Goal: Task Accomplishment & Management: Use online tool/utility

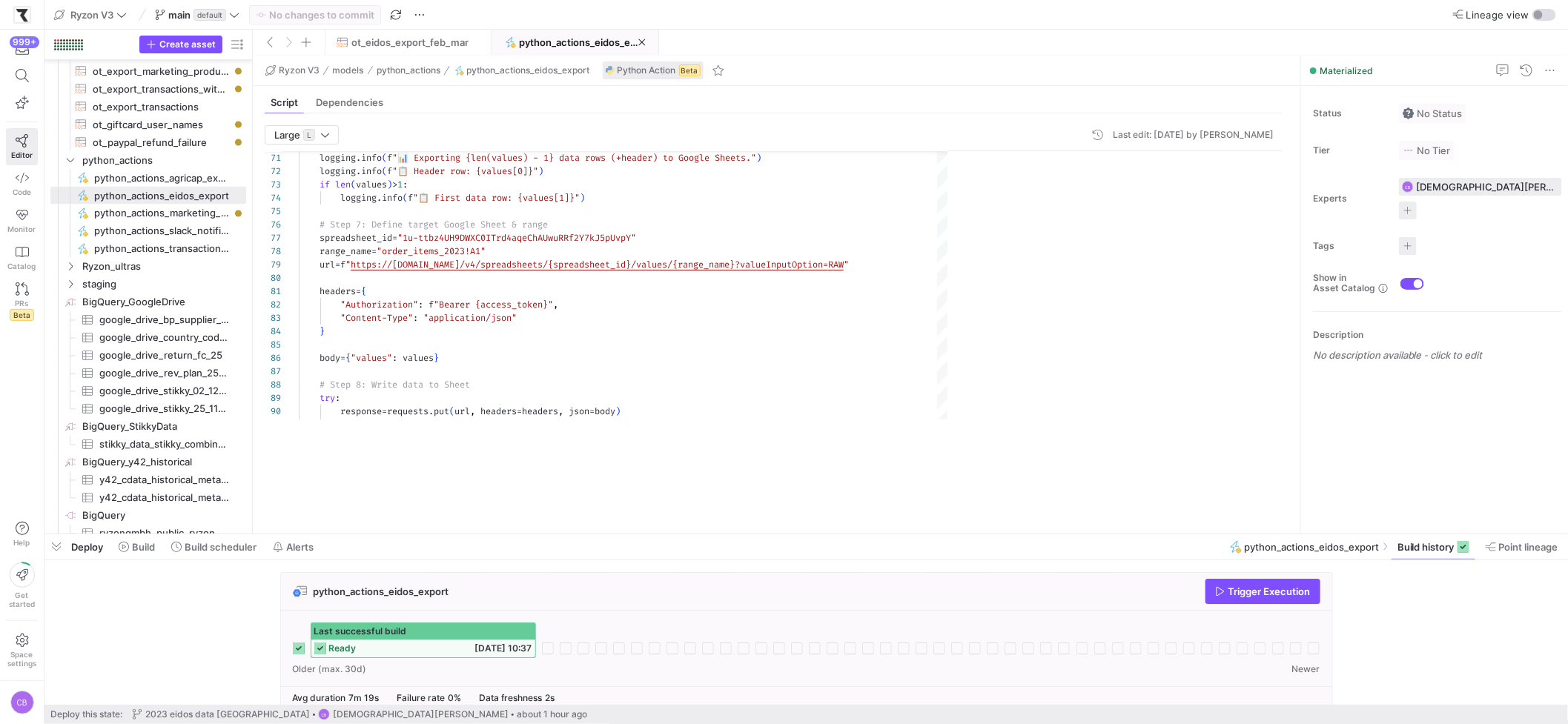
scroll to position [133, 0]
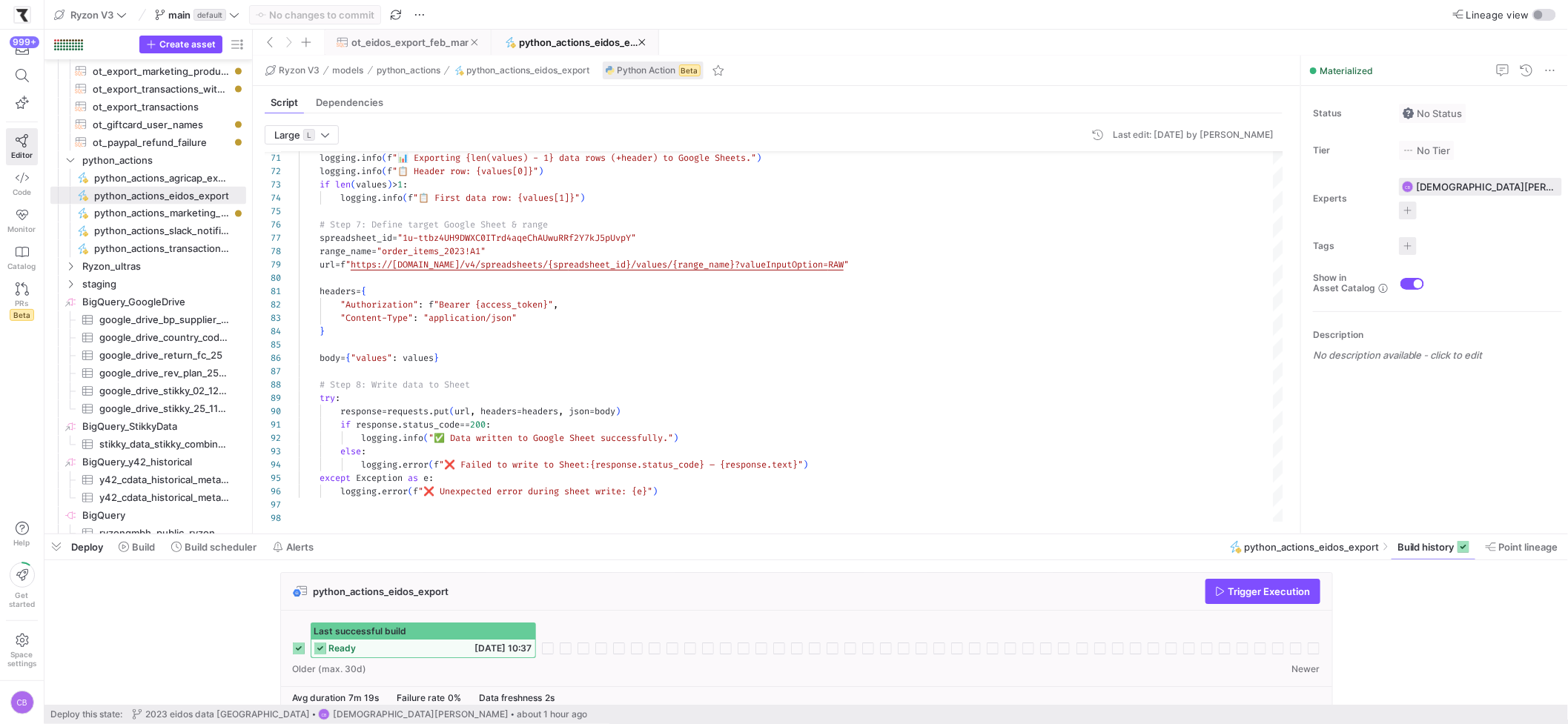
click at [423, 42] on span "ot_eidos_export_feb_mar" at bounding box center [410, 42] width 118 height 12
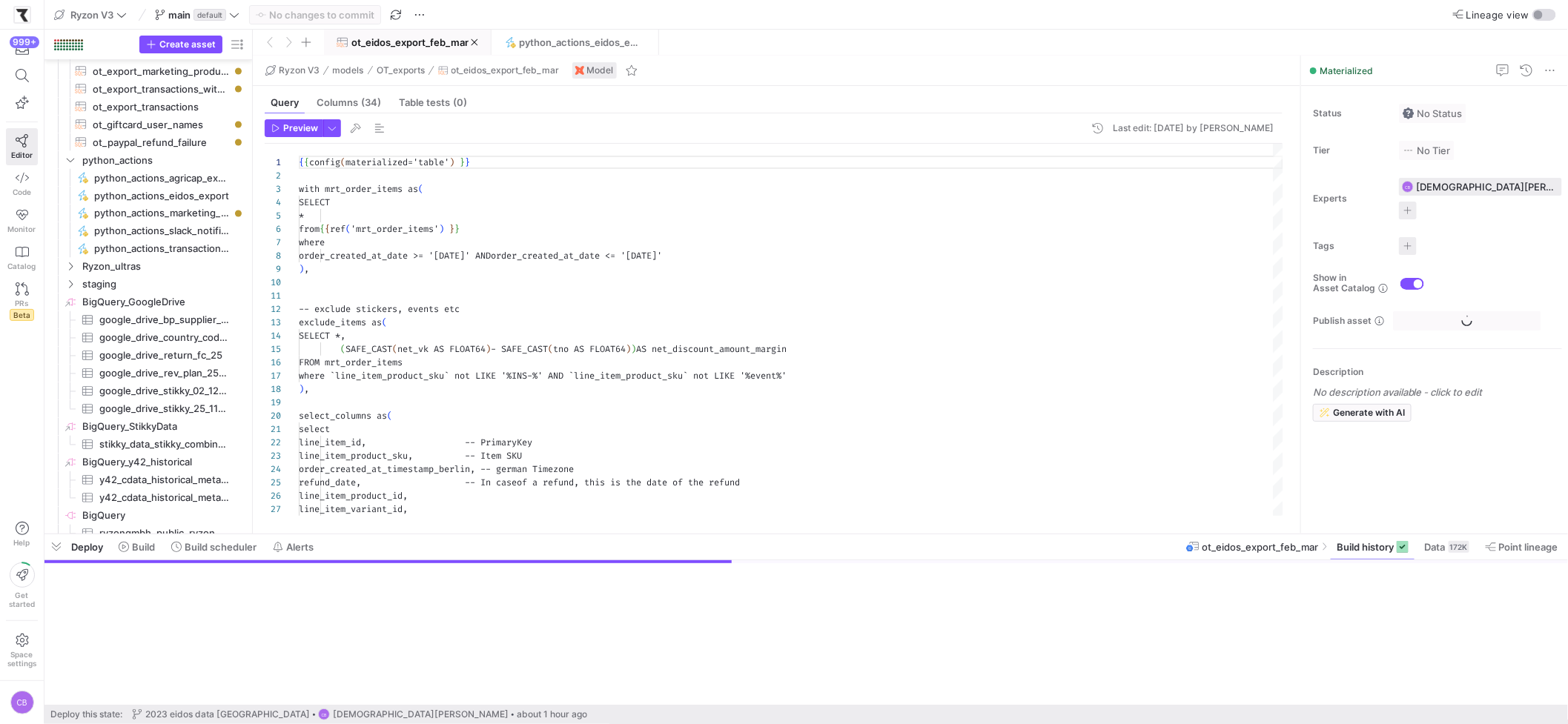
scroll to position [1210, 0]
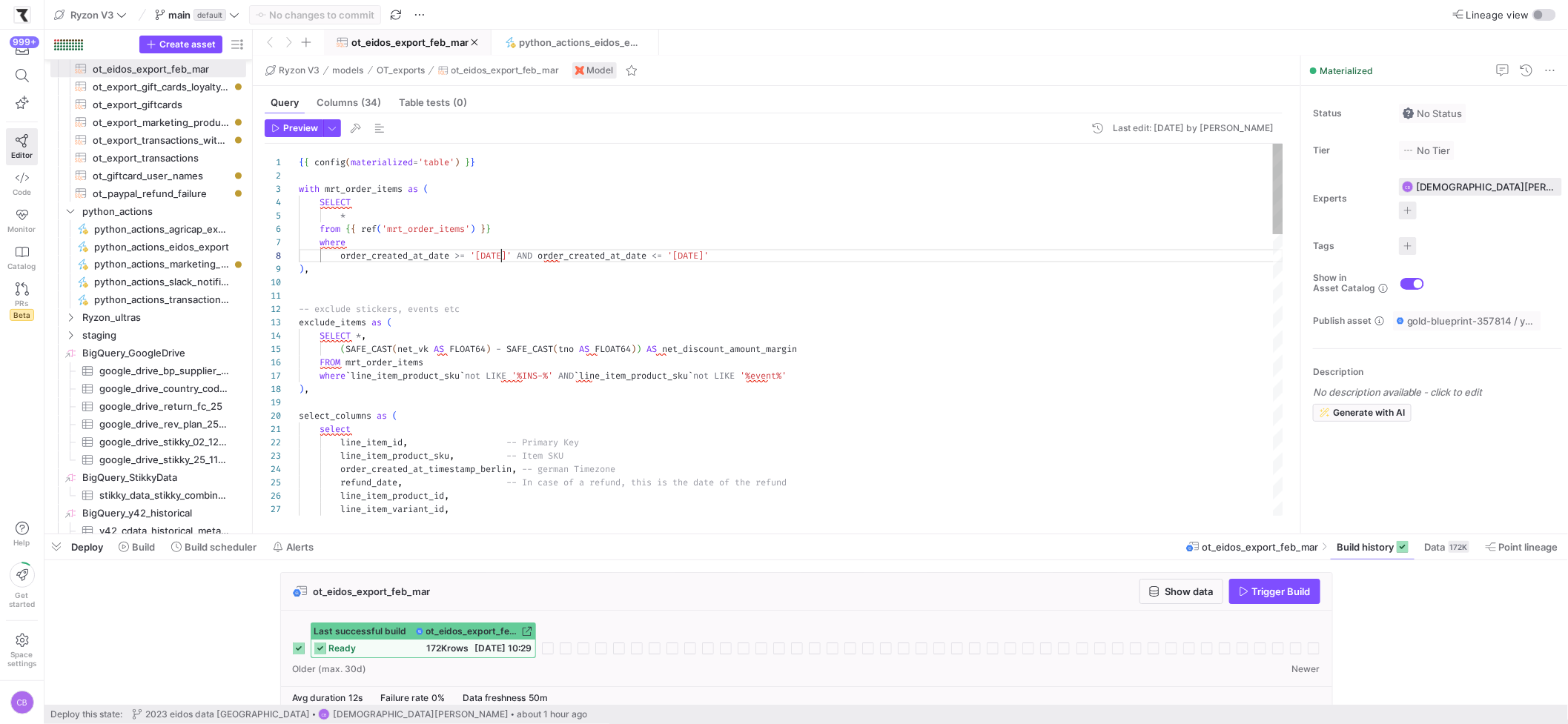
type textarea "{{ config(materialized='table') }} with mrt_order_items as ( SELECT * from {{ r…"
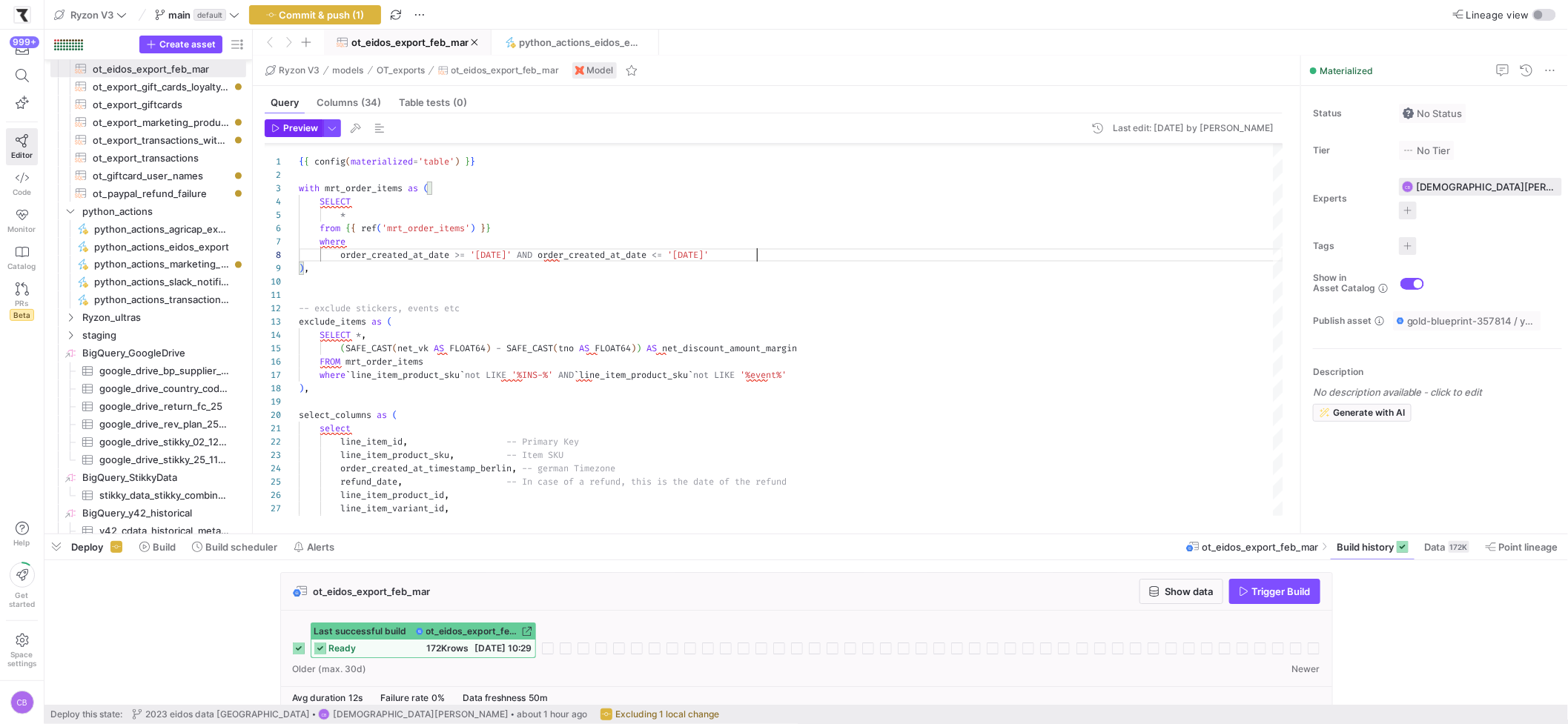
click at [310, 125] on span "Preview" at bounding box center [300, 128] width 35 height 11
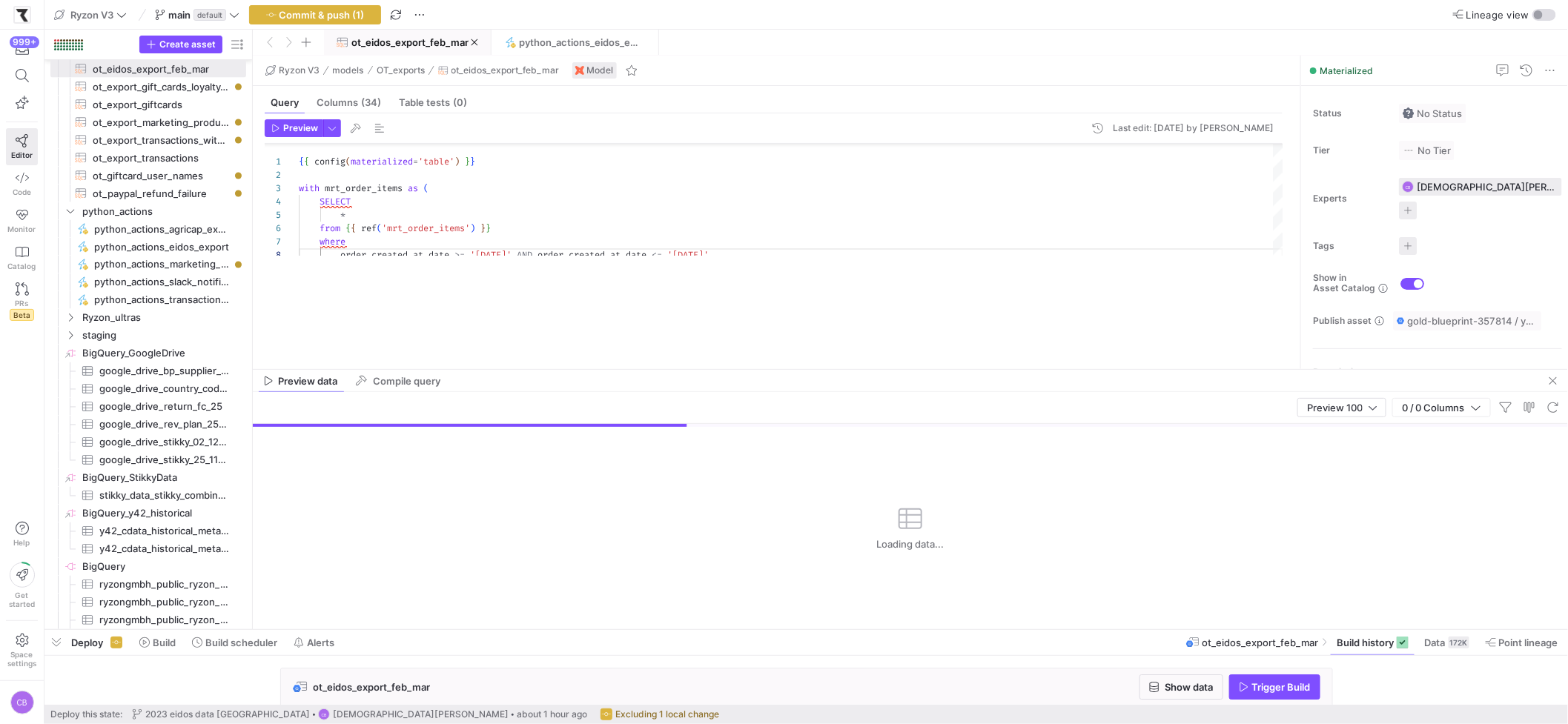
drag, startPoint x: 723, startPoint y: 536, endPoint x: 729, endPoint y: 559, distance: 23.8
click at [752, 619] on div at bounding box center [806, 630] width 1523 height 6
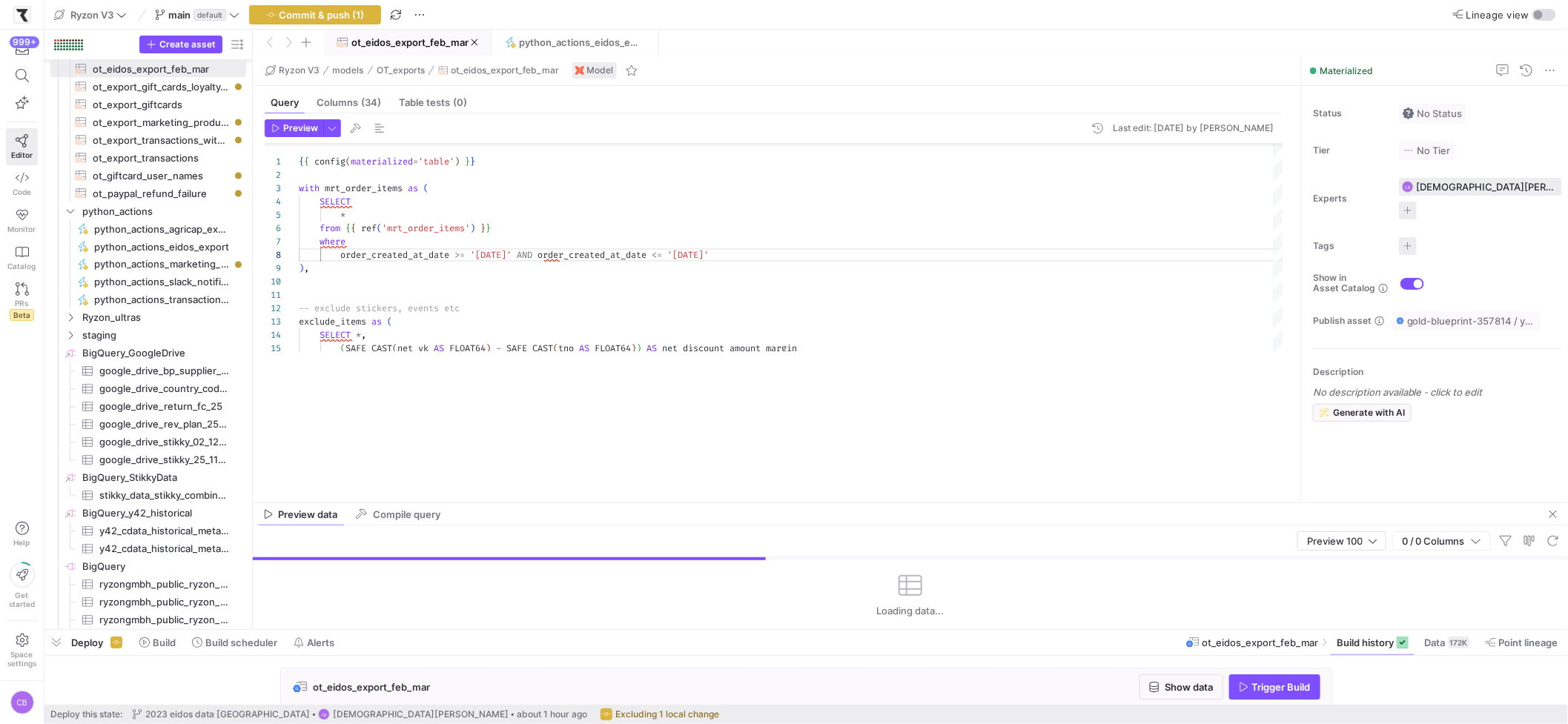
drag, startPoint x: 710, startPoint y: 368, endPoint x: 788, endPoint y: 524, distance: 174.4
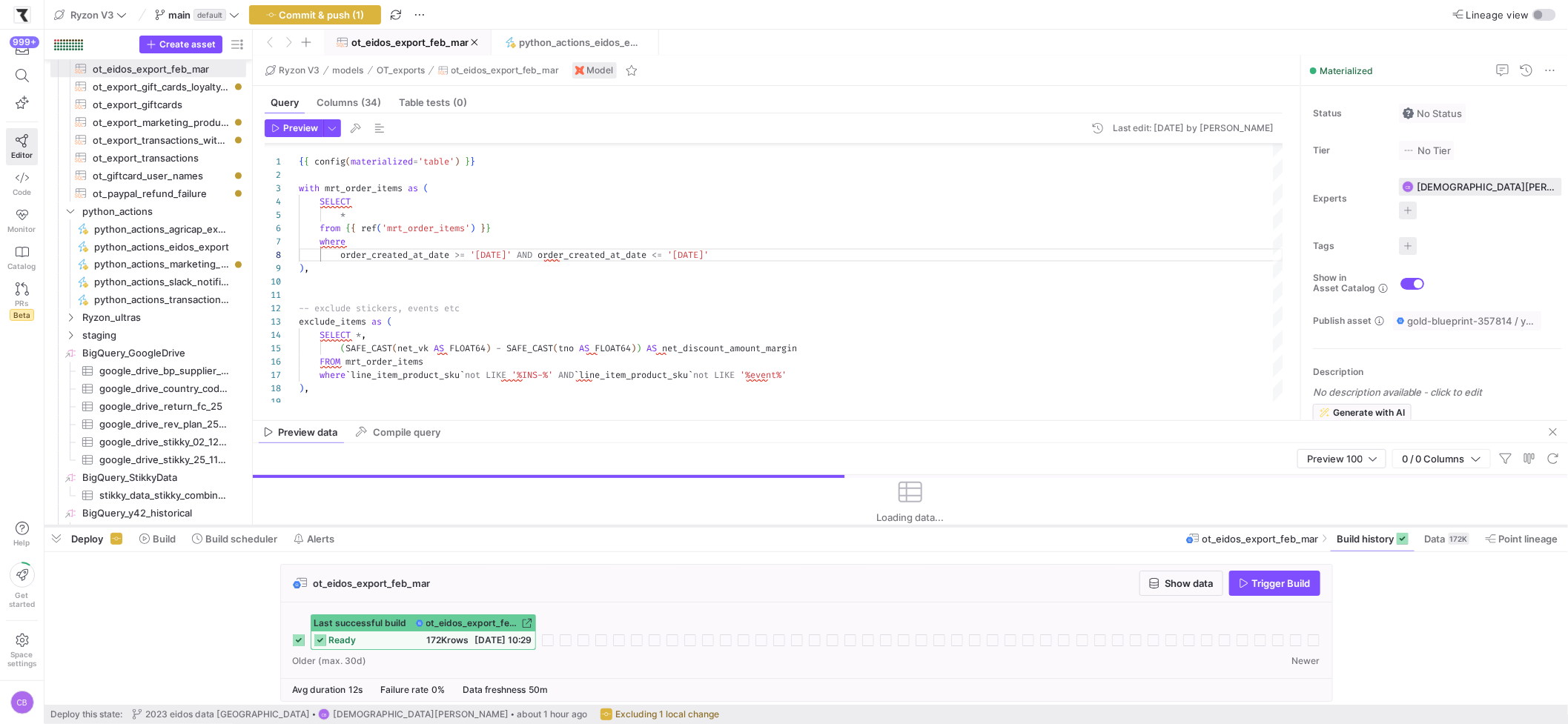
drag, startPoint x: 777, startPoint y: 630, endPoint x: 805, endPoint y: 526, distance: 107.7
click at [805, 526] on div at bounding box center [806, 527] width 1523 height 6
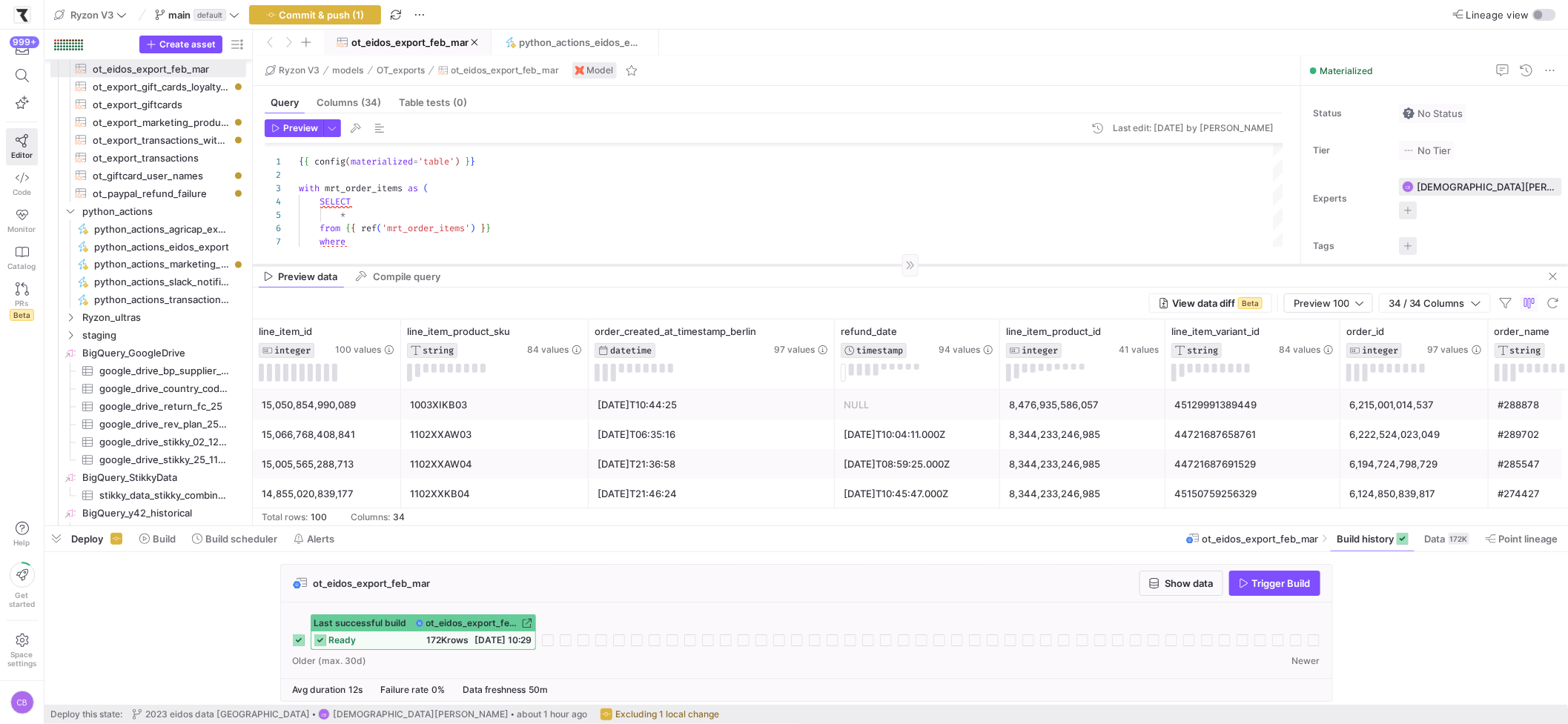
drag, startPoint x: 840, startPoint y: 421, endPoint x: 908, endPoint y: 264, distance: 171.1
click at [908, 264] on div at bounding box center [910, 264] width 1315 height 1
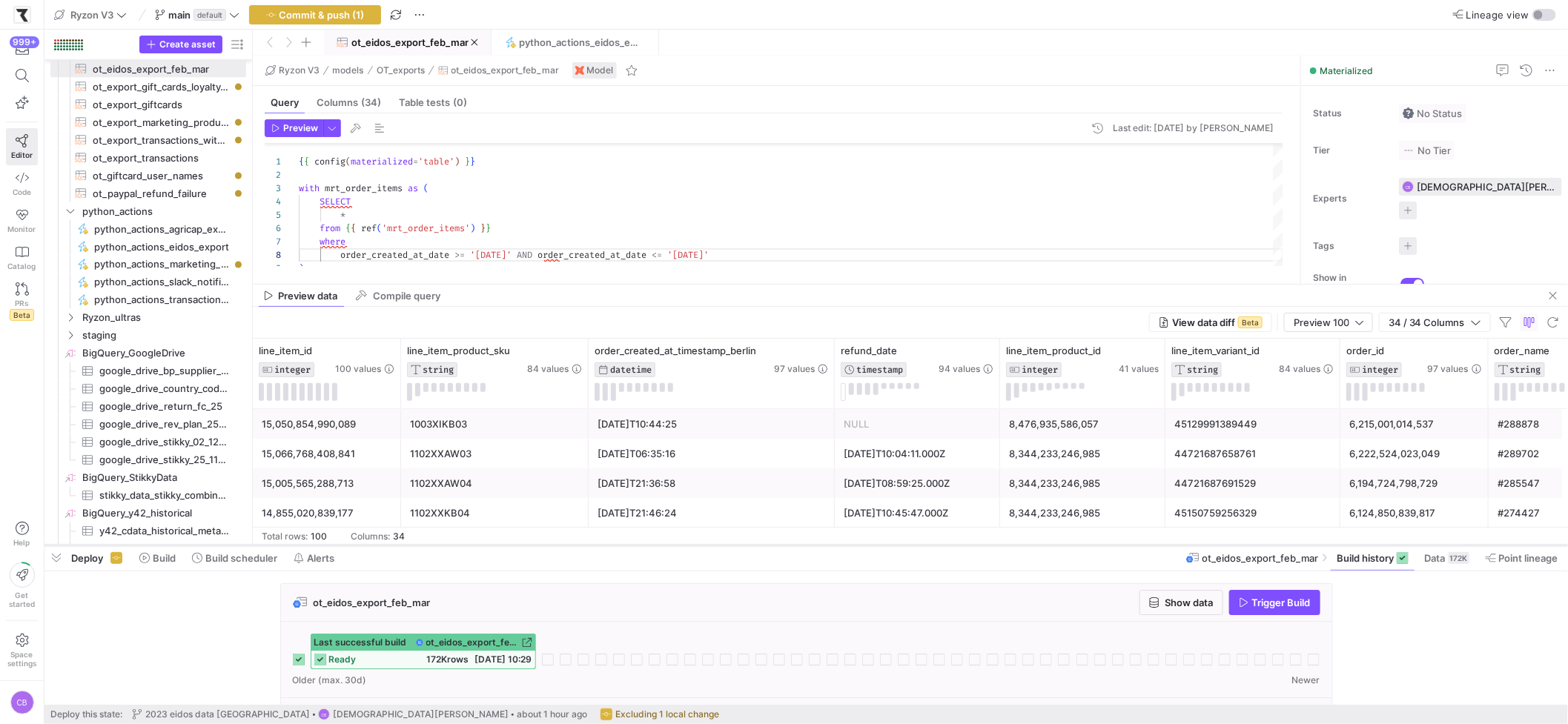
drag, startPoint x: 682, startPoint y: 526, endPoint x: 690, endPoint y: 545, distance: 20.6
click at [690, 545] on div at bounding box center [806, 546] width 1523 height 6
click at [332, 131] on span "button" at bounding box center [331, 128] width 17 height 17
click at [205, 224] on p "Full Preview" at bounding box center [236, 219] width 129 height 12
click at [166, 224] on input "Full Preview Slower but complete preview" at bounding box center [160, 225] width 12 height 12
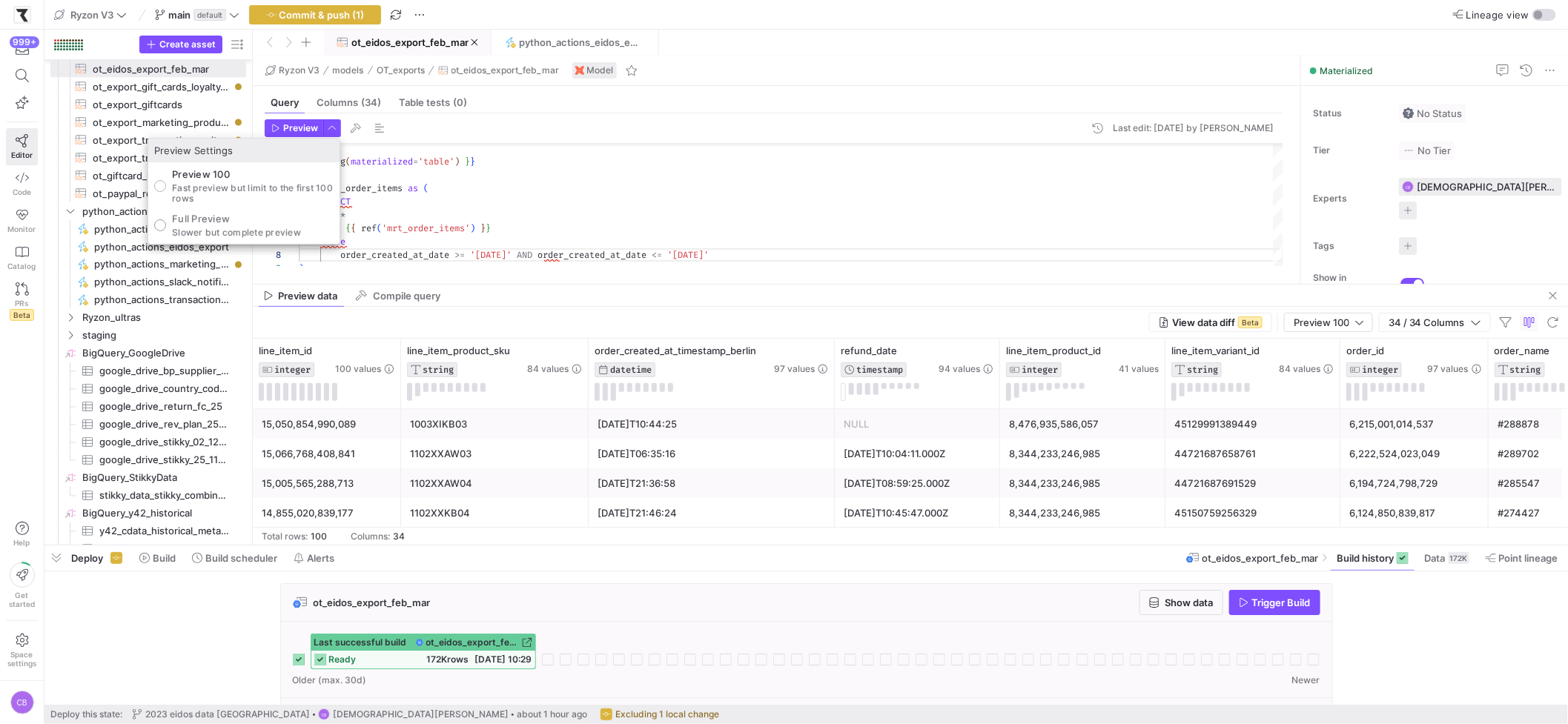
radio input "true"
click at [282, 133] on div at bounding box center [784, 362] width 1568 height 724
drag, startPoint x: 282, startPoint y: 133, endPoint x: 358, endPoint y: 194, distance: 97.5
click at [283, 132] on span "Preview" at bounding box center [294, 128] width 47 height 11
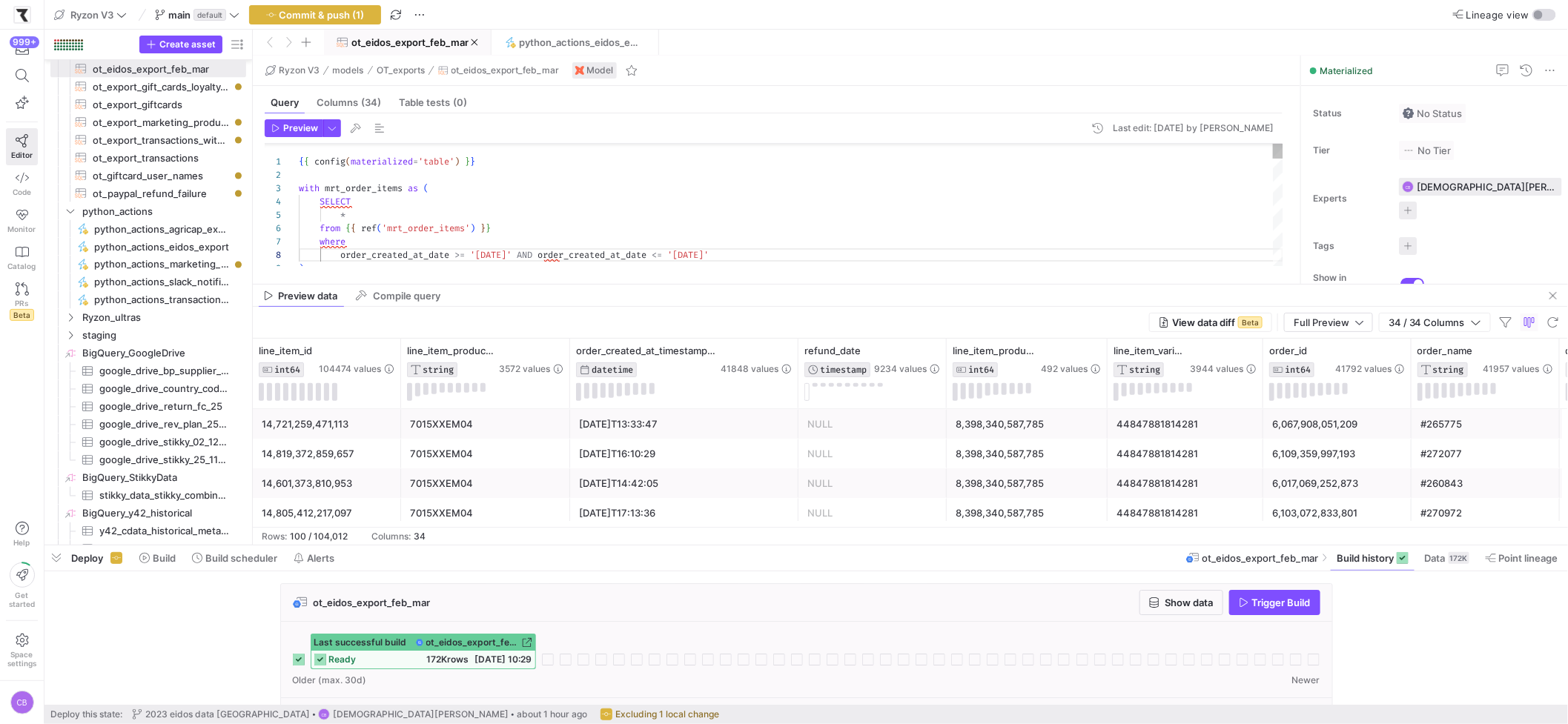
click at [333, 127] on span "button" at bounding box center [331, 128] width 17 height 17
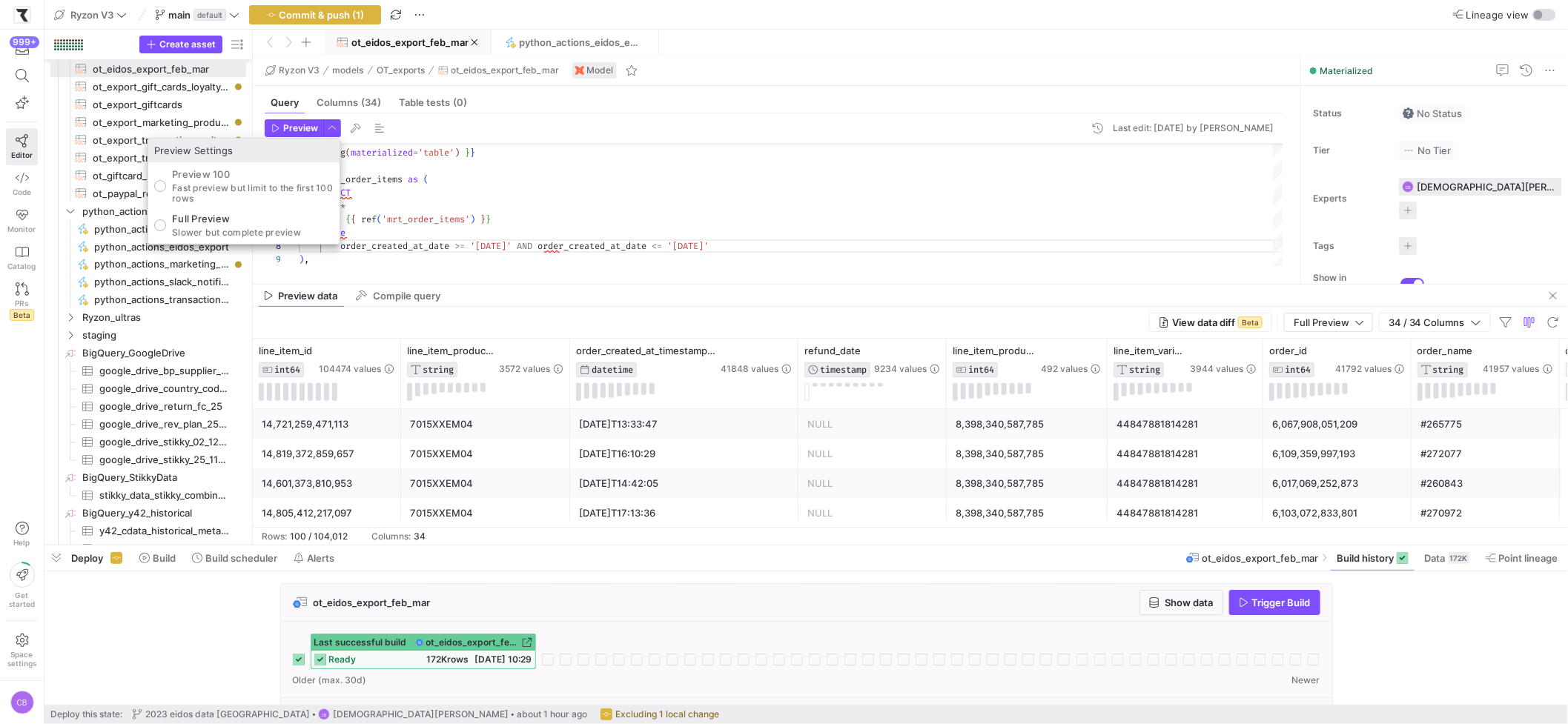
click at [298, 125] on div at bounding box center [784, 362] width 1568 height 724
click at [298, 125] on span "Preview" at bounding box center [300, 128] width 35 height 11
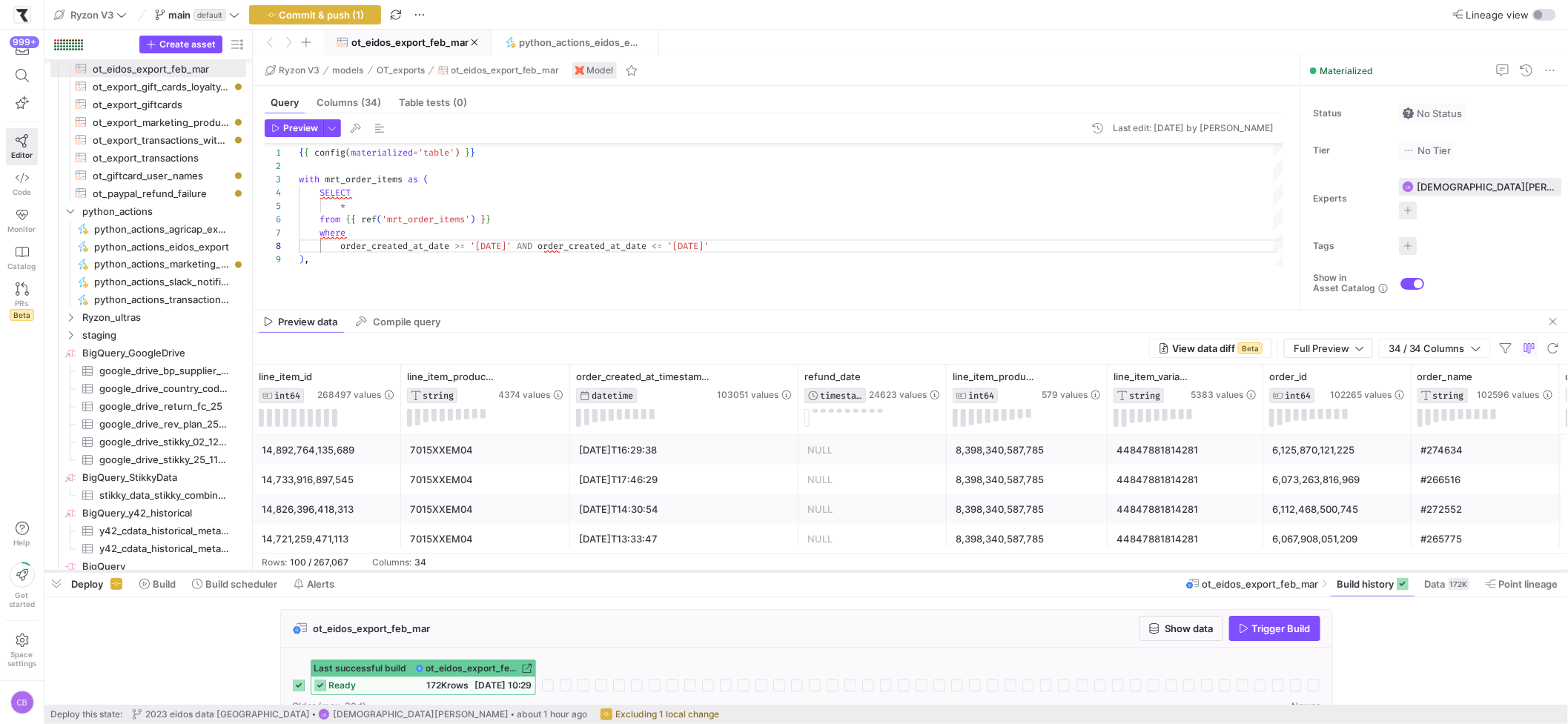
click at [763, 572] on div at bounding box center [806, 571] width 1523 height 6
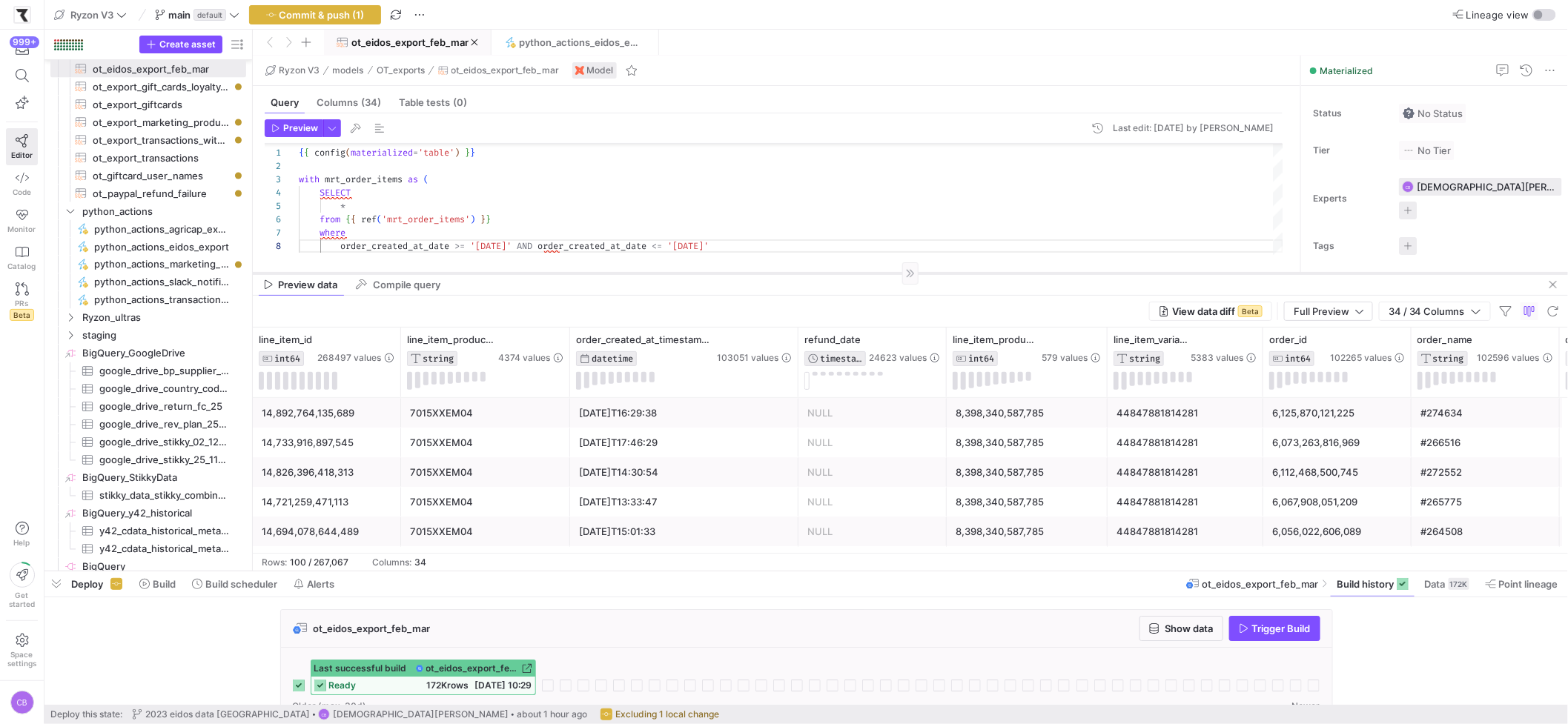
drag, startPoint x: 627, startPoint y: 309, endPoint x: 644, endPoint y: 272, distance: 40.7
click at [644, 273] on div at bounding box center [910, 273] width 1315 height 1
drag, startPoint x: 674, startPoint y: 274, endPoint x: 715, endPoint y: 272, distance: 41.0
click at [715, 272] on div at bounding box center [910, 271] width 1315 height 1
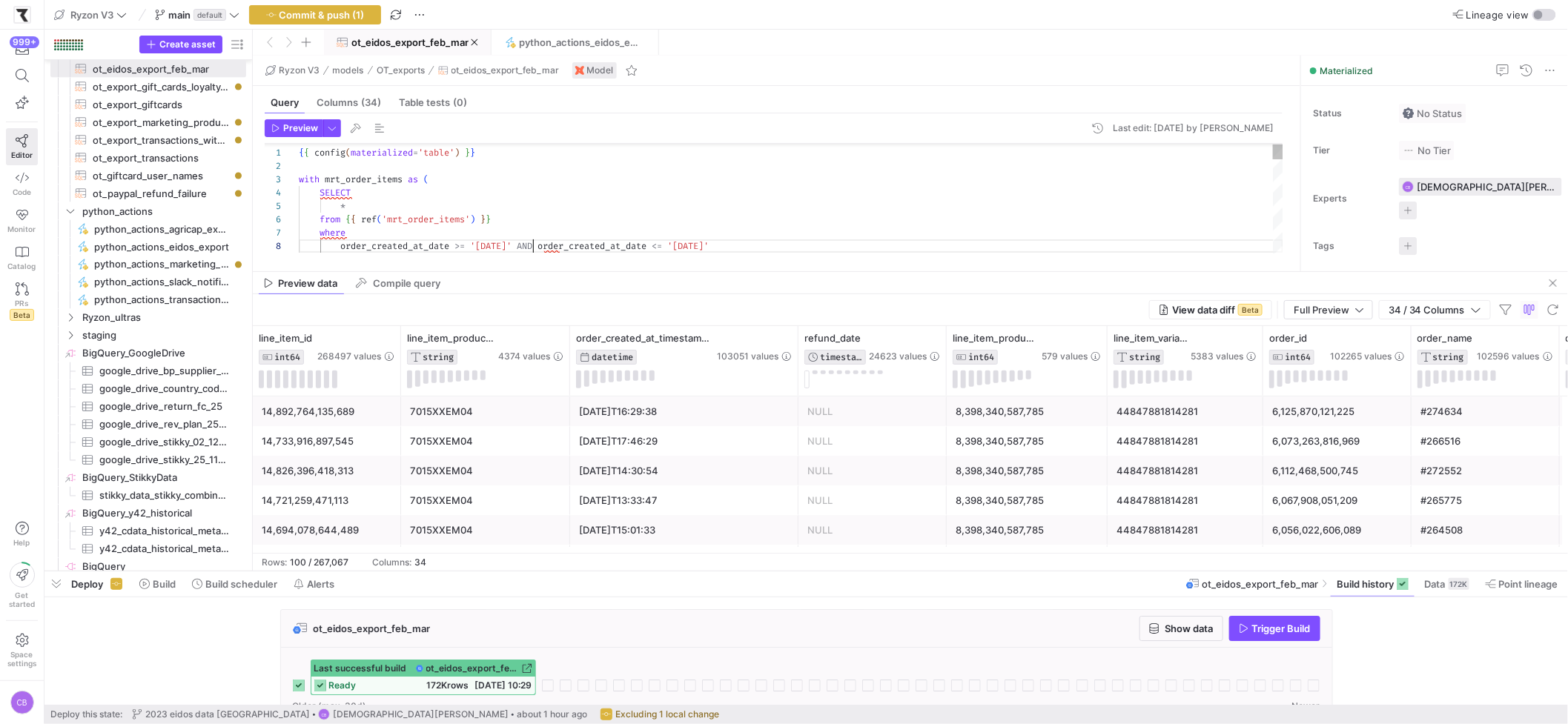
scroll to position [92, 233]
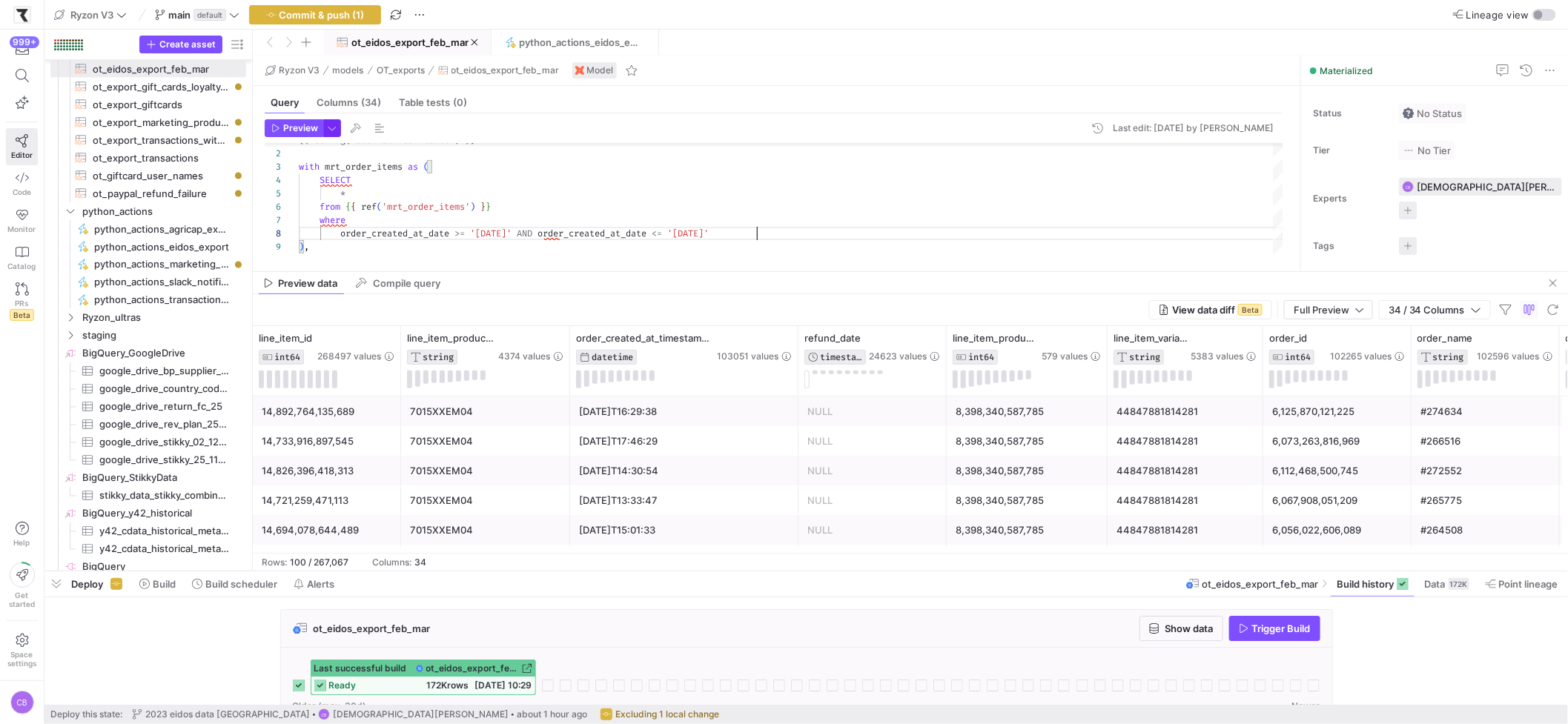
type textarea "{{ config(materialized='table') }} with mrt_order_items as ( SELECT * from {{ r…"
click at [328, 131] on span "button" at bounding box center [331, 128] width 17 height 17
click at [276, 124] on div at bounding box center [784, 362] width 1568 height 724
click at [276, 124] on icon "button" at bounding box center [275, 127] width 9 height 9
click at [771, 336] on icon at bounding box center [769, 338] width 5 height 11
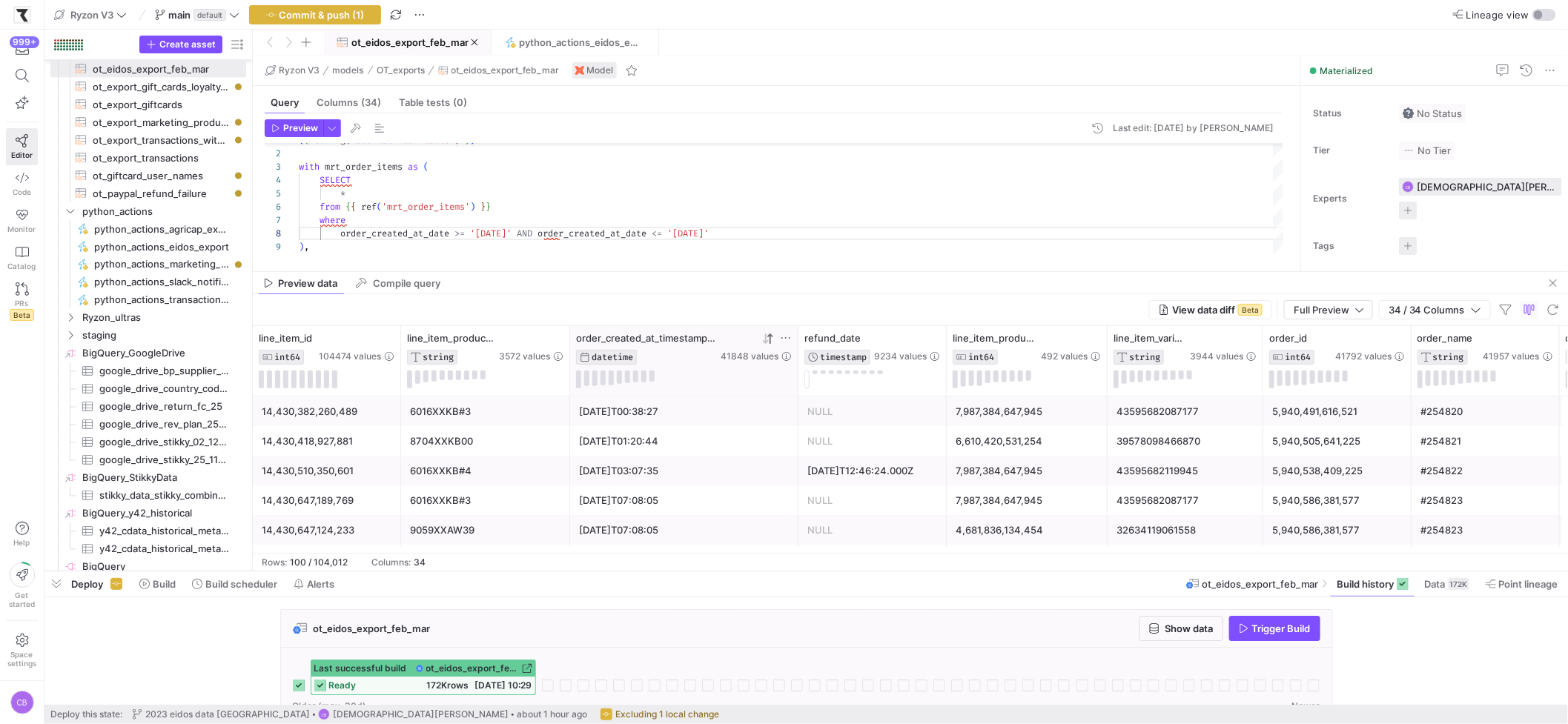
click at [765, 342] on icon at bounding box center [765, 338] width 5 height 11
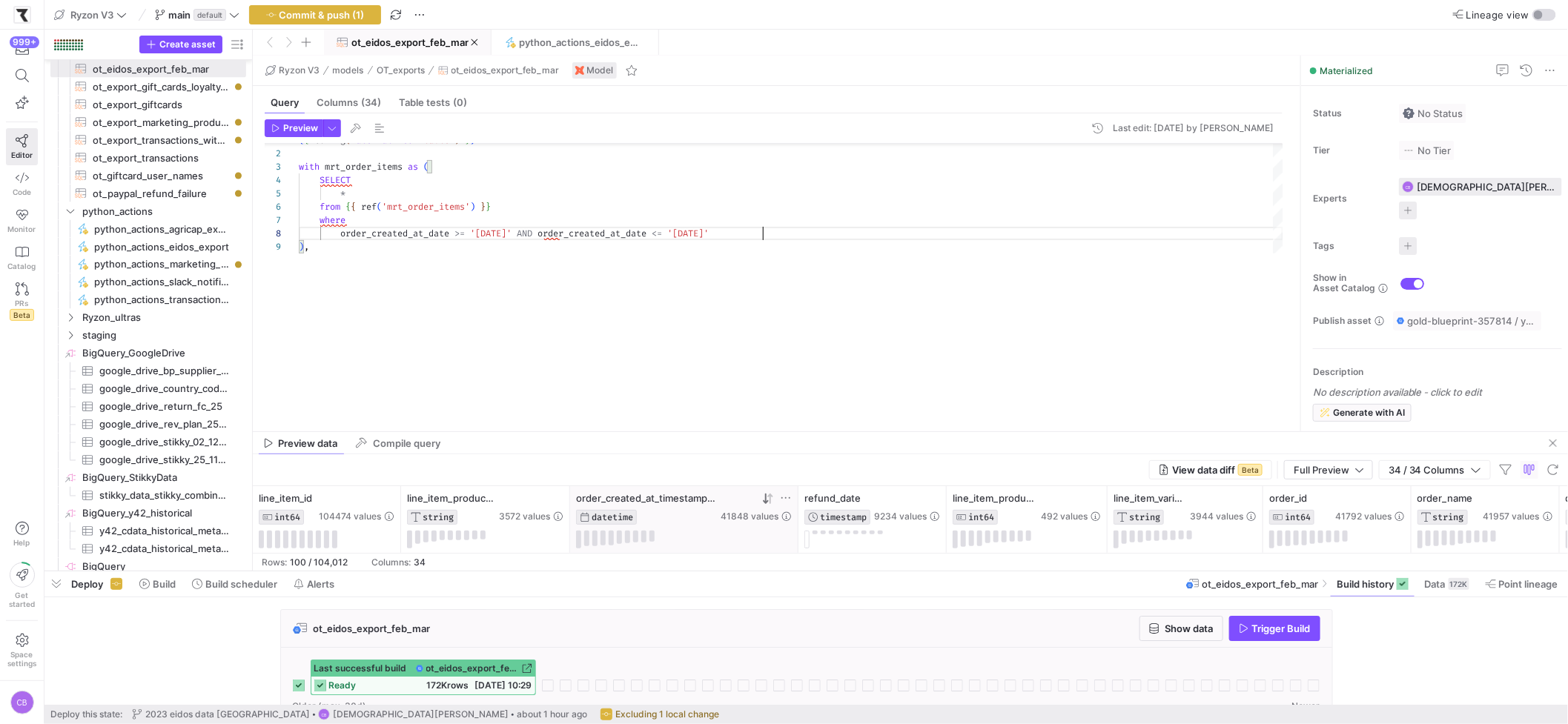
drag, startPoint x: 767, startPoint y: 271, endPoint x: 800, endPoint y: 443, distance: 175.1
click at [800, 432] on div at bounding box center [910, 431] width 1315 height 1
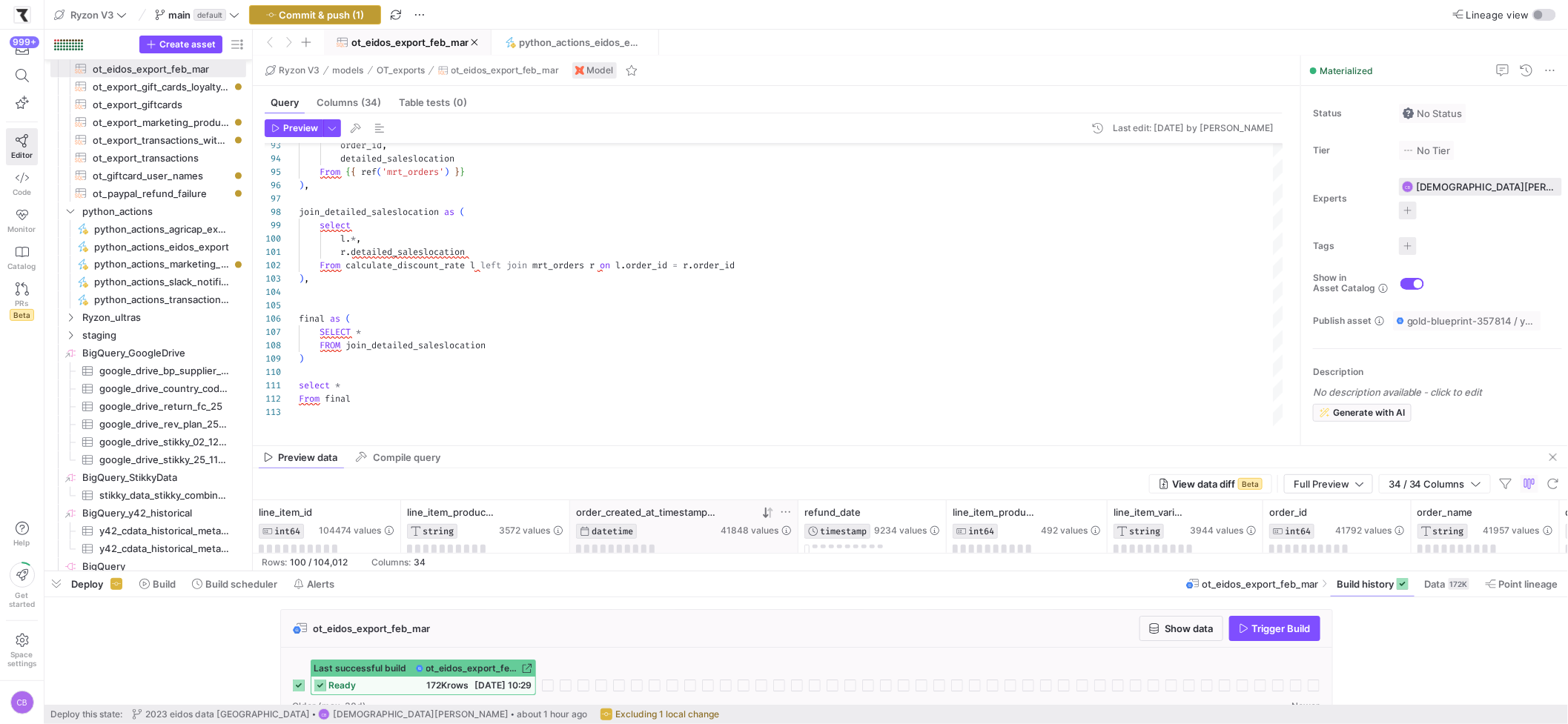
click at [326, 11] on span "Commit & push (1)" at bounding box center [323, 15] width 85 height 12
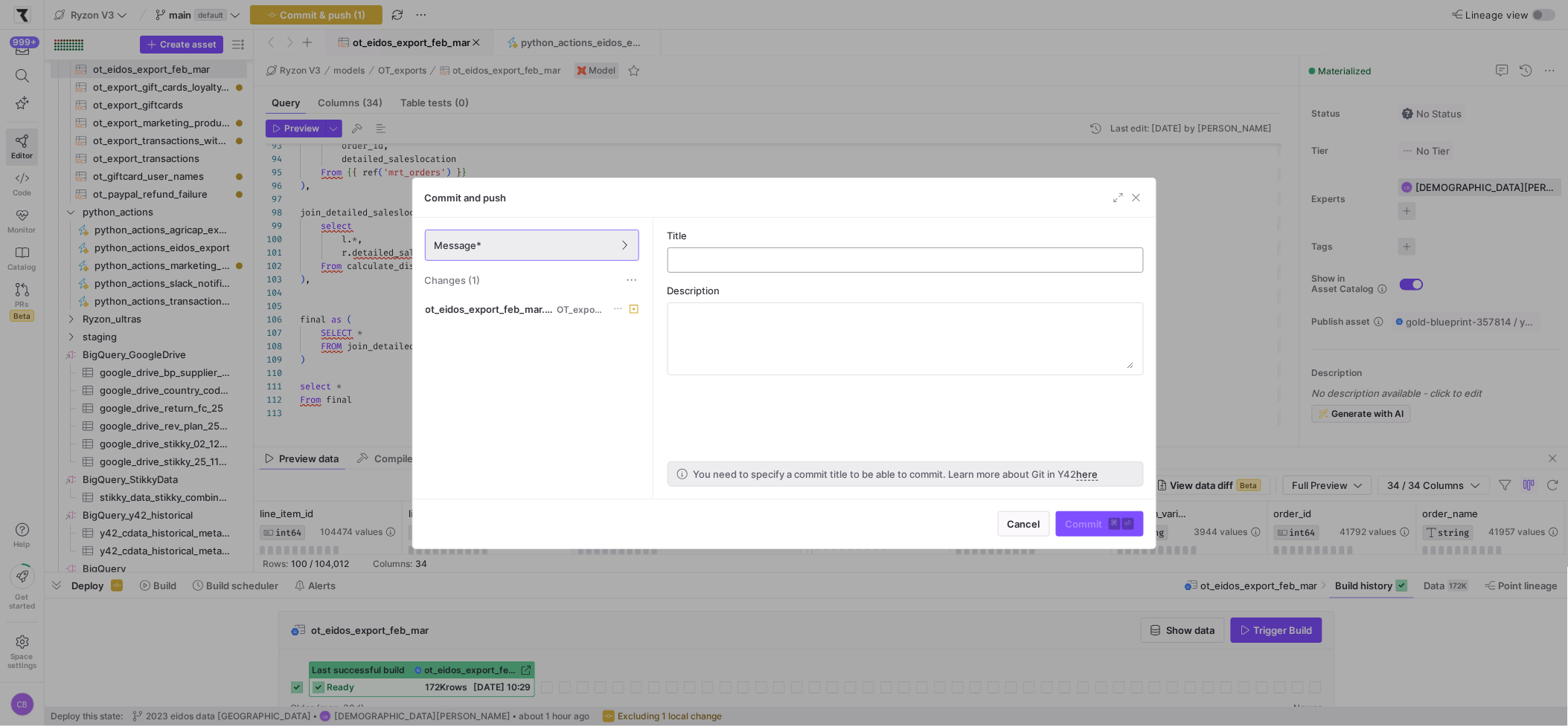
click at [767, 266] on div at bounding box center [905, 260] width 451 height 23
type input "eidos 2024_1"
click at [1082, 537] on div "Cancel Commit ⌘ ⏎" at bounding box center [783, 523] width 742 height 50
click at [1083, 532] on span "submit" at bounding box center [1099, 524] width 87 height 23
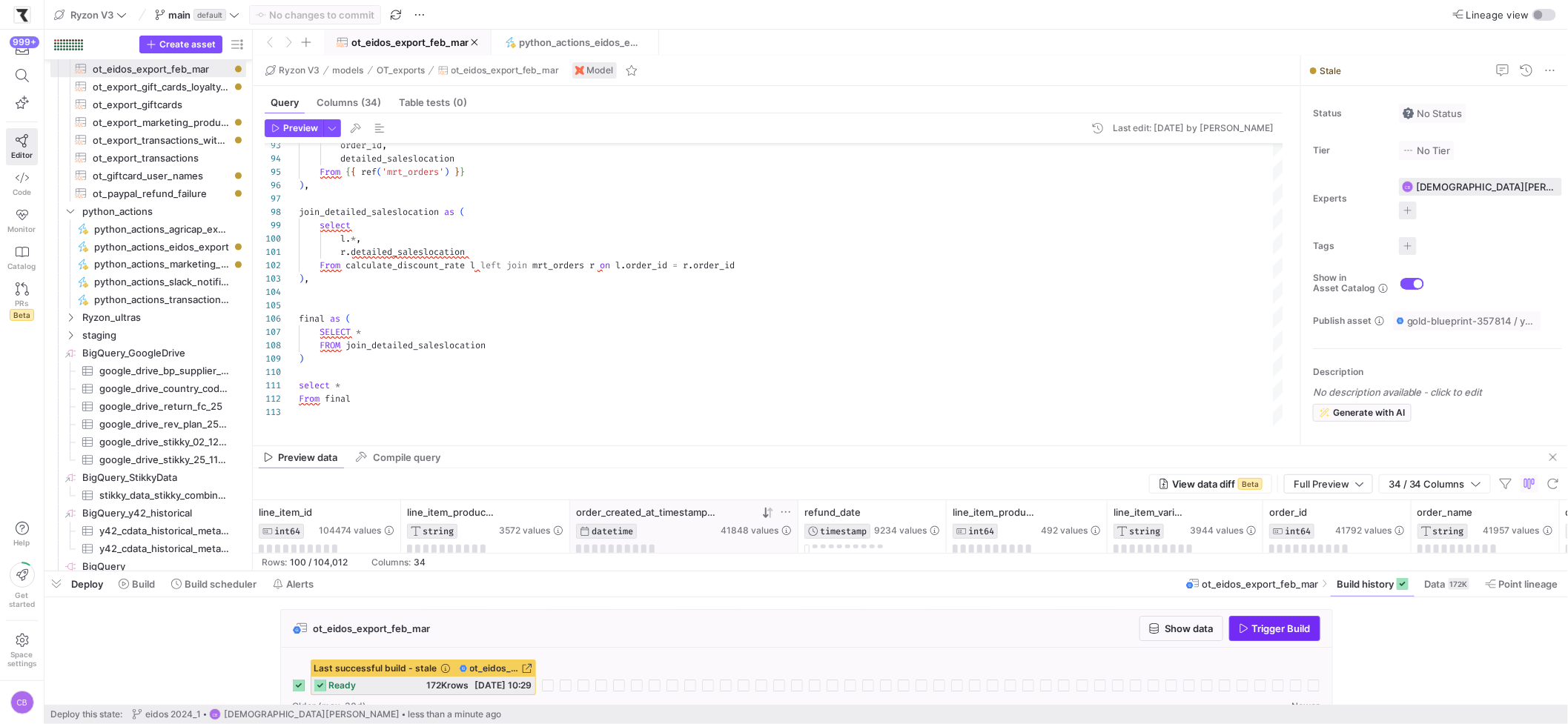
click at [1231, 619] on span "button" at bounding box center [1275, 629] width 89 height 23
click at [533, 47] on span "python_actions_eidos_export" at bounding box center [578, 42] width 119 height 12
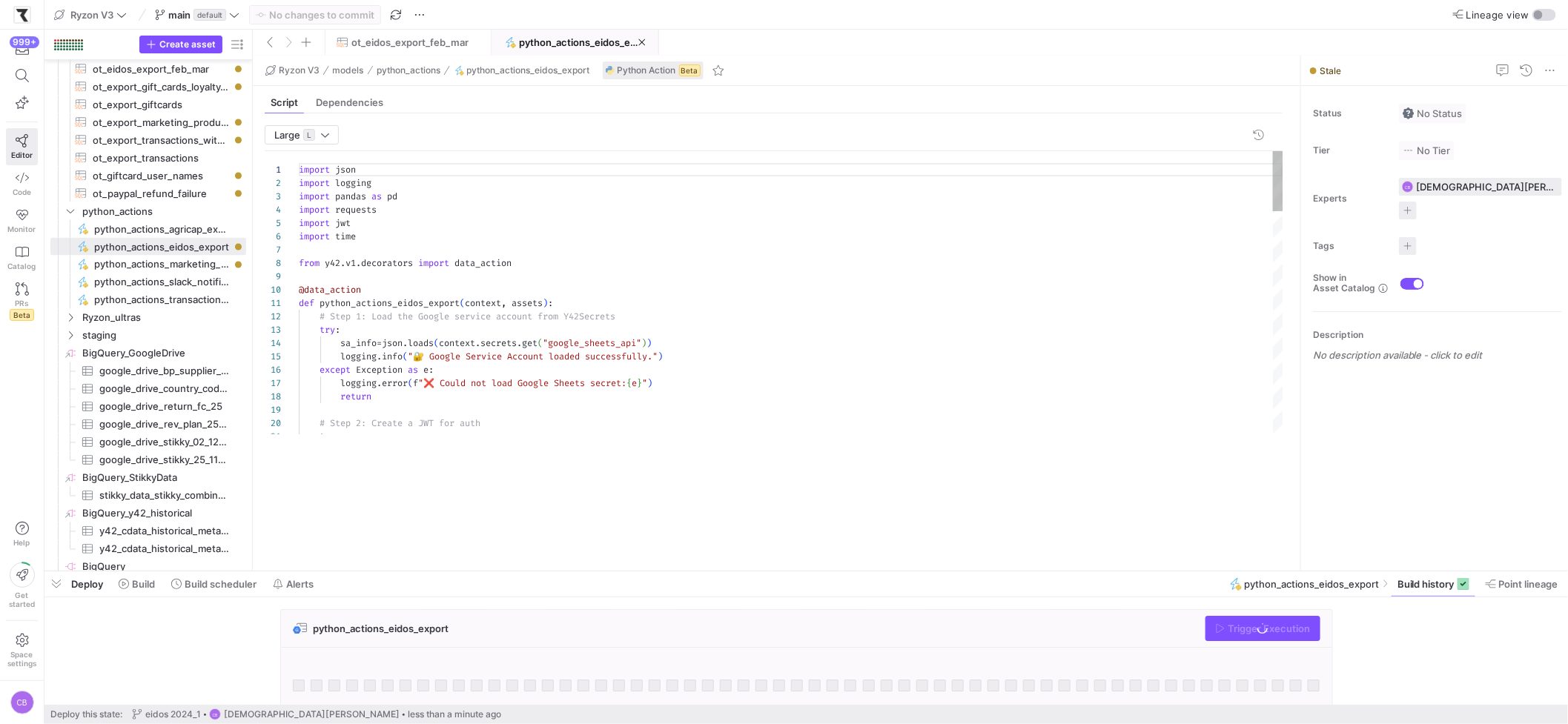
scroll to position [133, 0]
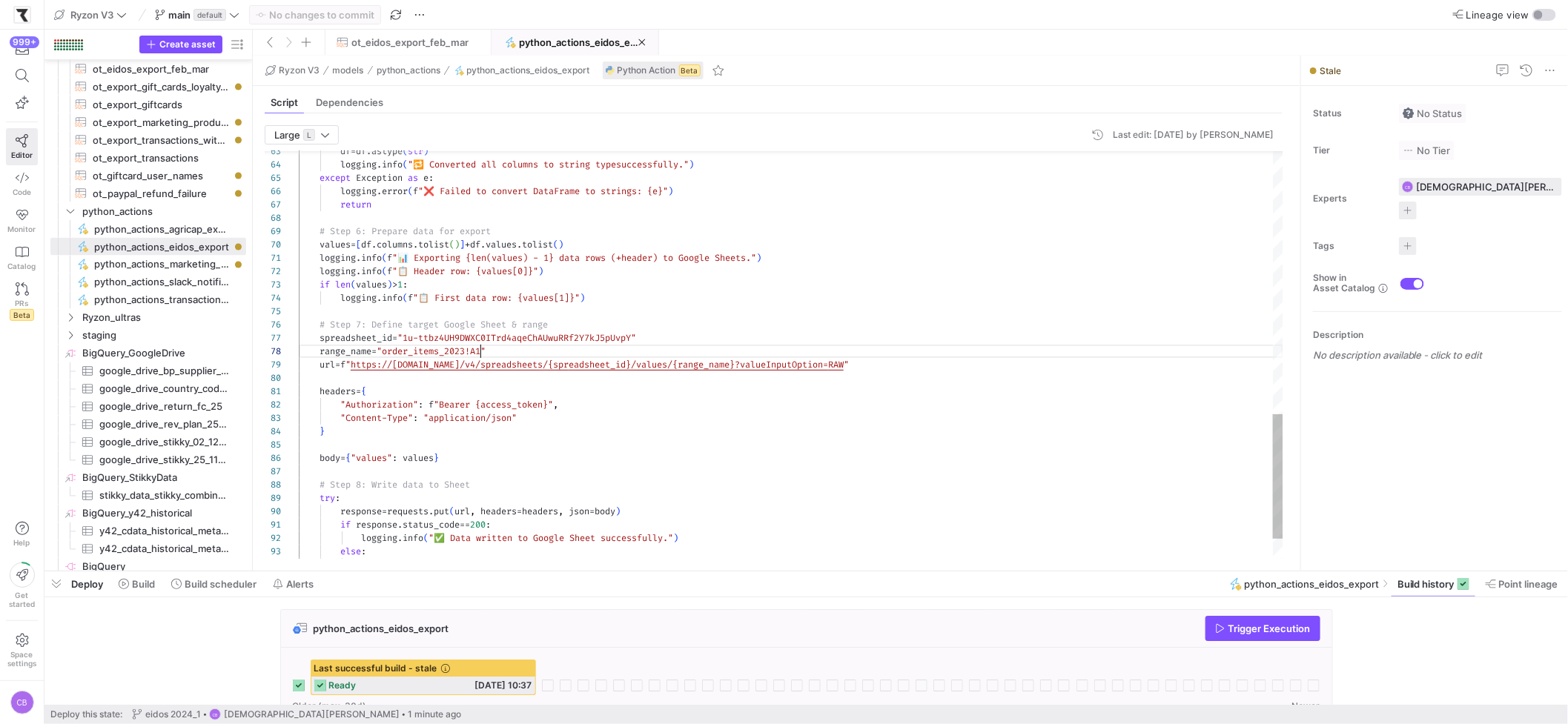
type textarea "logging.info(f"📊 Exporting {len(values) - 1} data rows (+ header) to Google She…"
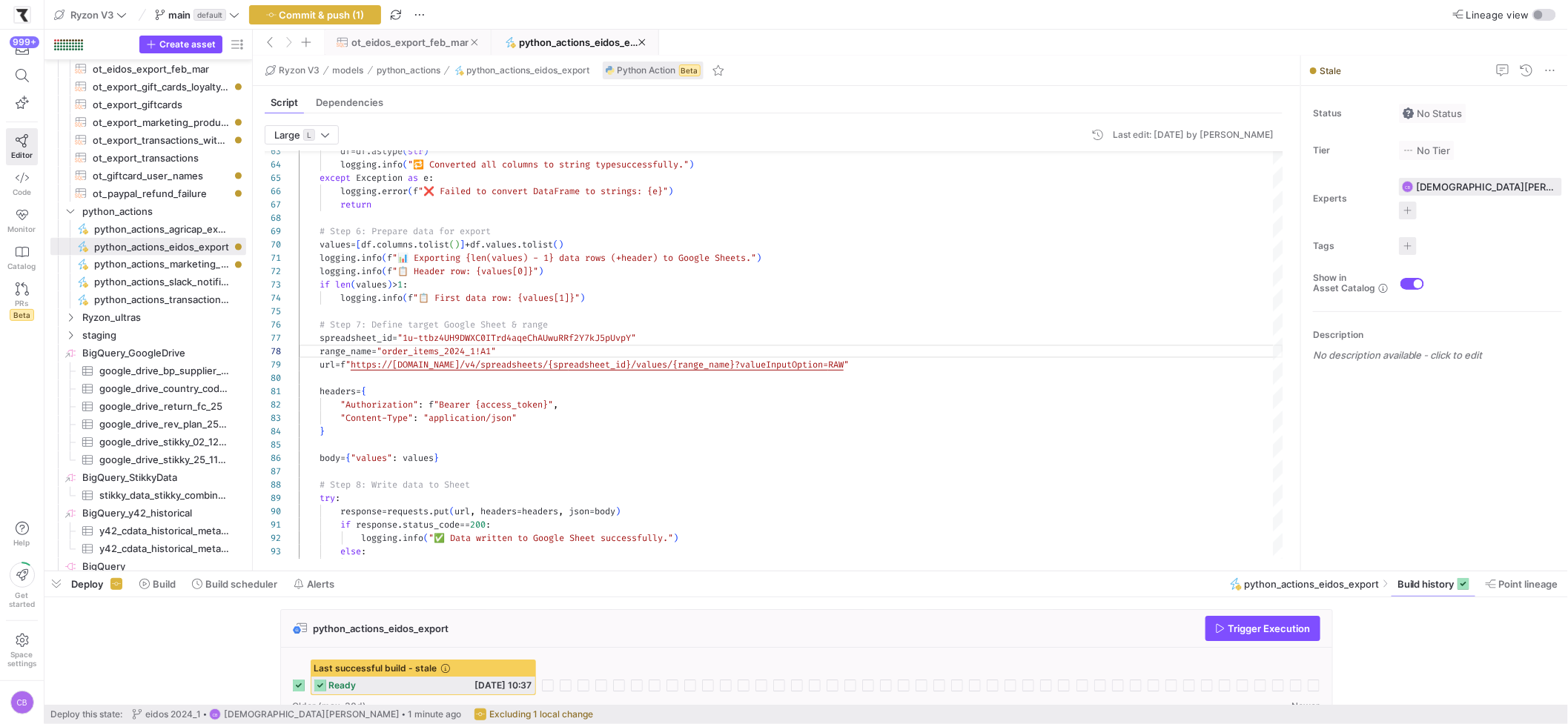
click at [401, 49] on span at bounding box center [407, 42] width 165 height 23
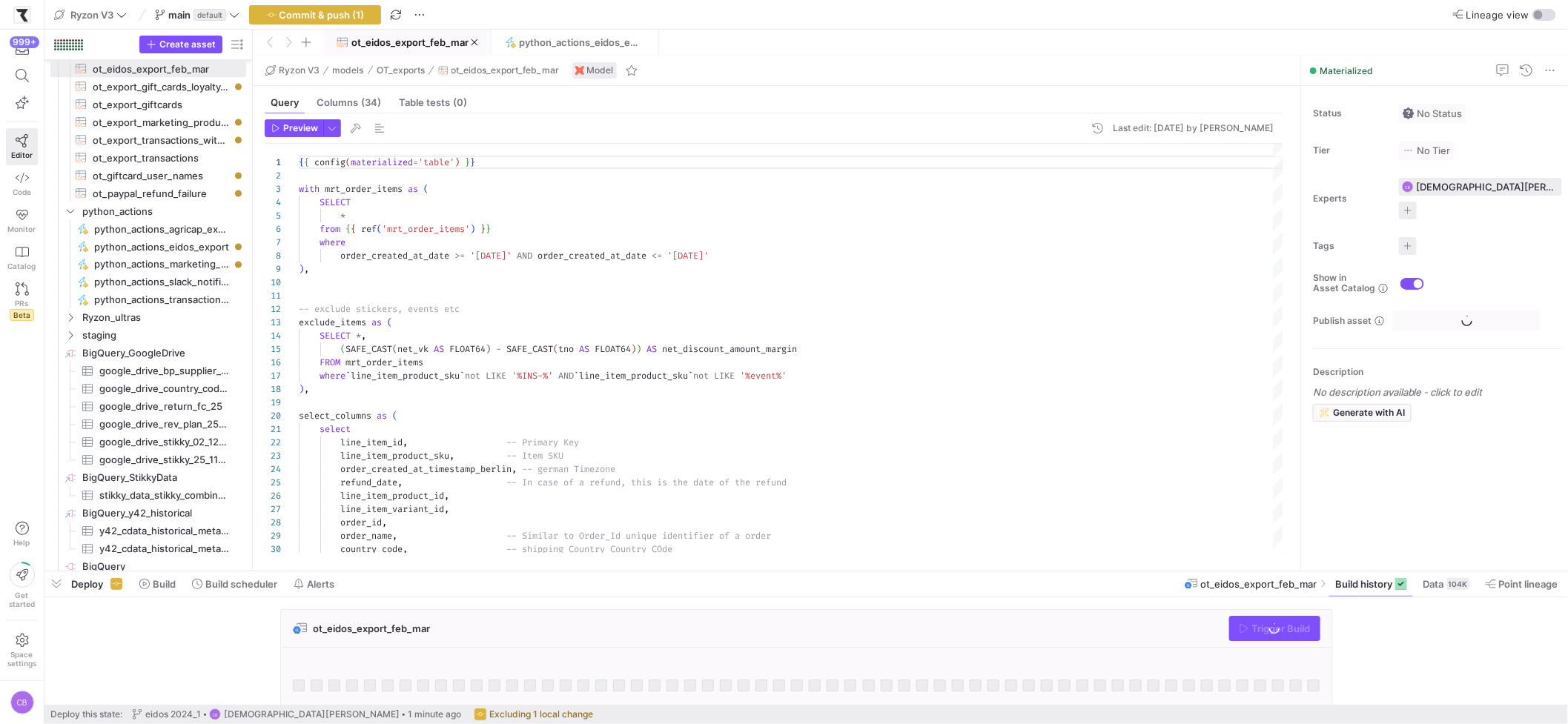
scroll to position [133, 0]
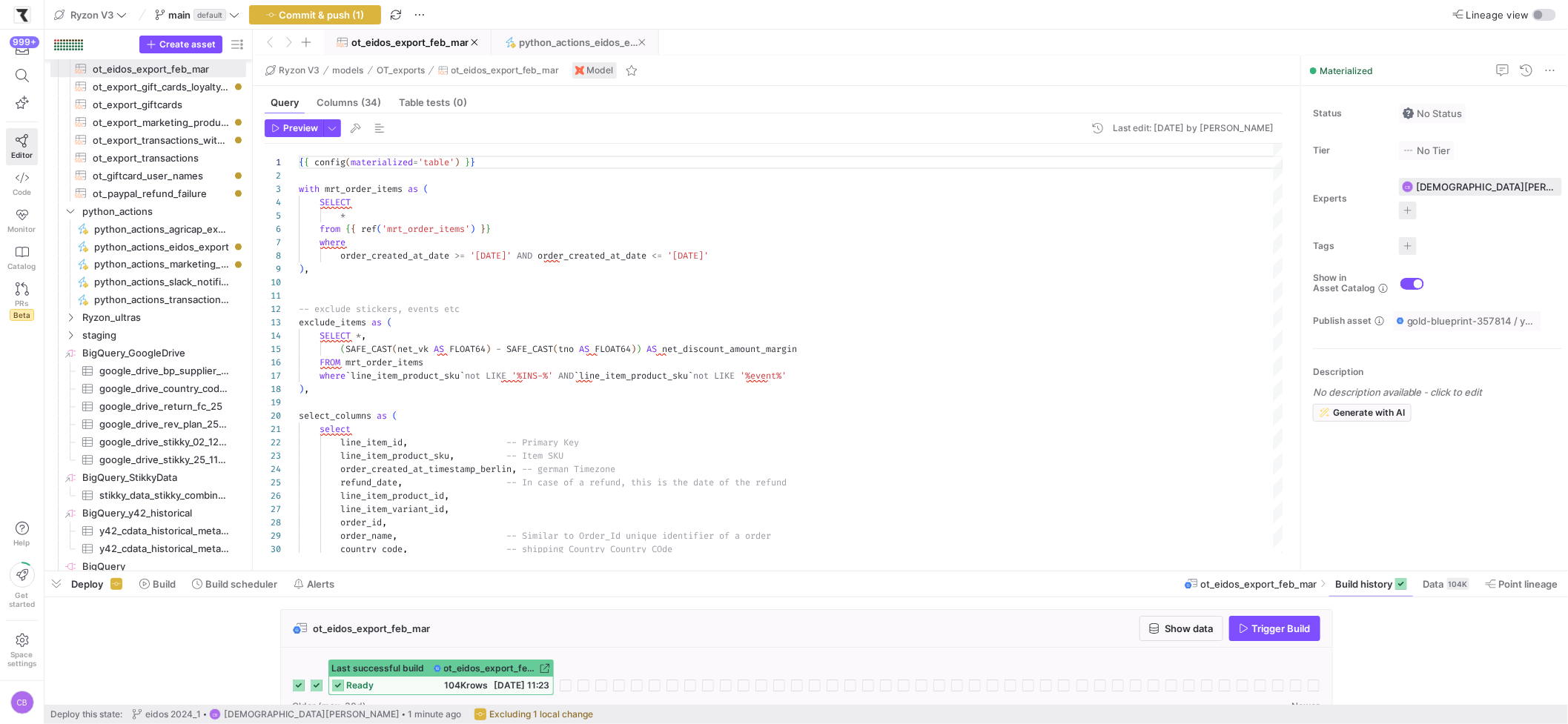
click at [546, 39] on span "python_actions_eidos_export" at bounding box center [578, 42] width 119 height 12
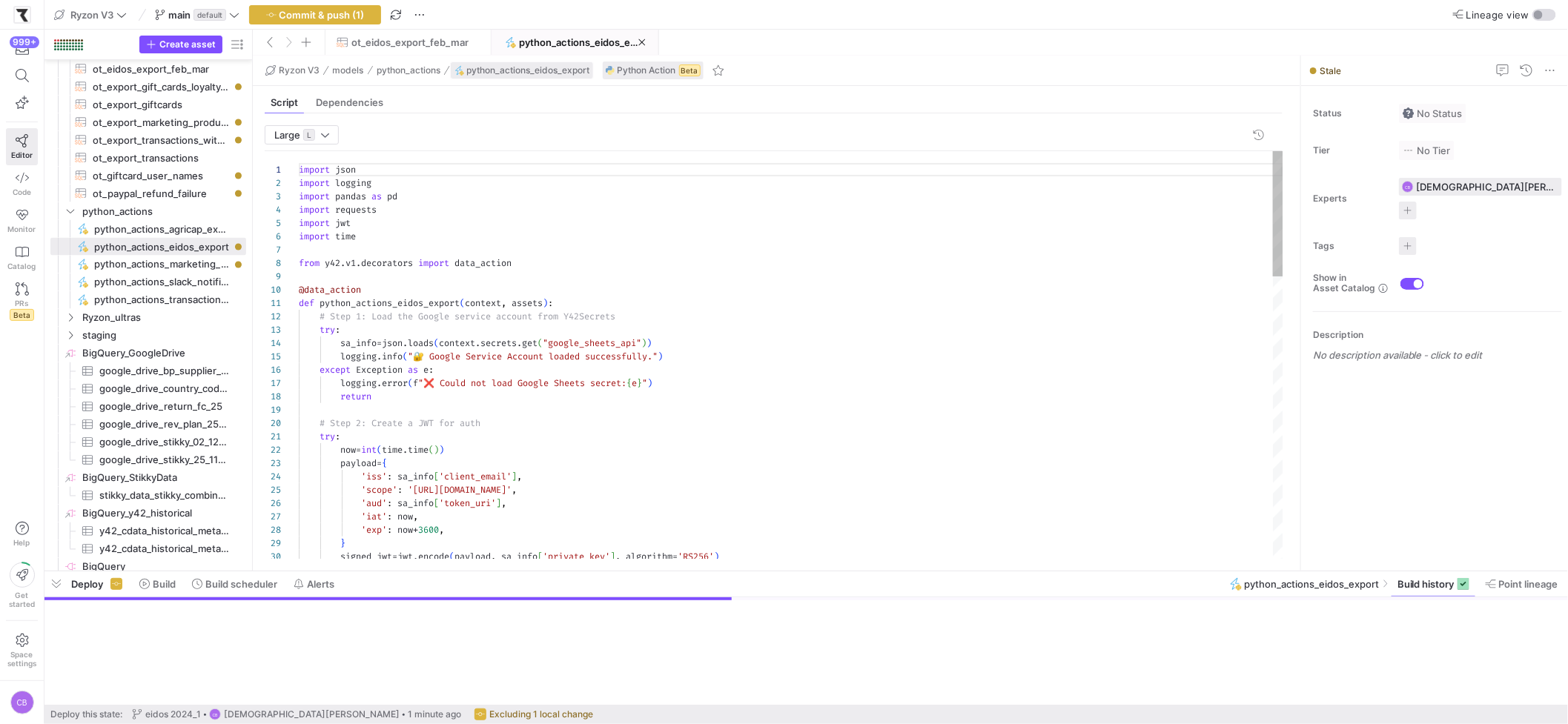
scroll to position [133, 0]
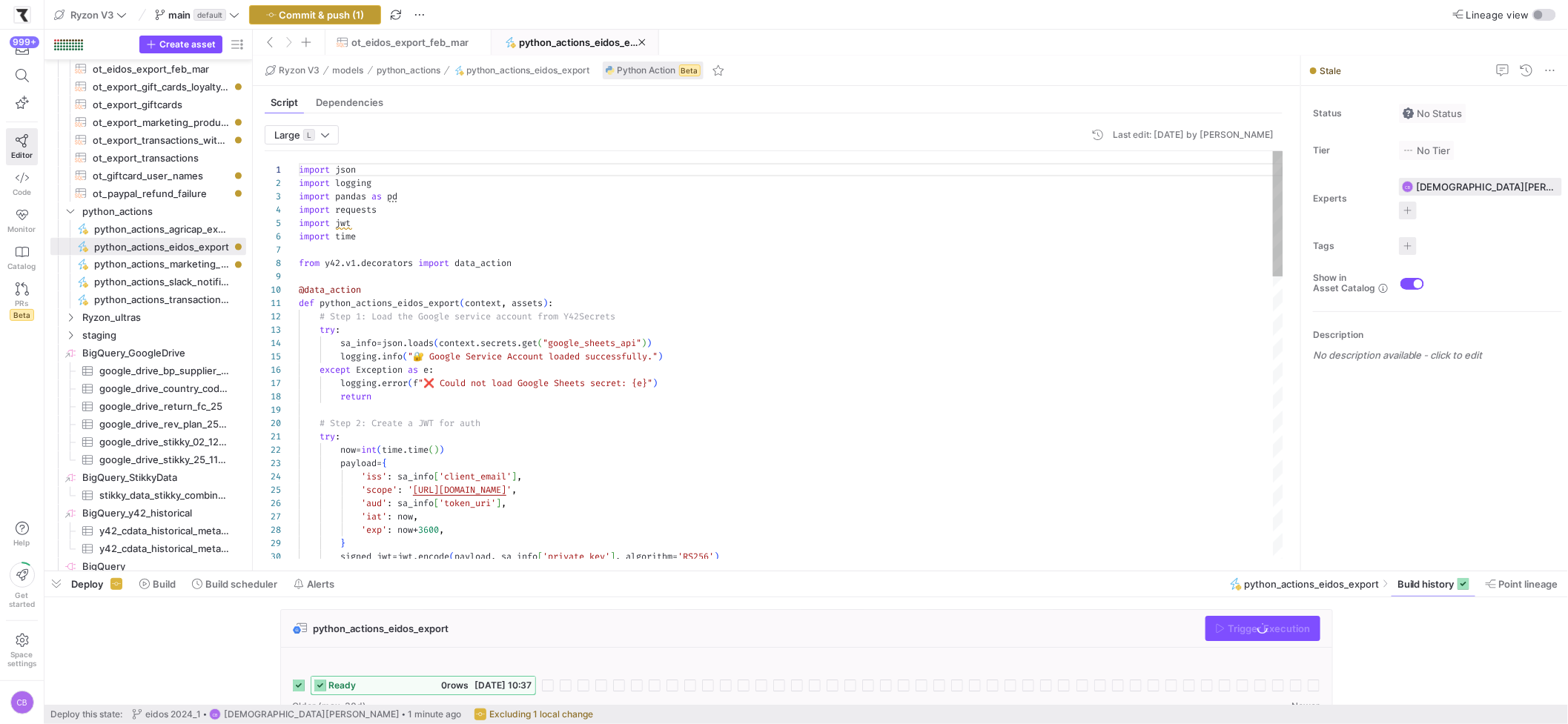
click at [344, 15] on span "Commit & push (1)" at bounding box center [323, 15] width 85 height 12
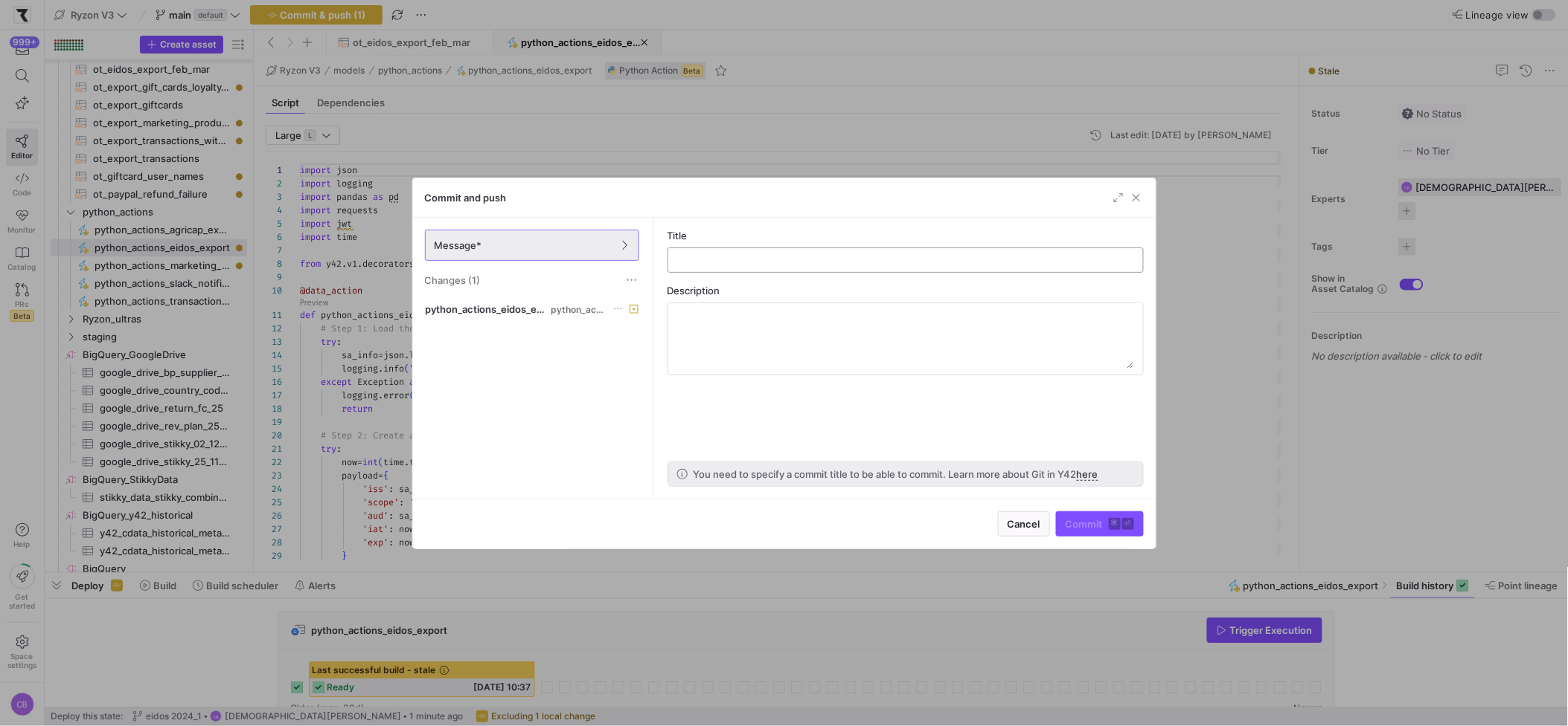
click at [716, 268] on div at bounding box center [905, 260] width 451 height 23
click at [716, 251] on div at bounding box center [905, 260] width 451 height 23
type input "eidos 2024_1 gsheet destination"
click at [1086, 524] on span "Commit ⌘ ⏎" at bounding box center [1100, 524] width 68 height 12
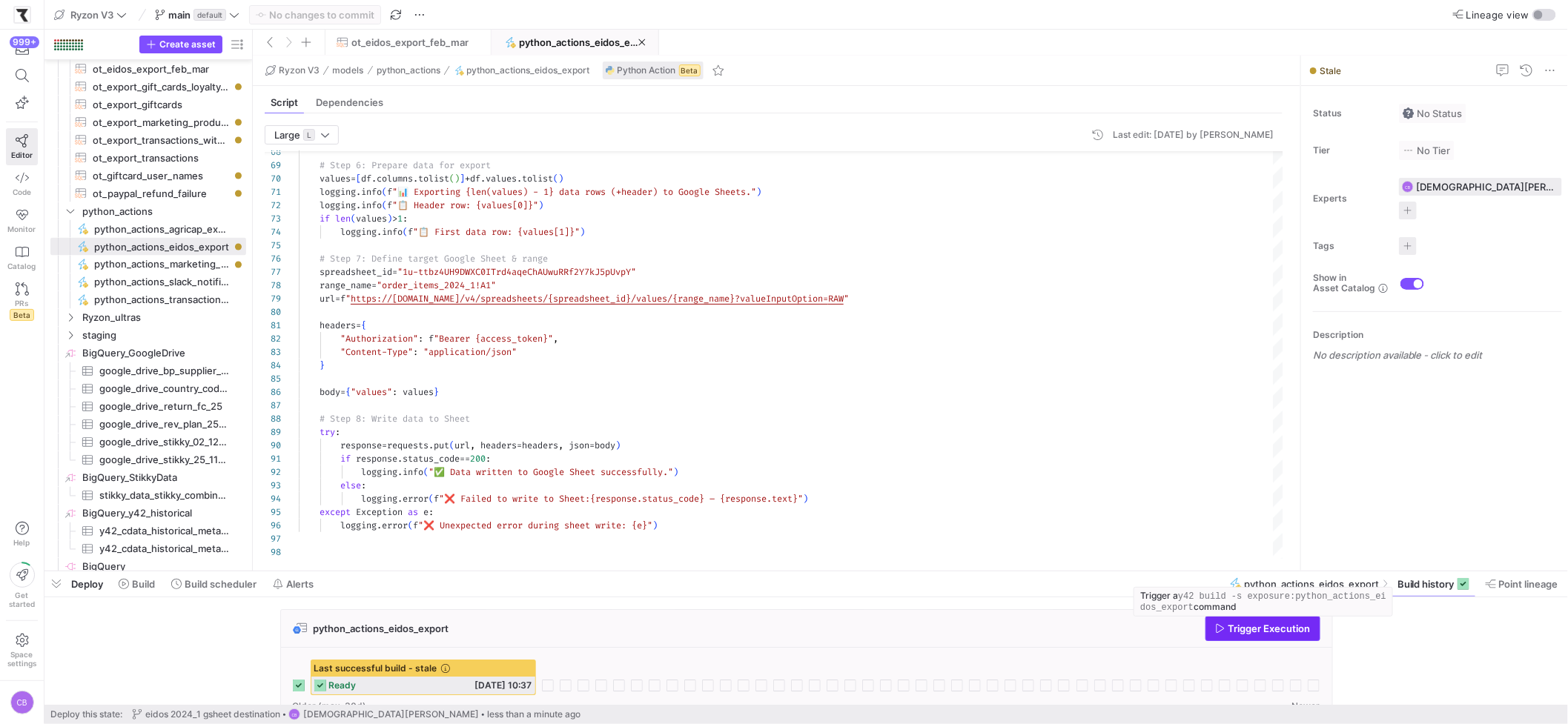
click at [1231, 619] on span "Trigger Execution" at bounding box center [1269, 629] width 83 height 12
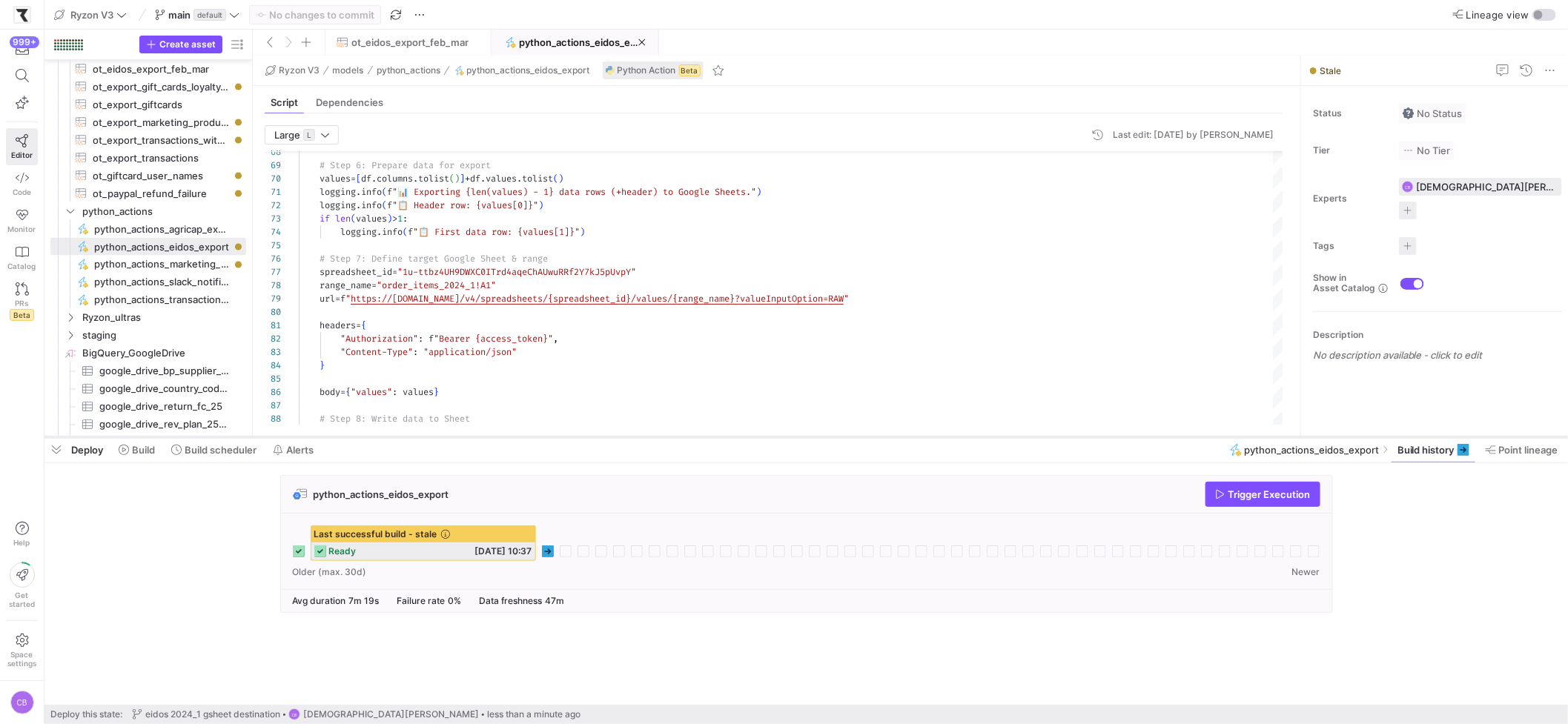
drag, startPoint x: 650, startPoint y: 572, endPoint x: 674, endPoint y: 438, distance: 136.1
click at [674, 438] on div at bounding box center [806, 437] width 1523 height 6
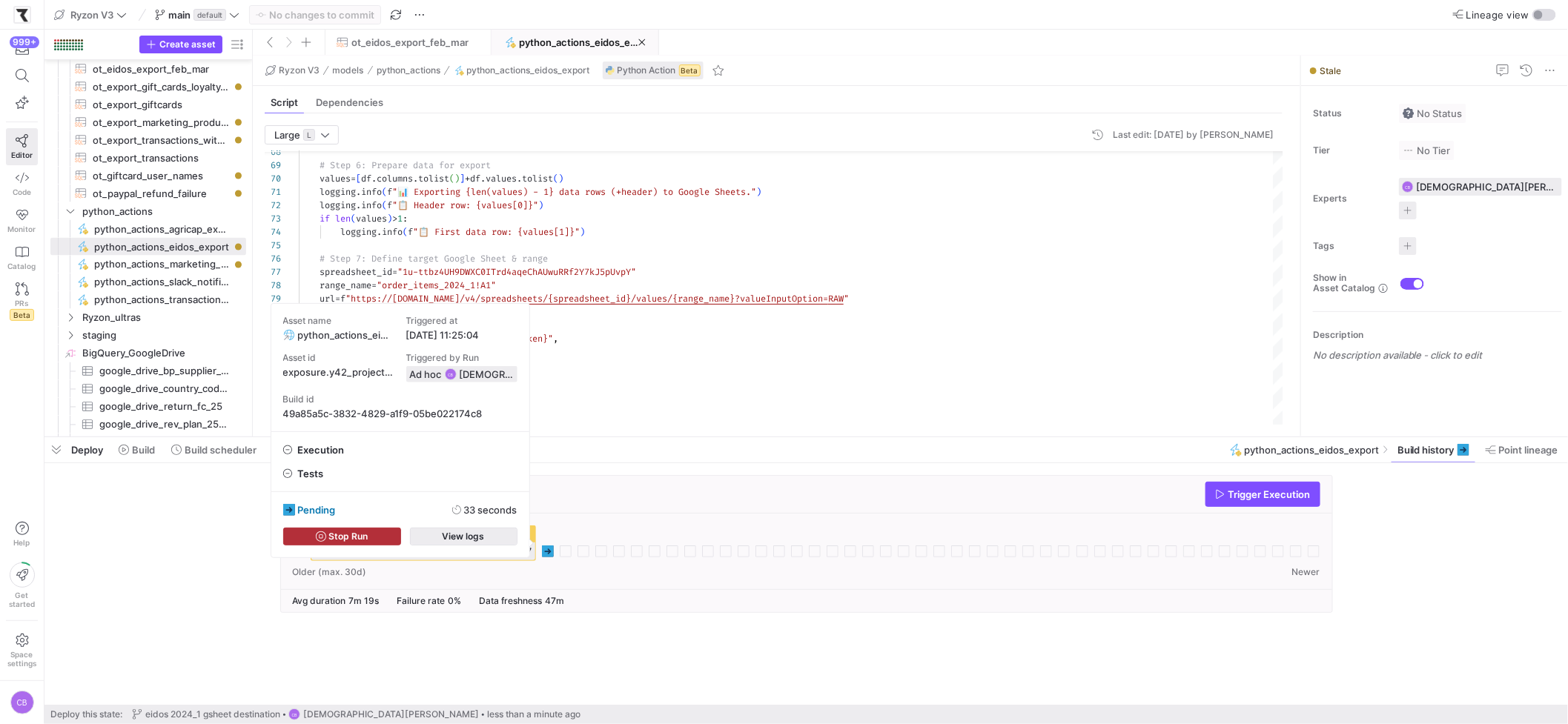
click at [487, 541] on span "button" at bounding box center [463, 536] width 106 height 17
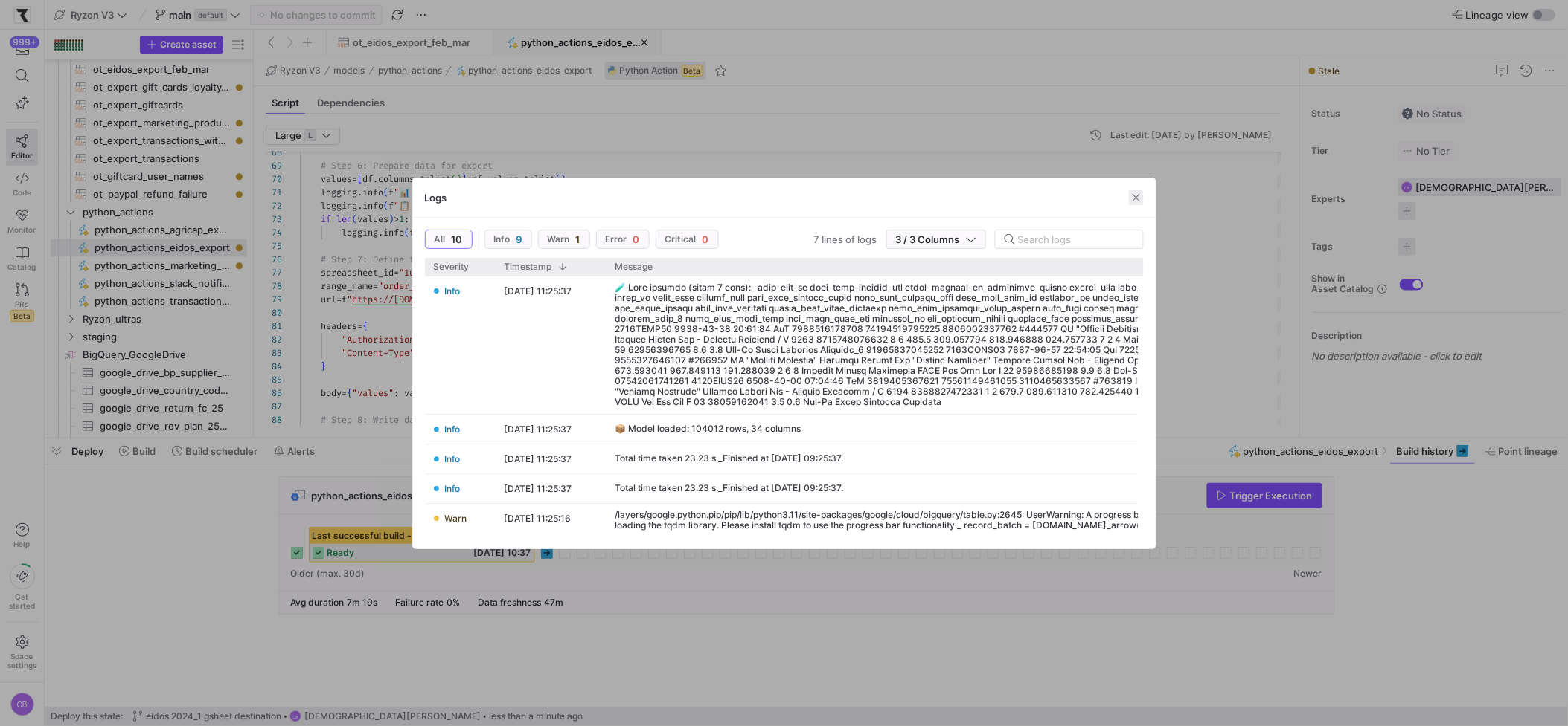
click at [1136, 196] on span "button" at bounding box center [1135, 197] width 15 height 15
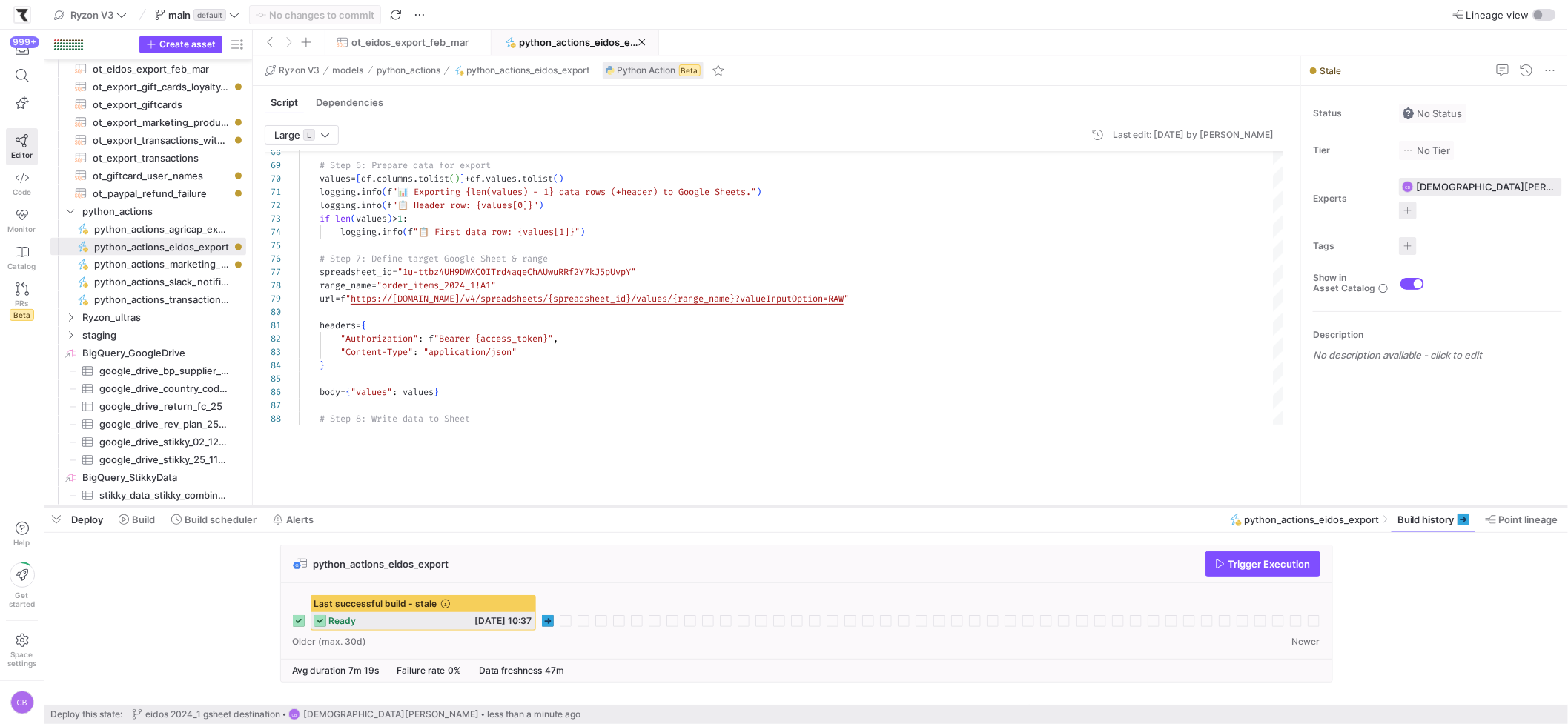
drag, startPoint x: 1120, startPoint y: 437, endPoint x: 1136, endPoint y: 506, distance: 70.8
click at [1136, 507] on div at bounding box center [806, 507] width 1523 height 6
click at [590, 619] on div "Older (max. 30d) Newer" at bounding box center [806, 641] width 1028 height 11
click at [590, 619] on div "Avg duration 7m 19s Failure rate 0% Data freshness 47m" at bounding box center [806, 671] width 1051 height 23
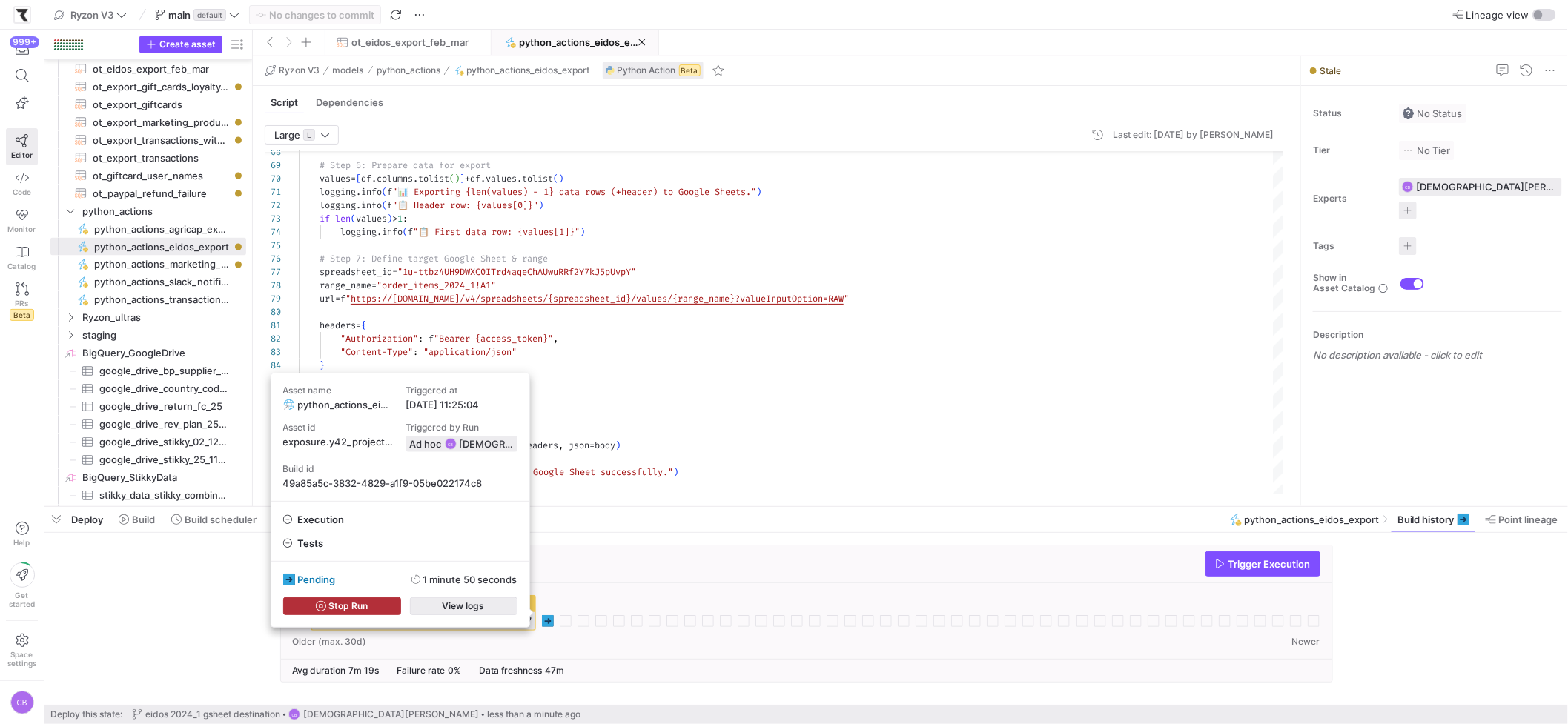
click at [511, 614] on span "button" at bounding box center [463, 606] width 106 height 17
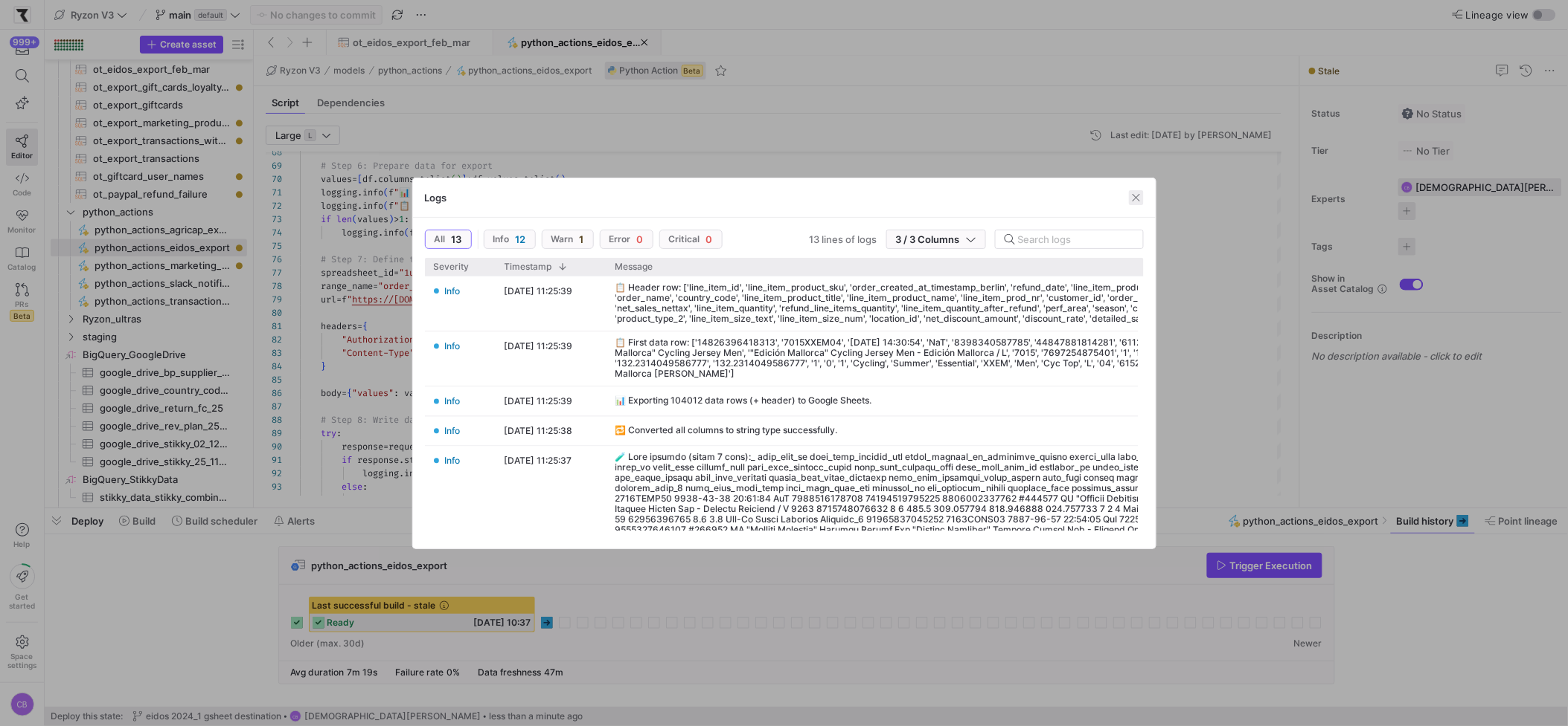
click at [1132, 201] on span "button" at bounding box center [1135, 197] width 15 height 15
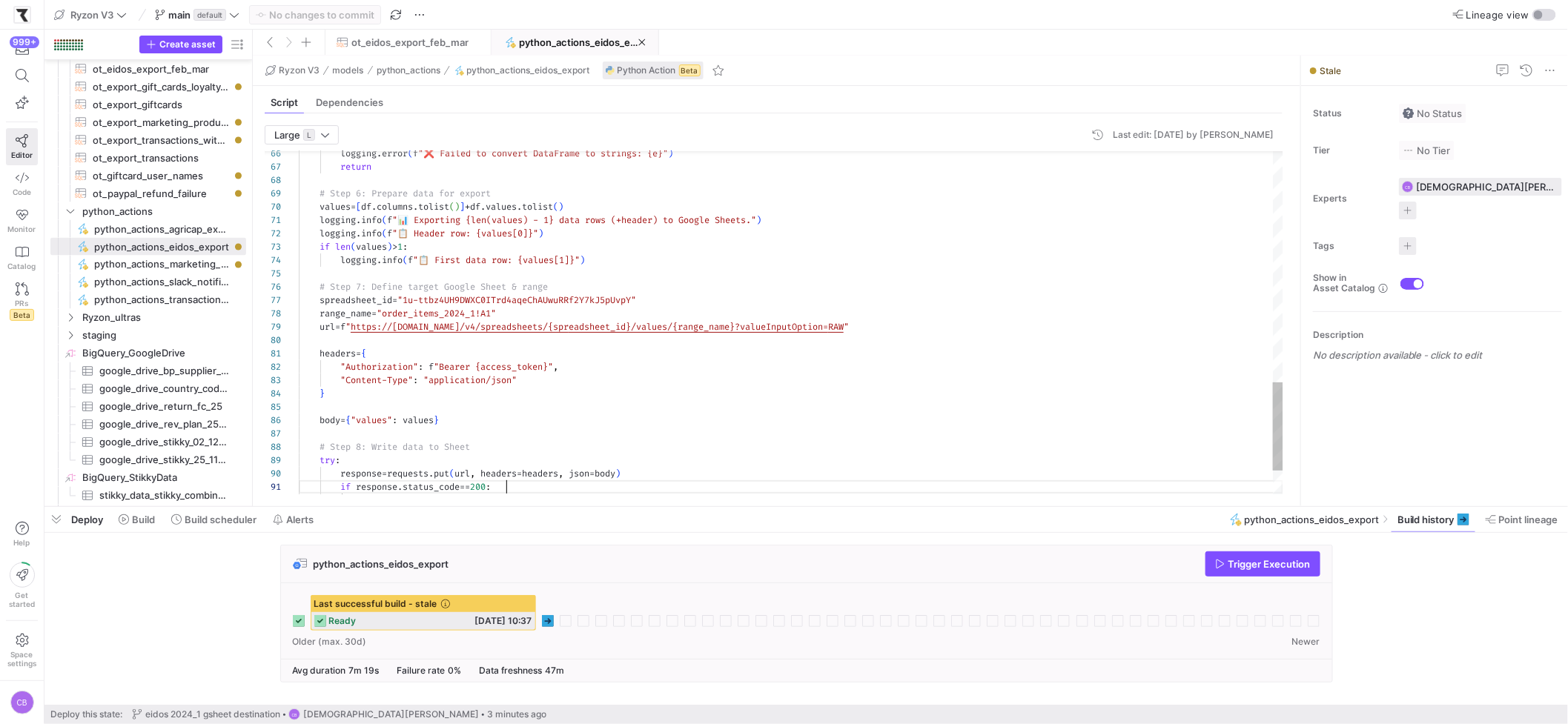
type textarea "logging.info(f"📊 Exporting {len(values) - 1} data rows (+ header) to Google She…"
click at [430, 52] on span at bounding box center [407, 42] width 165 height 23
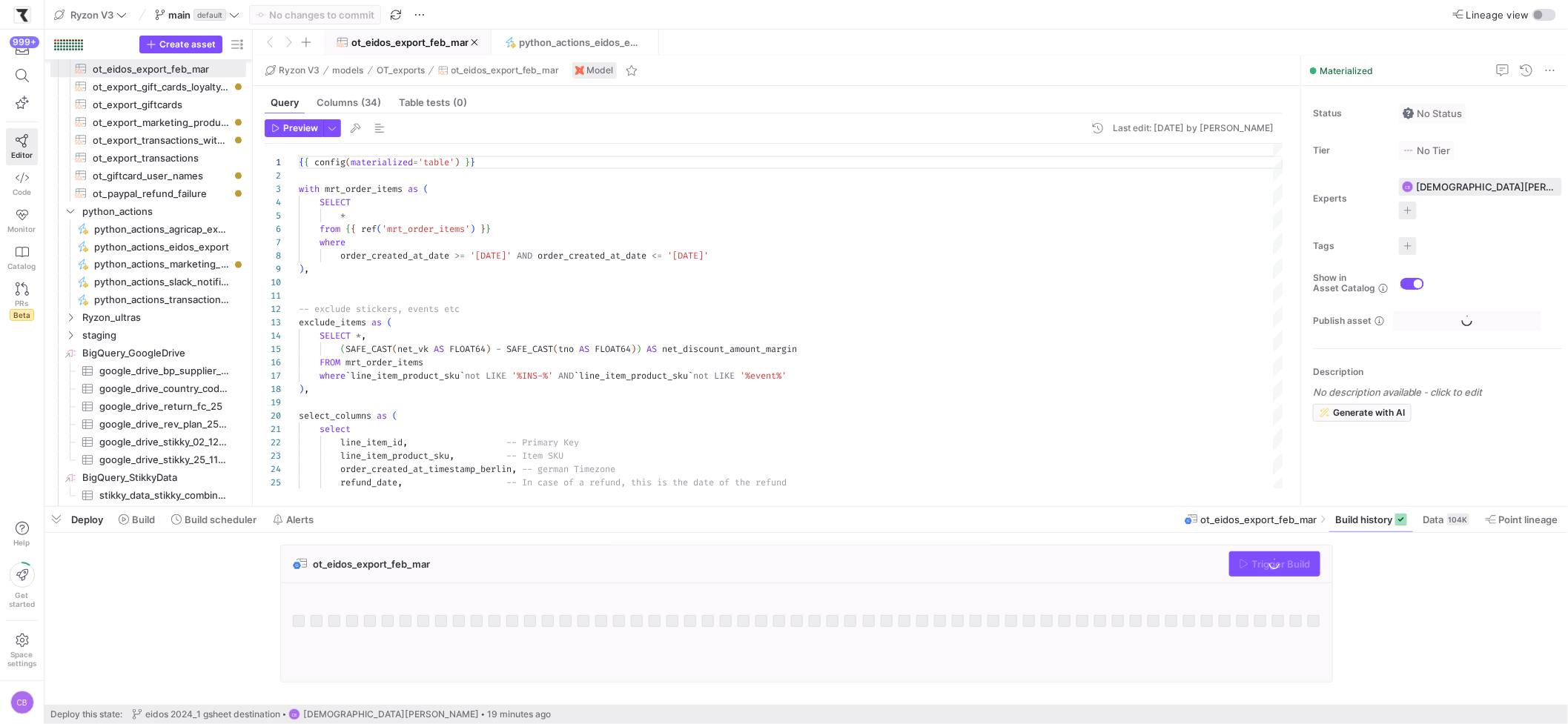
scroll to position [133, 0]
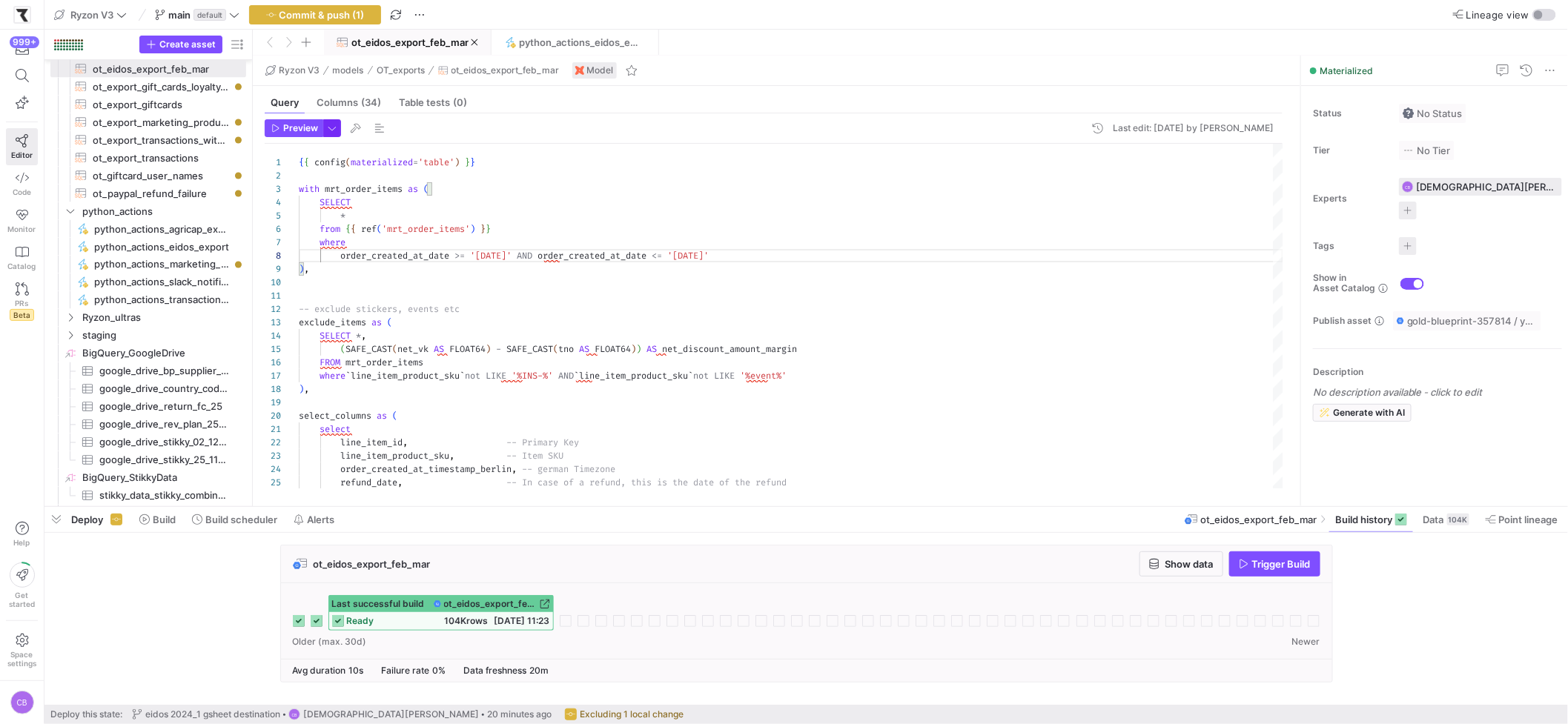
type textarea "{{ config(materialized='table') }} with mrt_order_items as ( SELECT * from {{ r…"
click at [330, 124] on span "button" at bounding box center [331, 128] width 17 height 17
click at [280, 220] on p "Full Preview" at bounding box center [236, 219] width 129 height 12
click at [166, 220] on input "Full Preview Slower but complete preview" at bounding box center [160, 225] width 12 height 12
radio input "true"
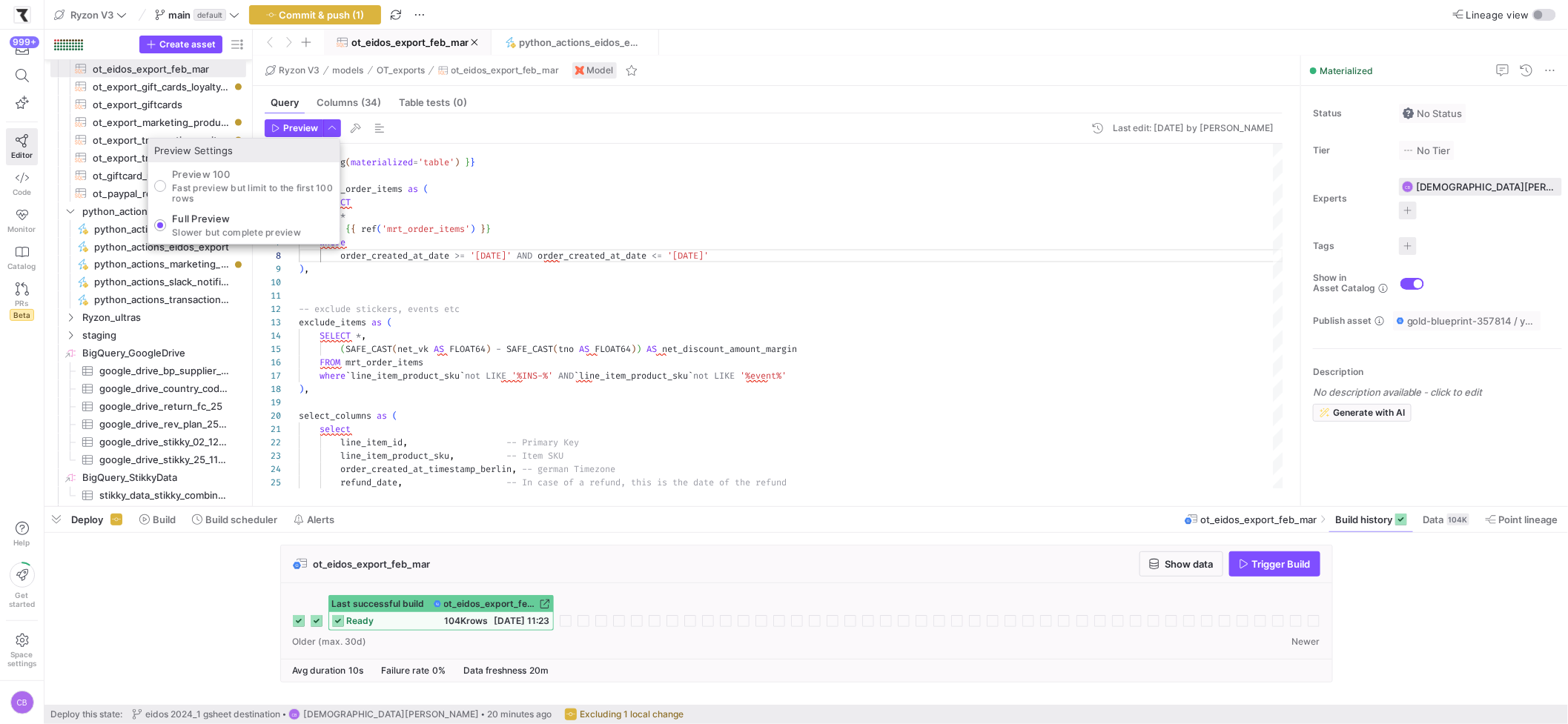
click at [295, 126] on div at bounding box center [784, 362] width 1568 height 724
click at [295, 126] on span "Preview" at bounding box center [300, 128] width 35 height 11
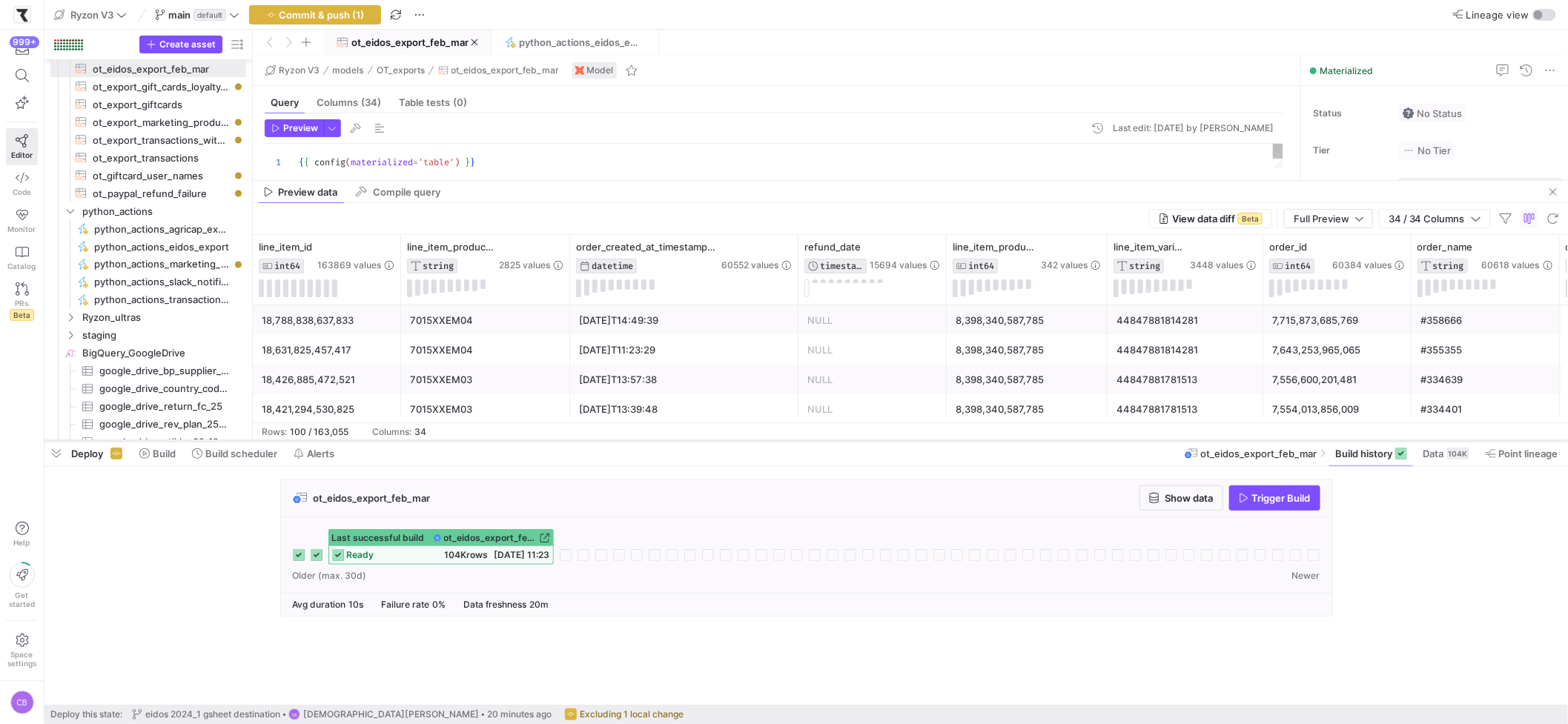
drag, startPoint x: 670, startPoint y: 509, endPoint x: 692, endPoint y: 439, distance: 73.4
click at [692, 439] on div at bounding box center [806, 441] width 1523 height 6
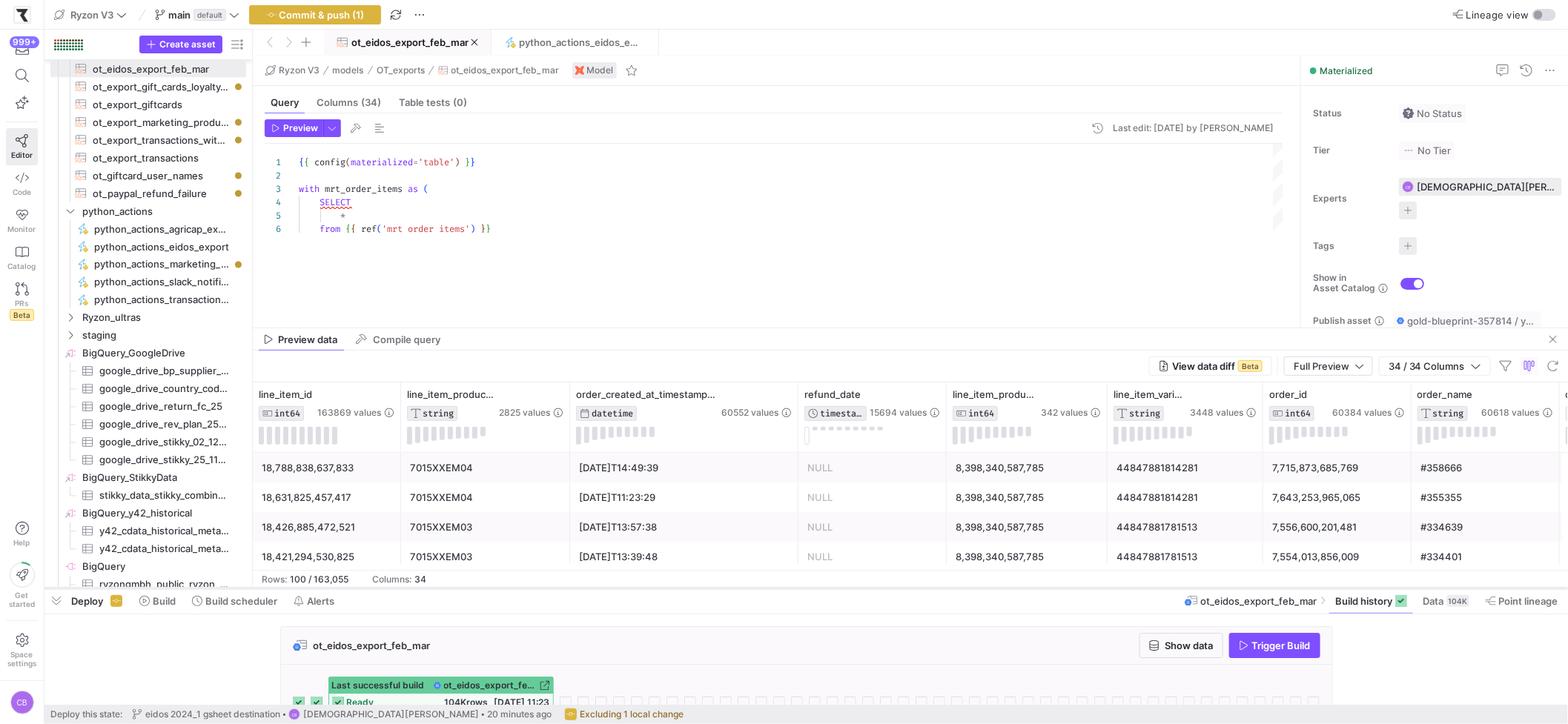
drag, startPoint x: 650, startPoint y: 439, endPoint x: 693, endPoint y: 596, distance: 162.8
click at [693, 592] on div at bounding box center [806, 589] width 1523 height 6
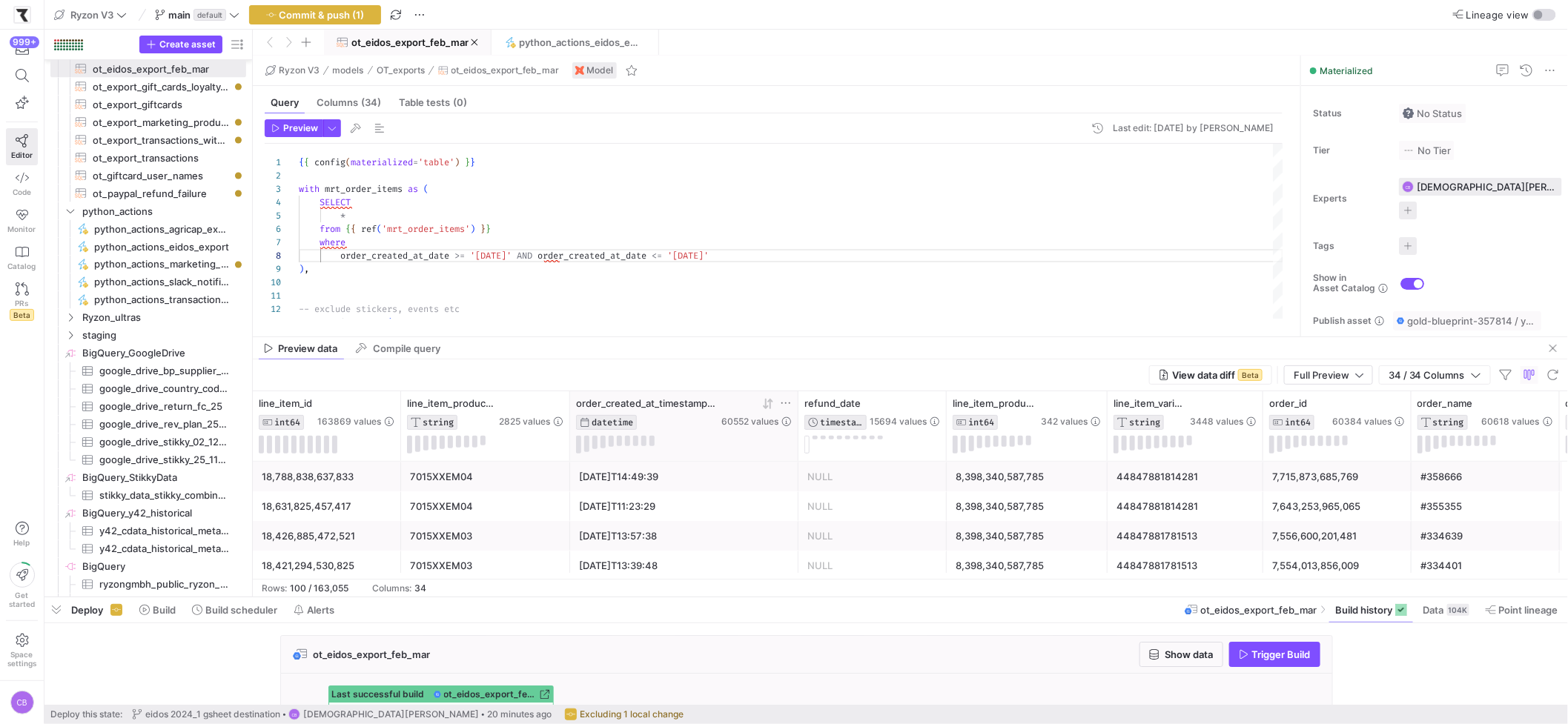
click at [770, 402] on icon at bounding box center [769, 403] width 5 height 11
click at [765, 409] on icon at bounding box center [765, 403] width 5 height 11
click at [349, 14] on span "Commit & push (1)" at bounding box center [323, 15] width 85 height 12
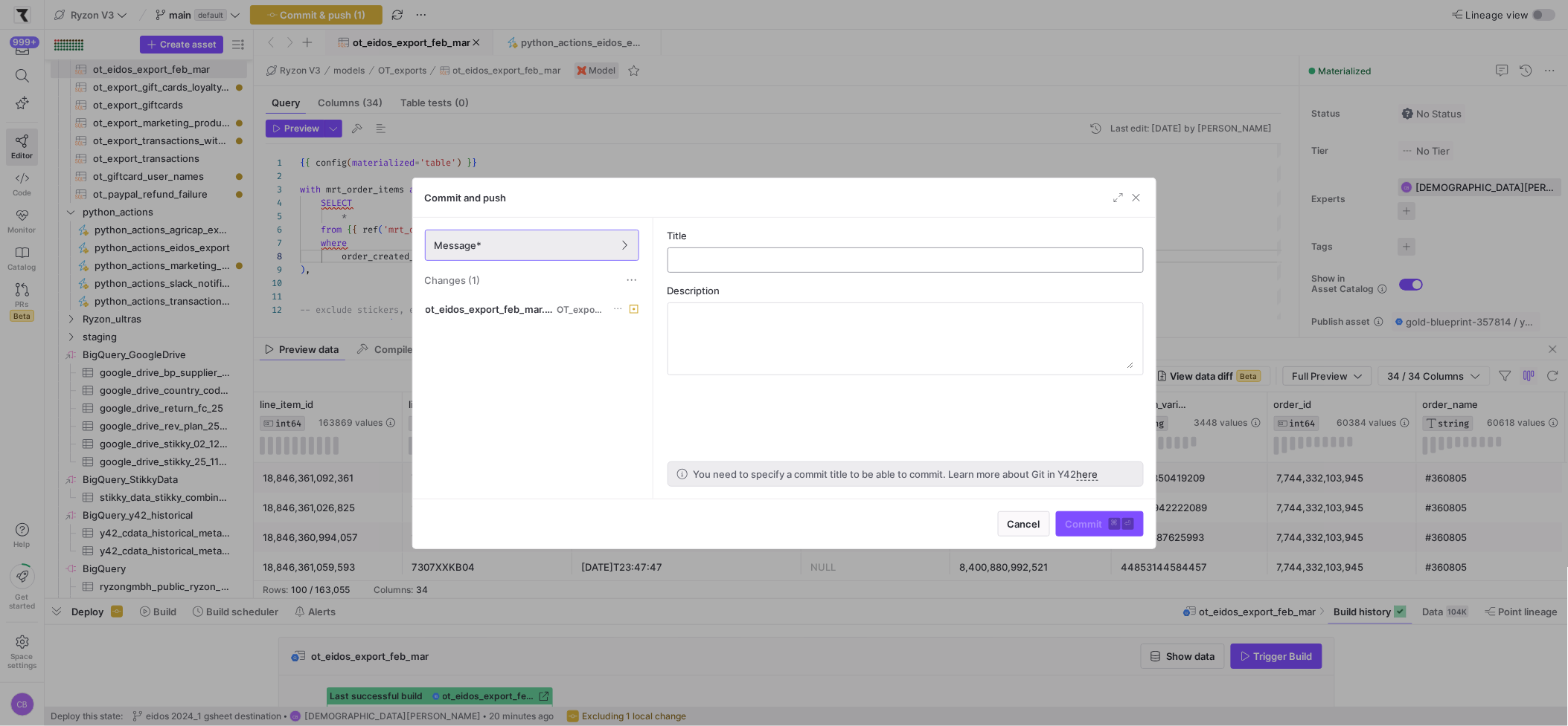
click at [785, 260] on input "text" at bounding box center [905, 260] width 451 height 12
type input "Eidos export 2024 Q3Q4"
click at [1081, 534] on span "submit" at bounding box center [1099, 524] width 87 height 23
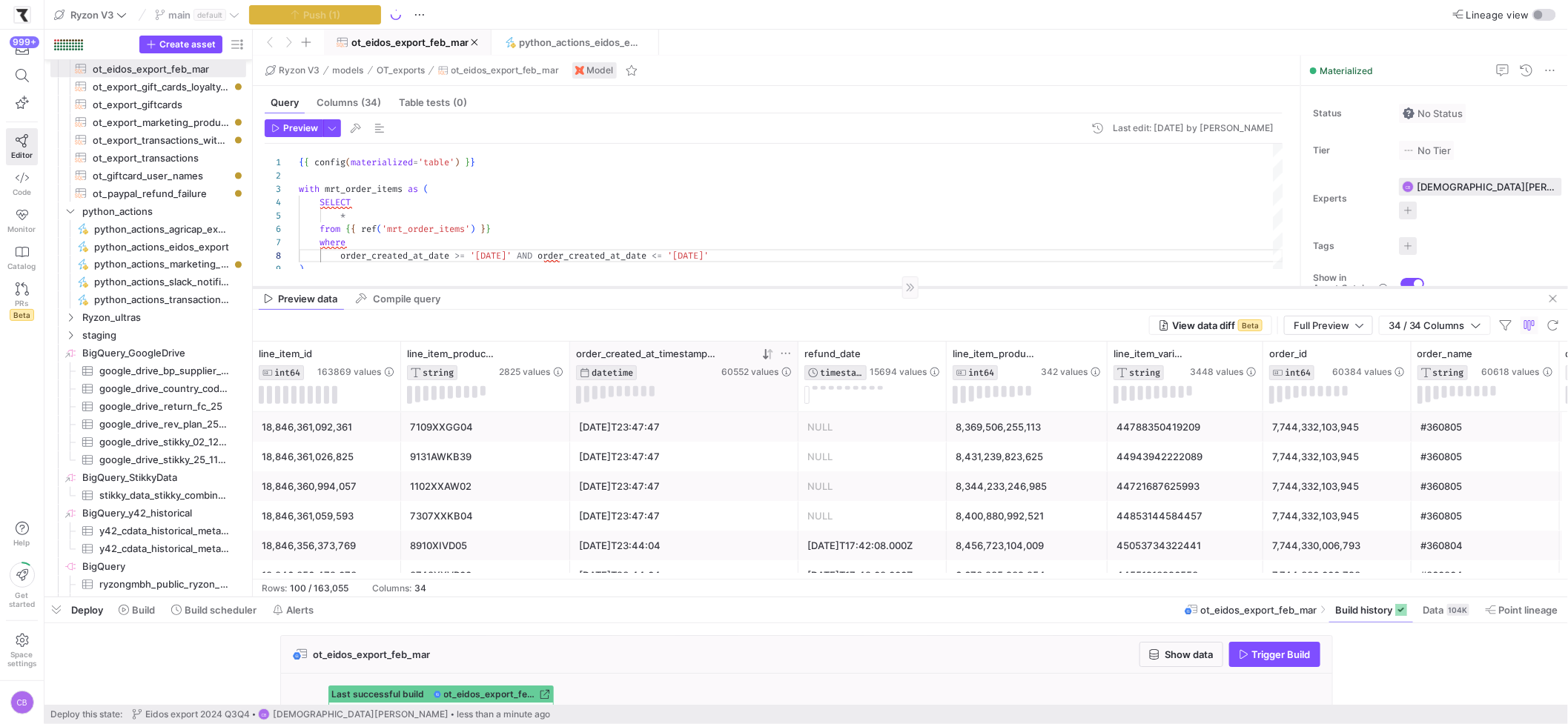
drag, startPoint x: 659, startPoint y: 338, endPoint x: 655, endPoint y: 283, distance: 55.1
click at [655, 287] on div at bounding box center [910, 287] width 1315 height 1
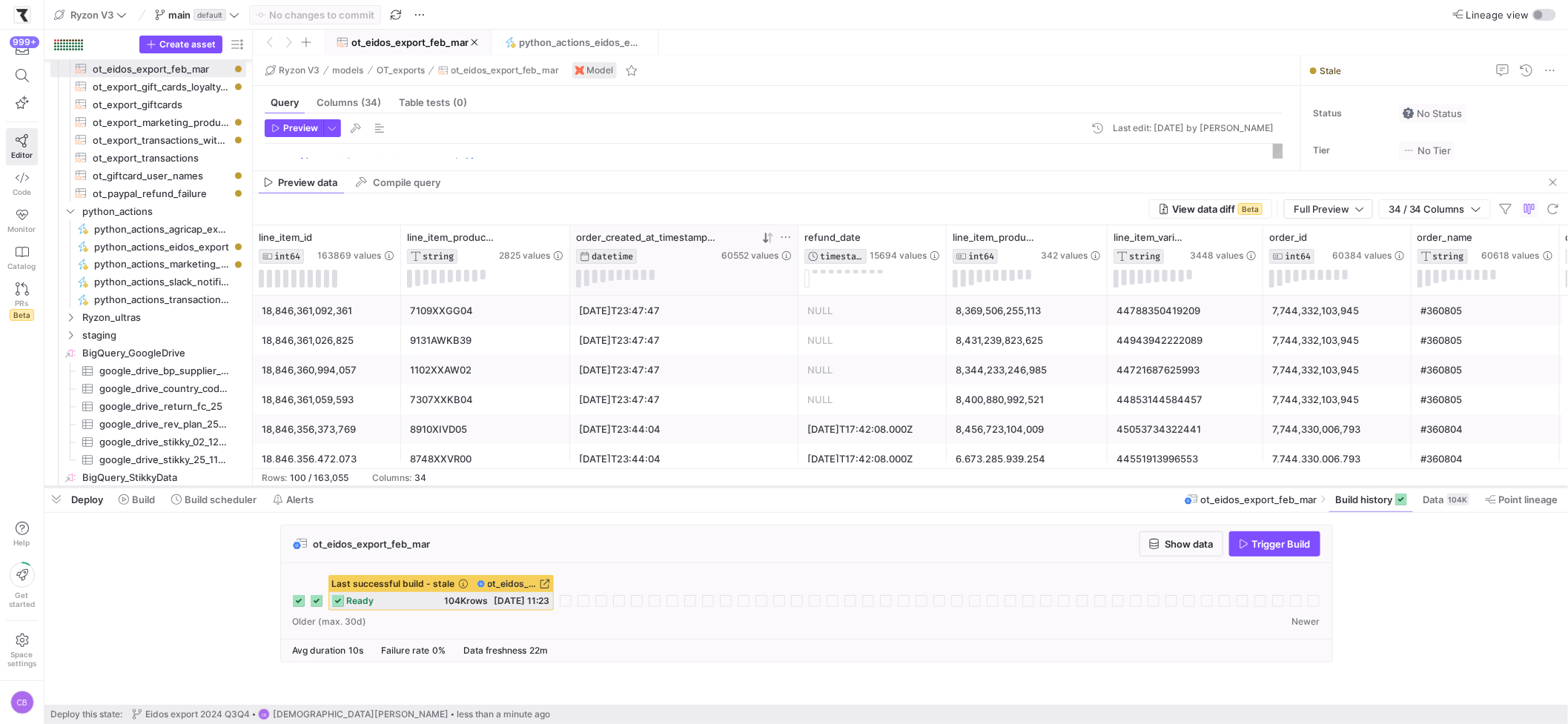
drag, startPoint x: 565, startPoint y: 600, endPoint x: 656, endPoint y: 487, distance: 145.1
click at [658, 490] on div at bounding box center [806, 487] width 1523 height 6
click at [552, 49] on span "python_actions_eidos_export" at bounding box center [578, 42] width 119 height 12
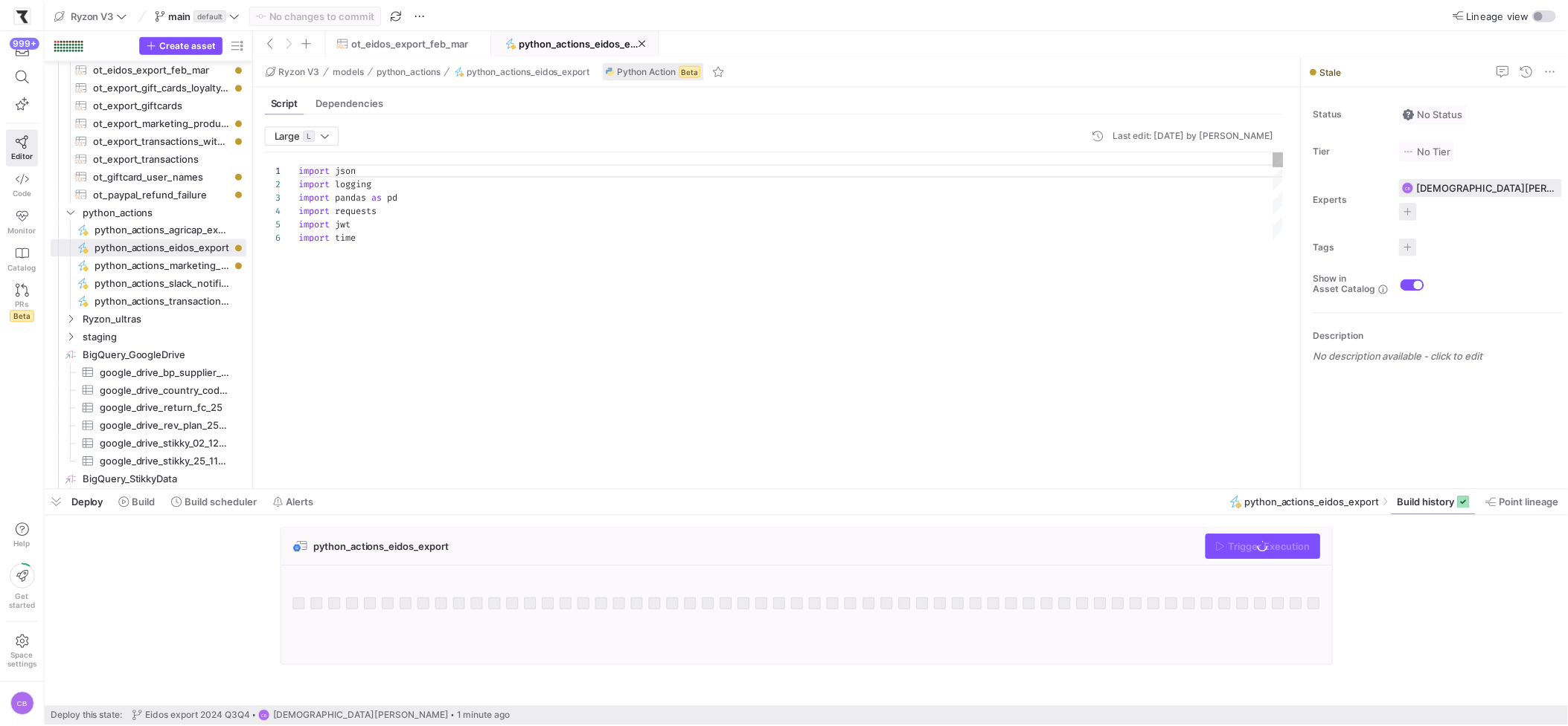
scroll to position [134, 0]
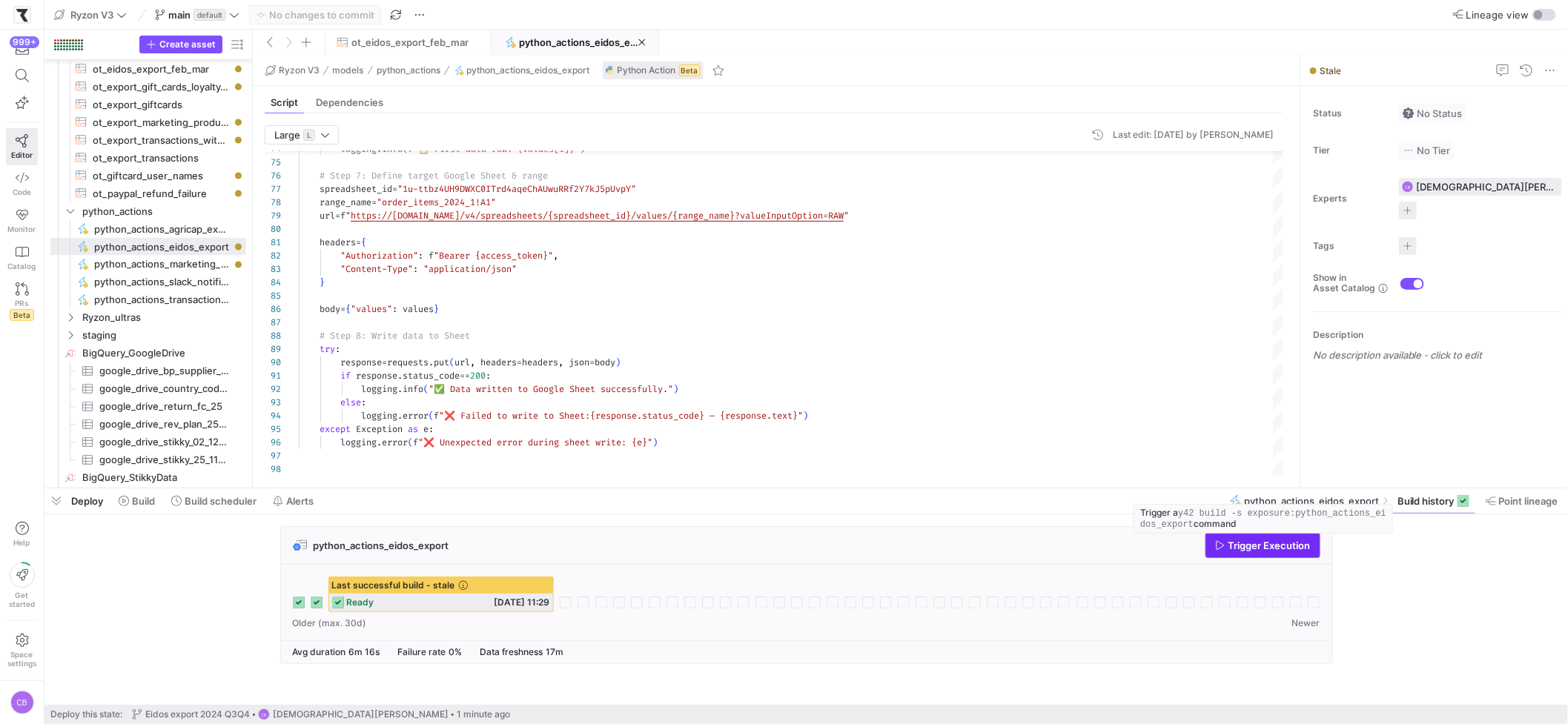
click at [1231, 549] on span "Trigger Execution" at bounding box center [1269, 545] width 83 height 12
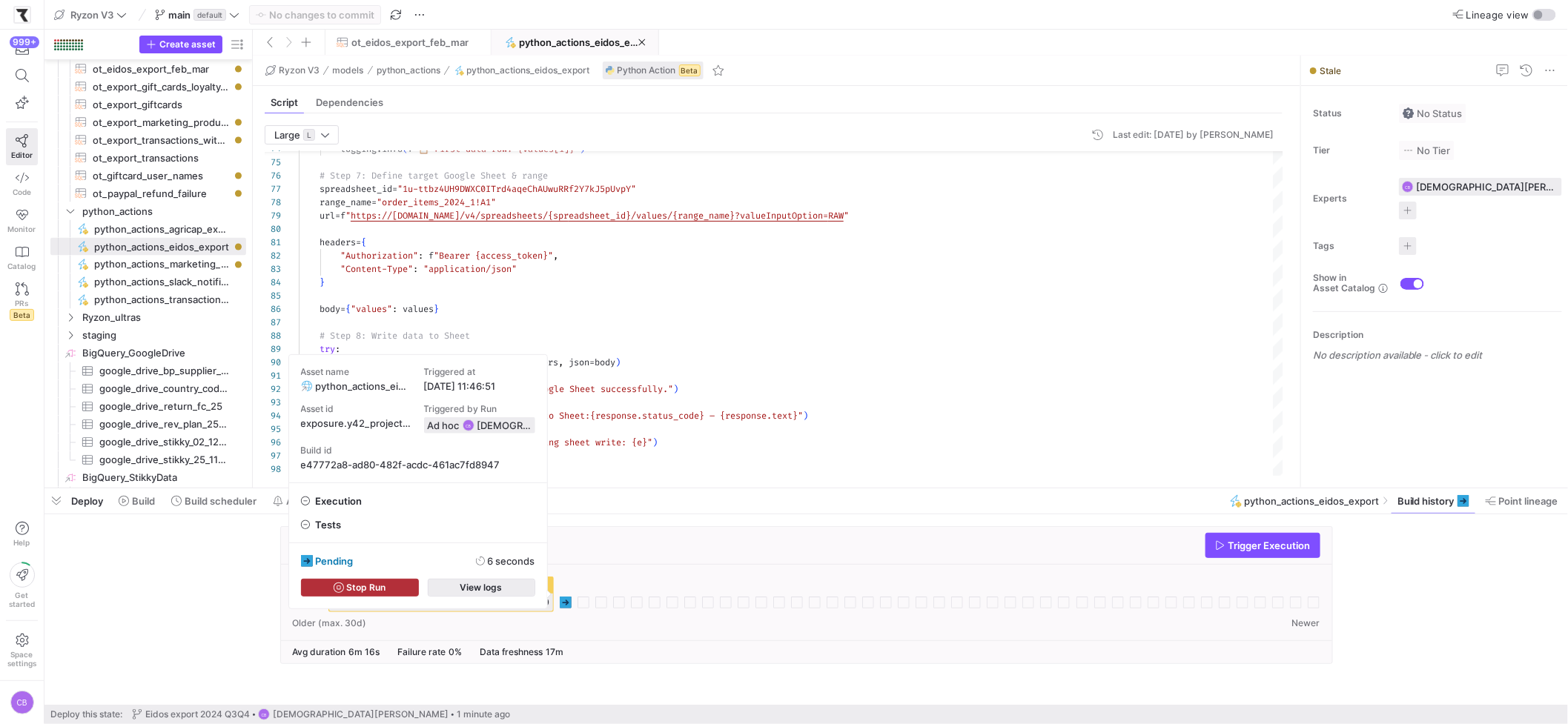
click at [506, 590] on span "button" at bounding box center [481, 588] width 106 height 17
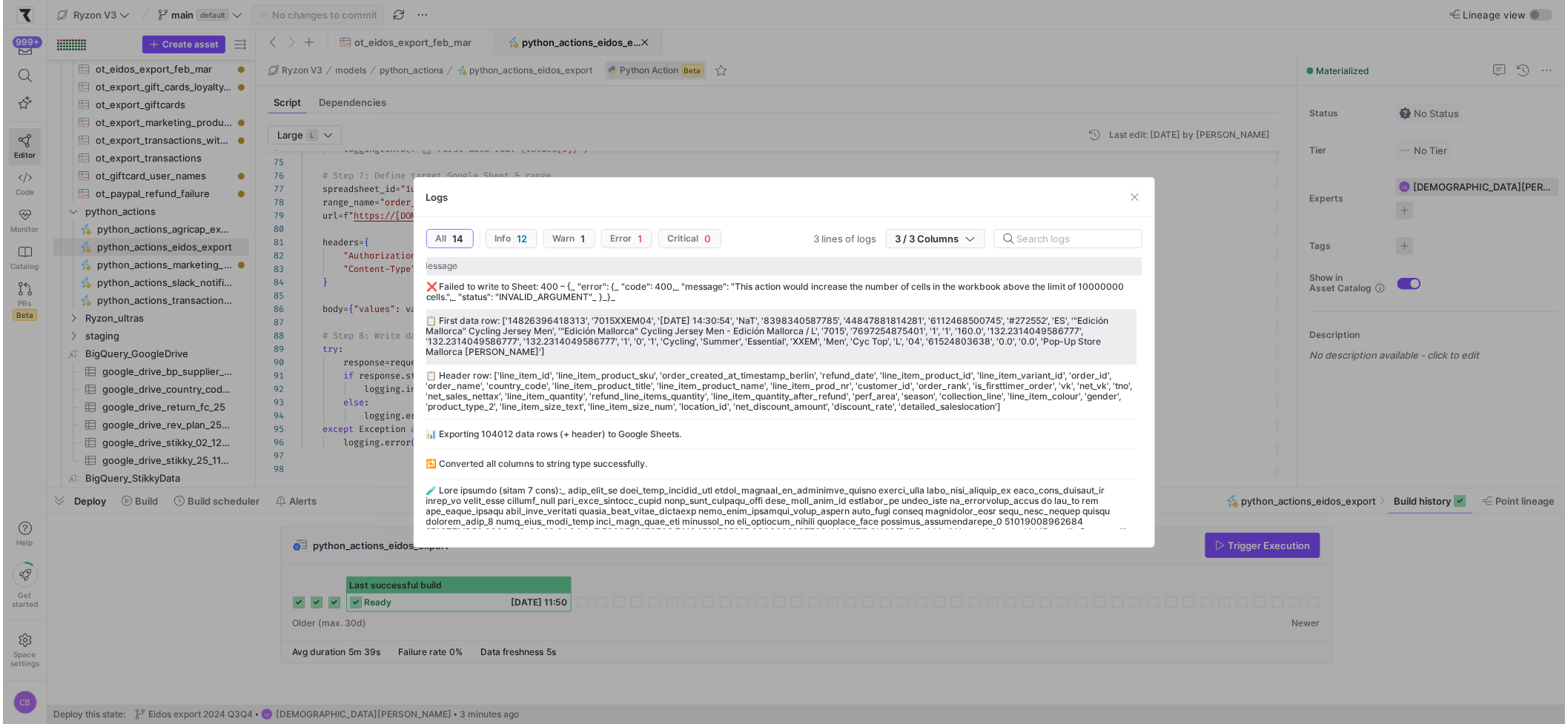
scroll to position [0, 0]
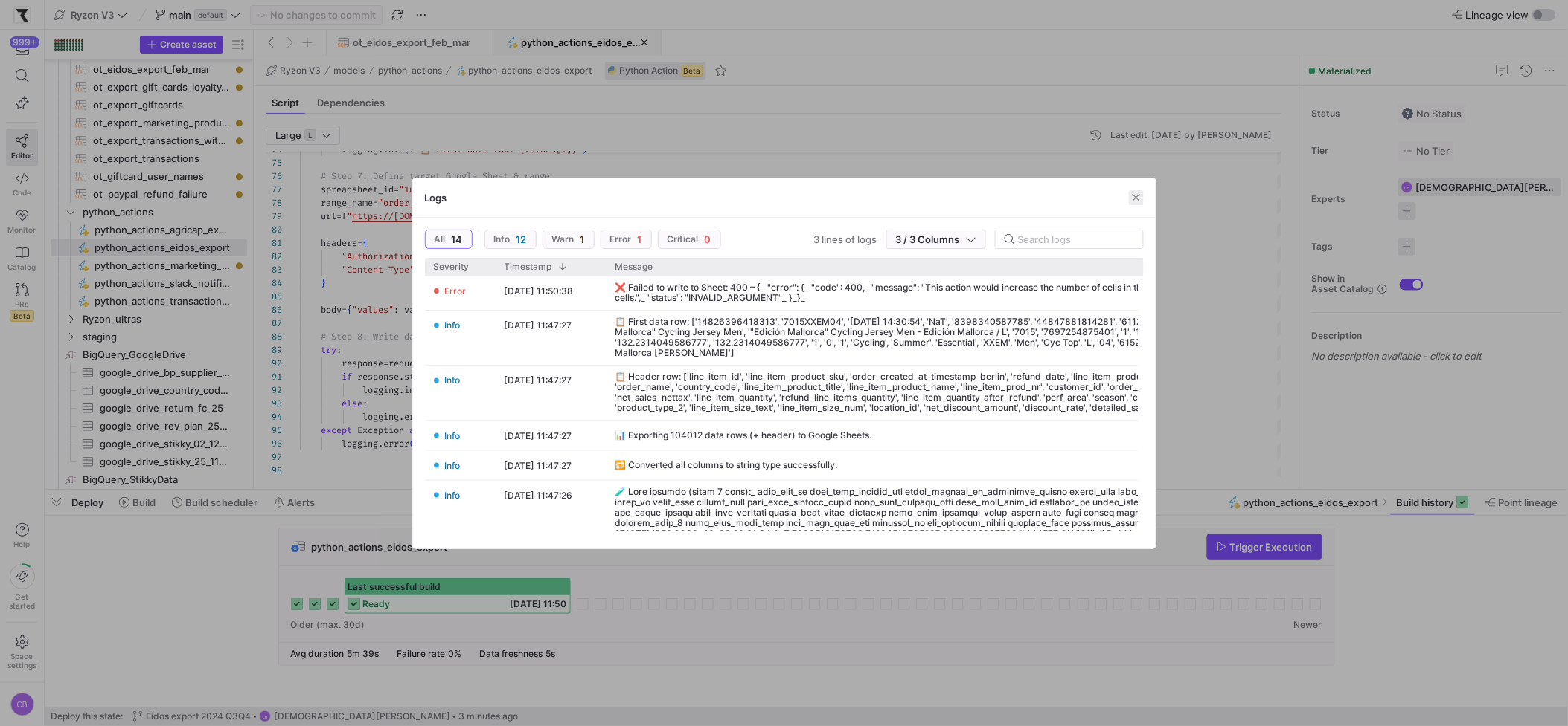
click at [1128, 199] on span "button" at bounding box center [1135, 197] width 15 height 15
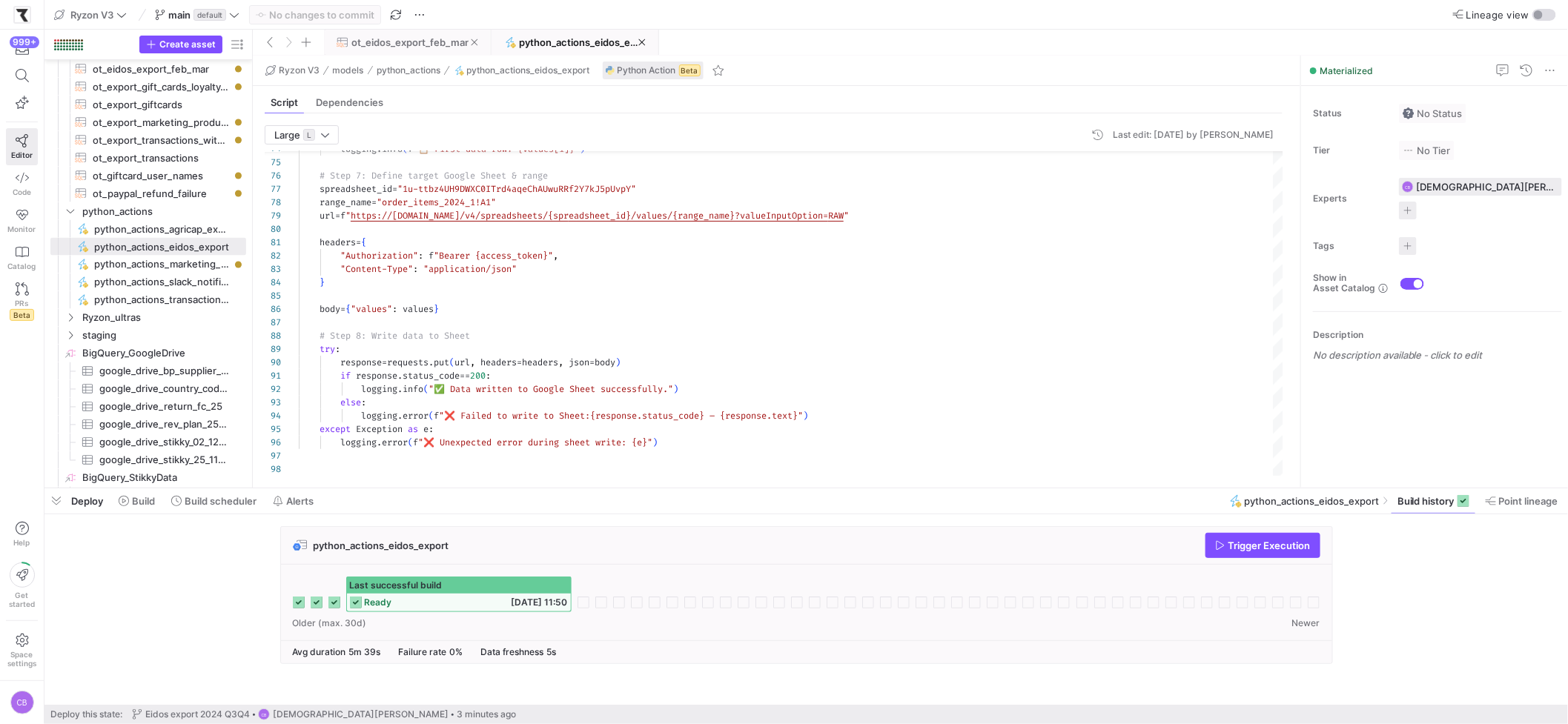
click at [427, 40] on span "ot_eidos_export_feb_mar" at bounding box center [410, 42] width 118 height 12
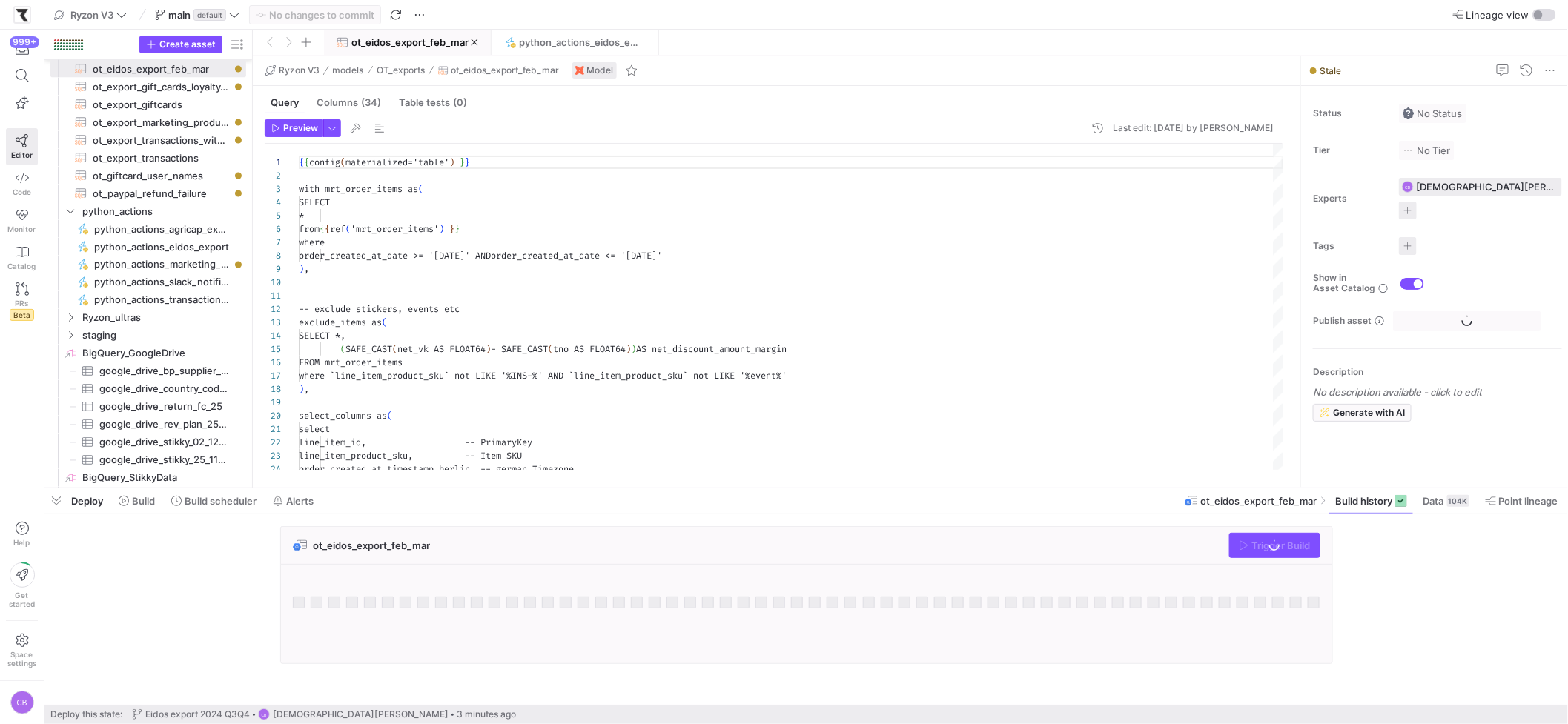
scroll to position [133, 0]
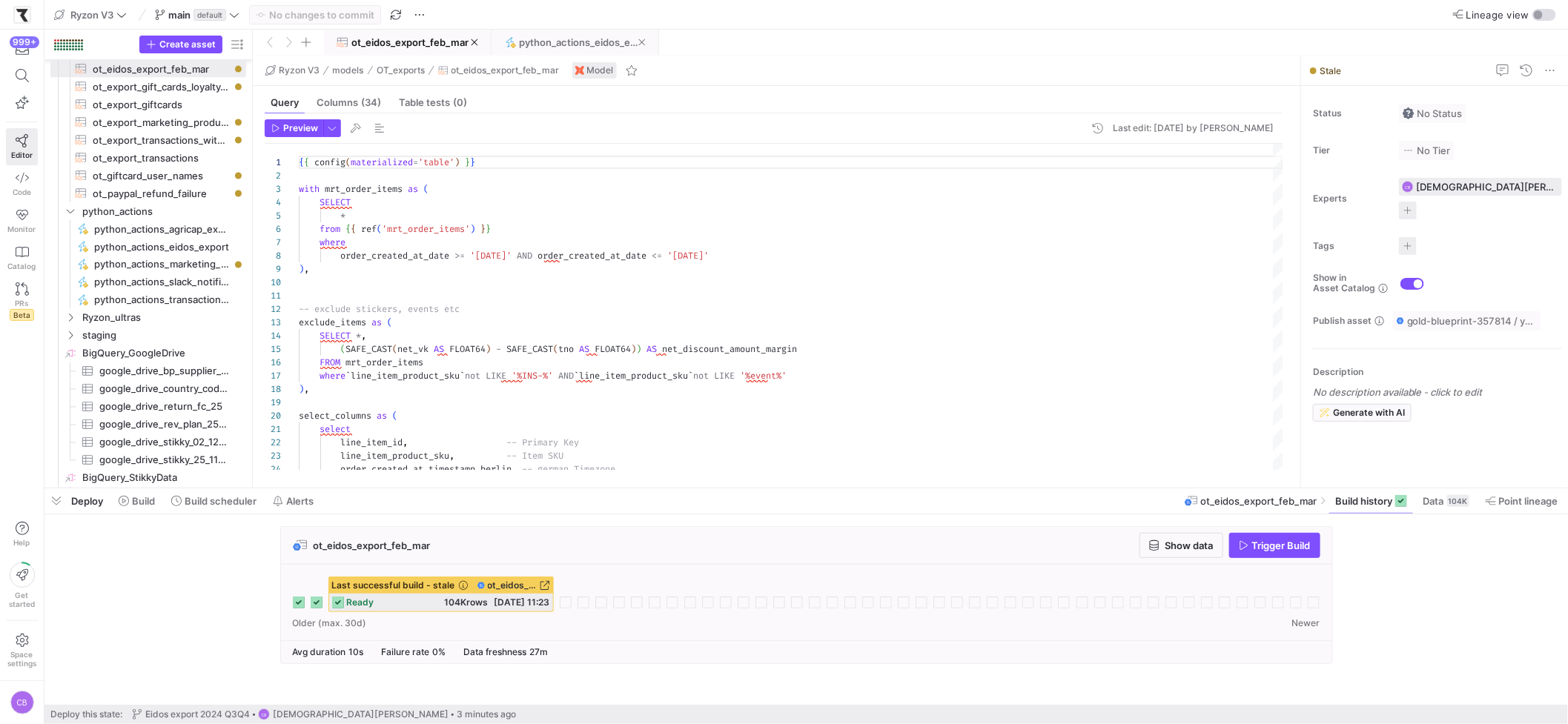
click at [571, 39] on span "python_actions_eidos_export" at bounding box center [578, 42] width 119 height 12
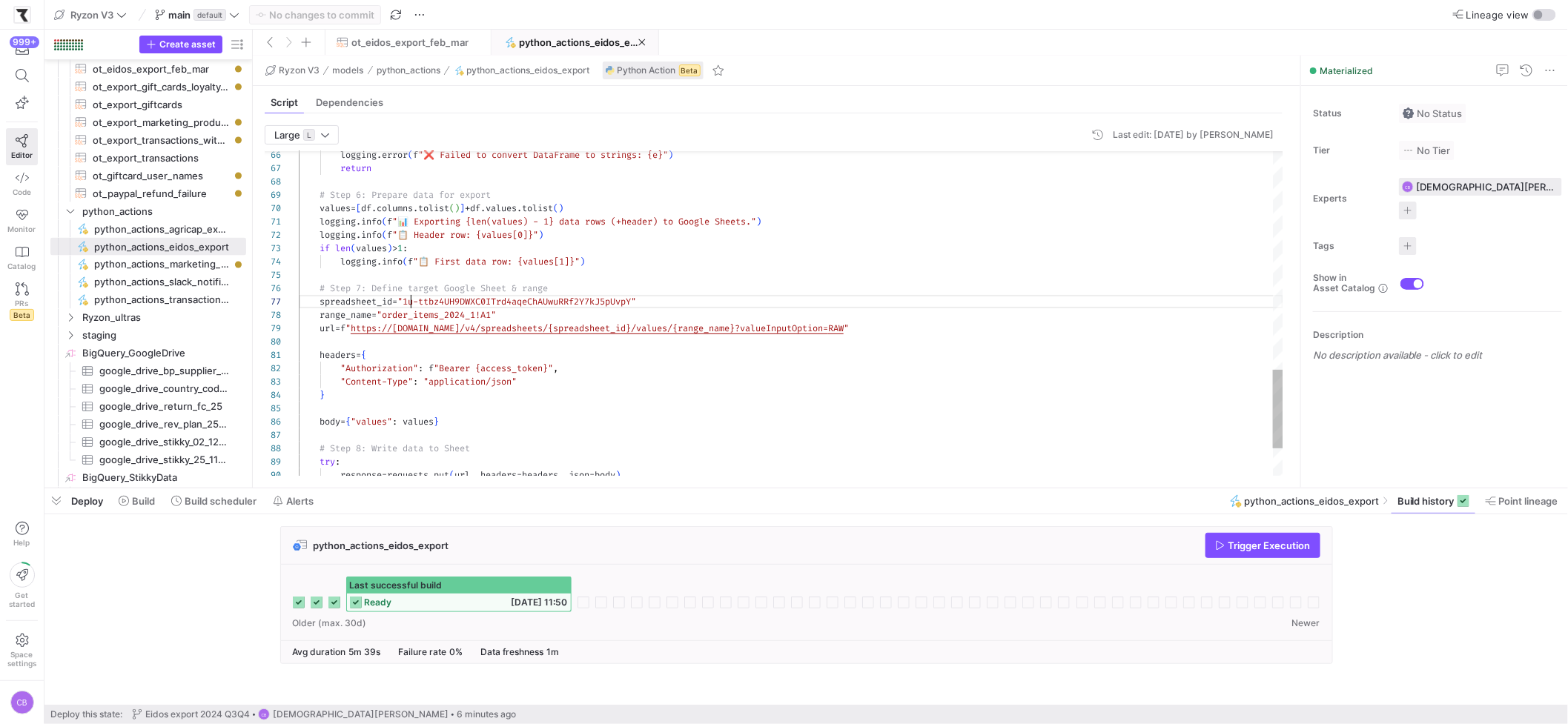
scroll to position [80, 112]
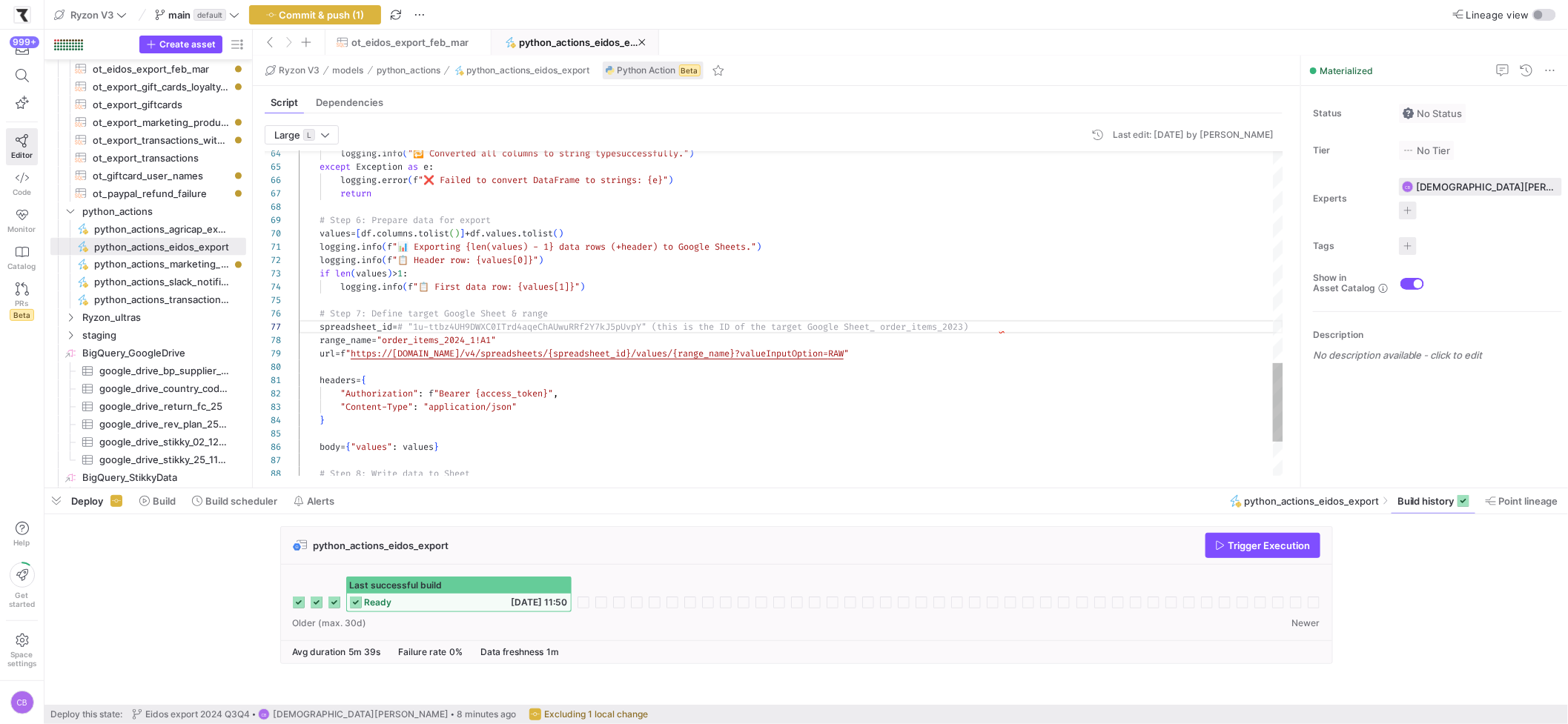
scroll to position [80, 346]
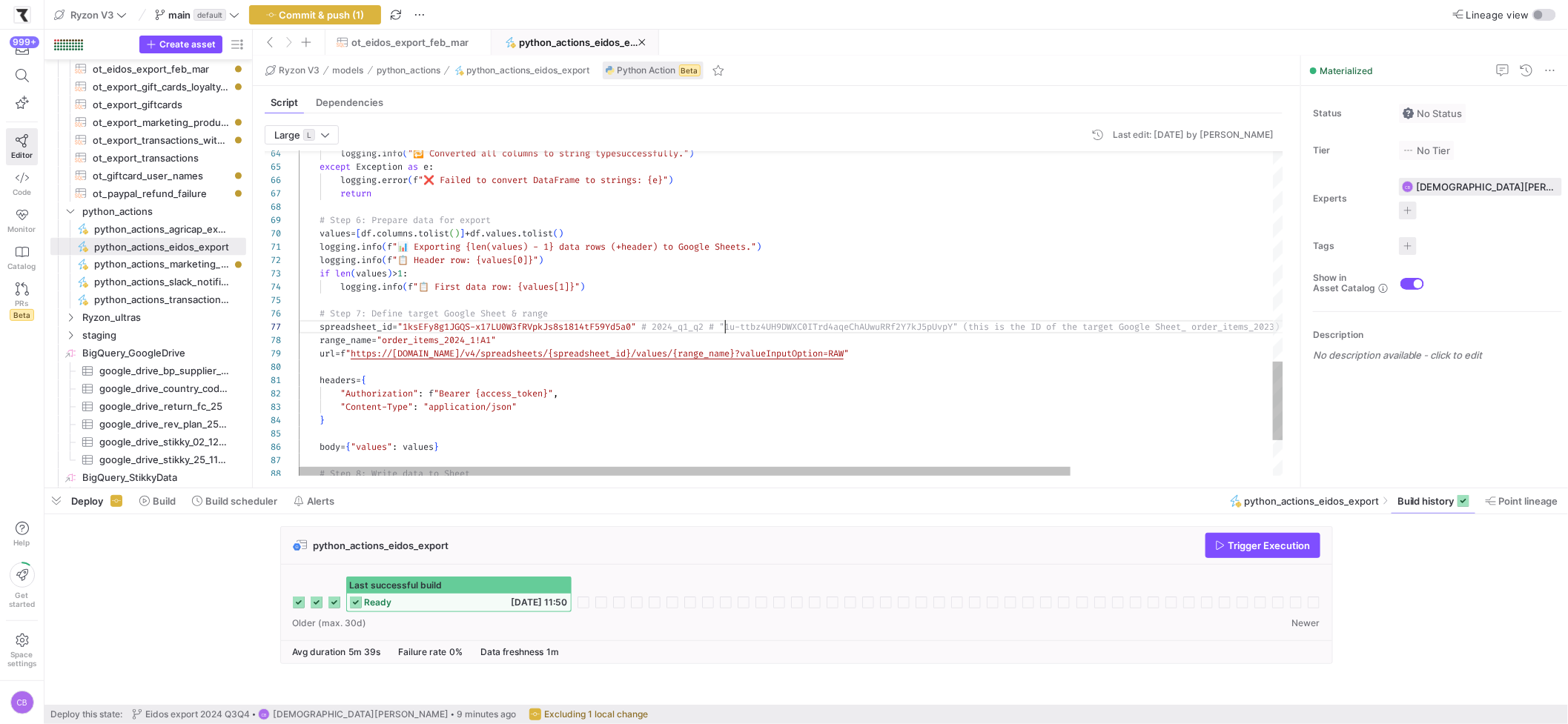
scroll to position [80, 426]
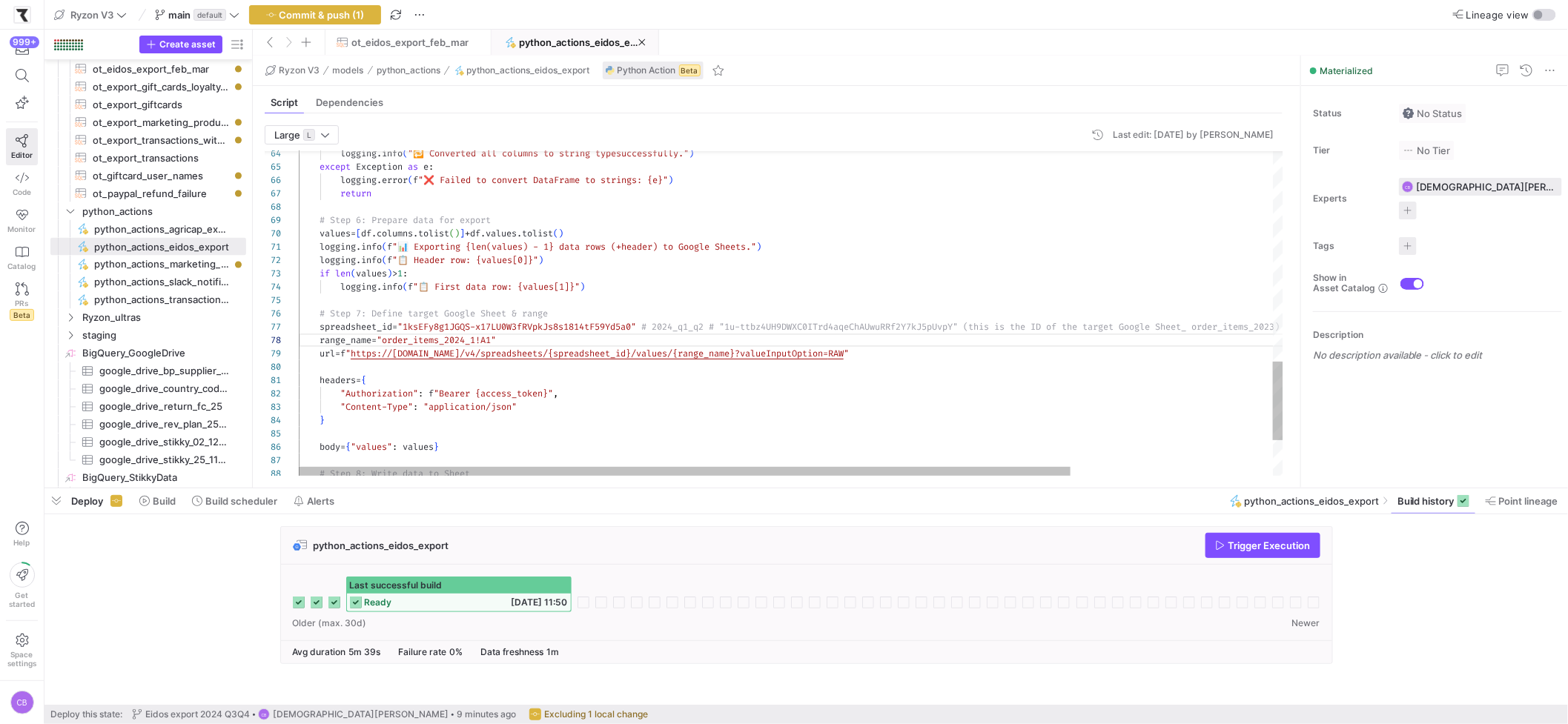
scroll to position [80, 432]
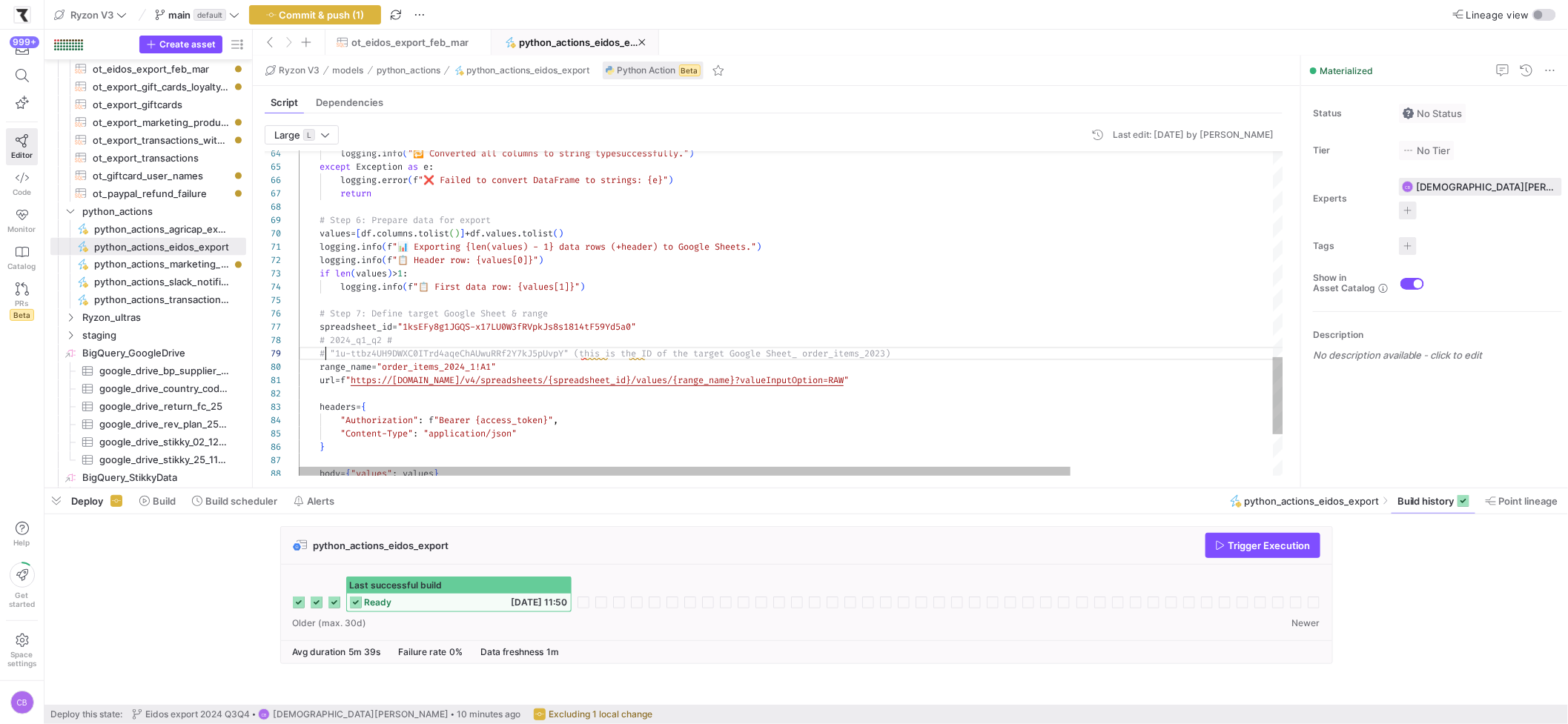
scroll to position [107, 26]
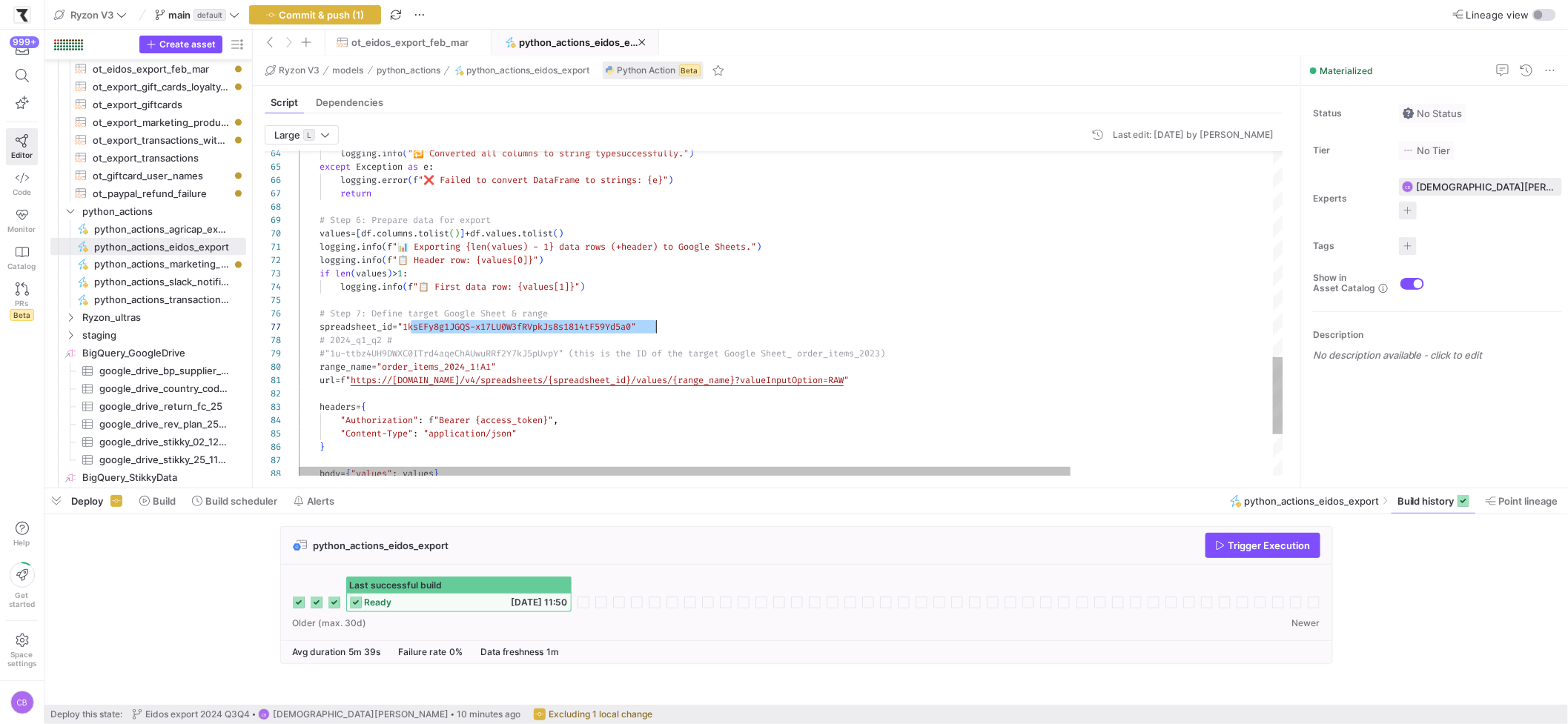
drag, startPoint x: 411, startPoint y: 327, endPoint x: 659, endPoint y: 333, distance: 248.1
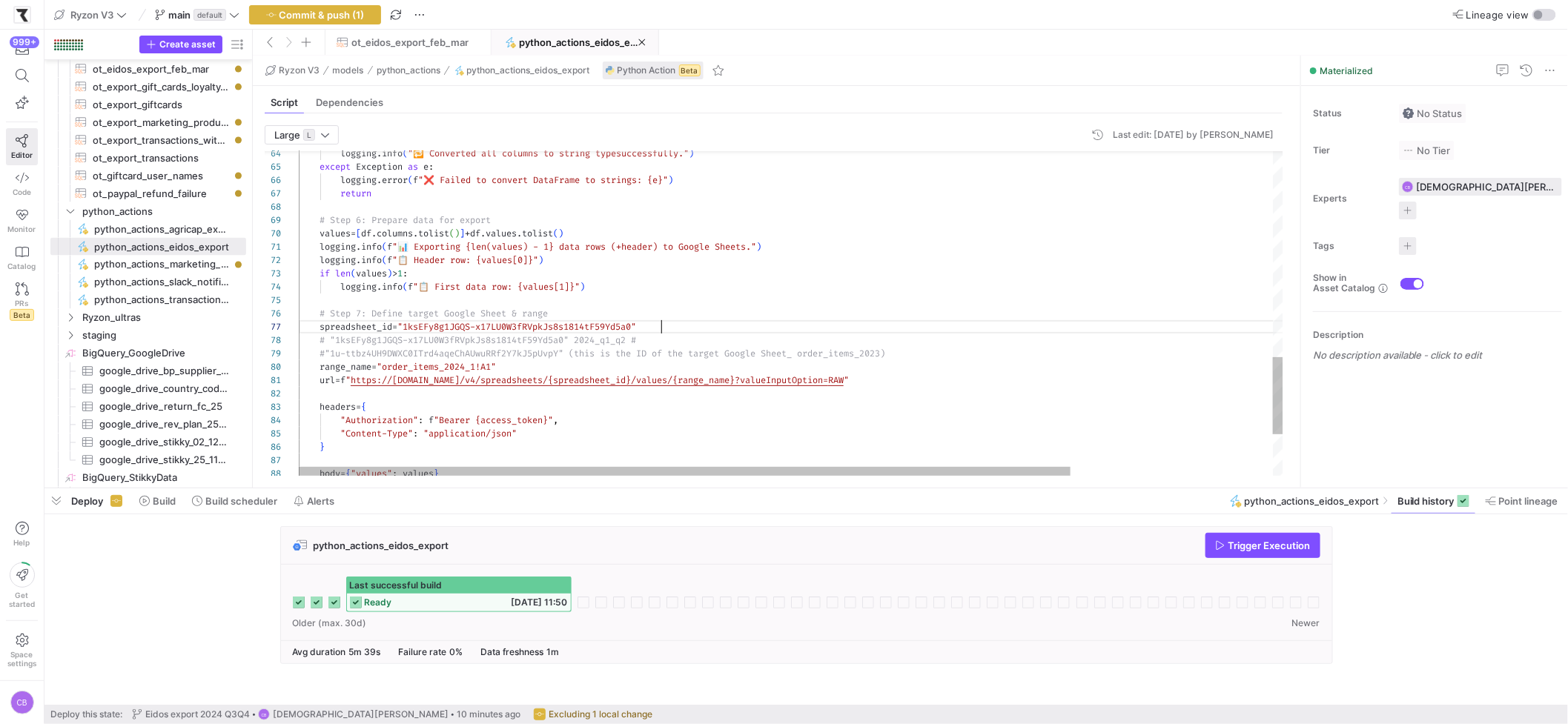
scroll to position [80, 361]
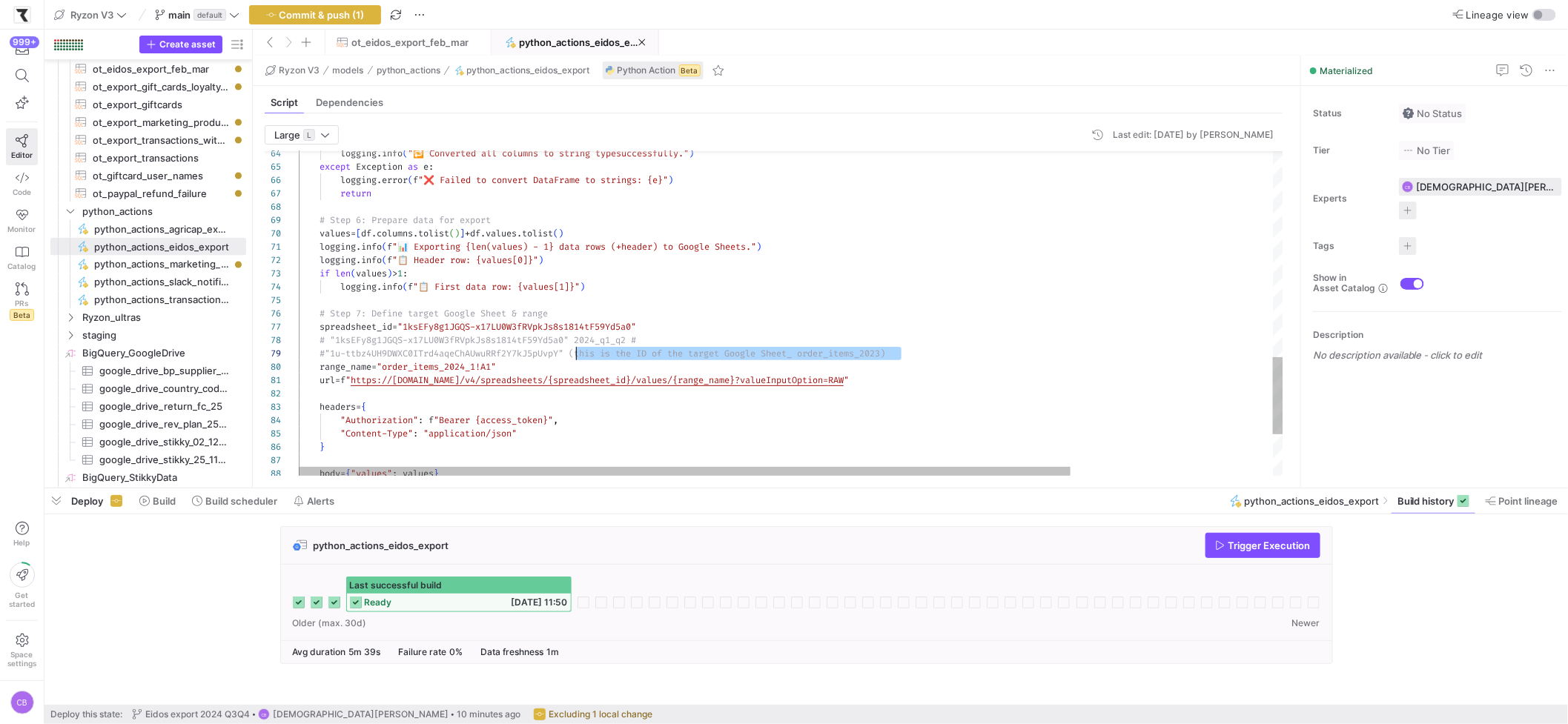
drag, startPoint x: 904, startPoint y: 354, endPoint x: 575, endPoint y: 350, distance: 329.0
drag, startPoint x: 583, startPoint y: 336, endPoint x: 635, endPoint y: 340, distance: 52.2
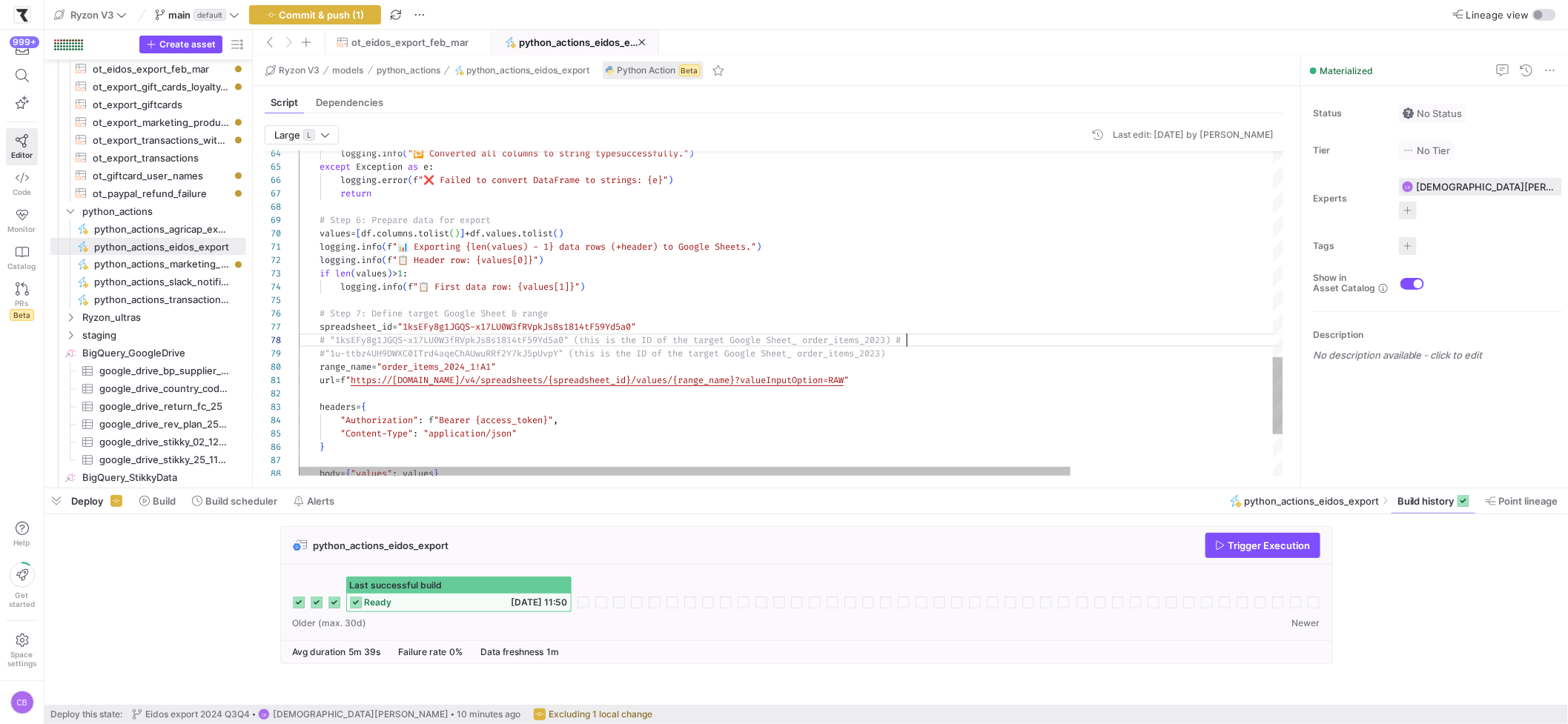
scroll to position [92, 602]
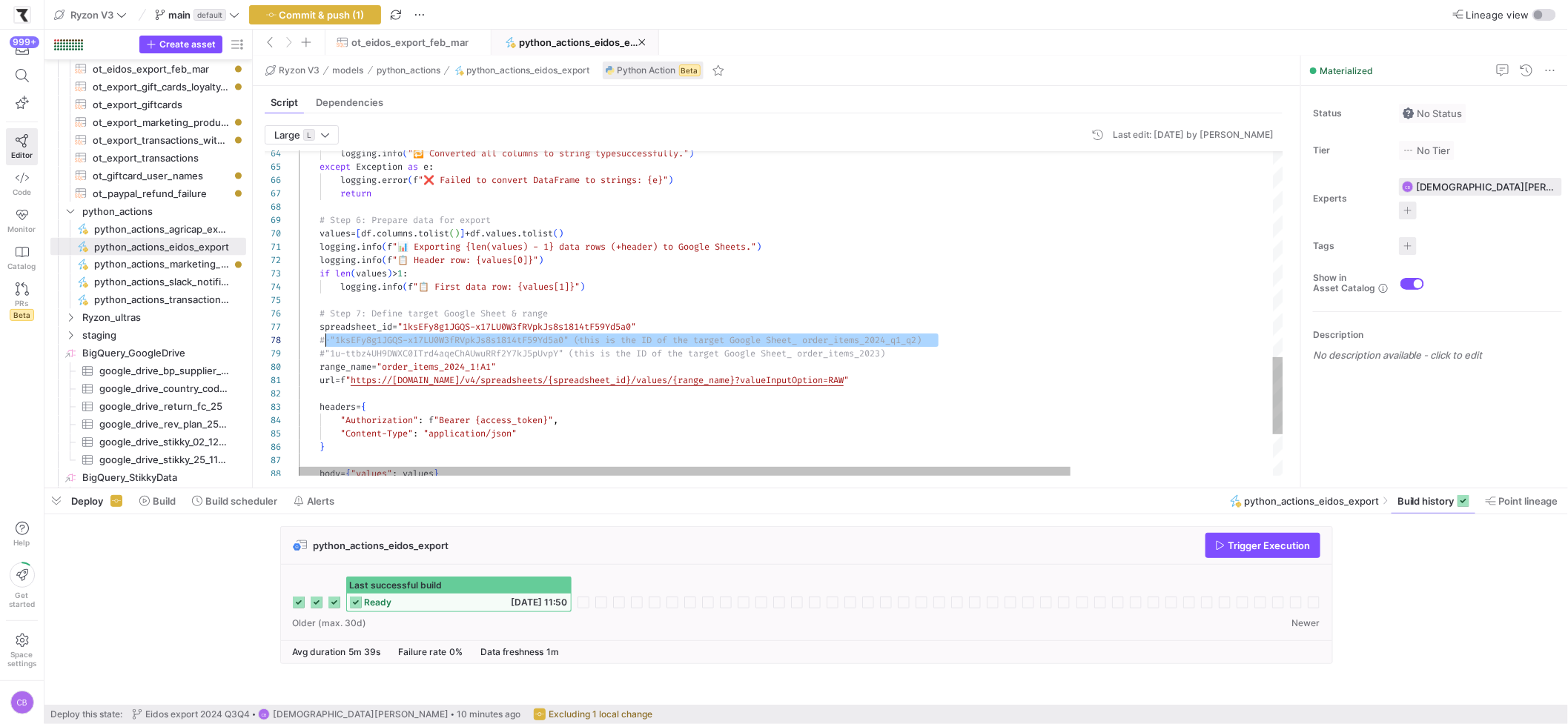
scroll to position [92, 20]
drag, startPoint x: 946, startPoint y: 344, endPoint x: 321, endPoint y: 336, distance: 625.1
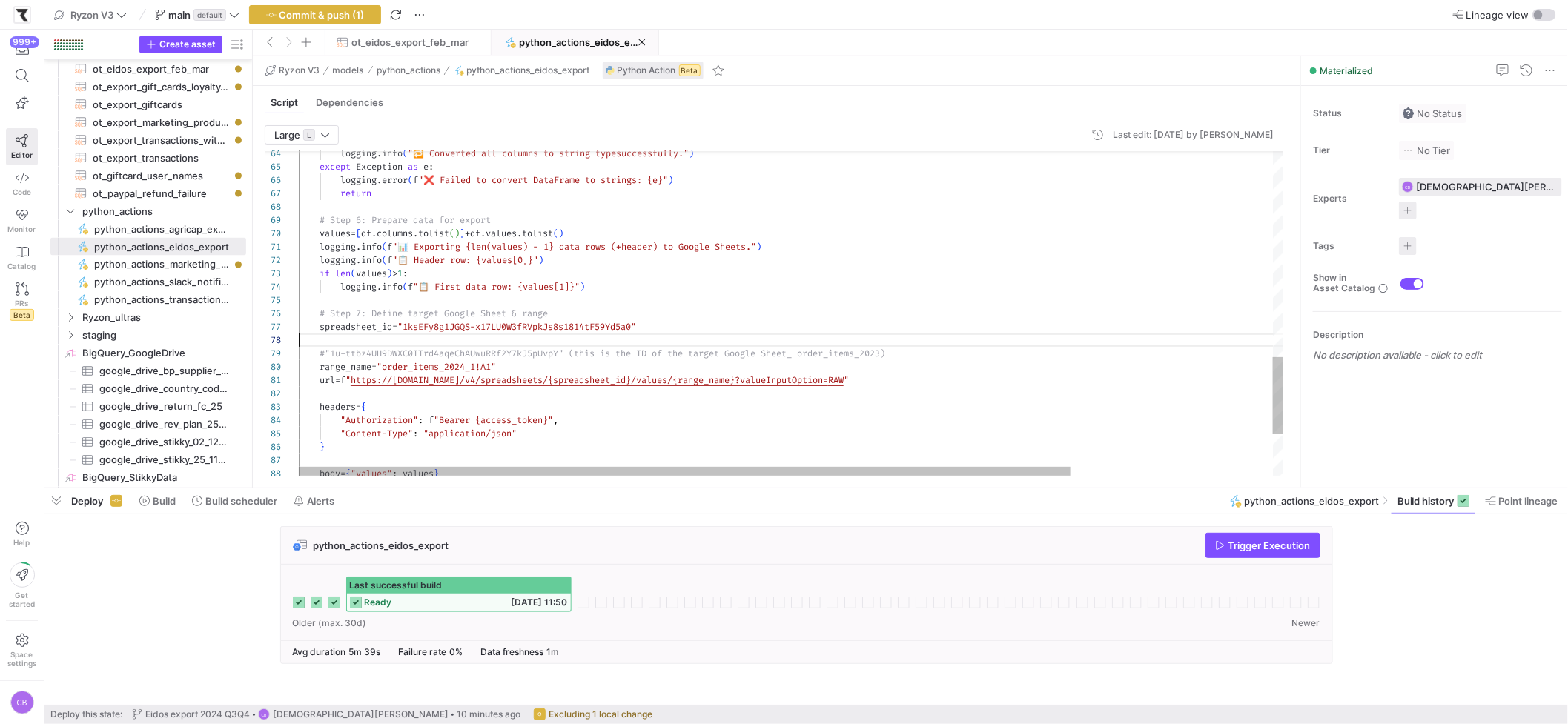
scroll to position [92, 0]
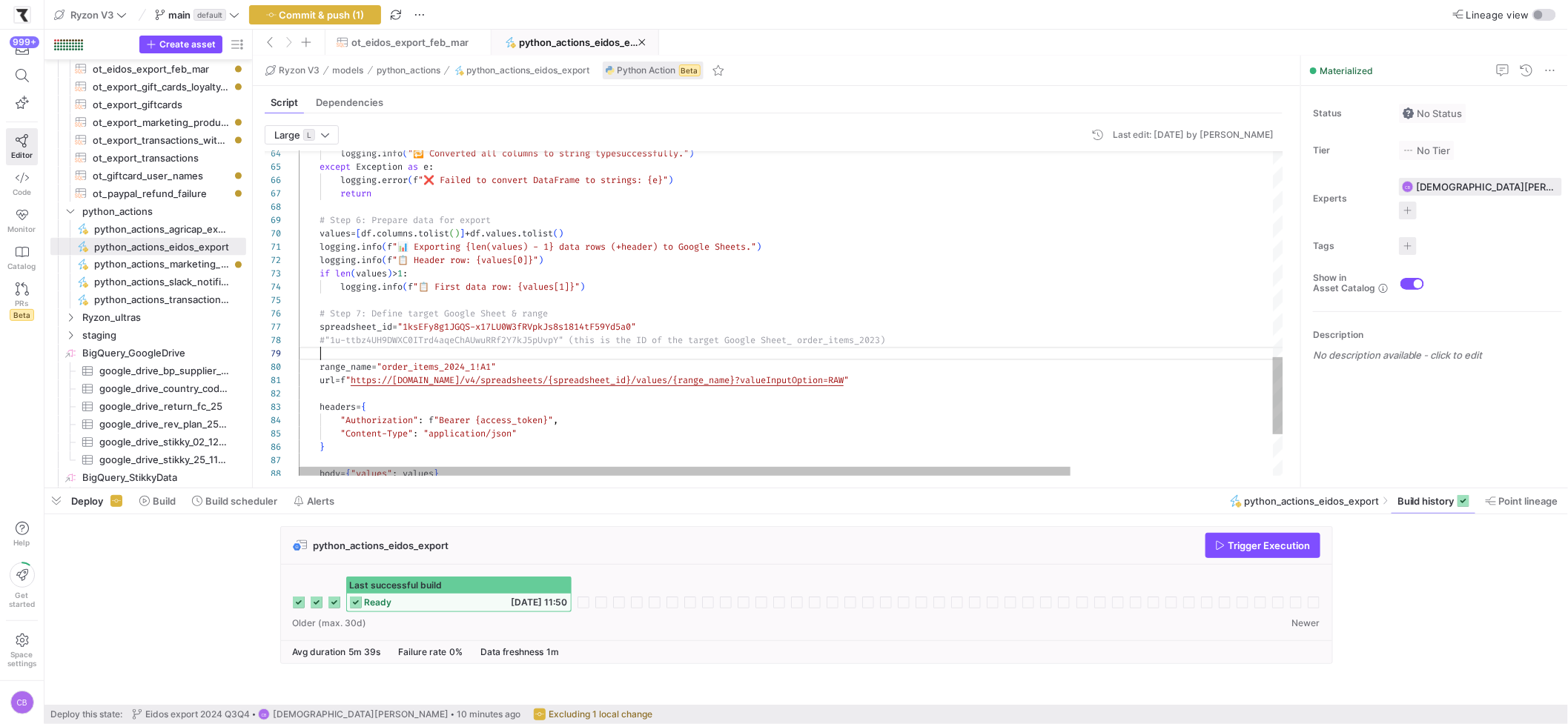
scroll to position [107, 639]
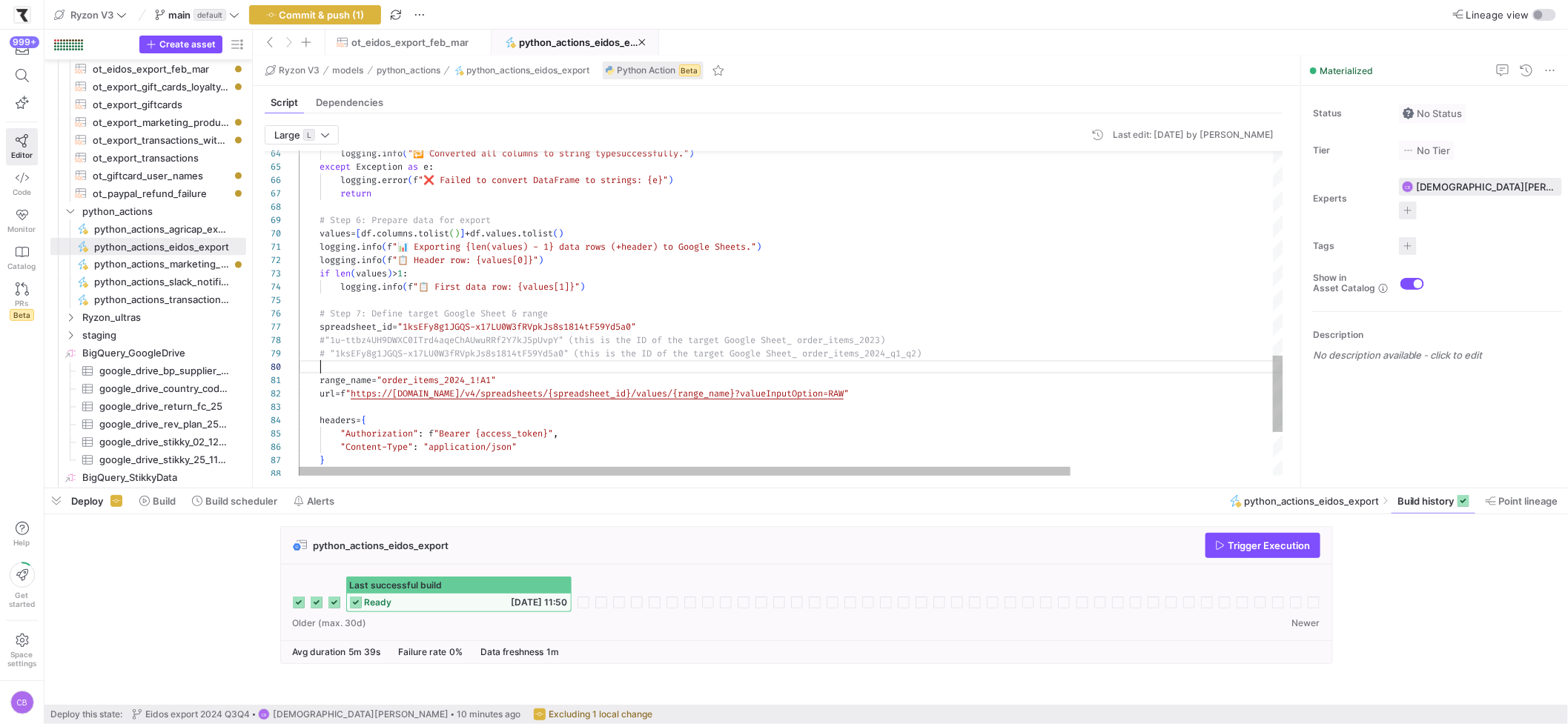
scroll to position [121, 20]
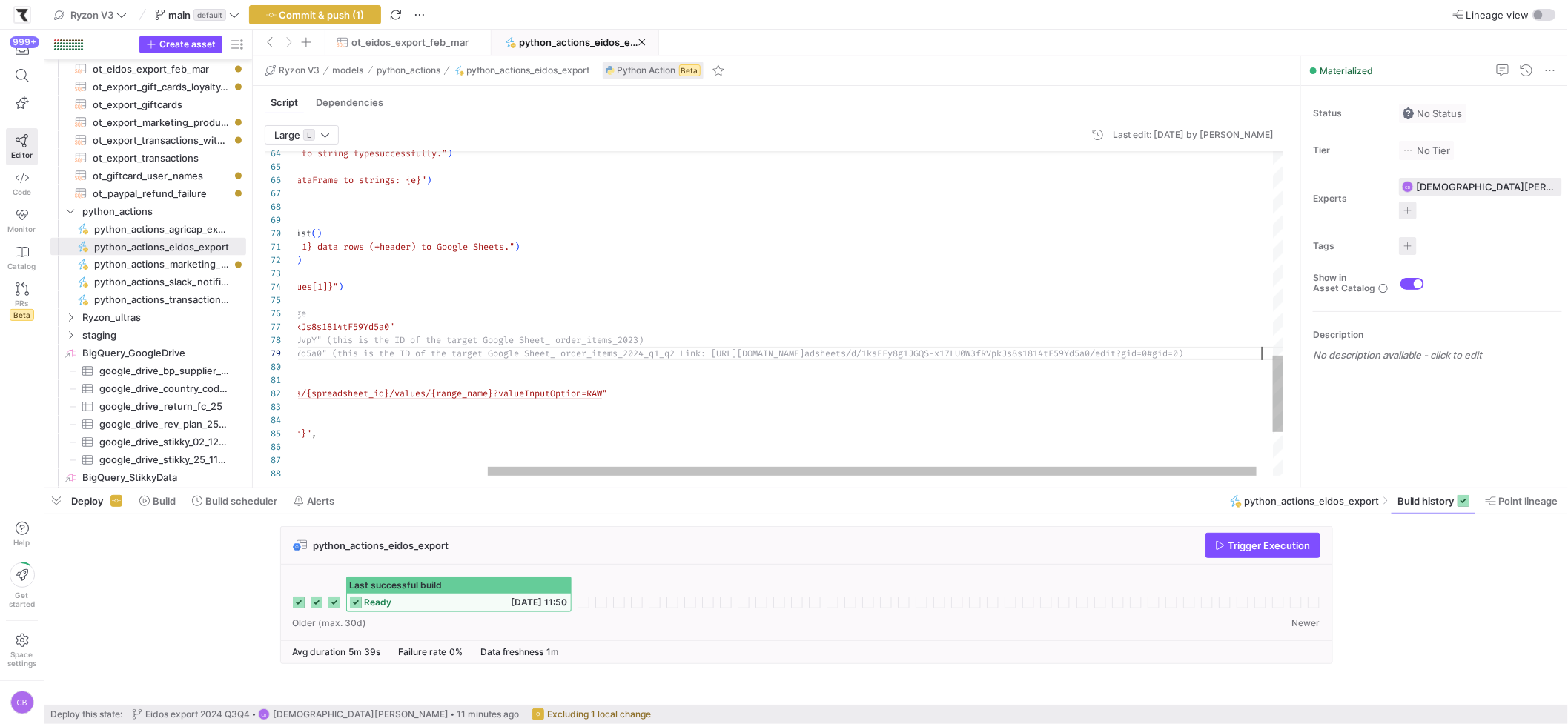
scroll to position [67, 1205]
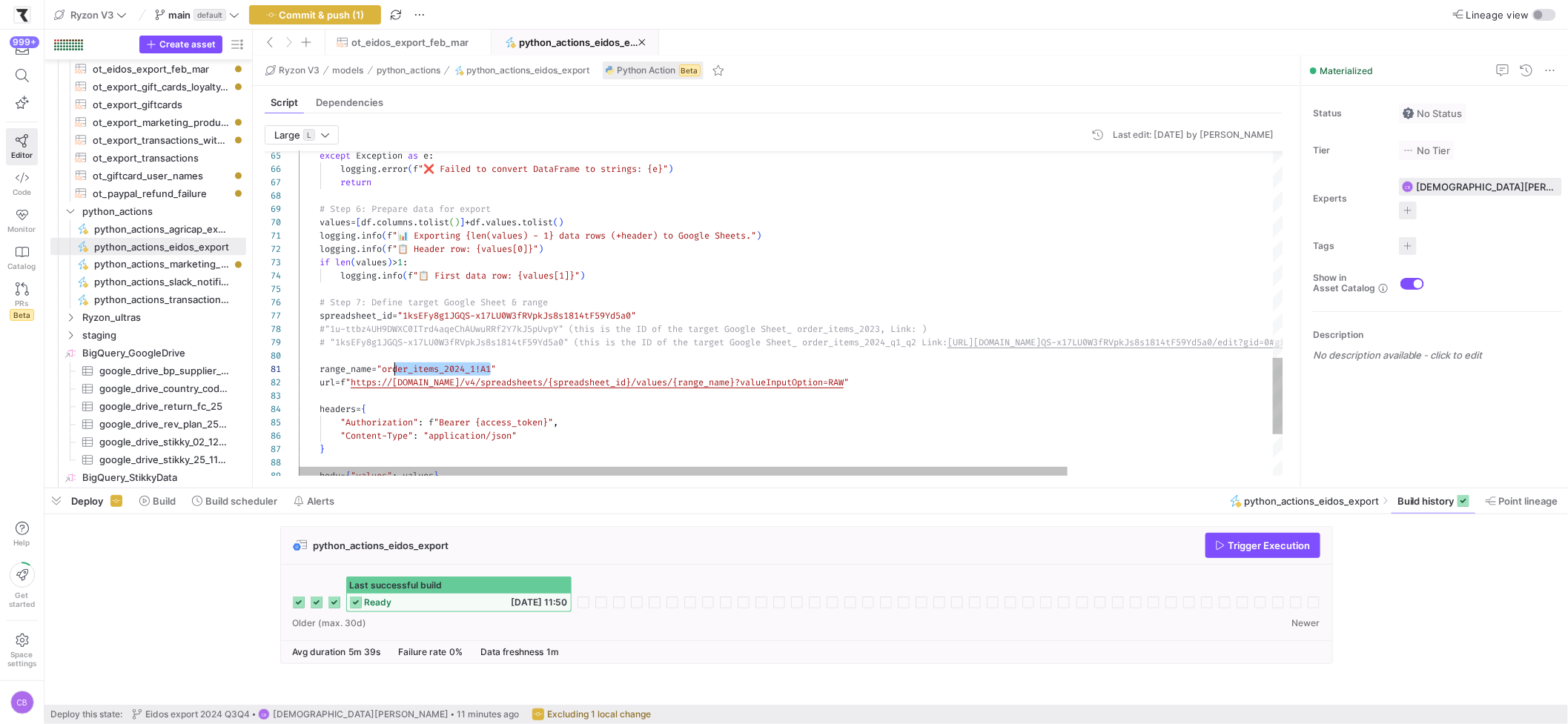
scroll to position [0, 95]
drag, startPoint x: 490, startPoint y: 369, endPoint x: 396, endPoint y: 372, distance: 94.0
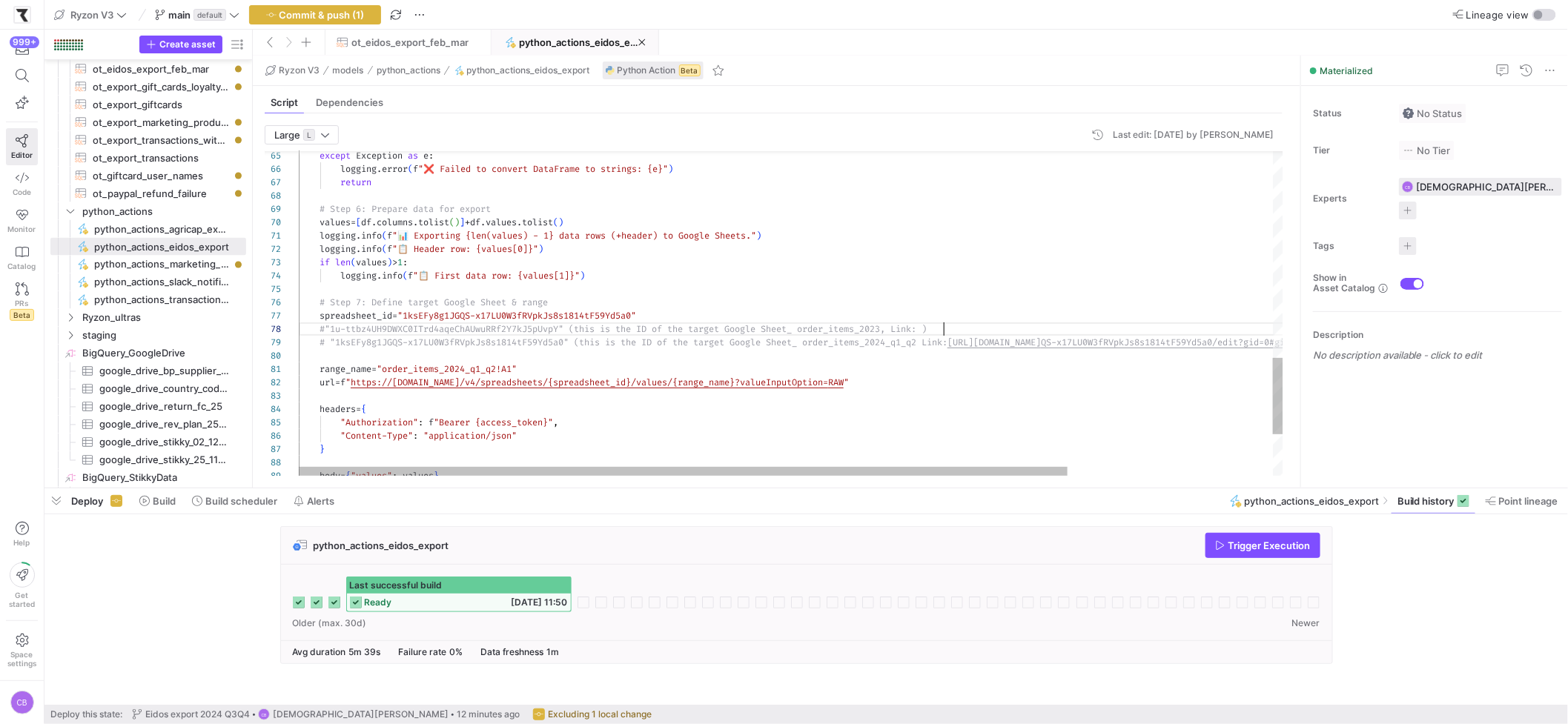
scroll to position [92, 645]
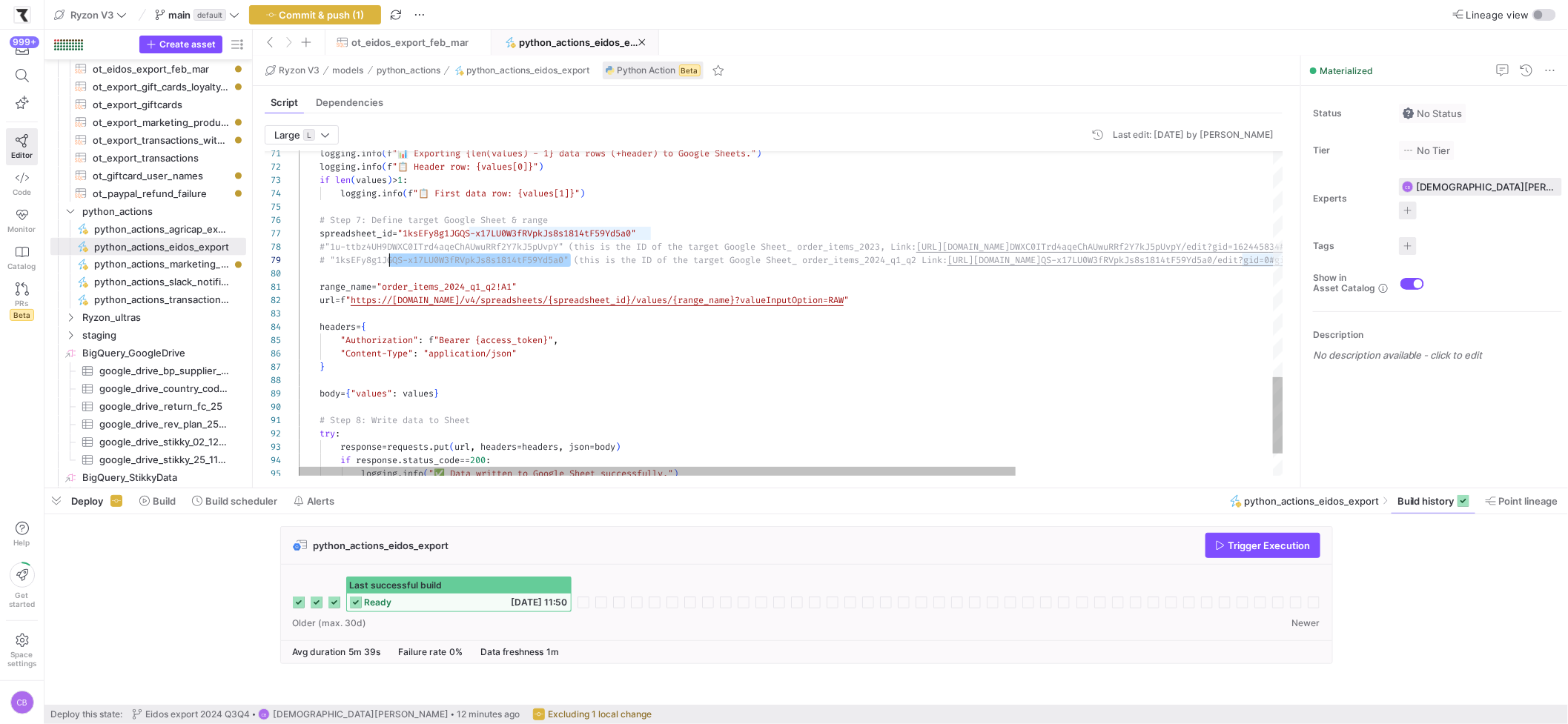
scroll to position [92, 37]
drag, startPoint x: 569, startPoint y: 263, endPoint x: 336, endPoint y: 259, distance: 233.0
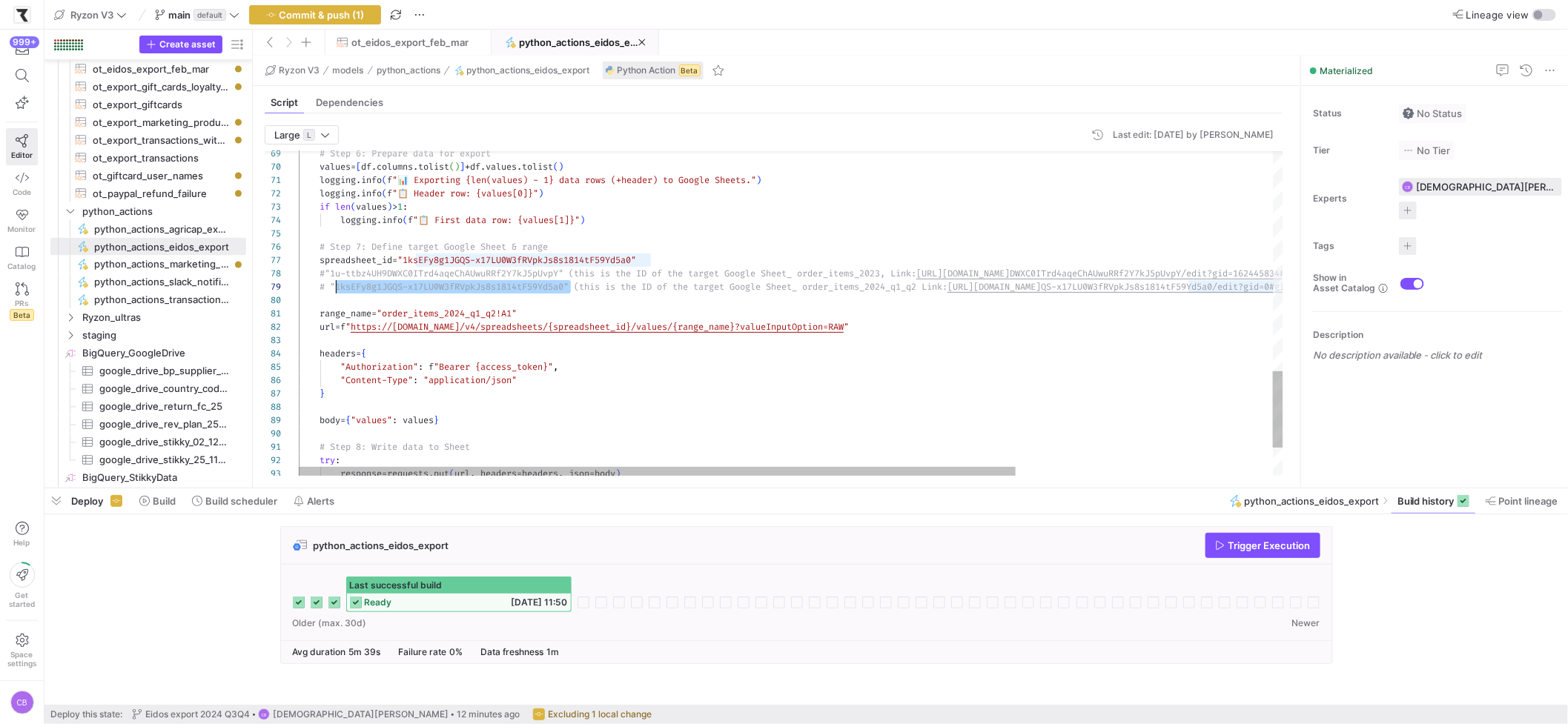
type textarea "RVpkJs8s1814tF59Yd5a0" #"1u-ttbz4UH9DWXC0ITrd4aqeChAUwuRRf2Y7kJ5pUvpY" (this is…"
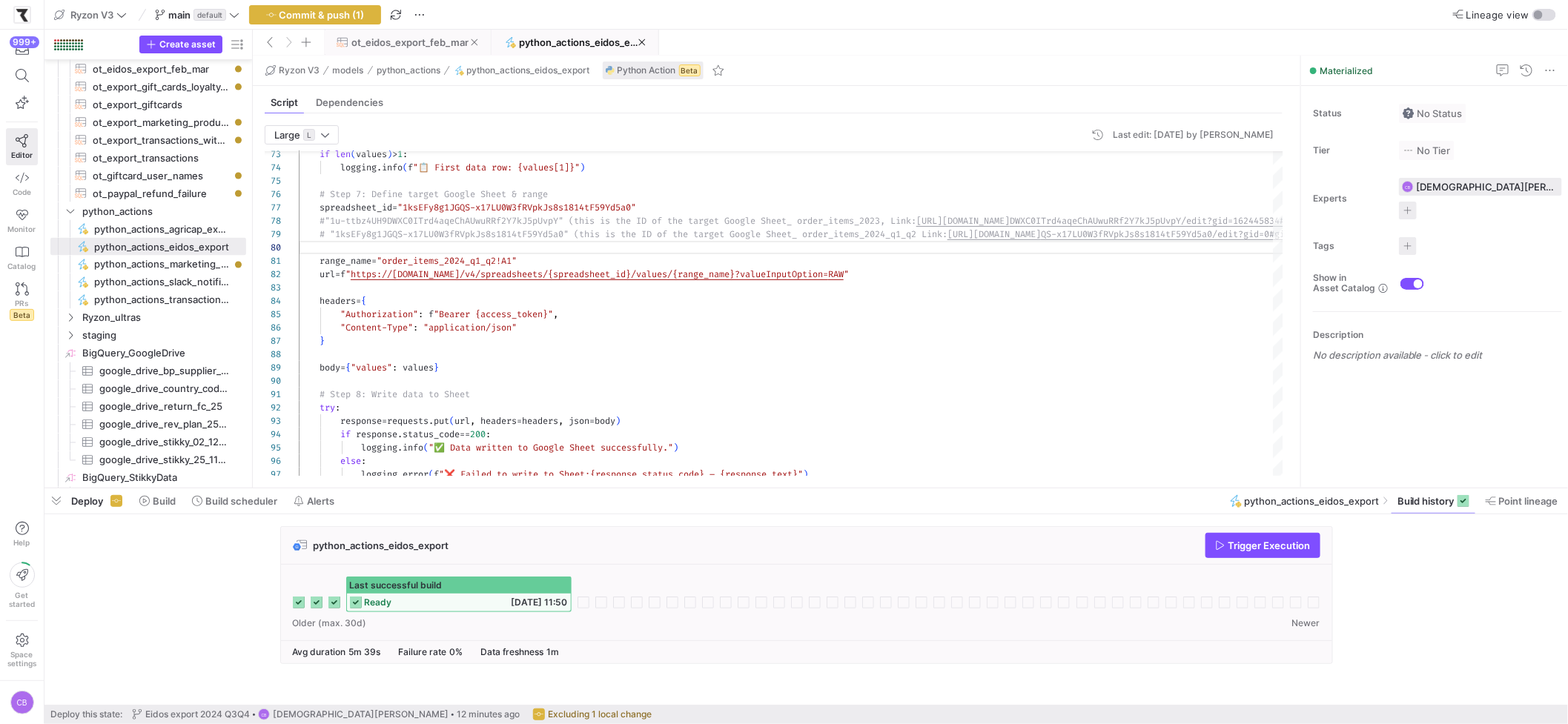
click at [416, 46] on span "ot_eidos_export_feb_mar" at bounding box center [410, 42] width 118 height 12
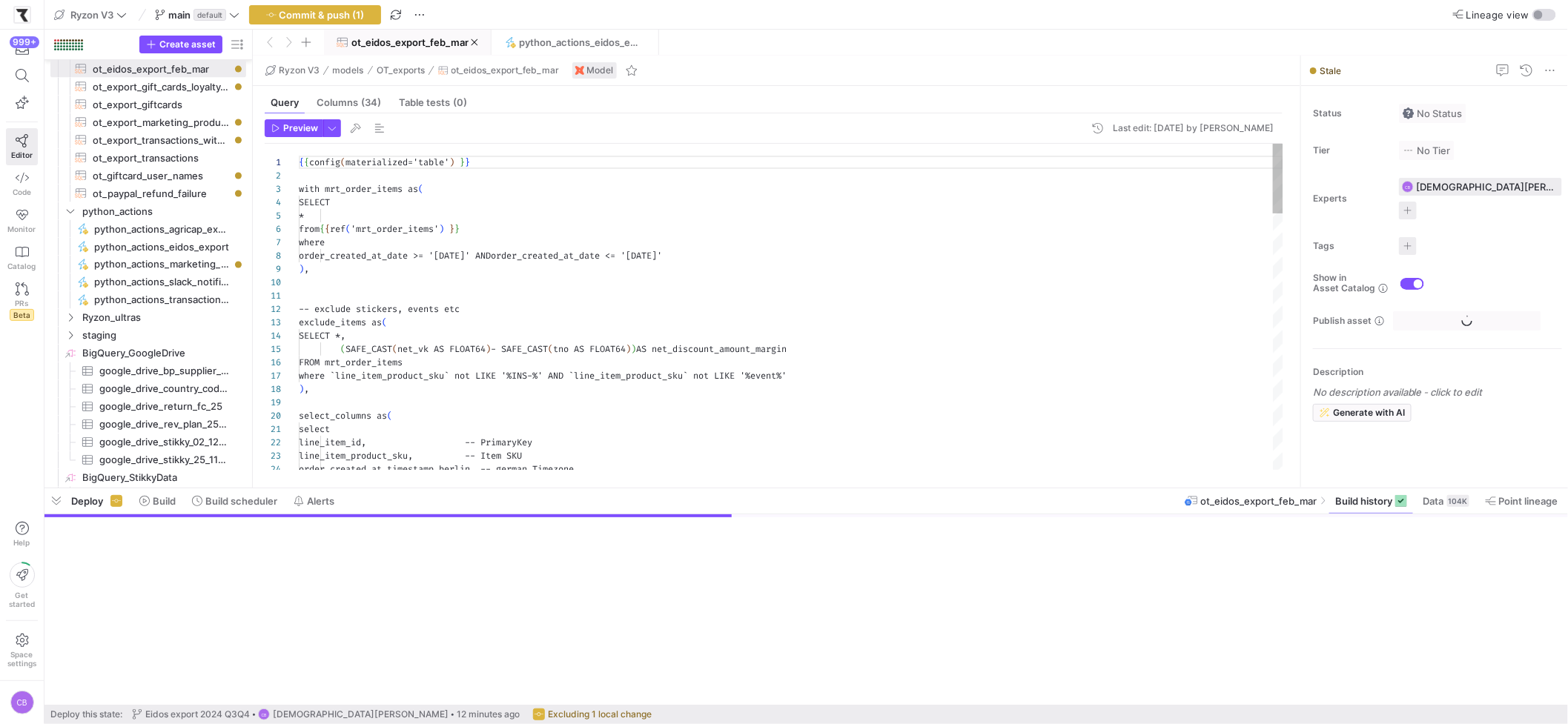
scroll to position [133, 0]
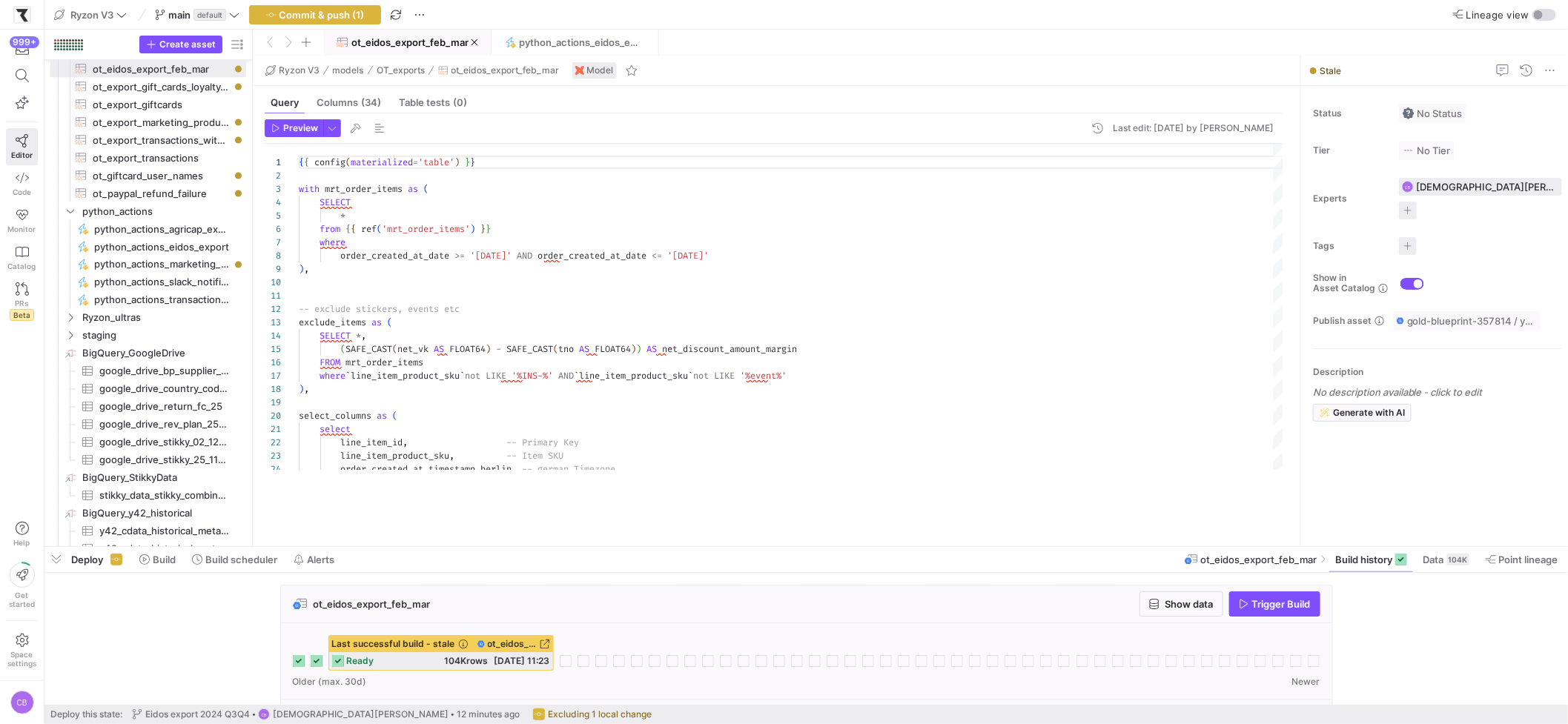
drag, startPoint x: 736, startPoint y: 489, endPoint x: 739, endPoint y: 534, distance: 45.1
click at [755, 549] on div at bounding box center [806, 547] width 1523 height 6
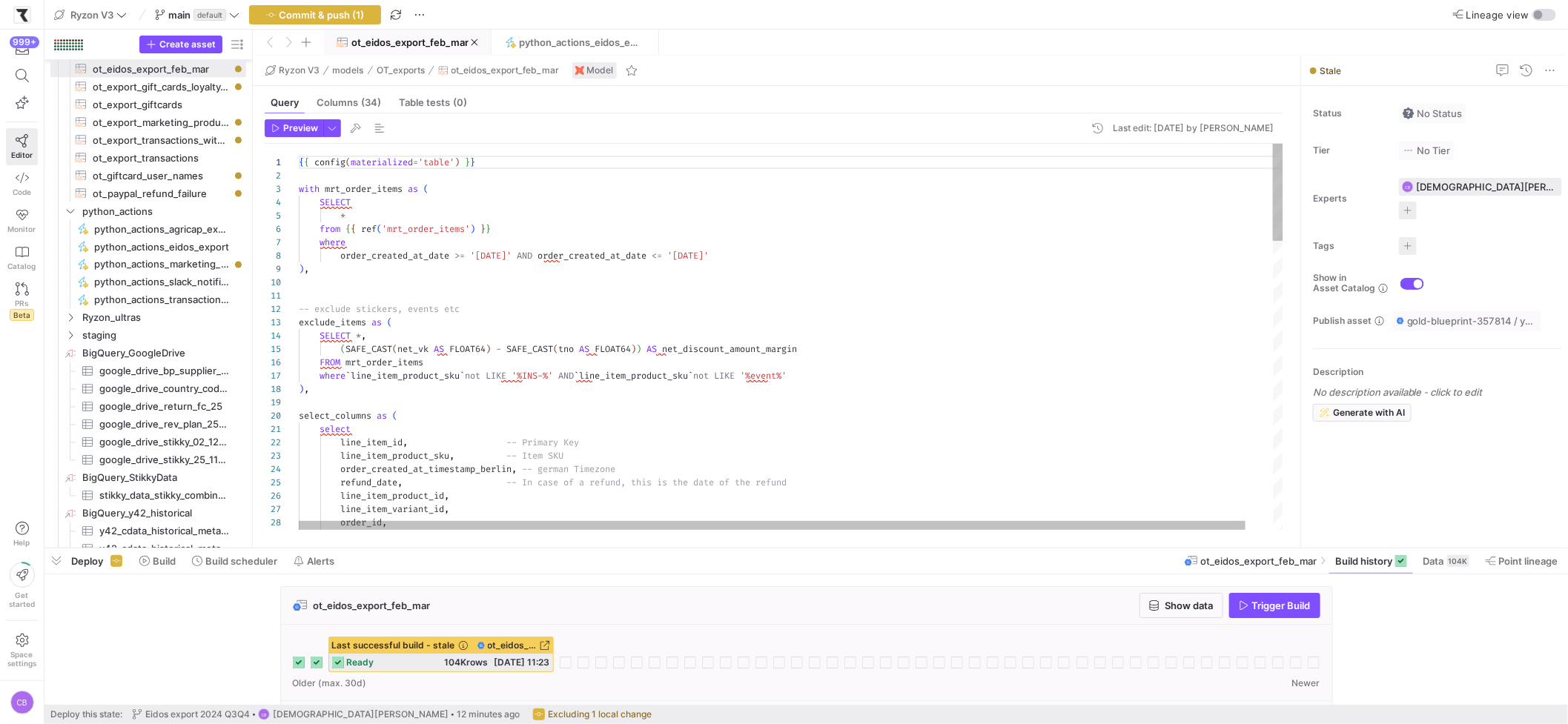
type textarea "{{ config(materialized='table') }} with mrt_order_items as ( SELECT * from {{ r…"
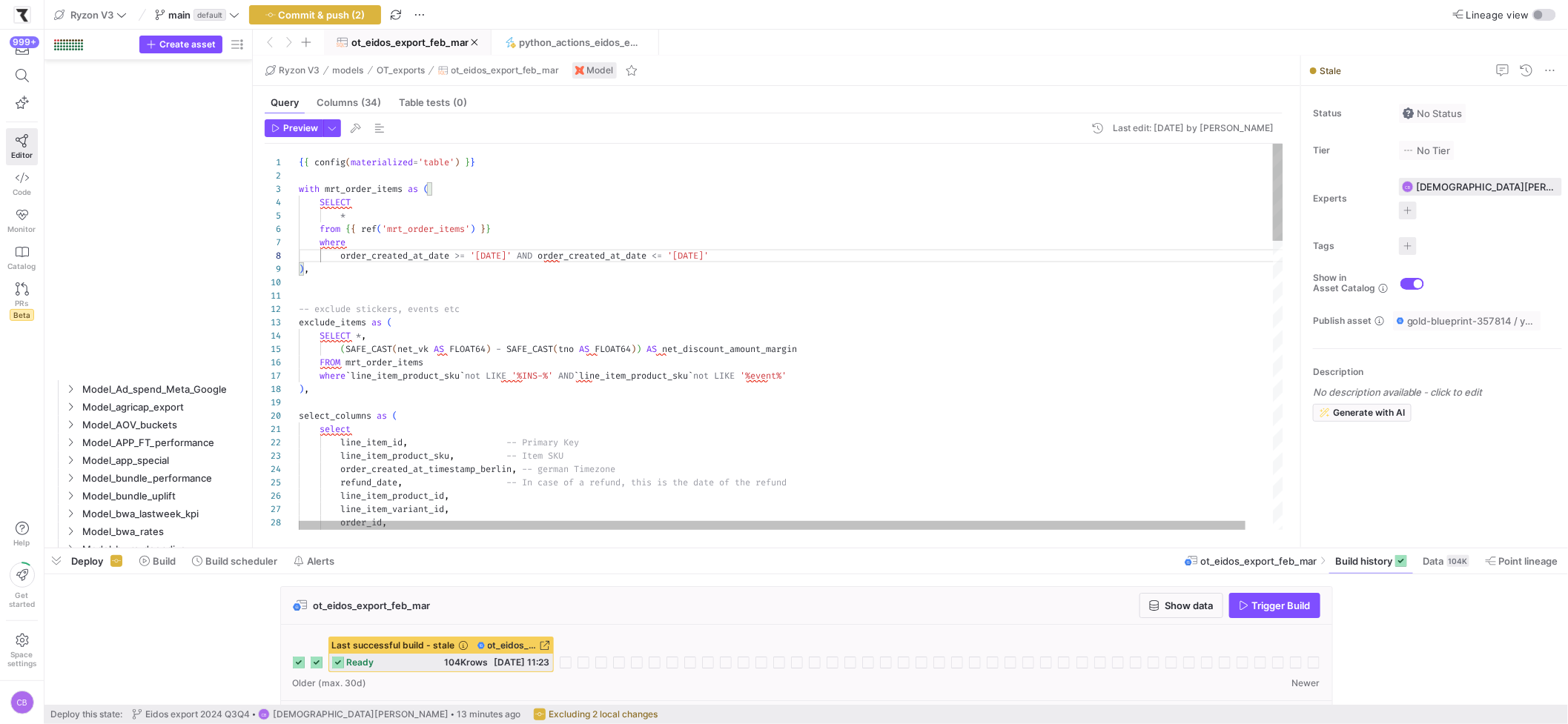
scroll to position [92, 233]
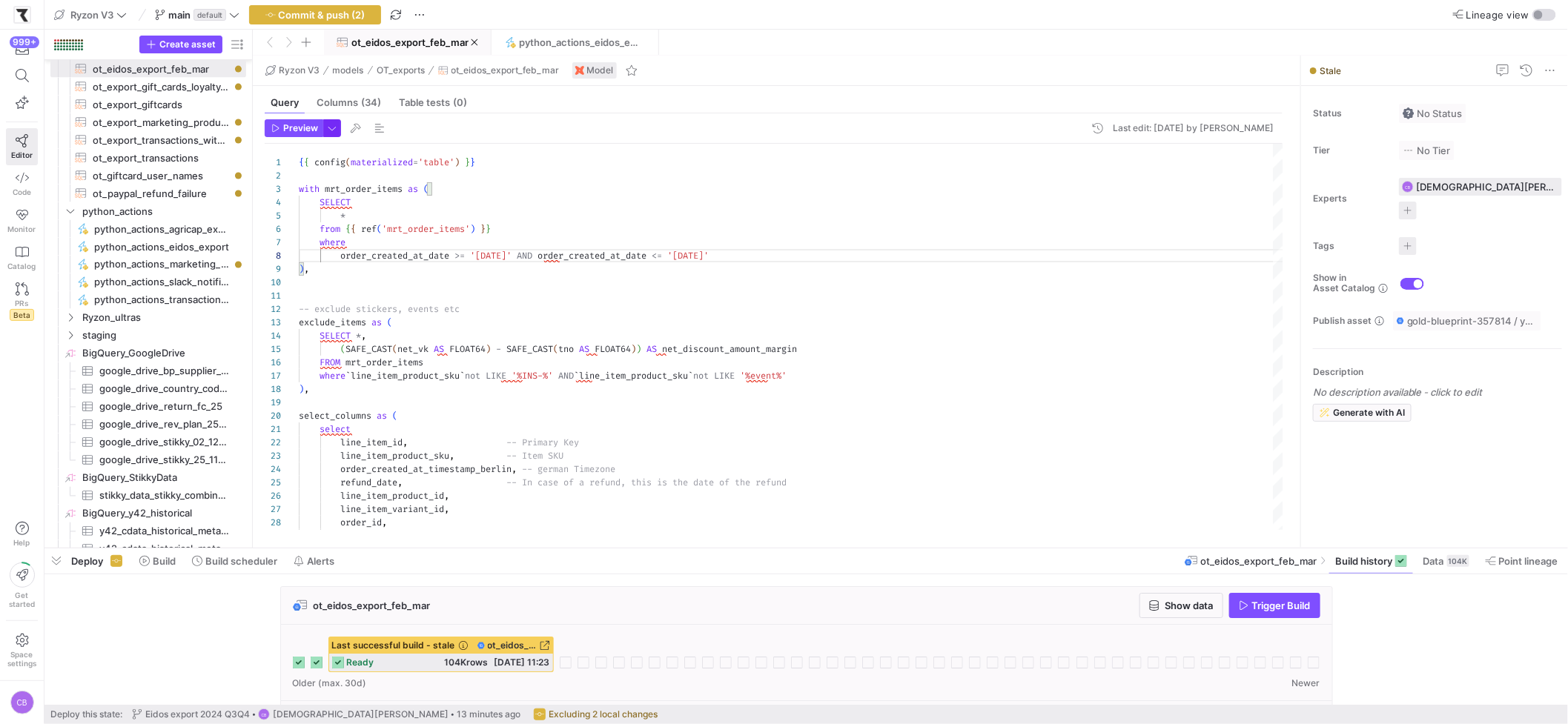
type textarea "{{ config(materialized='table') }} with mrt_order_items as ( SELECT * from {{ r…"
click at [335, 134] on span "button" at bounding box center [331, 128] width 17 height 17
click at [280, 131] on div at bounding box center [784, 362] width 1568 height 724
click at [280, 131] on span "Preview" at bounding box center [294, 128] width 47 height 11
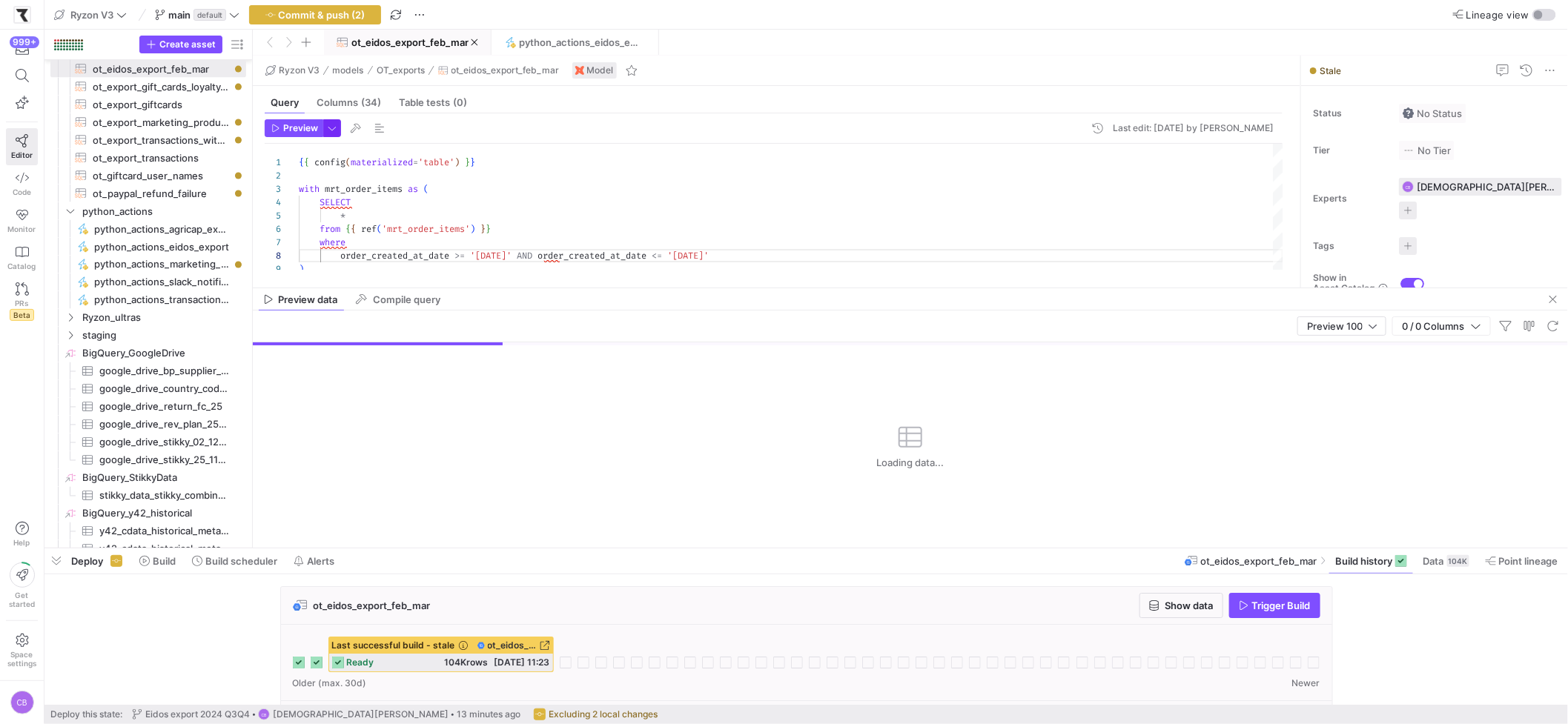
click at [336, 134] on span "button" at bounding box center [331, 128] width 17 height 17
click at [222, 221] on p "Full Preview" at bounding box center [236, 219] width 129 height 12
click at [166, 221] on input "Full Preview Slower but complete preview" at bounding box center [160, 225] width 12 height 12
radio input "true"
click at [277, 121] on div at bounding box center [784, 362] width 1568 height 724
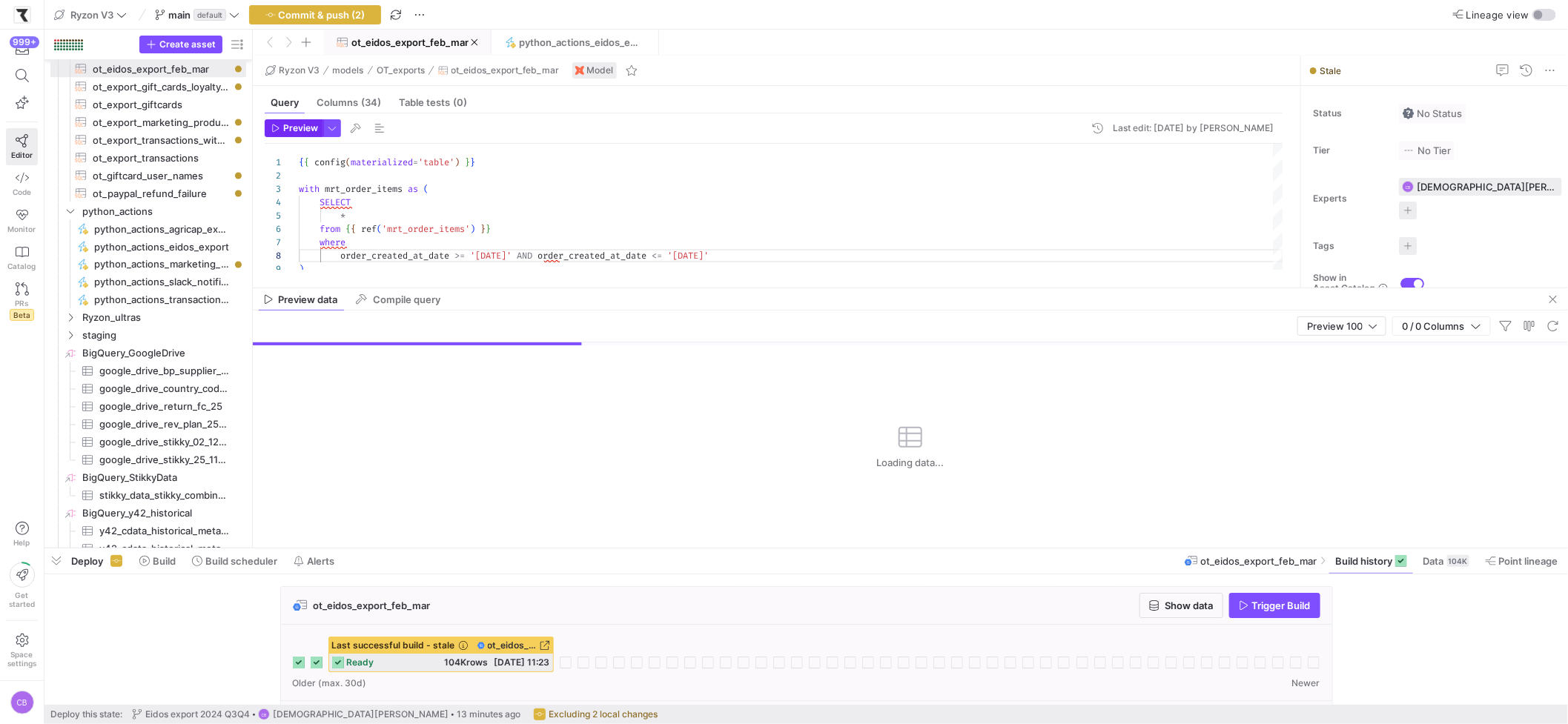
click at [279, 126] on icon "button" at bounding box center [275, 127] width 9 height 9
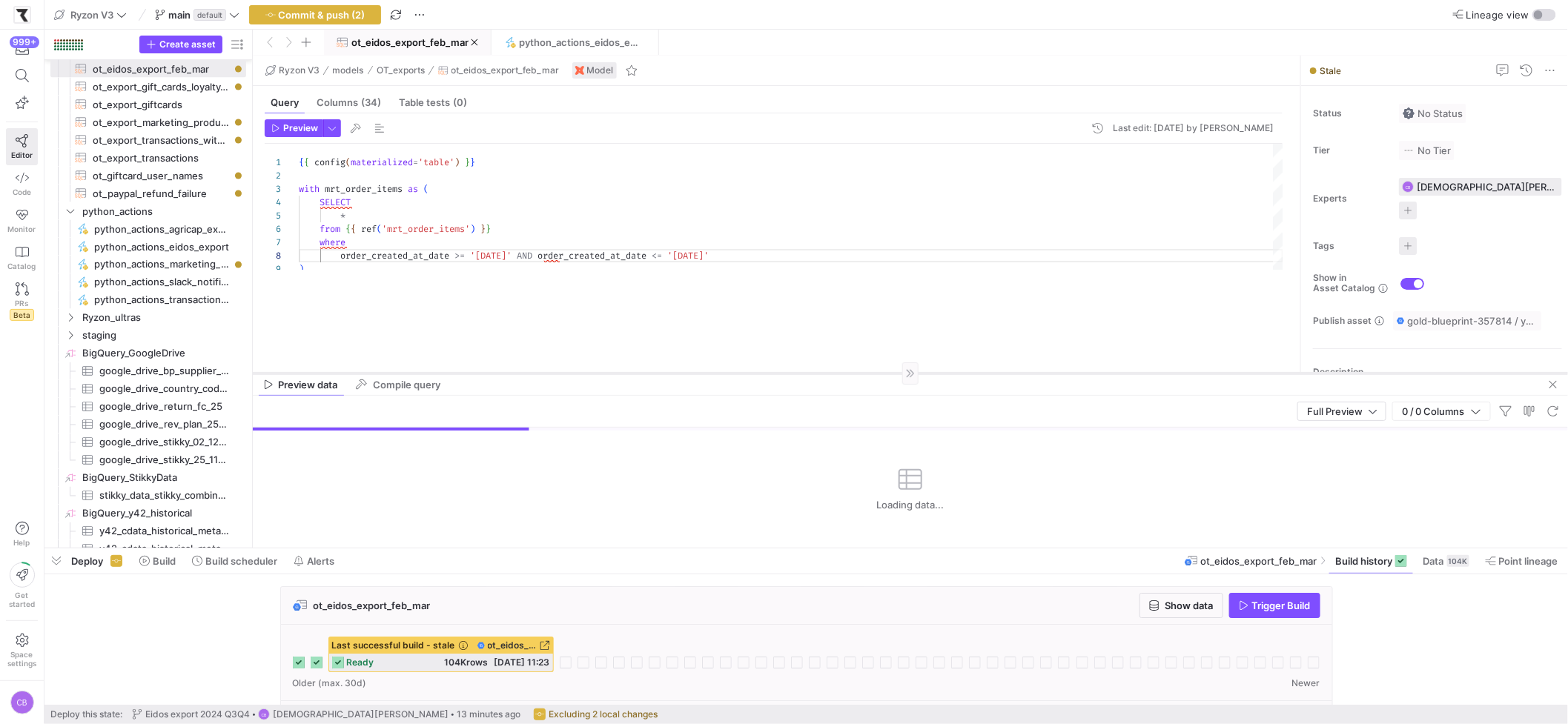
drag, startPoint x: 596, startPoint y: 288, endPoint x: 616, endPoint y: 397, distance: 110.8
click at [616, 374] on div at bounding box center [910, 373] width 1315 height 1
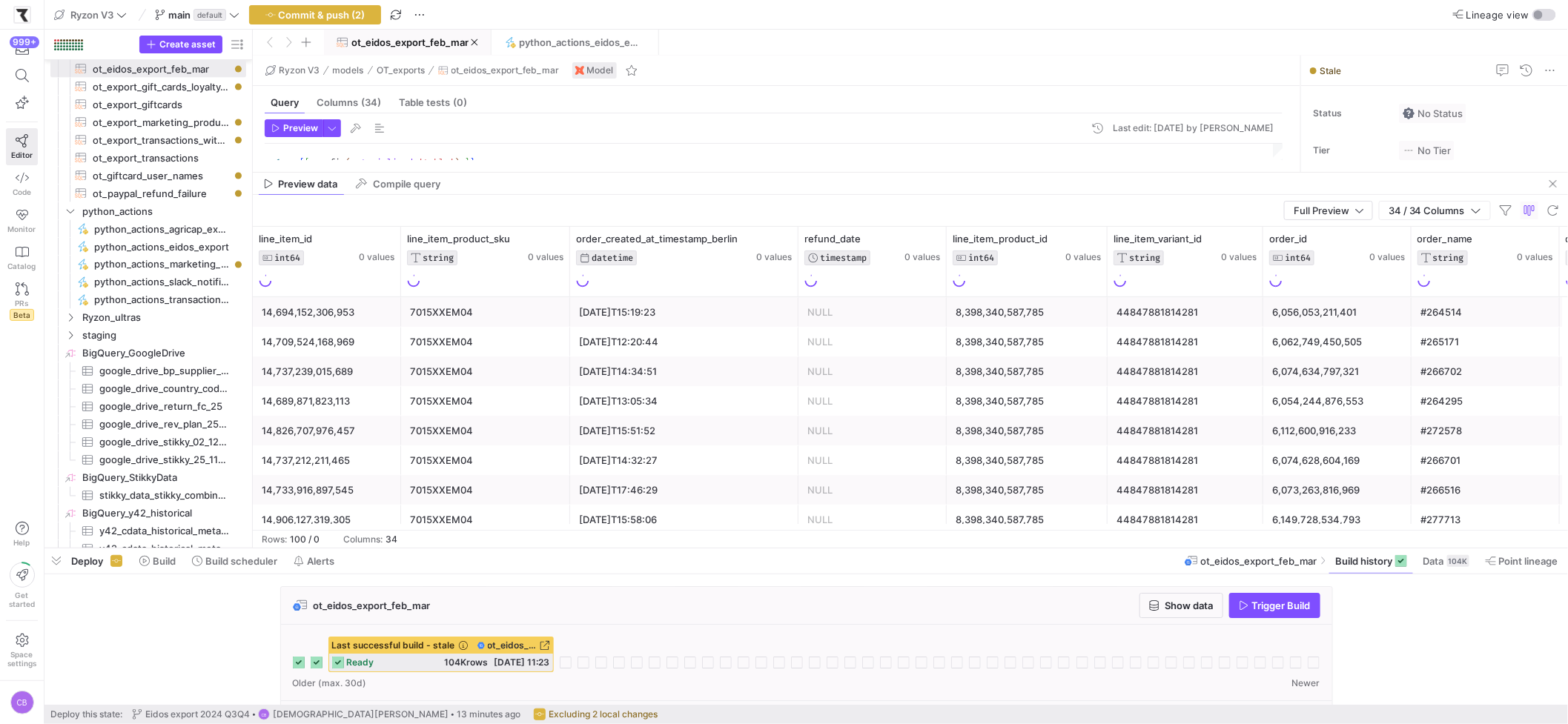
drag, startPoint x: 464, startPoint y: 396, endPoint x: 495, endPoint y: 207, distance: 191.5
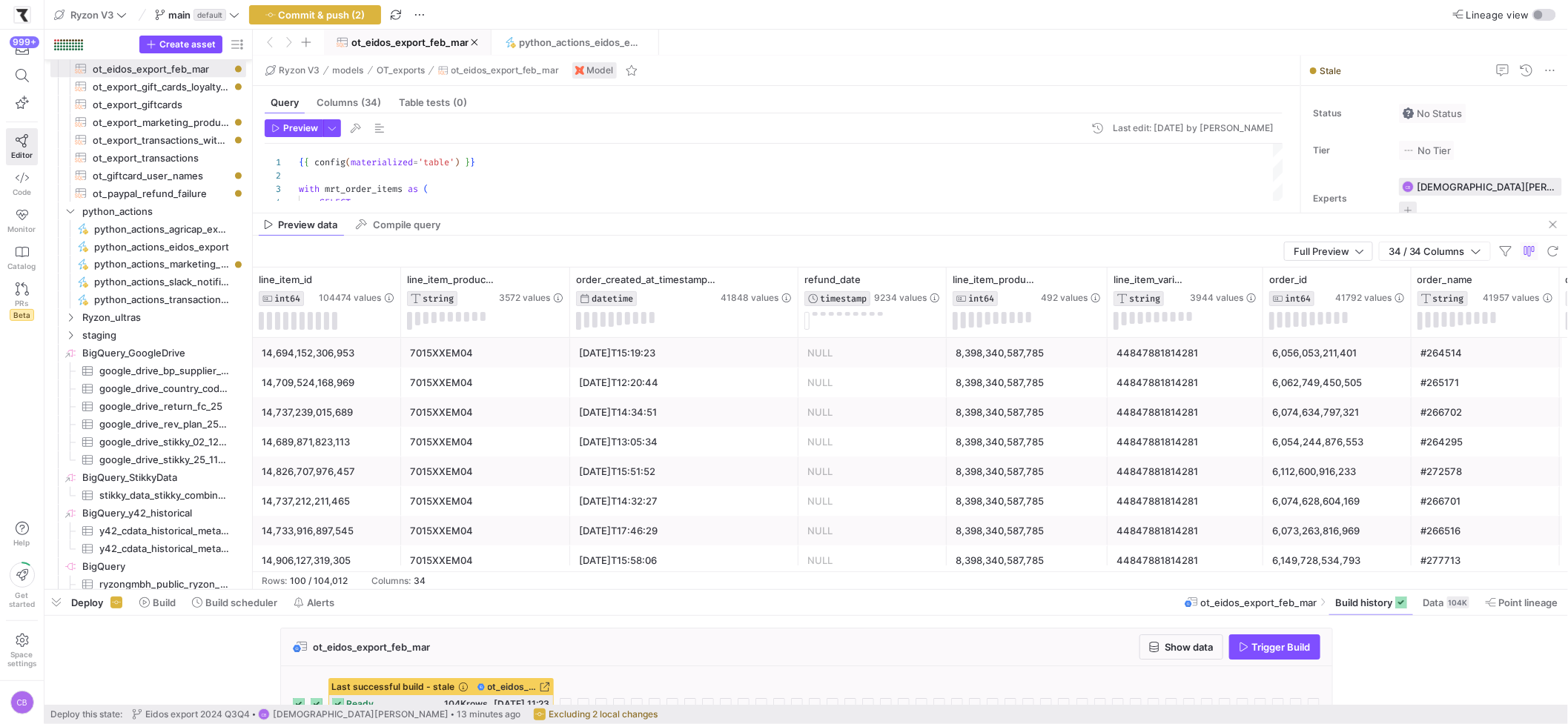
drag, startPoint x: 536, startPoint y: 546, endPoint x: 530, endPoint y: 515, distance: 31.6
click at [552, 591] on div at bounding box center [806, 590] width 1523 height 6
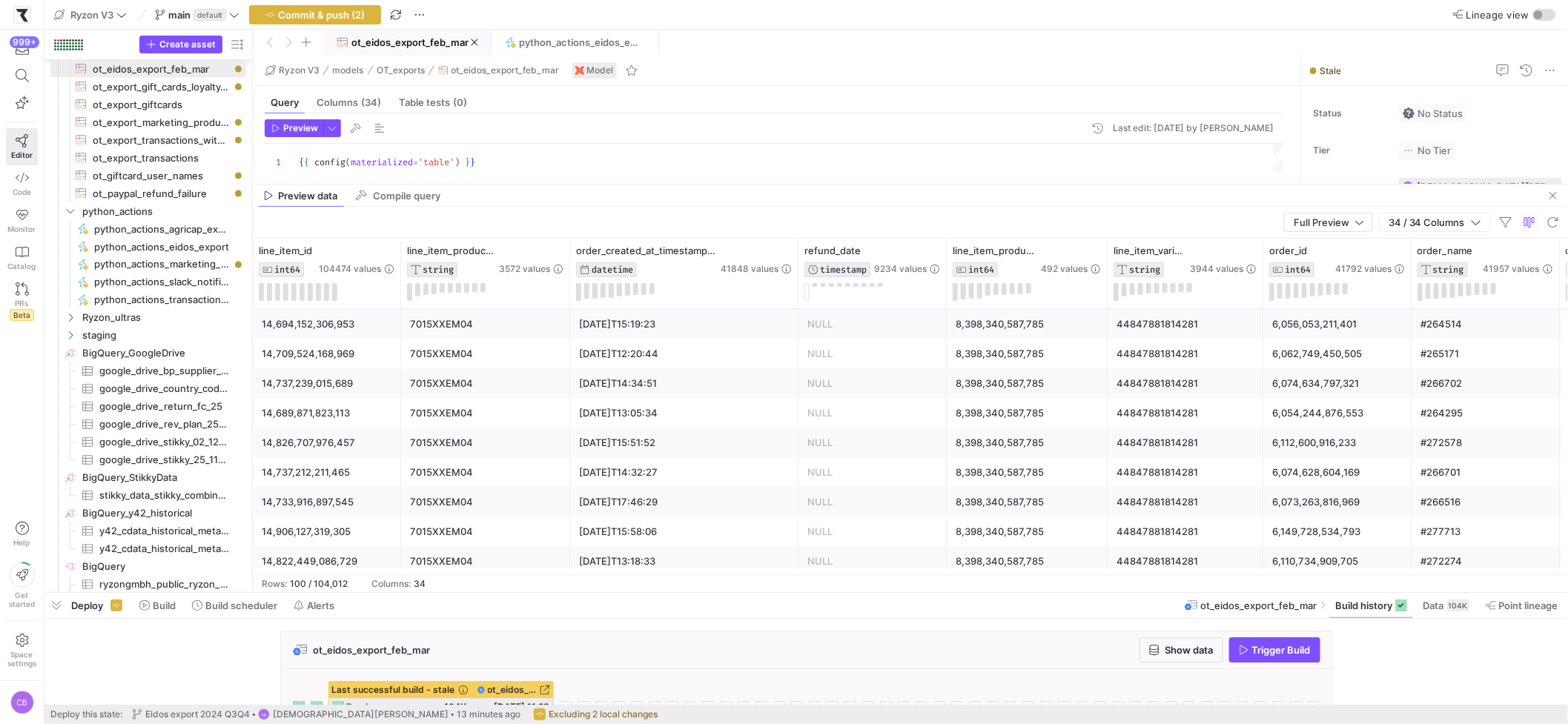
drag, startPoint x: 551, startPoint y: 217, endPoint x: 553, endPoint y: 174, distance: 43.0
click at [554, 184] on div at bounding box center [910, 184] width 1315 height 1
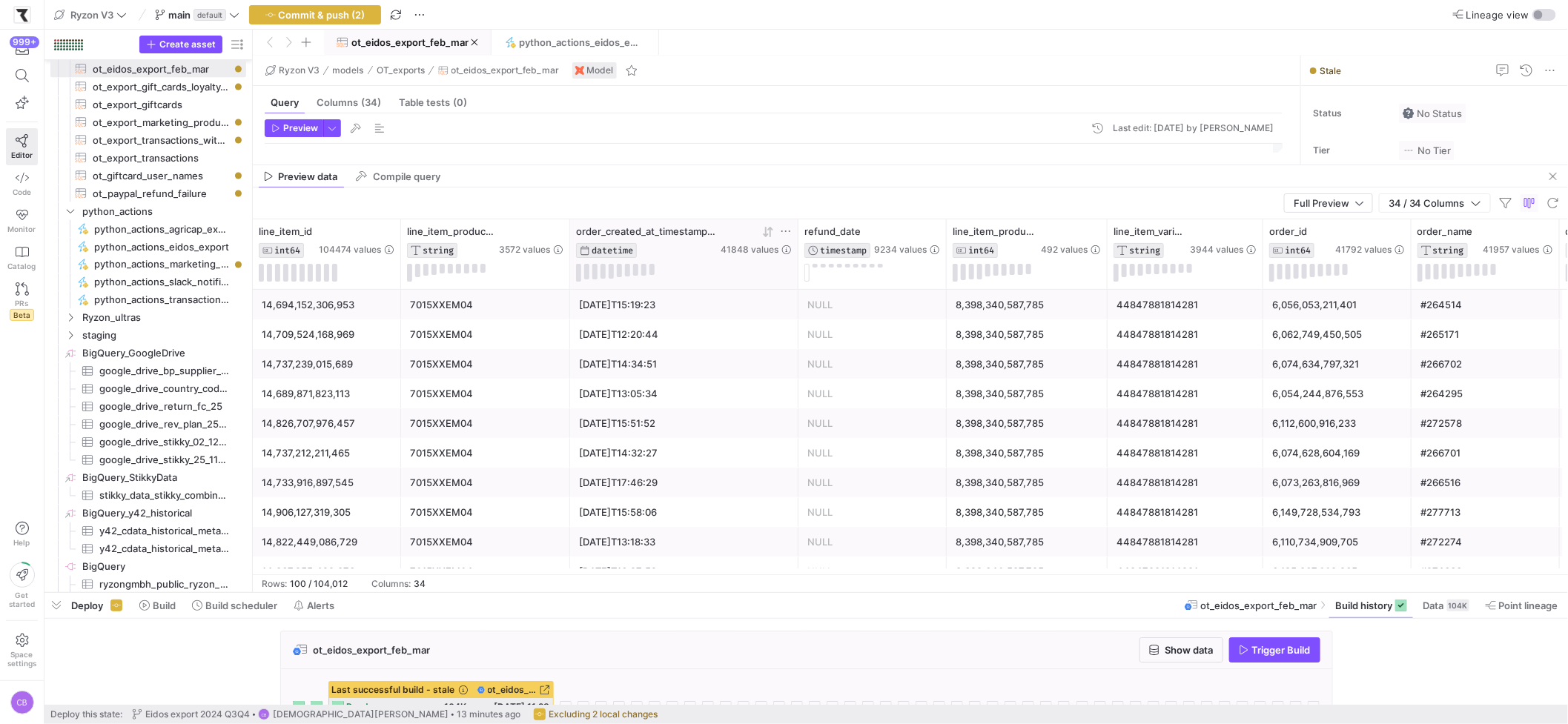
click at [771, 234] on icon at bounding box center [767, 232] width 12 height 12
click at [766, 235] on icon at bounding box center [765, 231] width 5 height 11
click at [280, 23] on button "Commit & push (2)" at bounding box center [315, 15] width 132 height 19
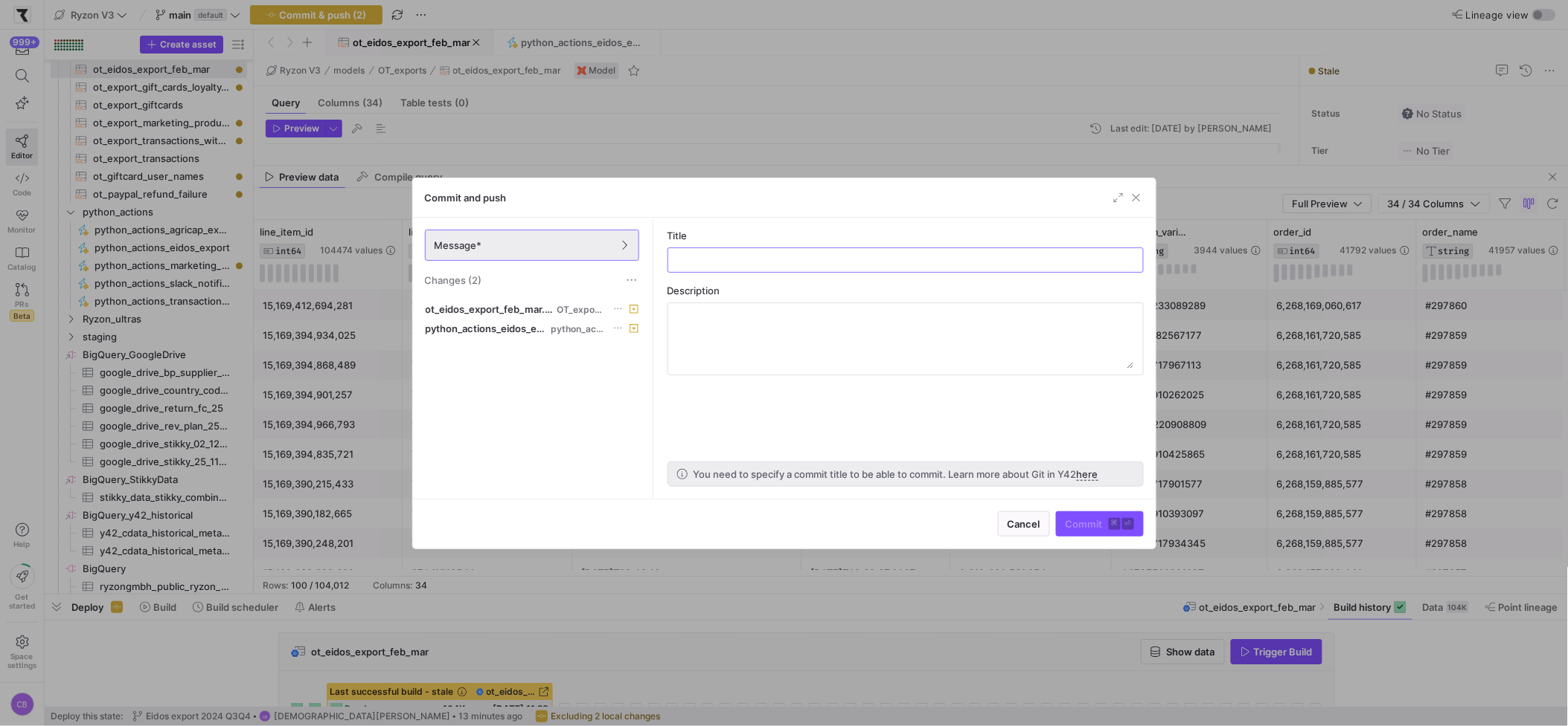
click at [718, 273] on as-split-area "Title Description You need to specify a commit title to be able to commit. Lear…" at bounding box center [905, 359] width 500 height 281
click at [718, 269] on div at bounding box center [905, 260] width 451 height 23
type input "2024_q1 eidos"
click at [1082, 522] on span "Commit ⌘ ⏎" at bounding box center [1100, 524] width 68 height 12
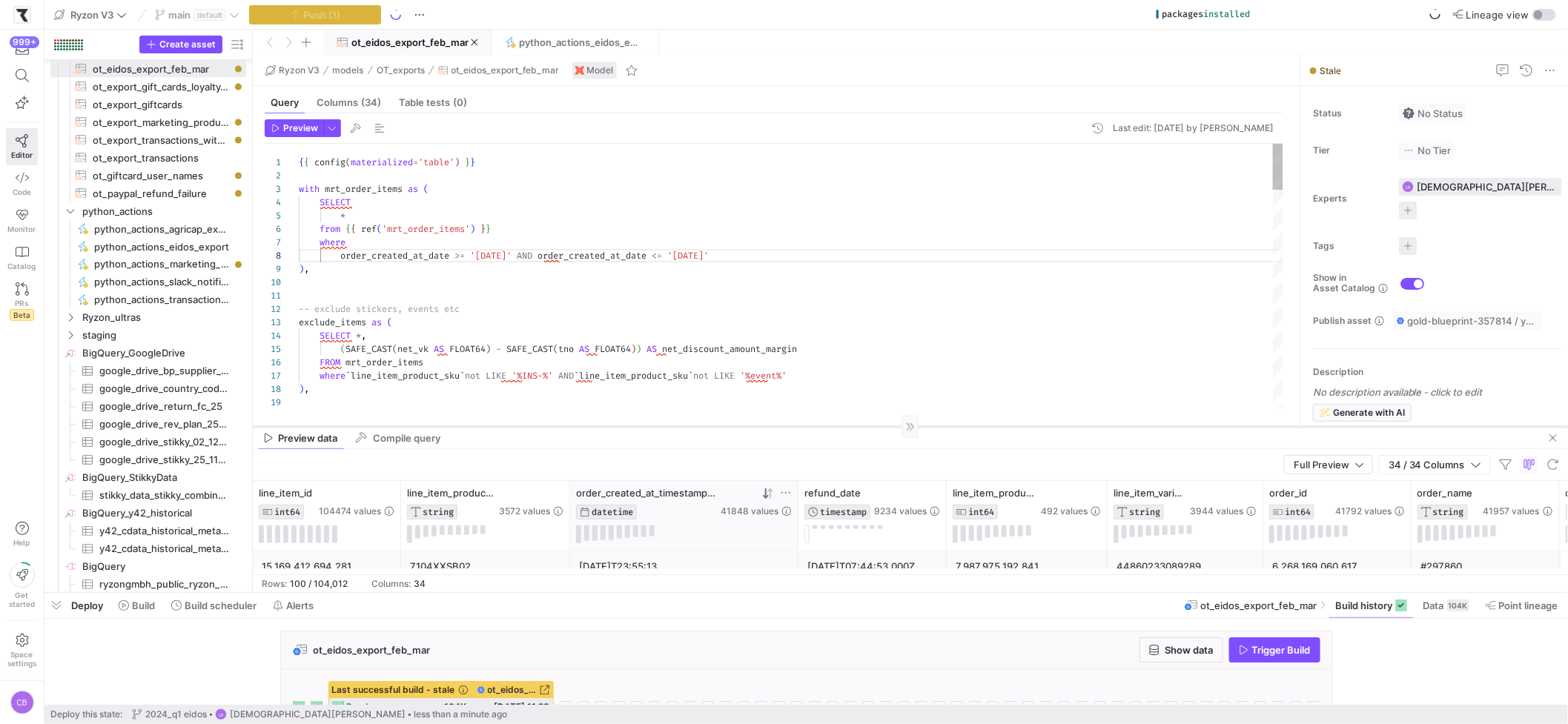
drag, startPoint x: 559, startPoint y: 164, endPoint x: 622, endPoint y: 427, distance: 270.4
click at [622, 427] on div at bounding box center [910, 427] width 1315 height 1
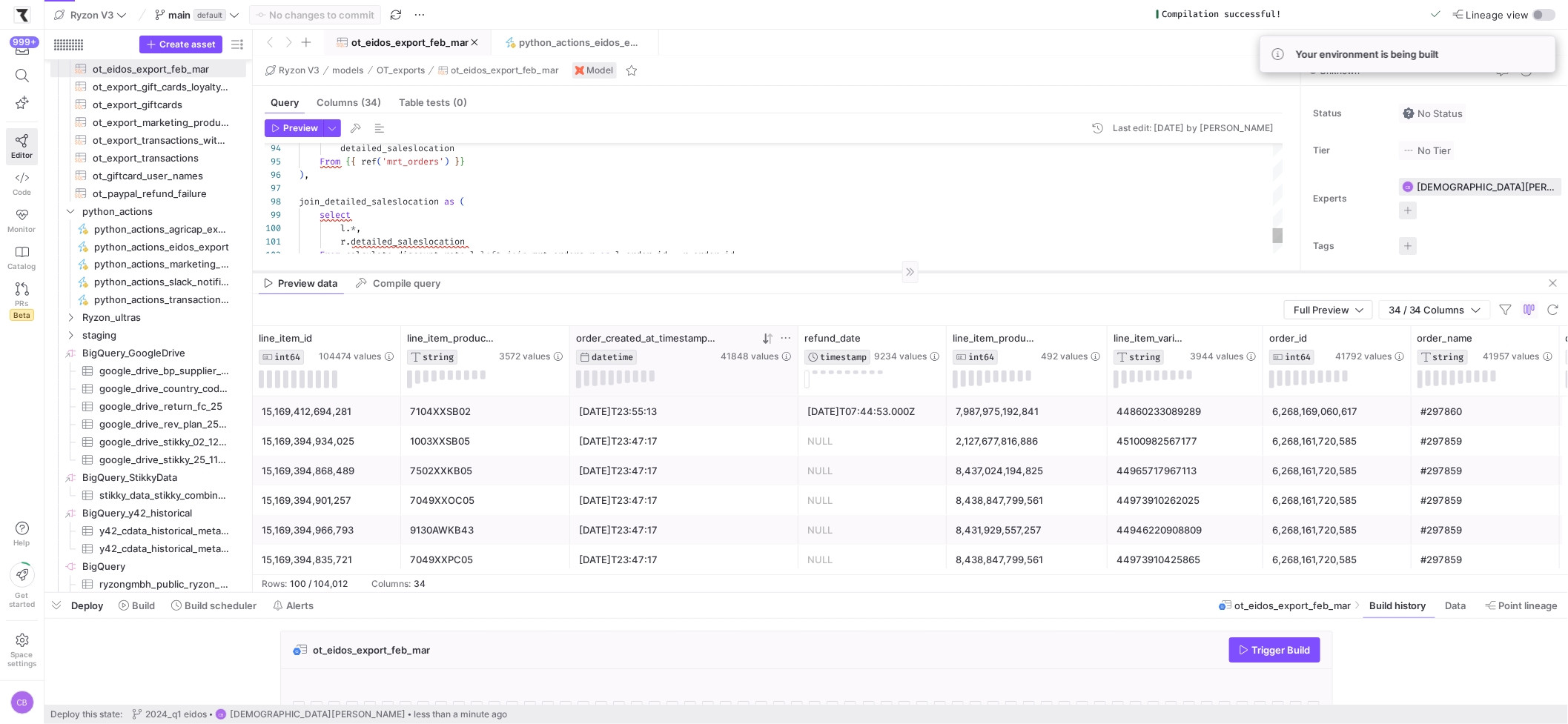
drag, startPoint x: 934, startPoint y: 427, endPoint x: 942, endPoint y: 272, distance: 155.2
click at [942, 272] on div at bounding box center [910, 271] width 1315 height 1
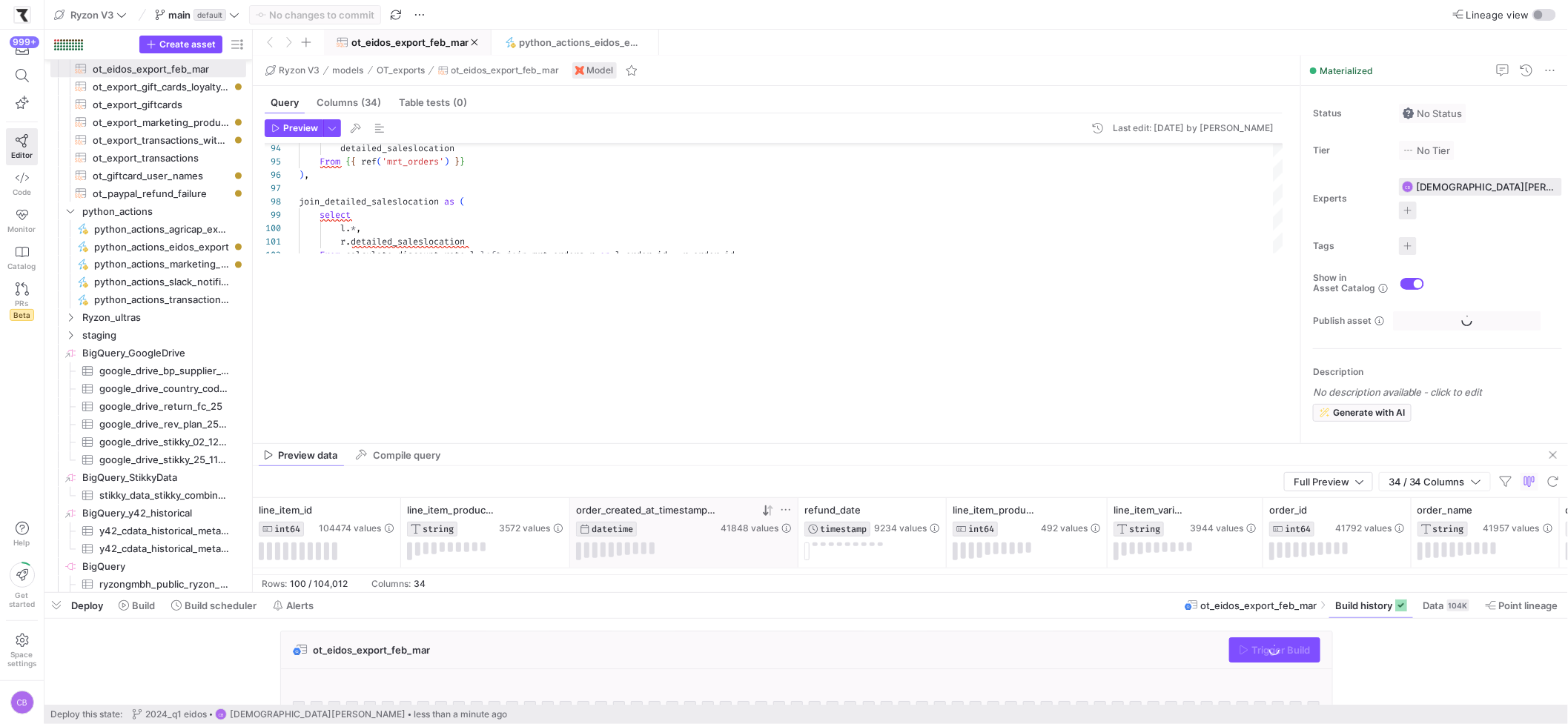
drag, startPoint x: 939, startPoint y: 272, endPoint x: 964, endPoint y: 437, distance: 166.9
click at [973, 444] on div at bounding box center [910, 443] width 1315 height 1
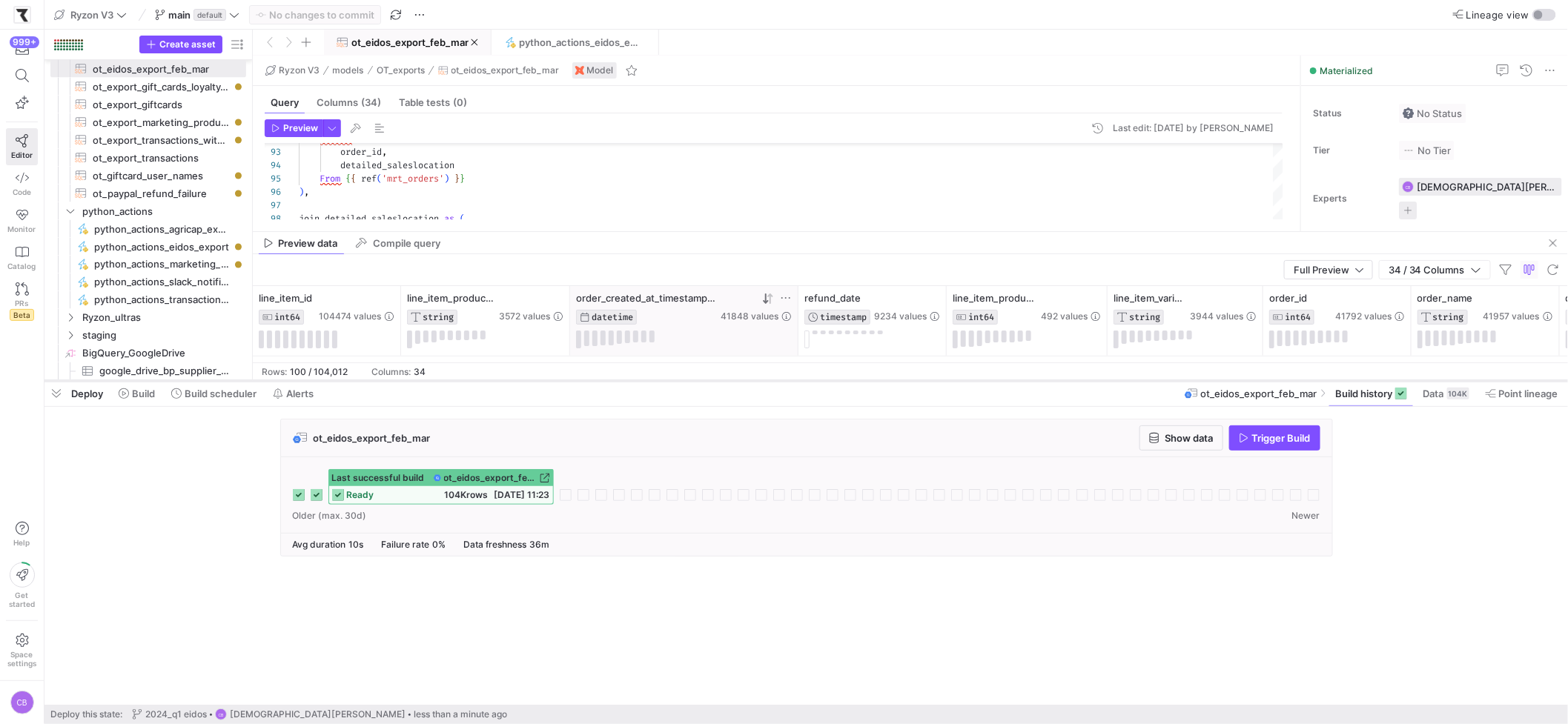
drag, startPoint x: 758, startPoint y: 594, endPoint x: 752, endPoint y: 382, distance: 212.1
click at [752, 382] on div at bounding box center [806, 381] width 1523 height 6
click at [1252, 441] on span "Trigger Build" at bounding box center [1281, 438] width 58 height 12
click at [580, 37] on span "python_actions_eidos_export" at bounding box center [578, 42] width 119 height 12
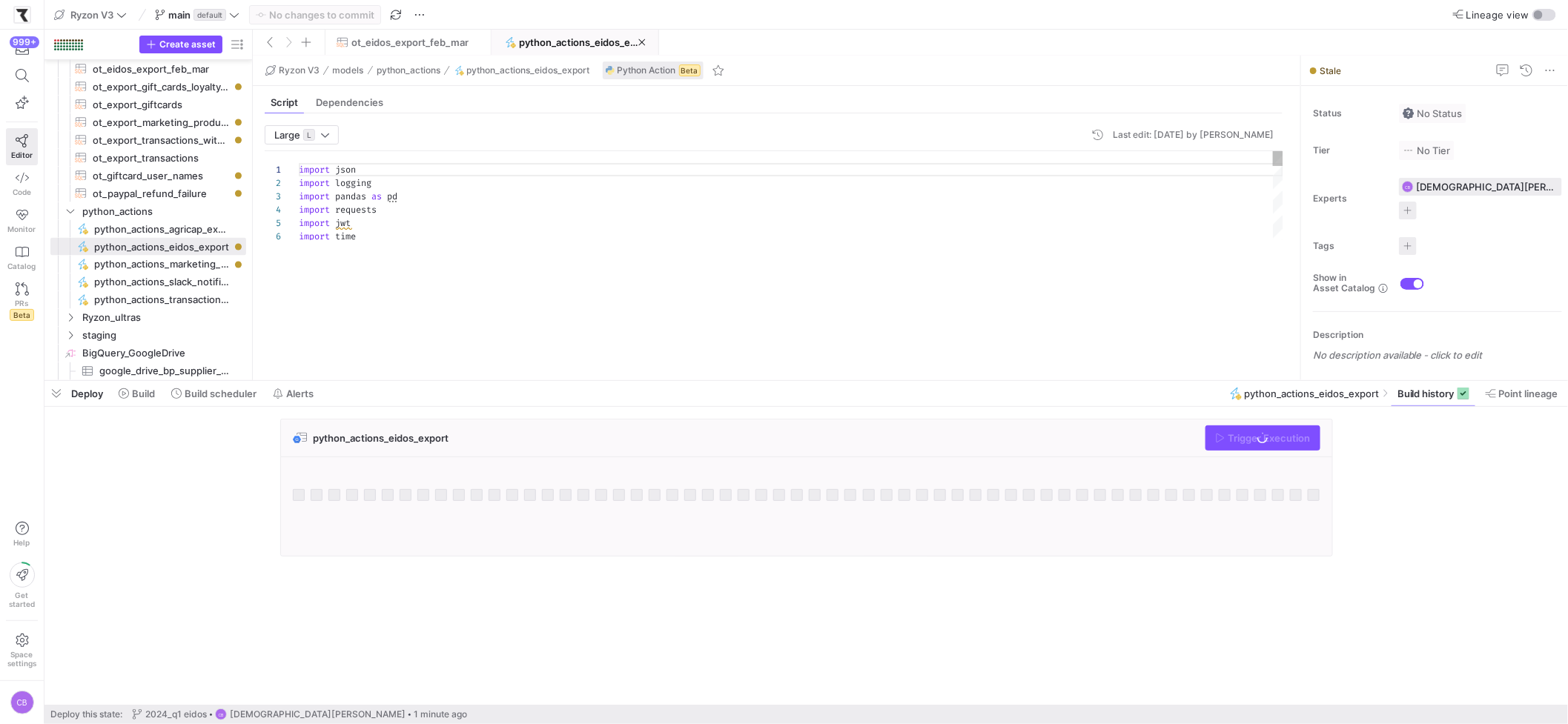
scroll to position [133, 0]
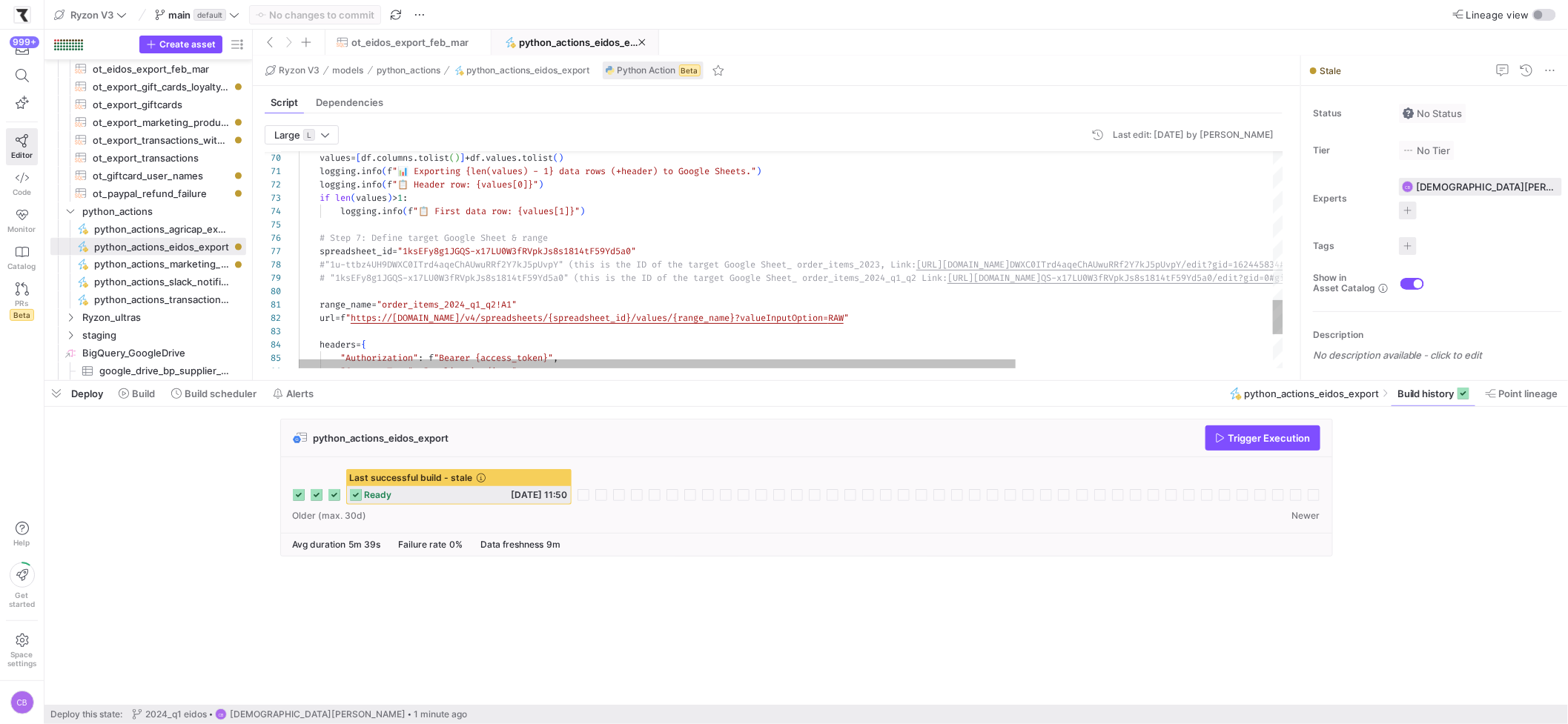
type textarea "logging.info(f"📊 Exporting {len(values) - 1} data rows (+ header) to Google She…"
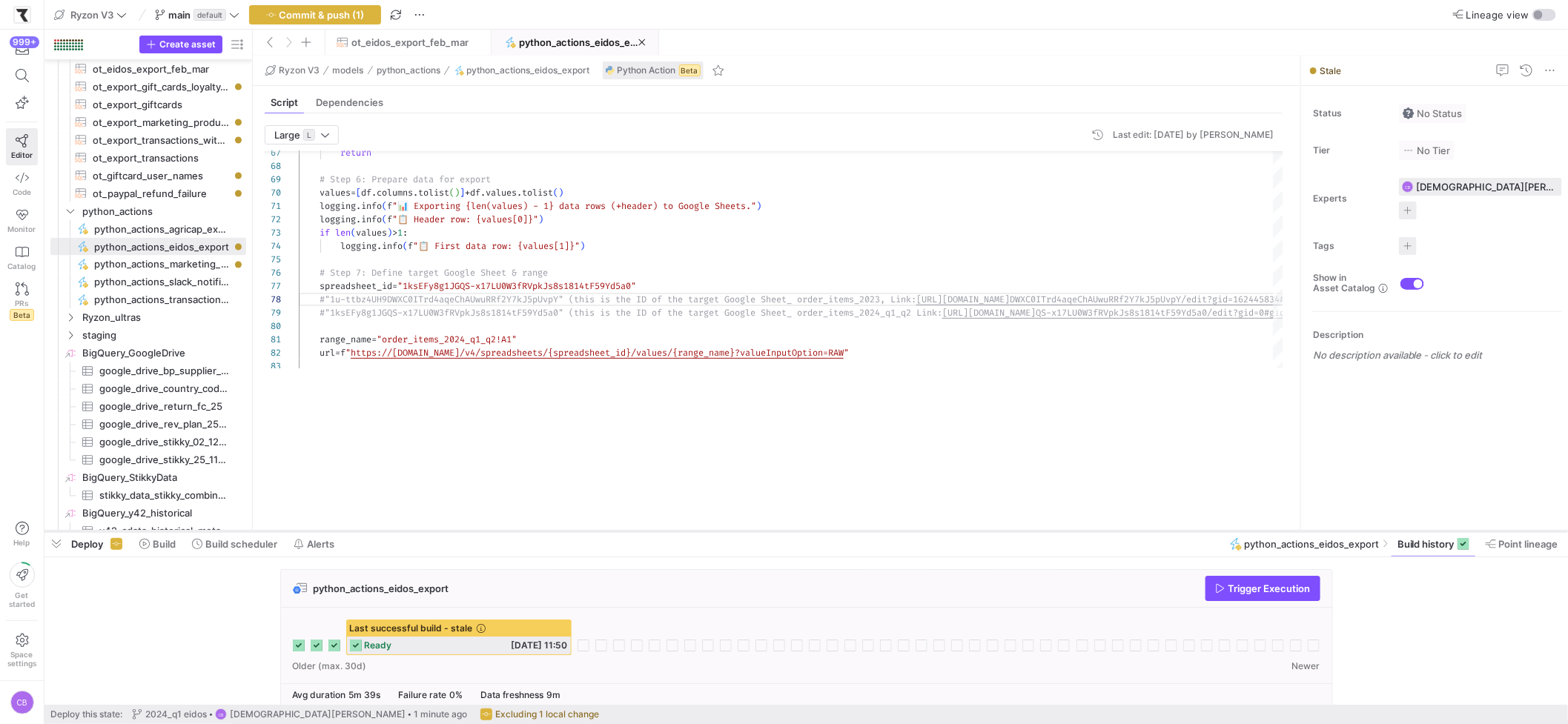
drag, startPoint x: 667, startPoint y: 382, endPoint x: 688, endPoint y: 533, distance: 152.5
click at [688, 533] on div at bounding box center [806, 532] width 1523 height 6
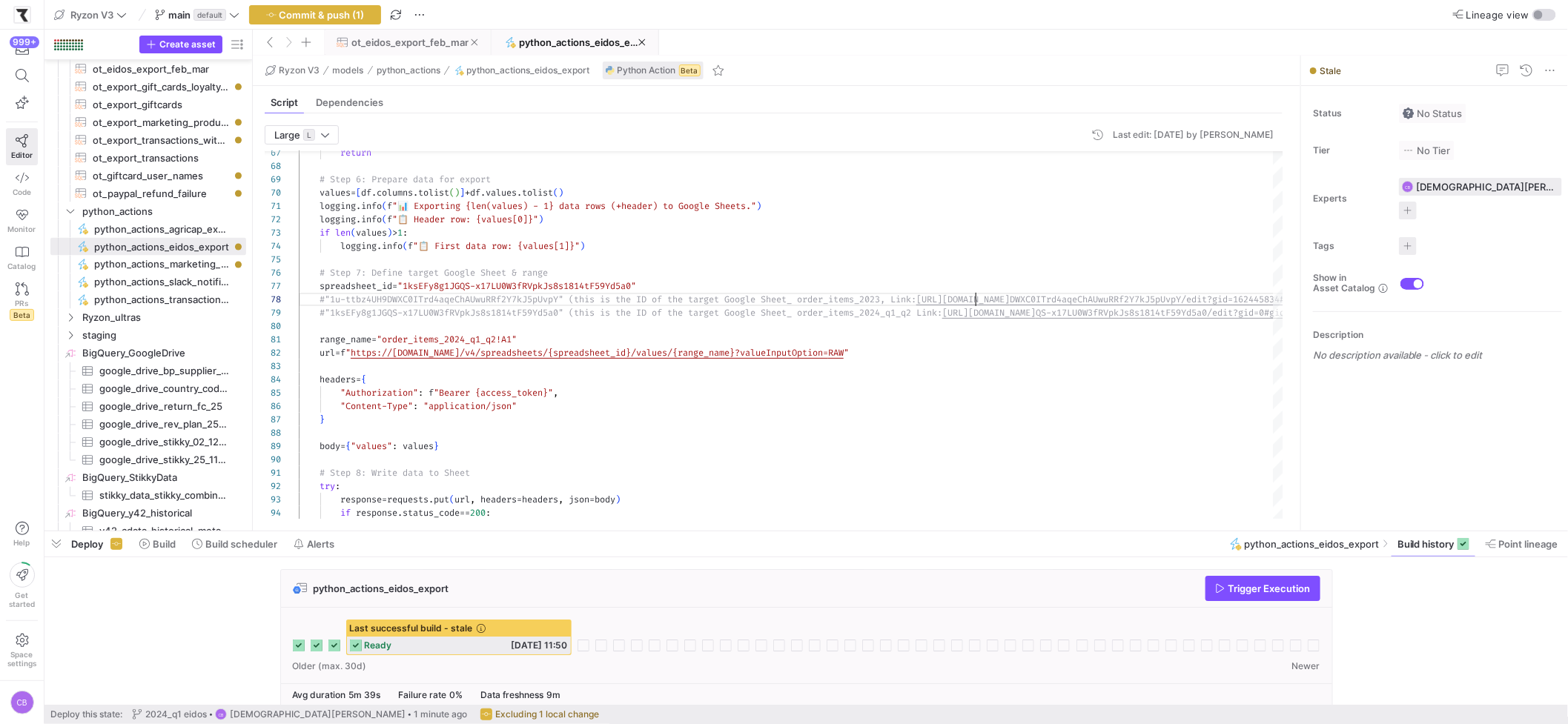
click at [370, 37] on span "ot_eidos_export_feb_mar" at bounding box center [410, 42] width 118 height 12
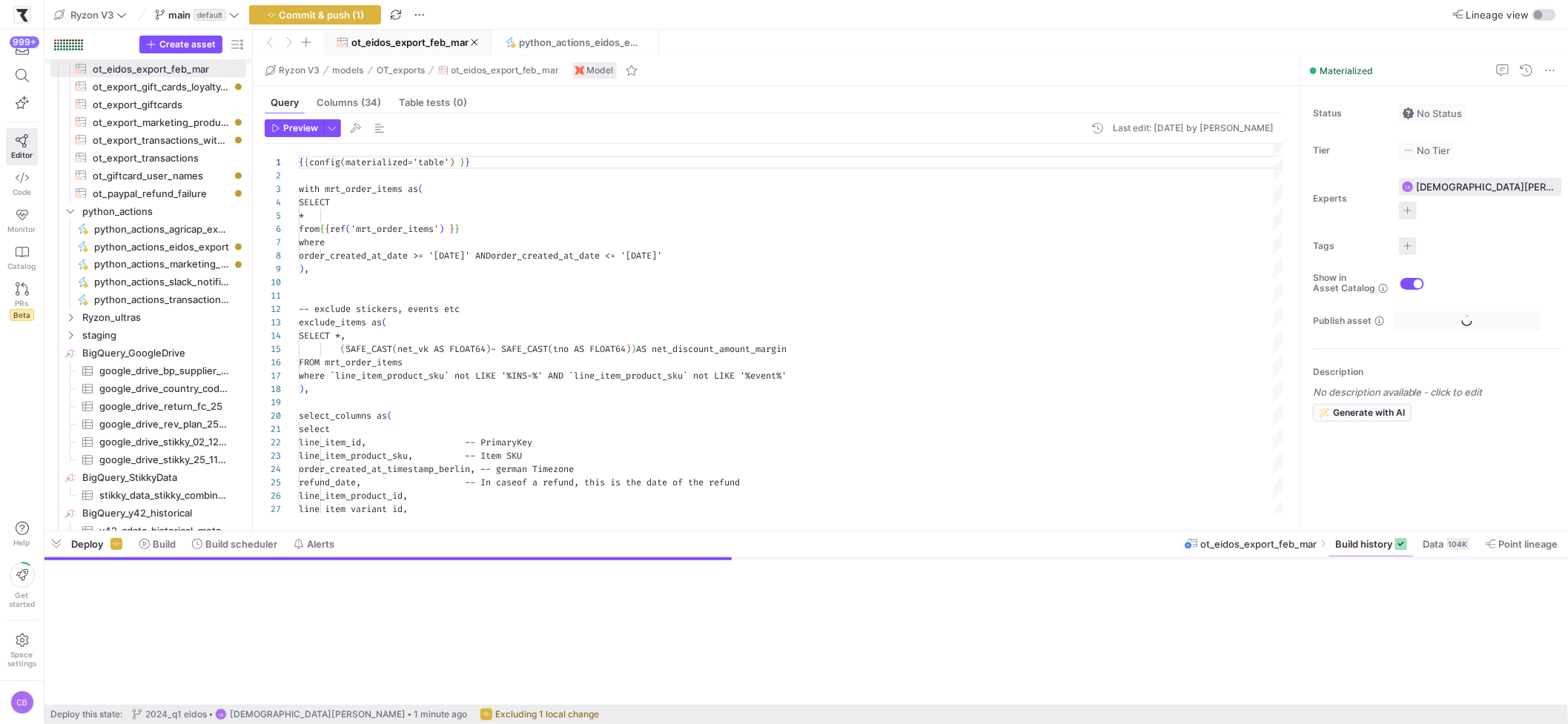
scroll to position [133, 0]
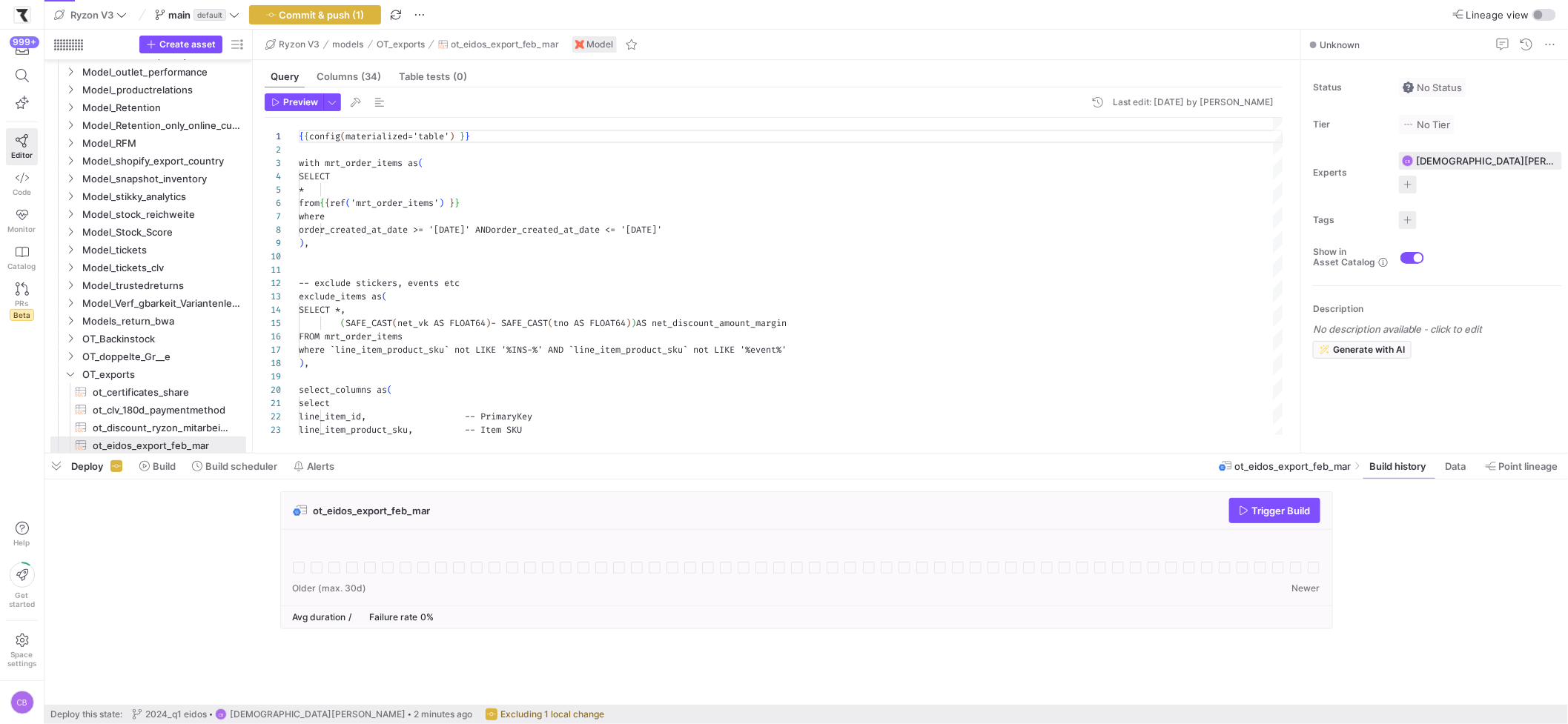
scroll to position [133, 0]
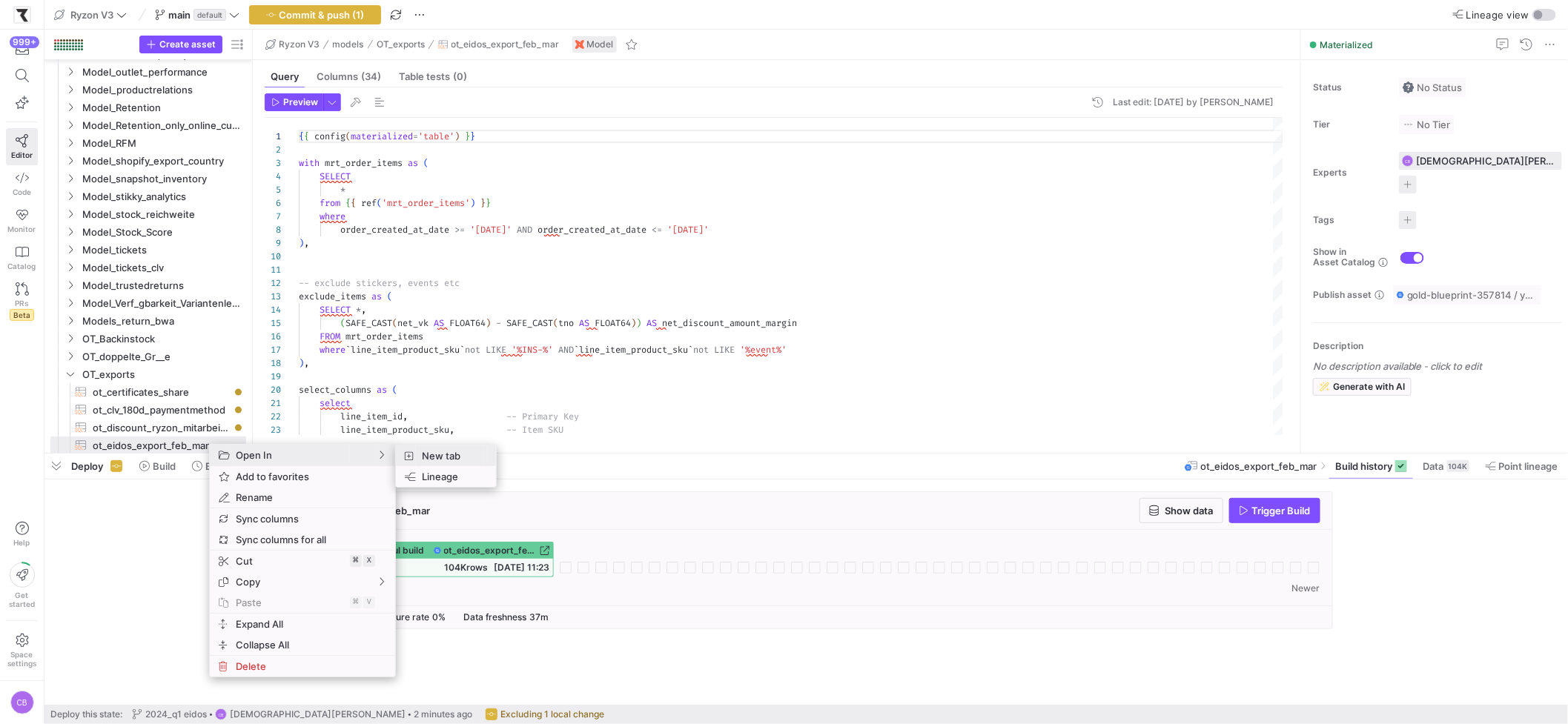
click at [430, 457] on span "New tab" at bounding box center [450, 456] width 68 height 20
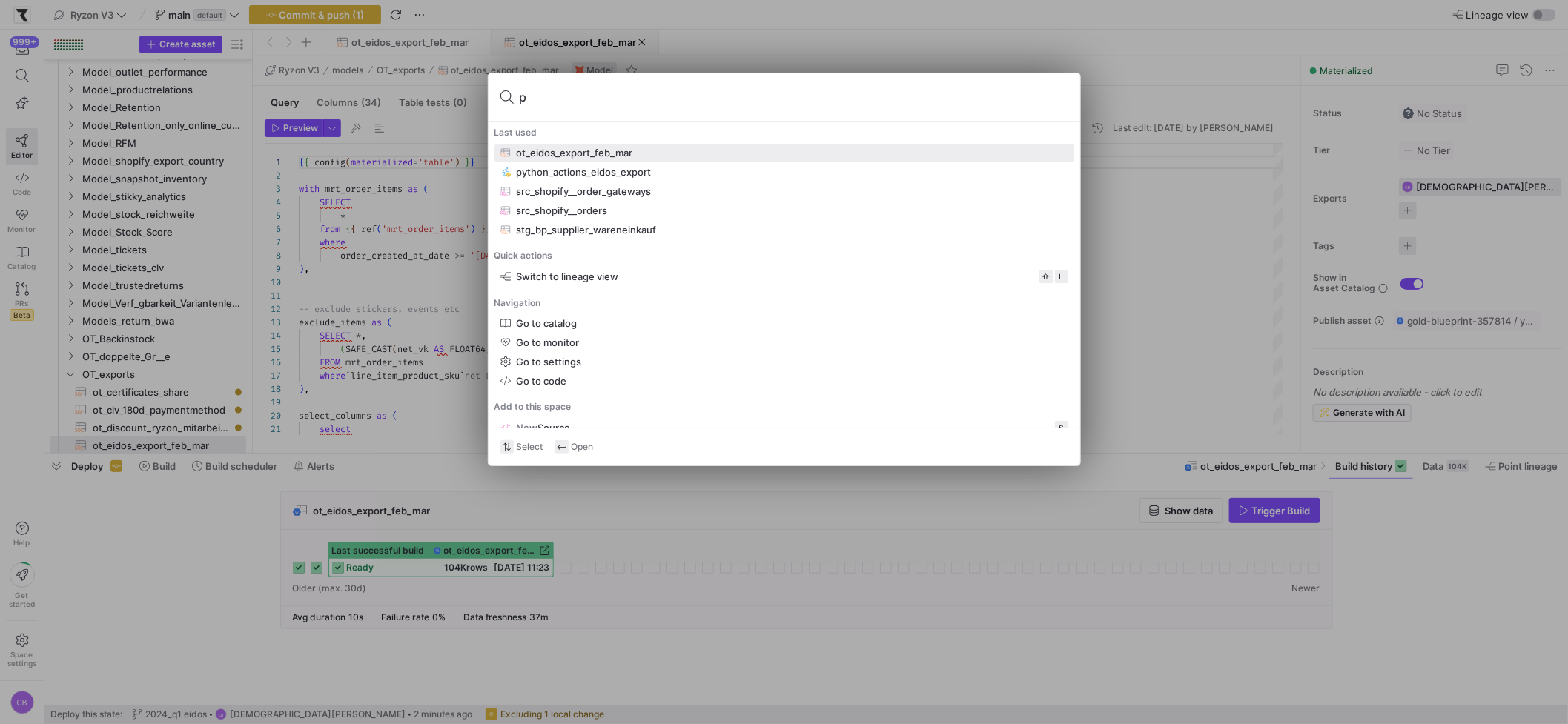
type input "py"
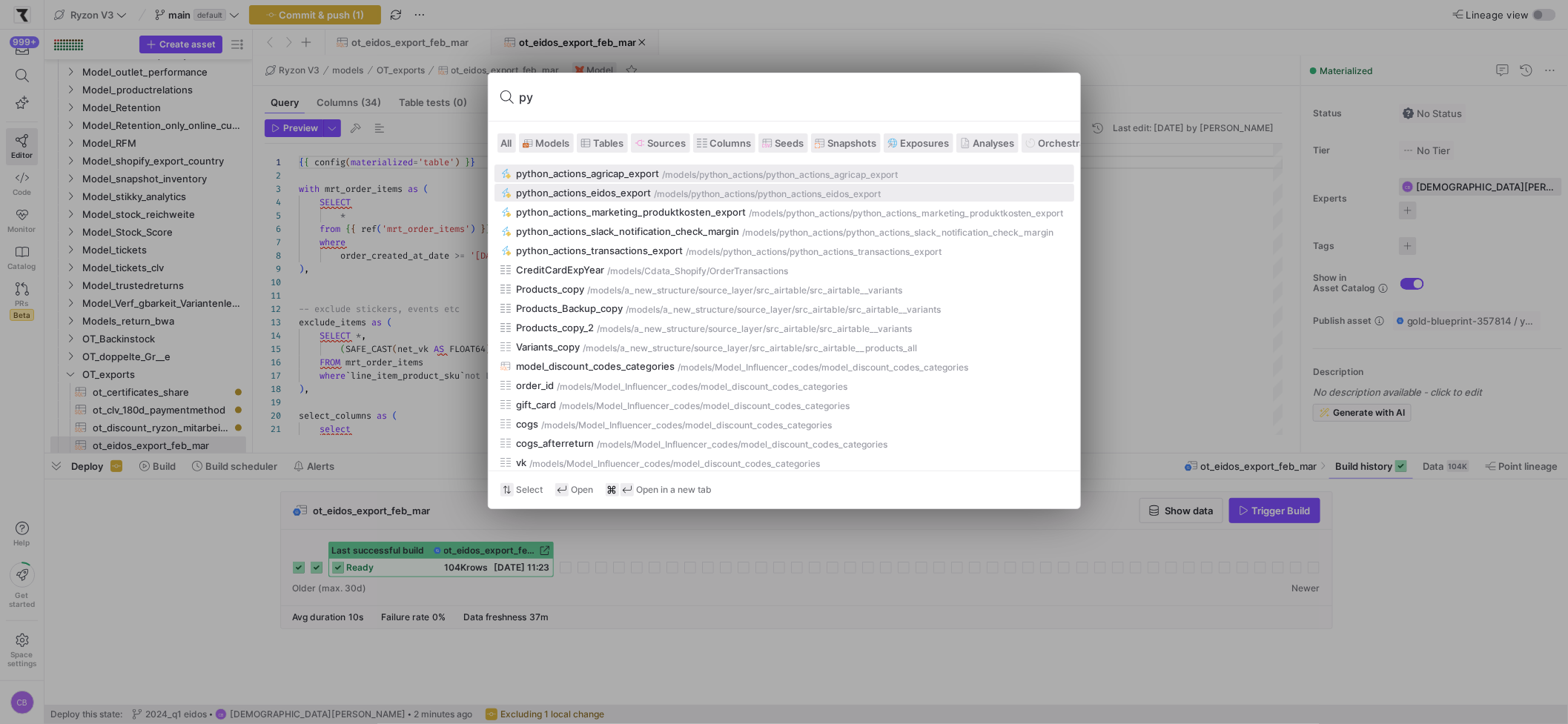
click at [643, 192] on div "python_actions_eidos_export" at bounding box center [584, 192] width 135 height 12
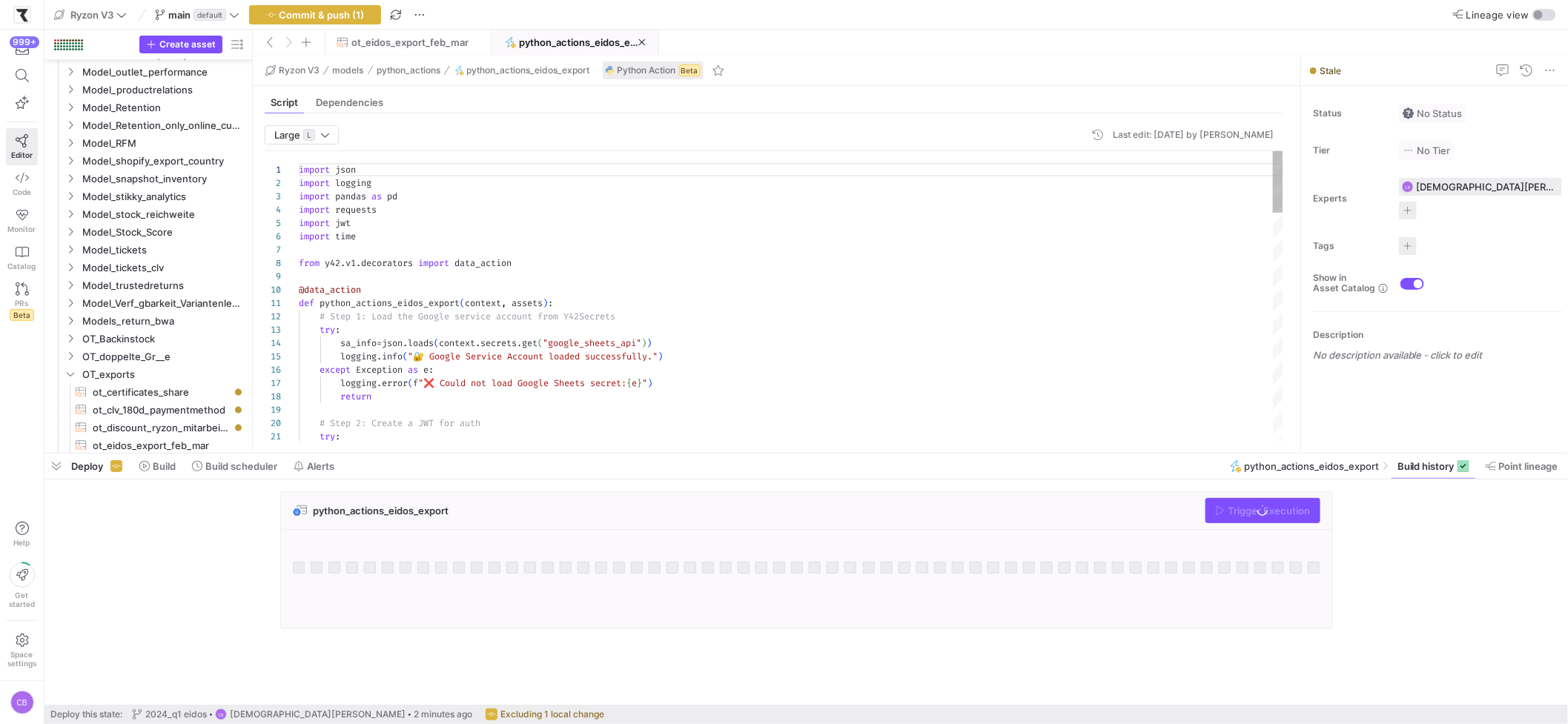
scroll to position [976, 0]
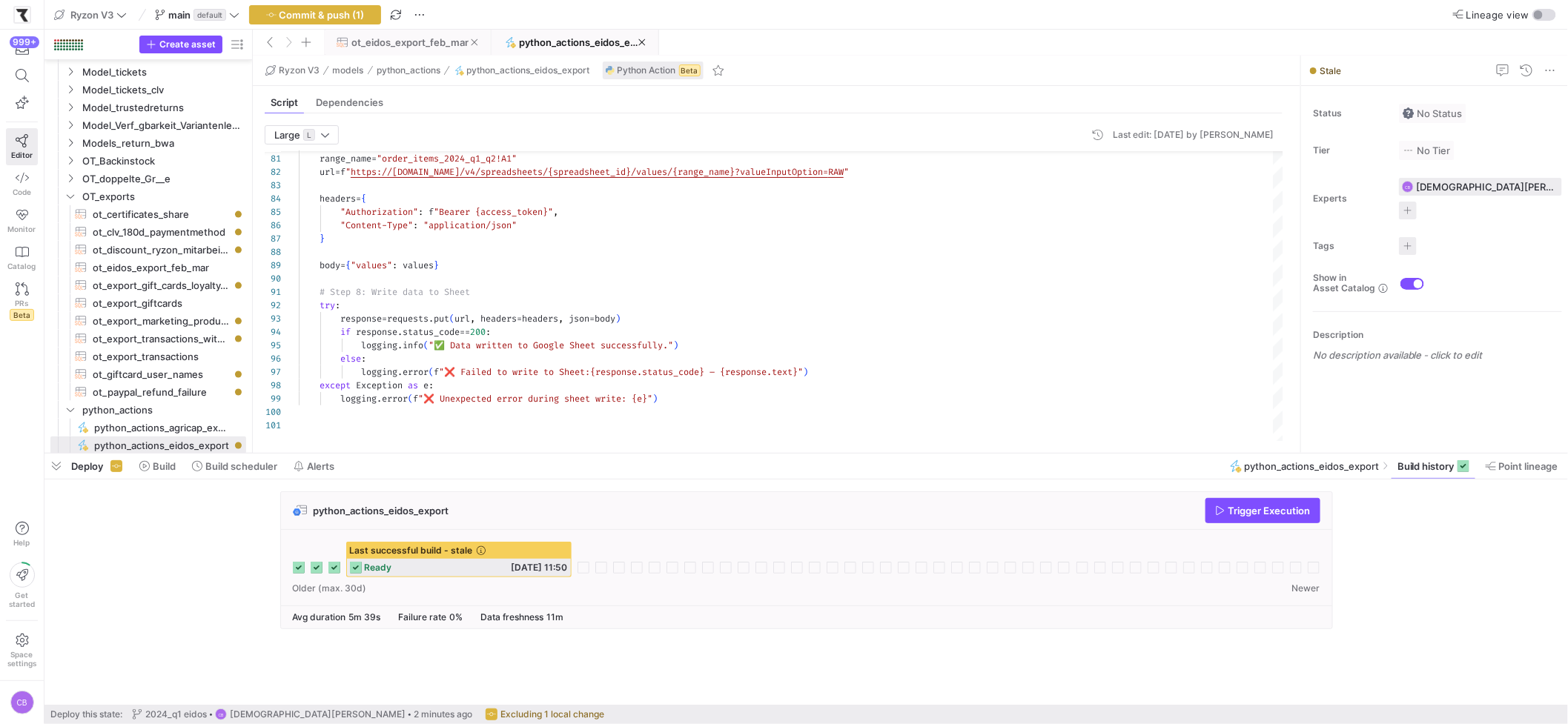
click at [382, 38] on span "ot_eidos_export_feb_mar" at bounding box center [410, 42] width 118 height 12
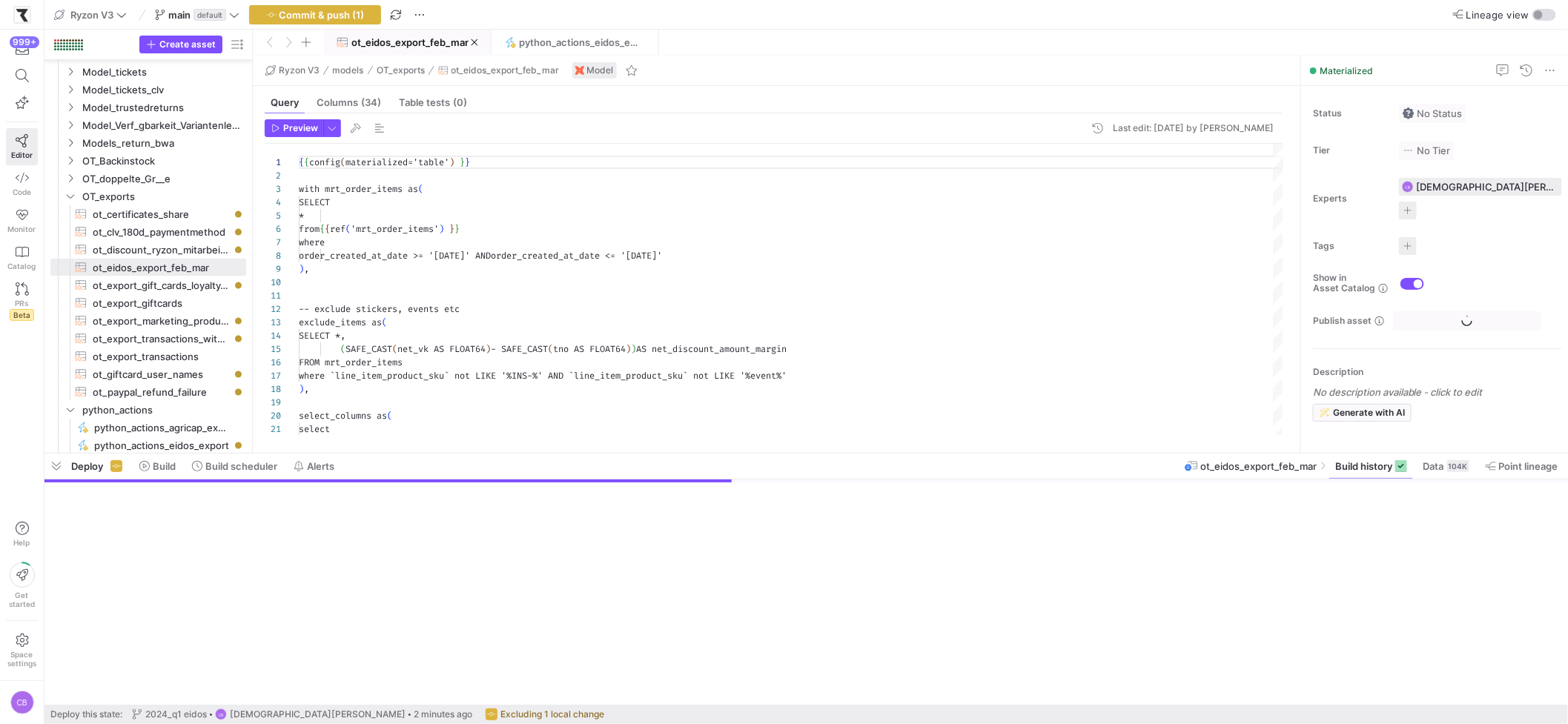
scroll to position [133, 0]
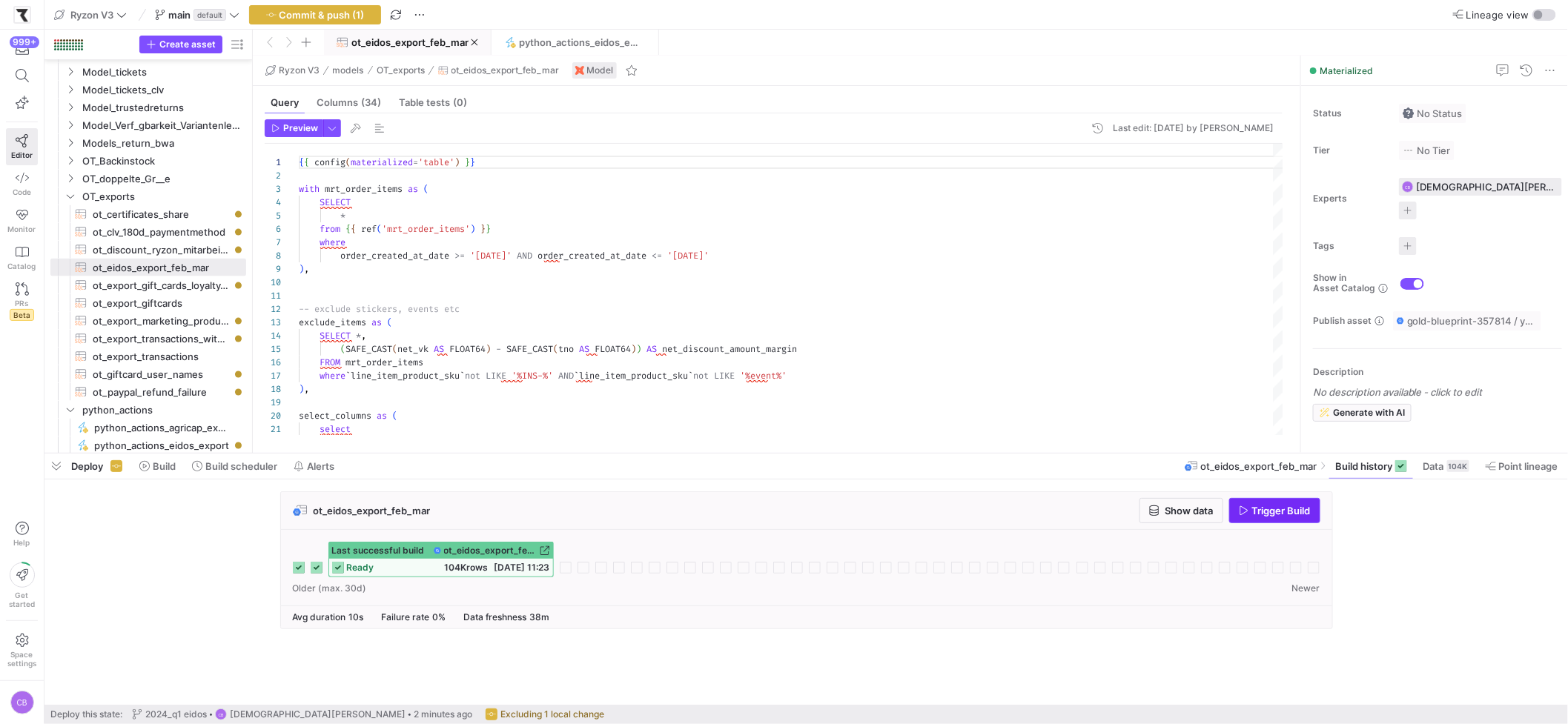
click at [1305, 507] on span "Trigger Build" at bounding box center [1281, 511] width 58 height 12
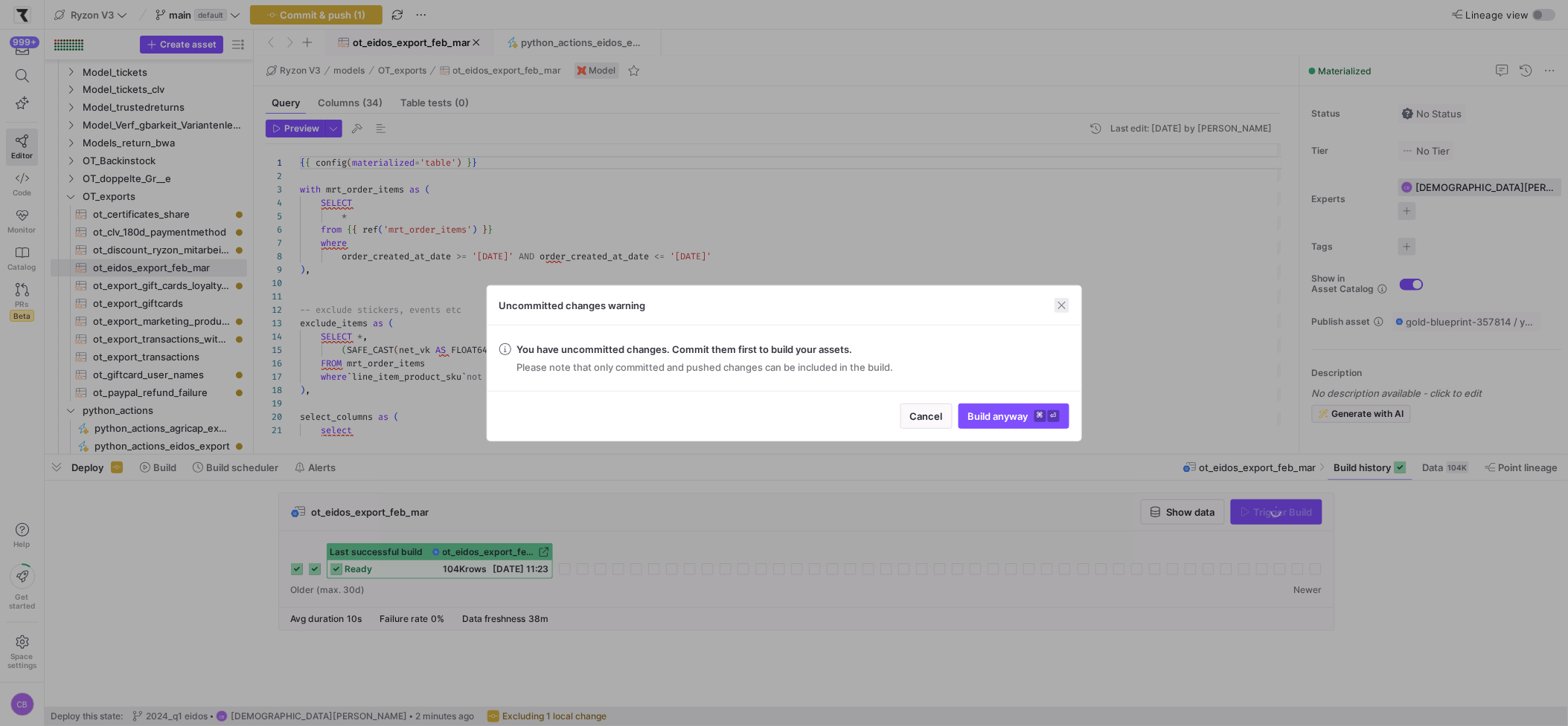
click at [1060, 309] on span "button" at bounding box center [1061, 305] width 15 height 15
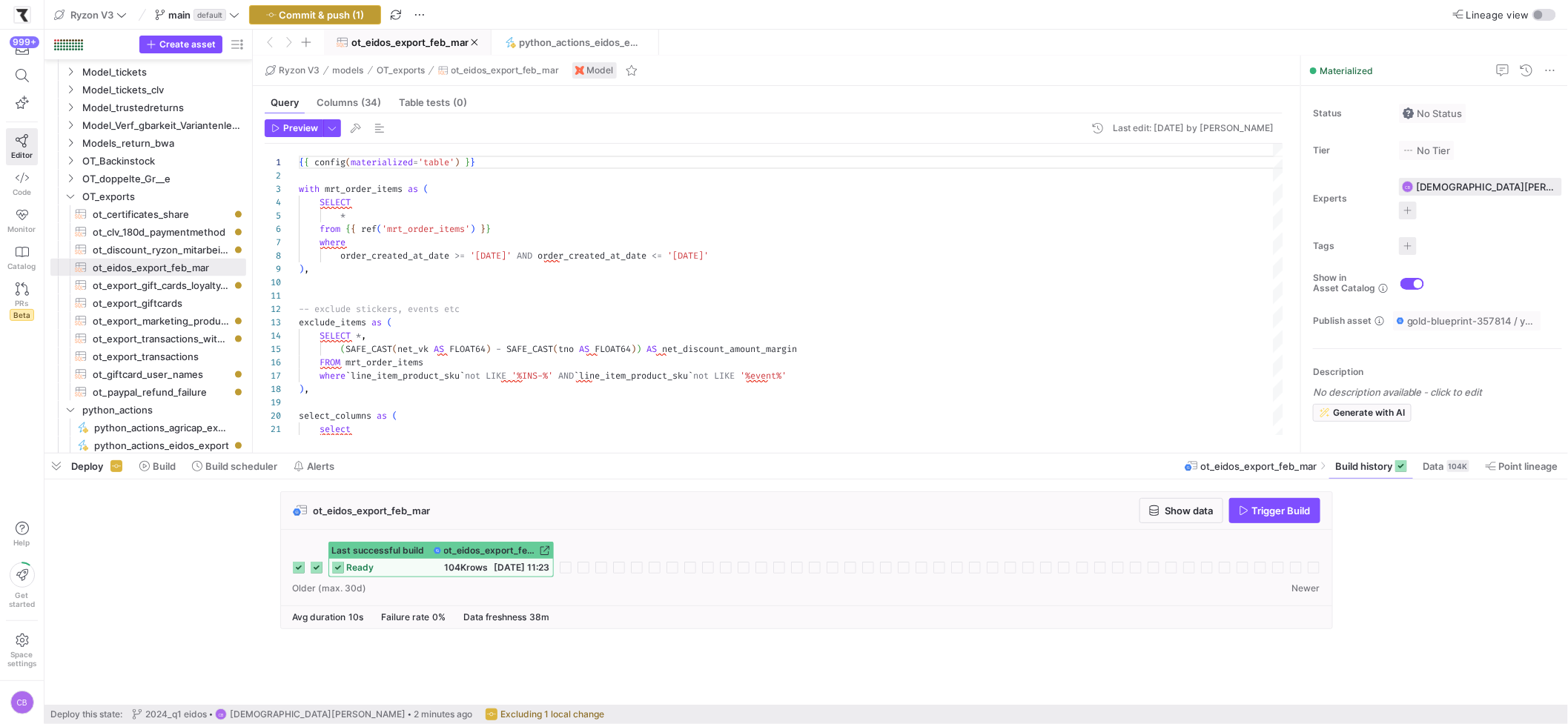
click at [343, 11] on span "Commit & push (1)" at bounding box center [323, 15] width 85 height 12
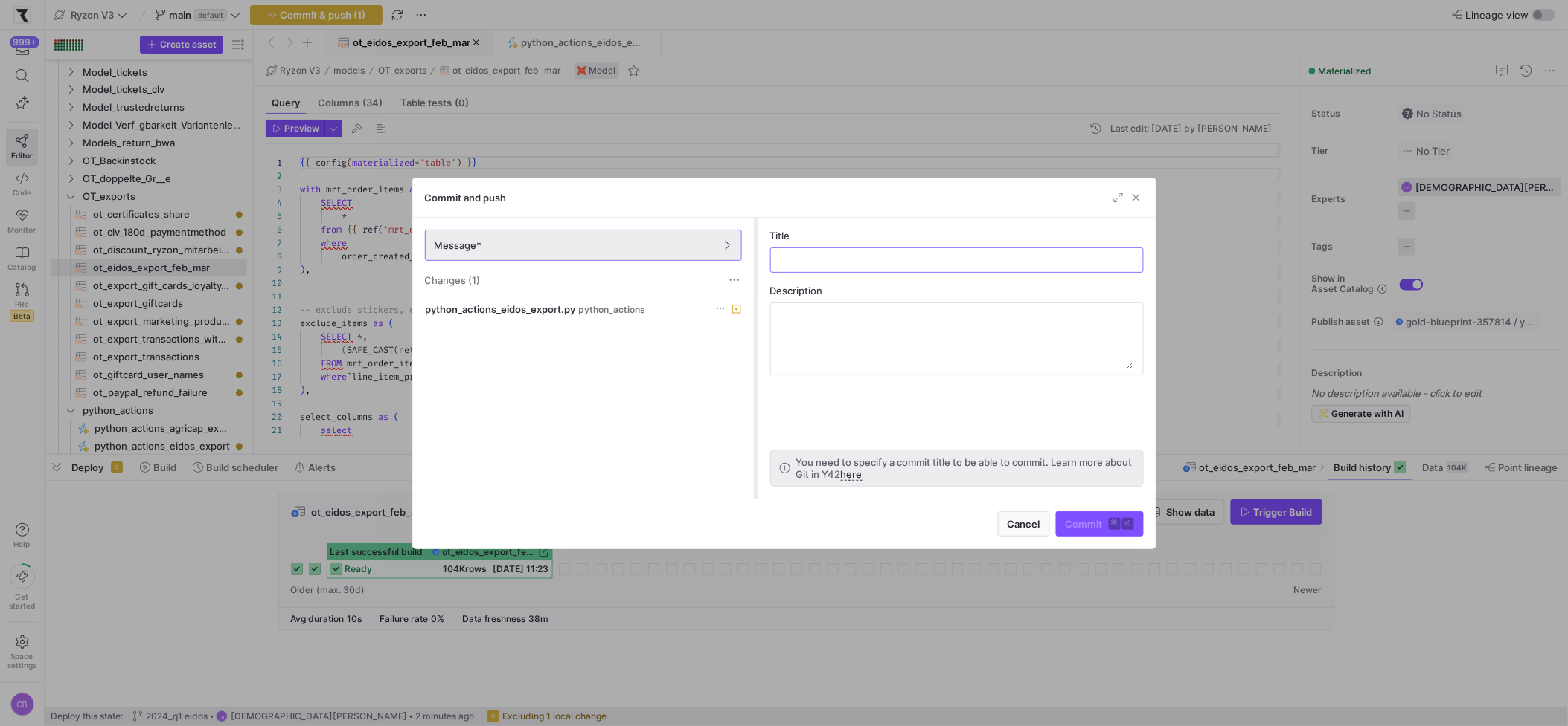
drag, startPoint x: 651, startPoint y: 313, endPoint x: 753, endPoint y: 360, distance: 112.3
click at [753, 360] on div at bounding box center [756, 359] width 6 height 281
click at [843, 263] on input "text" at bounding box center [957, 260] width 348 height 12
type input "checkpoint"
click at [1091, 538] on div "Cancel Commit ⌘ ⏎" at bounding box center [783, 523] width 742 height 50
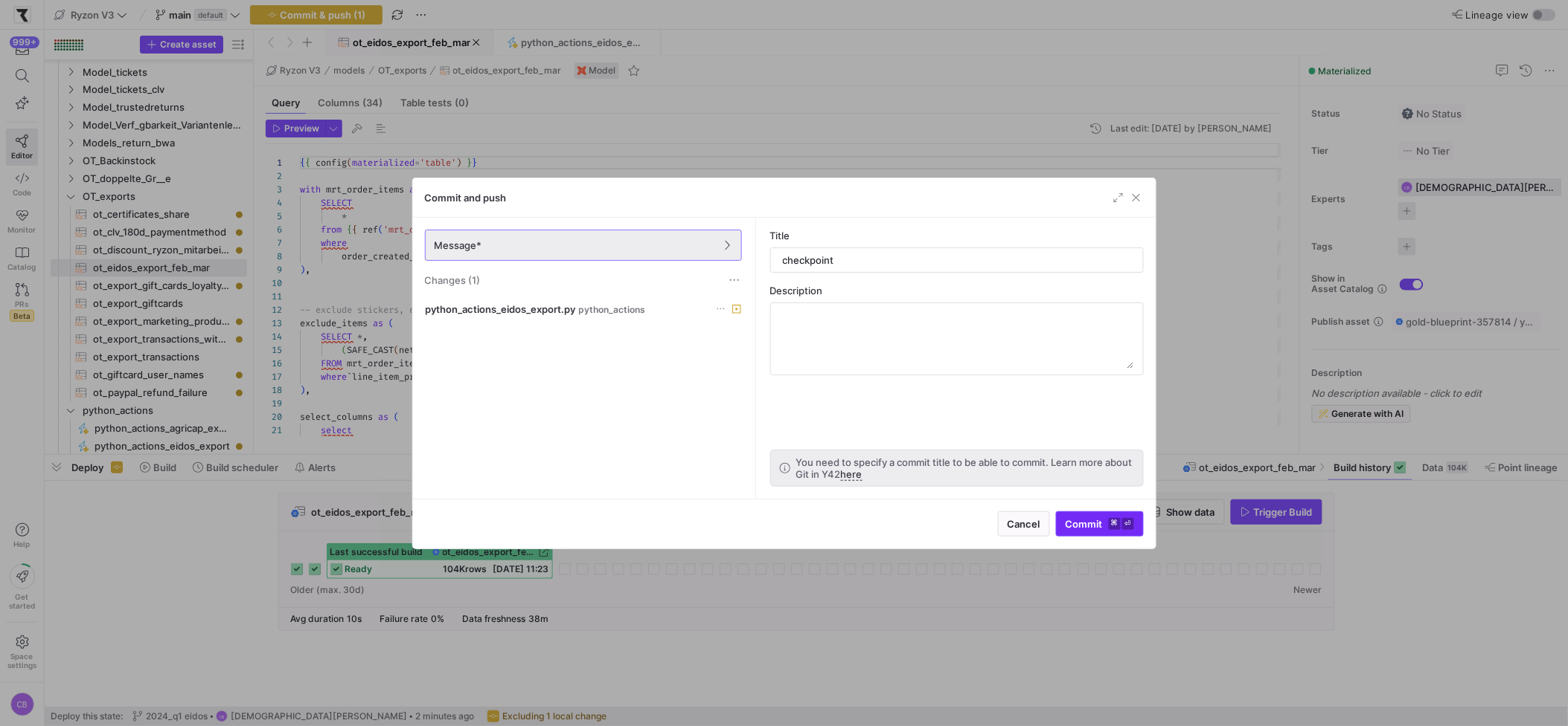
click at [1089, 534] on span "submit" at bounding box center [1099, 524] width 87 height 23
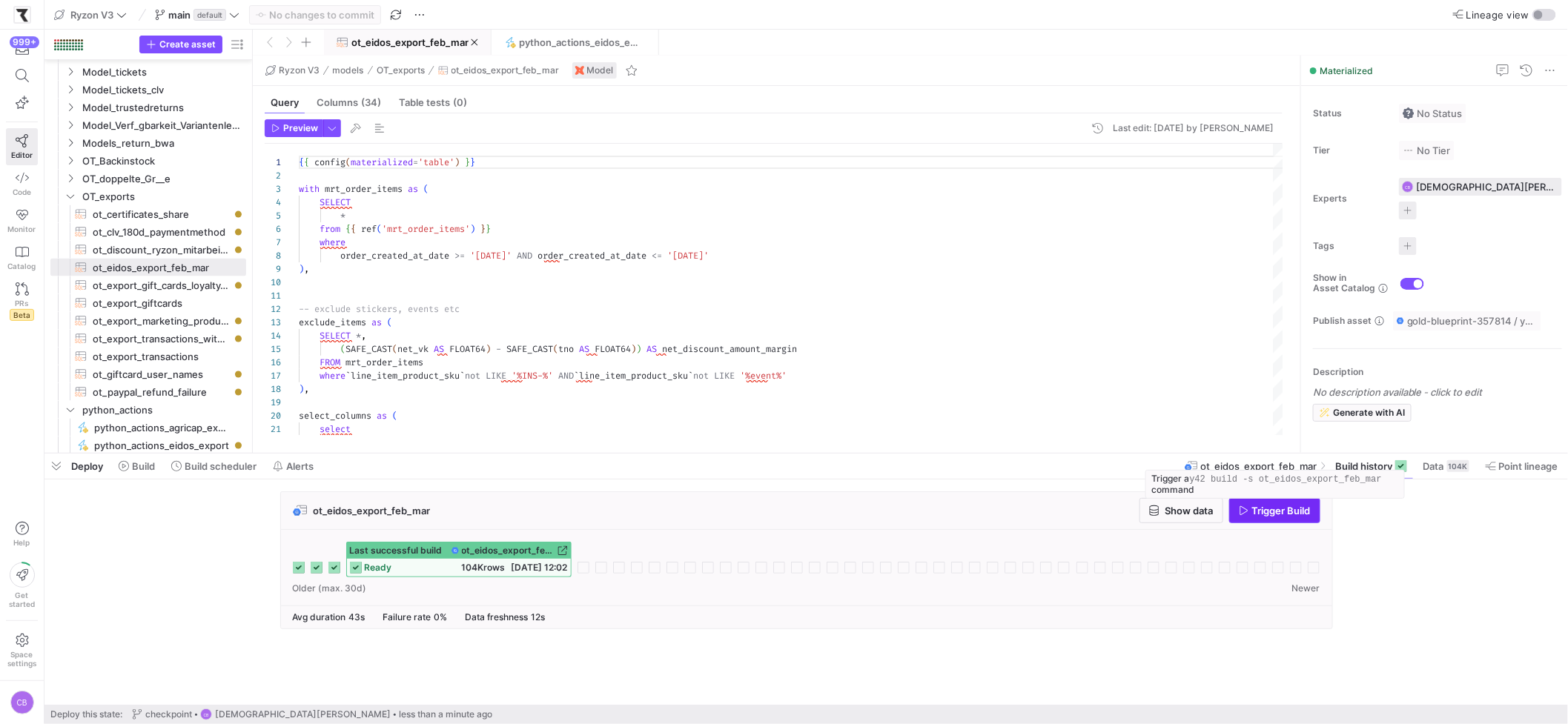
click at [1265, 511] on span "Trigger Build" at bounding box center [1281, 511] width 58 height 12
click at [1166, 519] on span "button" at bounding box center [1180, 510] width 83 height 23
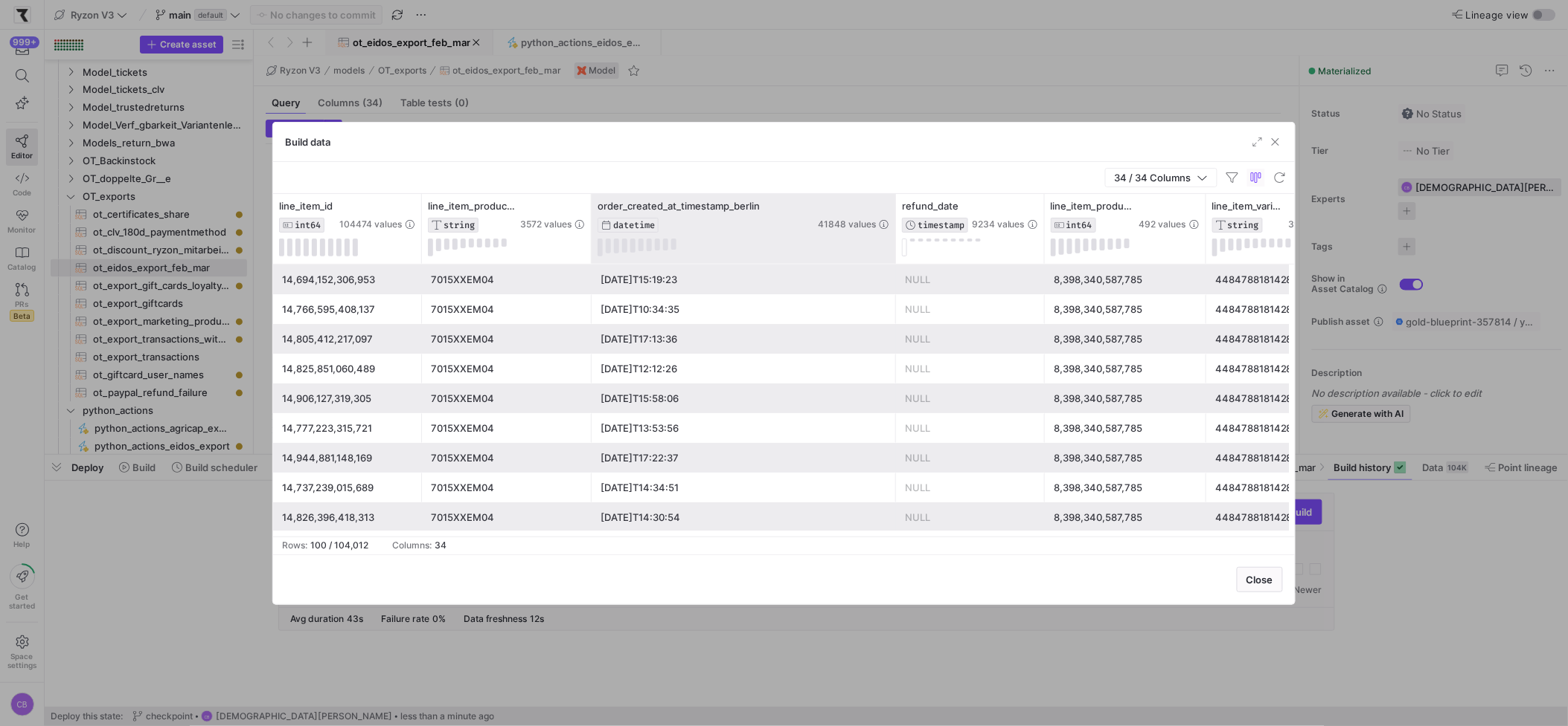
drag, startPoint x: 818, startPoint y: 241, endPoint x: 894, endPoint y: 238, distance: 76.1
click at [894, 238] on div at bounding box center [895, 229] width 6 height 70
click at [870, 206] on icon at bounding box center [867, 206] width 12 height 12
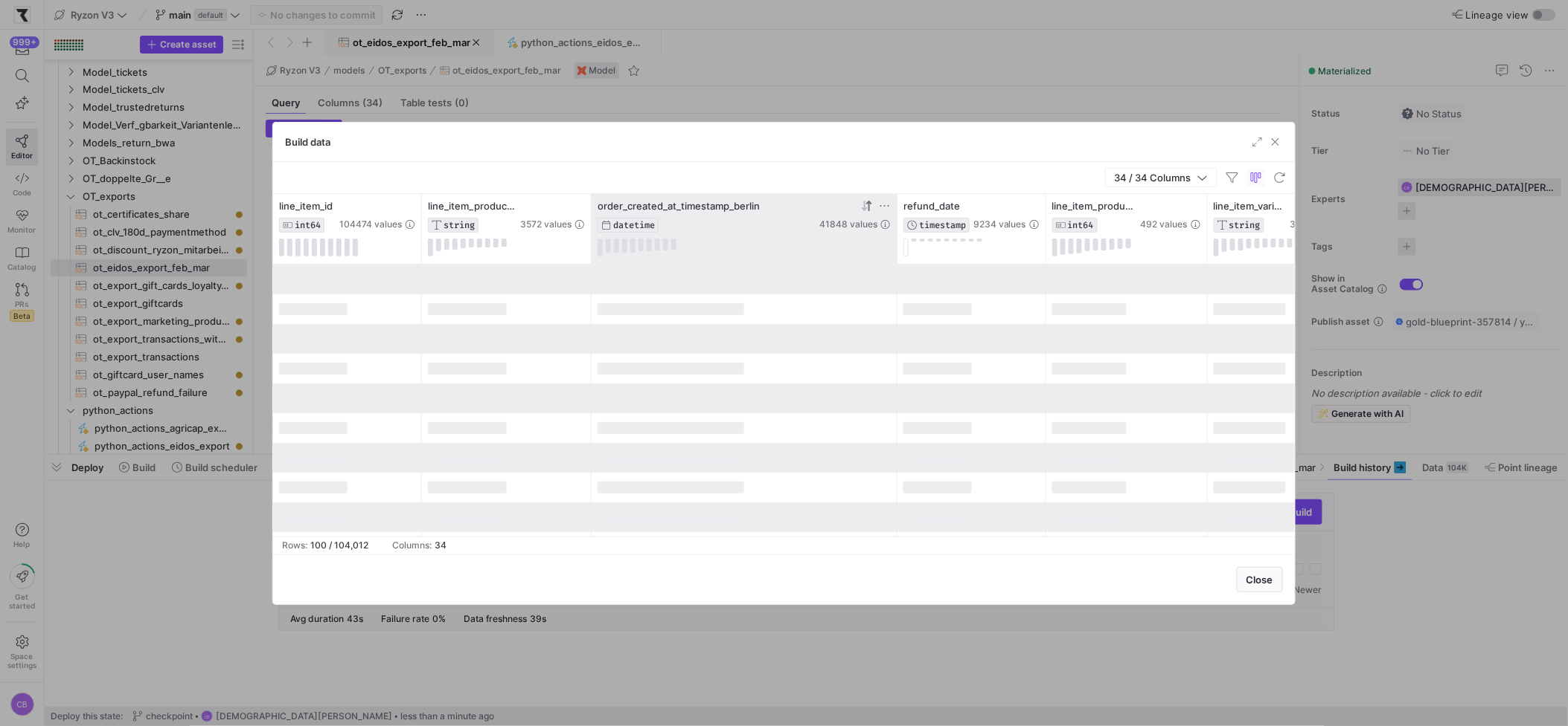
click at [866, 209] on icon at bounding box center [867, 206] width 12 height 12
click at [1275, 145] on span "button" at bounding box center [1274, 141] width 15 height 15
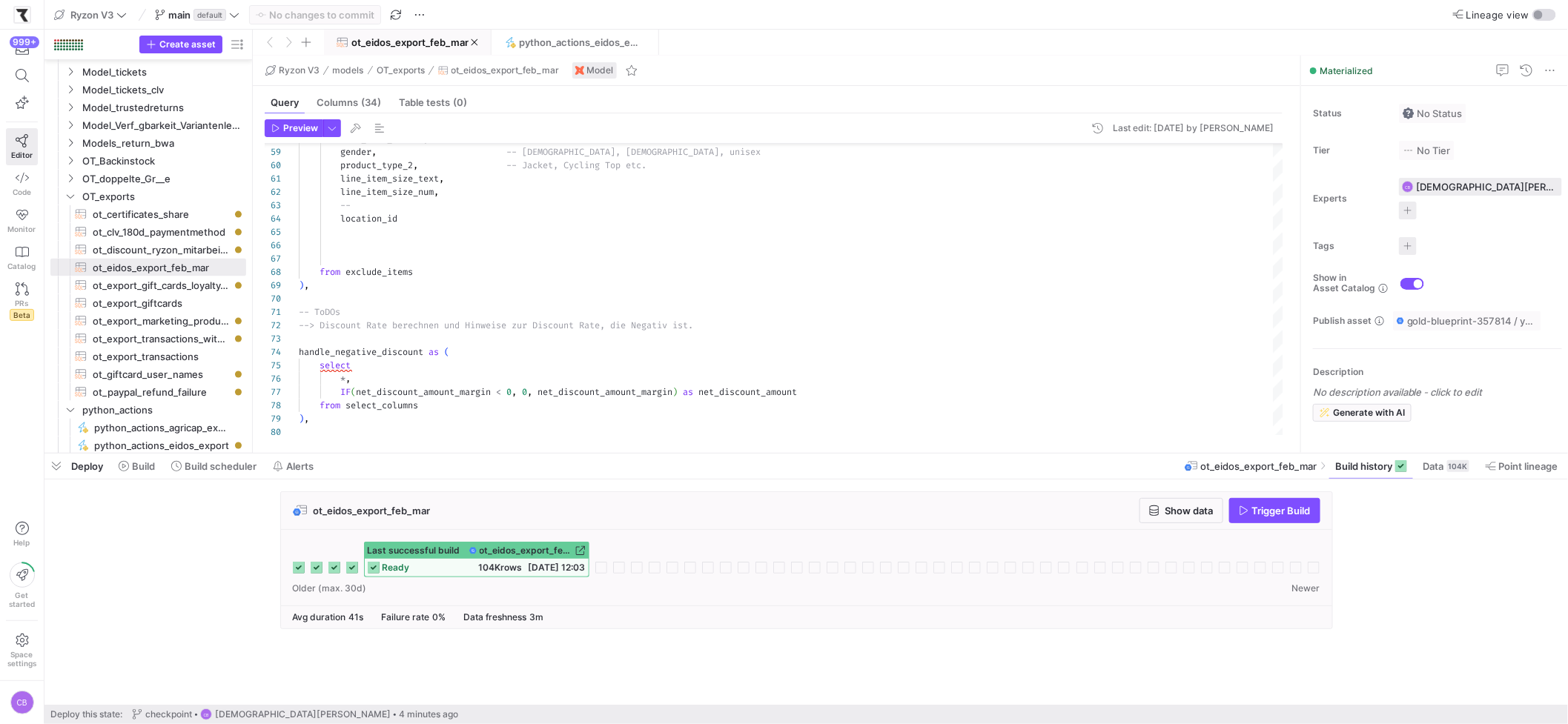
click at [433, 46] on span "ot_eidos_export_feb_mar" at bounding box center [410, 42] width 118 height 12
click at [1206, 505] on span "Show data" at bounding box center [1189, 511] width 49 height 12
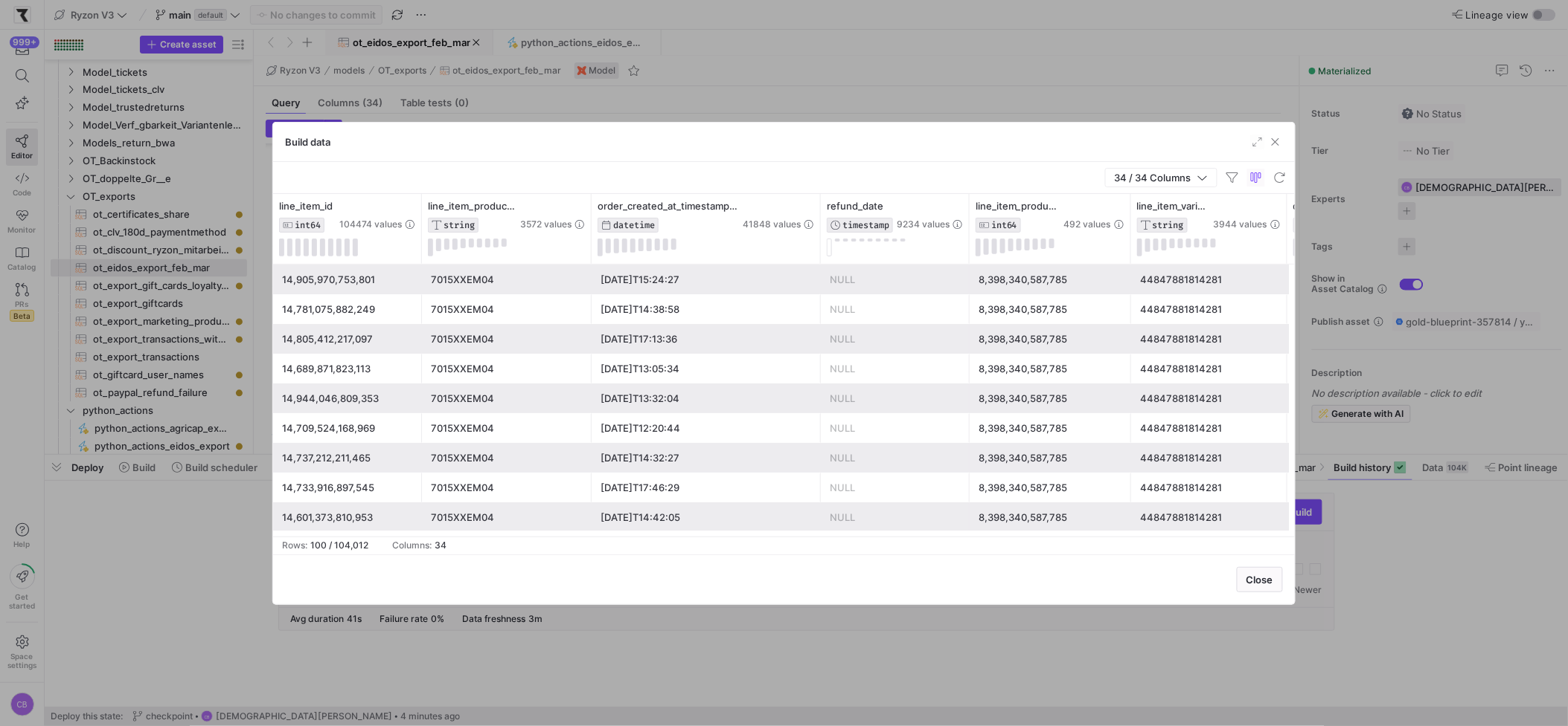
click at [792, 209] on icon at bounding box center [792, 206] width 5 height 11
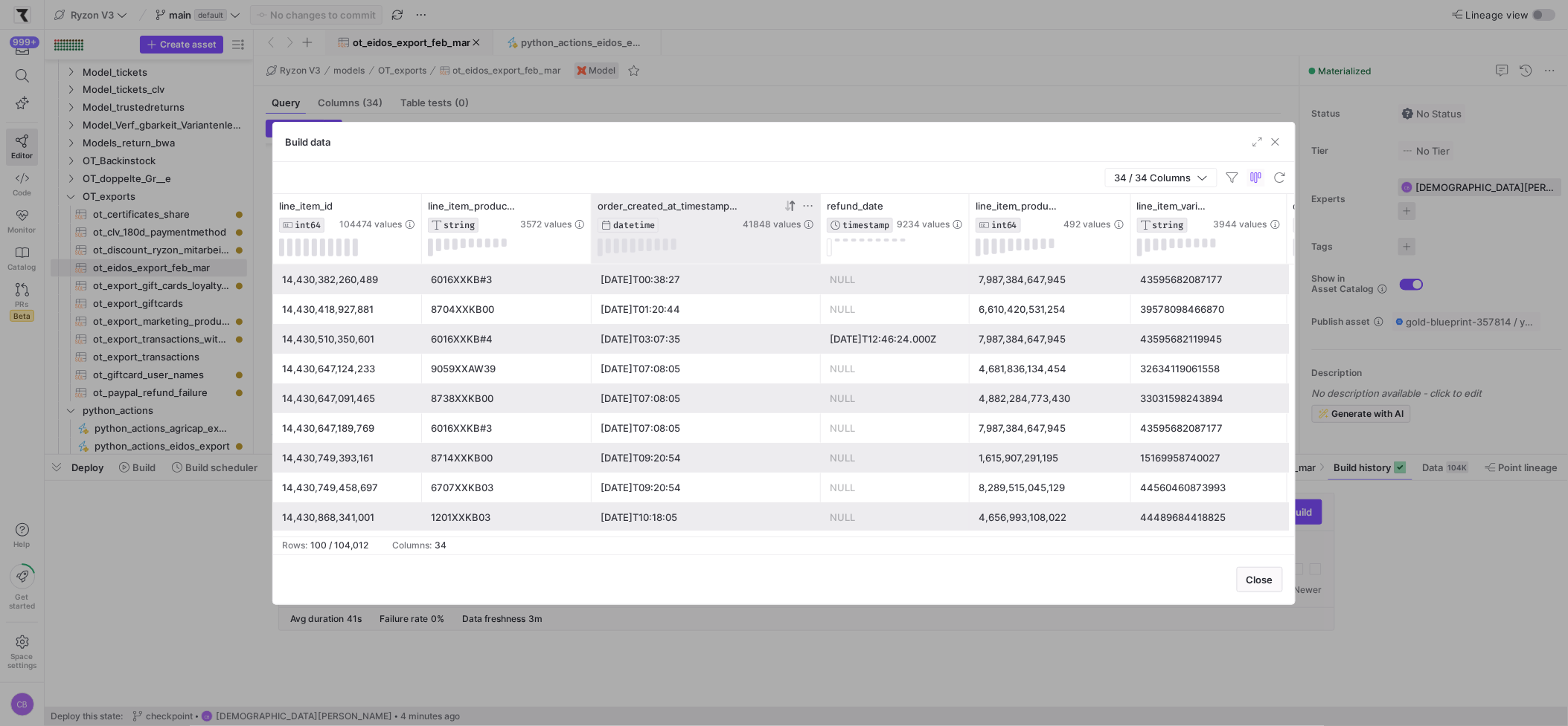
click at [789, 209] on icon at bounding box center [790, 206] width 12 height 12
click at [1279, 146] on span "button" at bounding box center [1274, 141] width 15 height 15
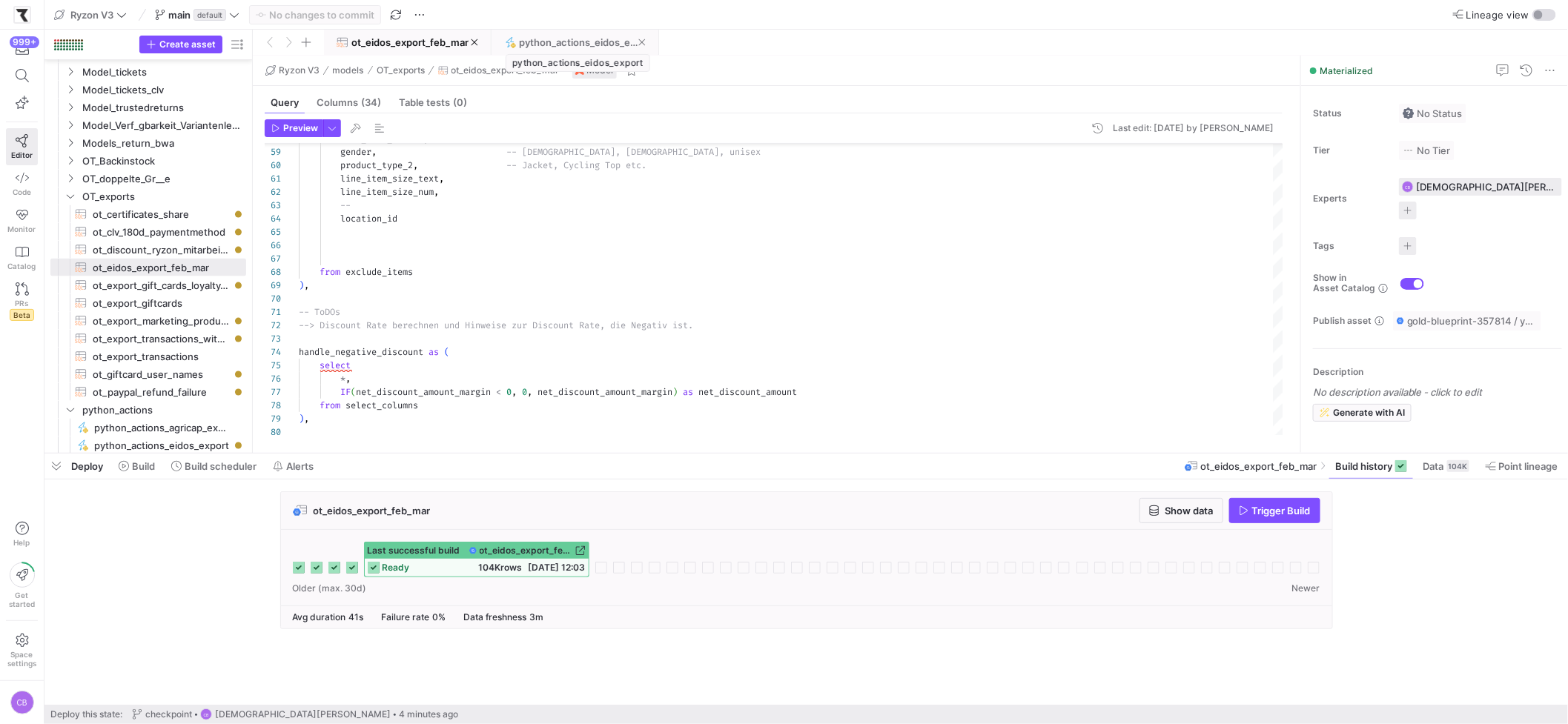
click at [575, 54] on div "python_actions_eidos_export" at bounding box center [577, 63] width 145 height 17
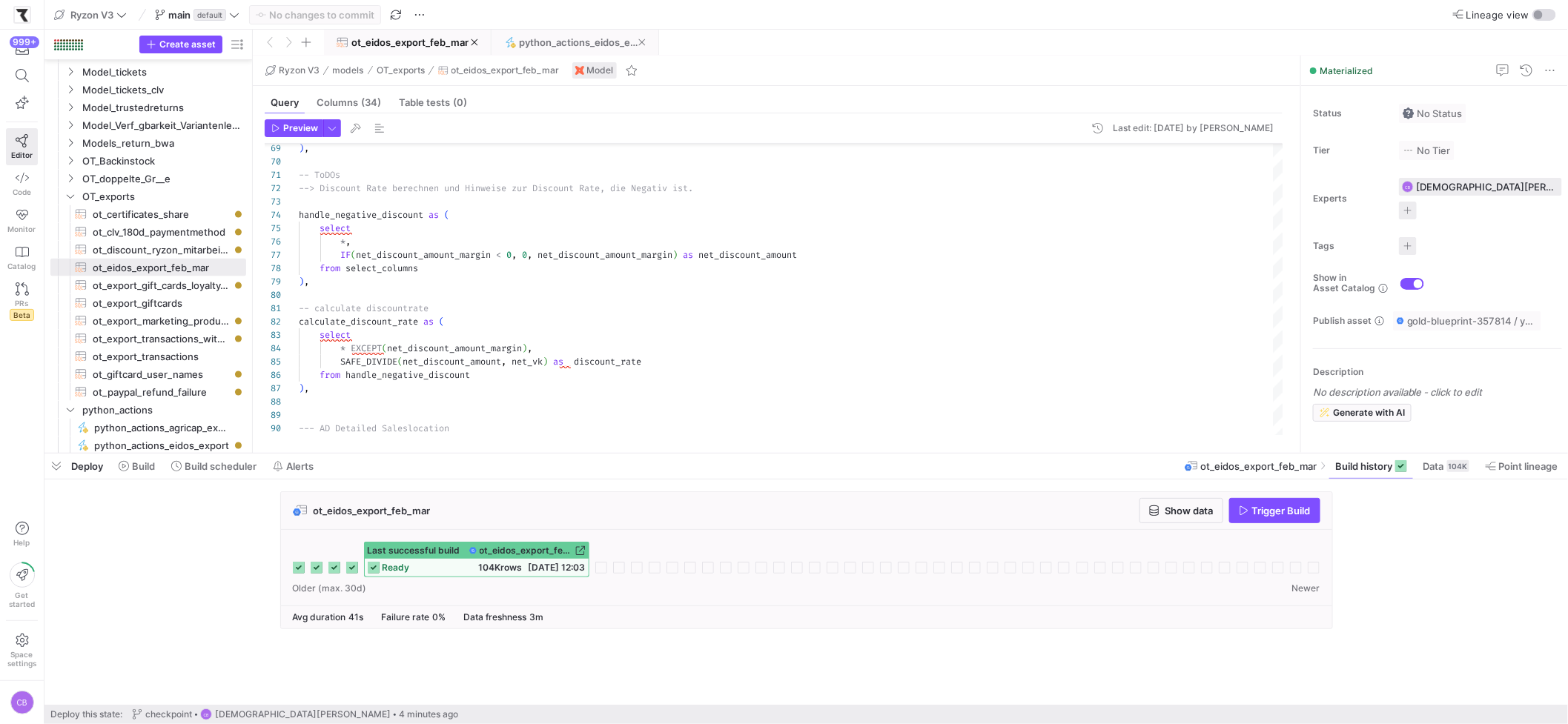
click at [572, 49] on span at bounding box center [575, 42] width 165 height 23
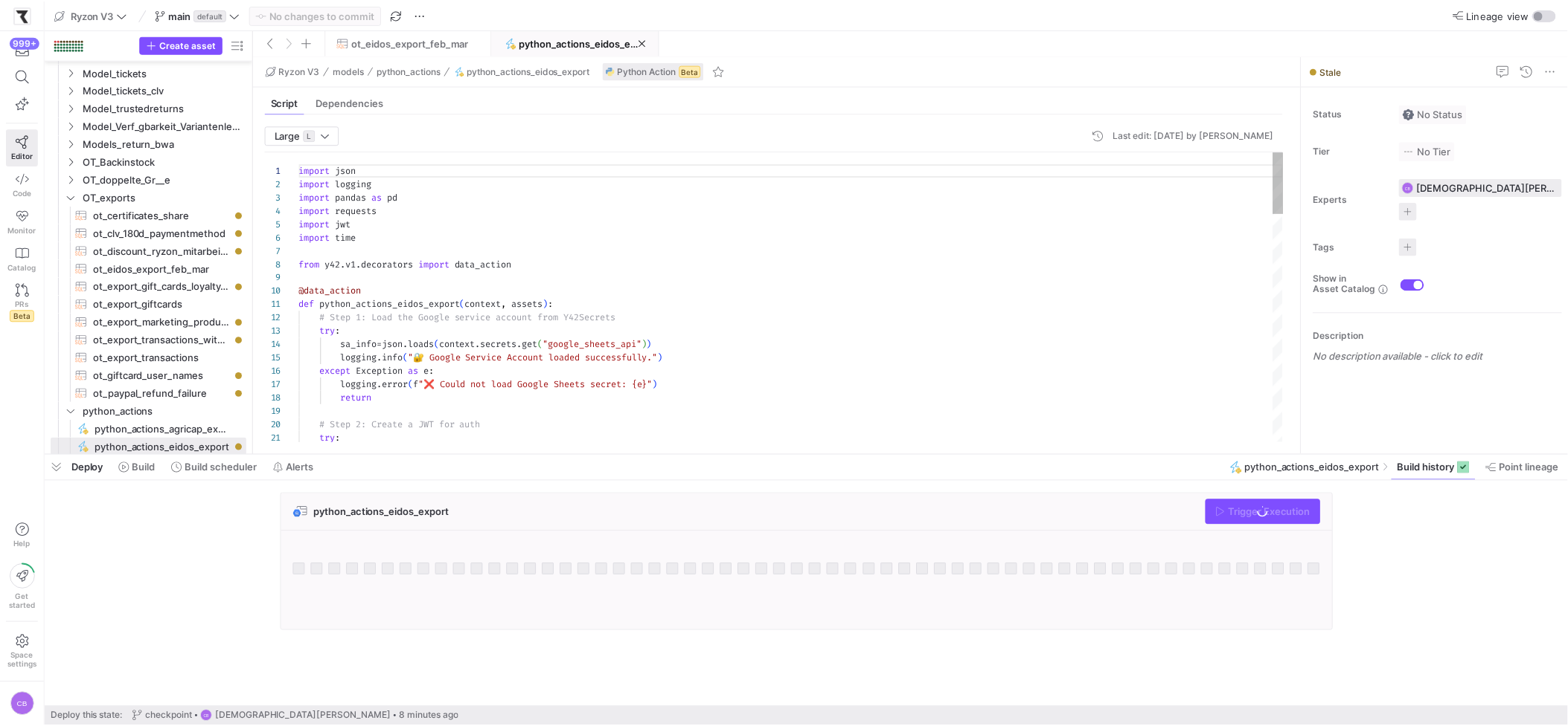
scroll to position [134, 0]
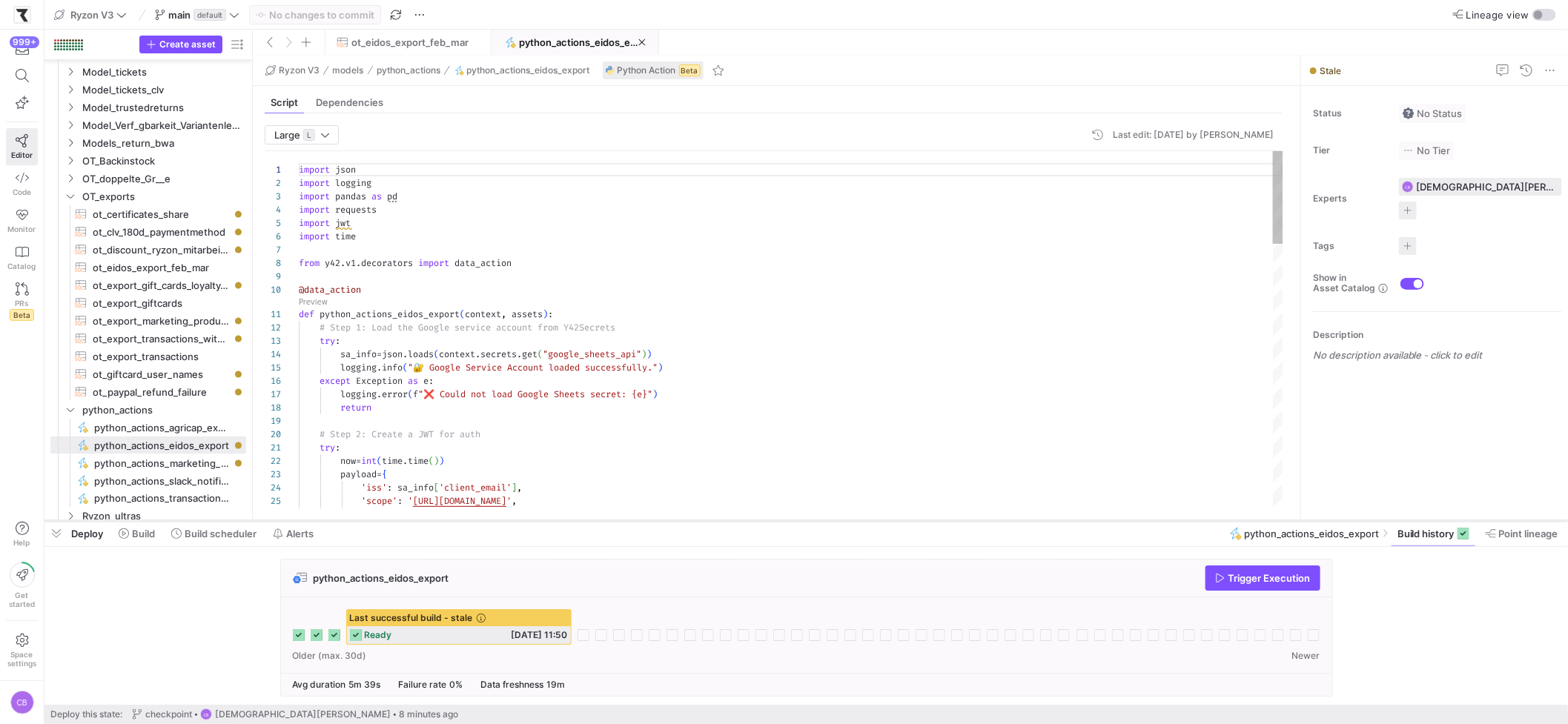
drag, startPoint x: 601, startPoint y: 453, endPoint x: 615, endPoint y: 521, distance: 69.4
click at [615, 521] on div at bounding box center [806, 521] width 1523 height 6
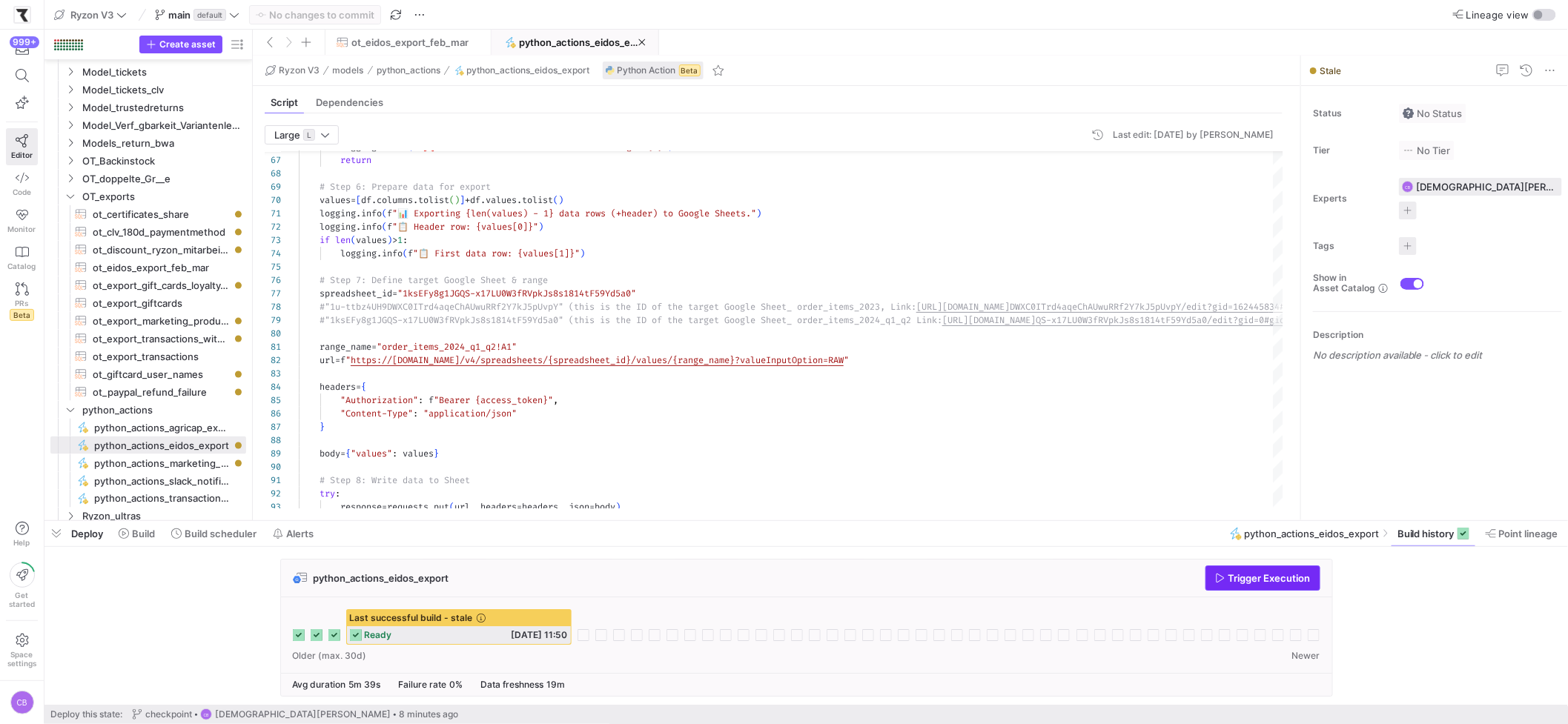
click at [1278, 577] on span "Trigger Execution" at bounding box center [1269, 578] width 83 height 12
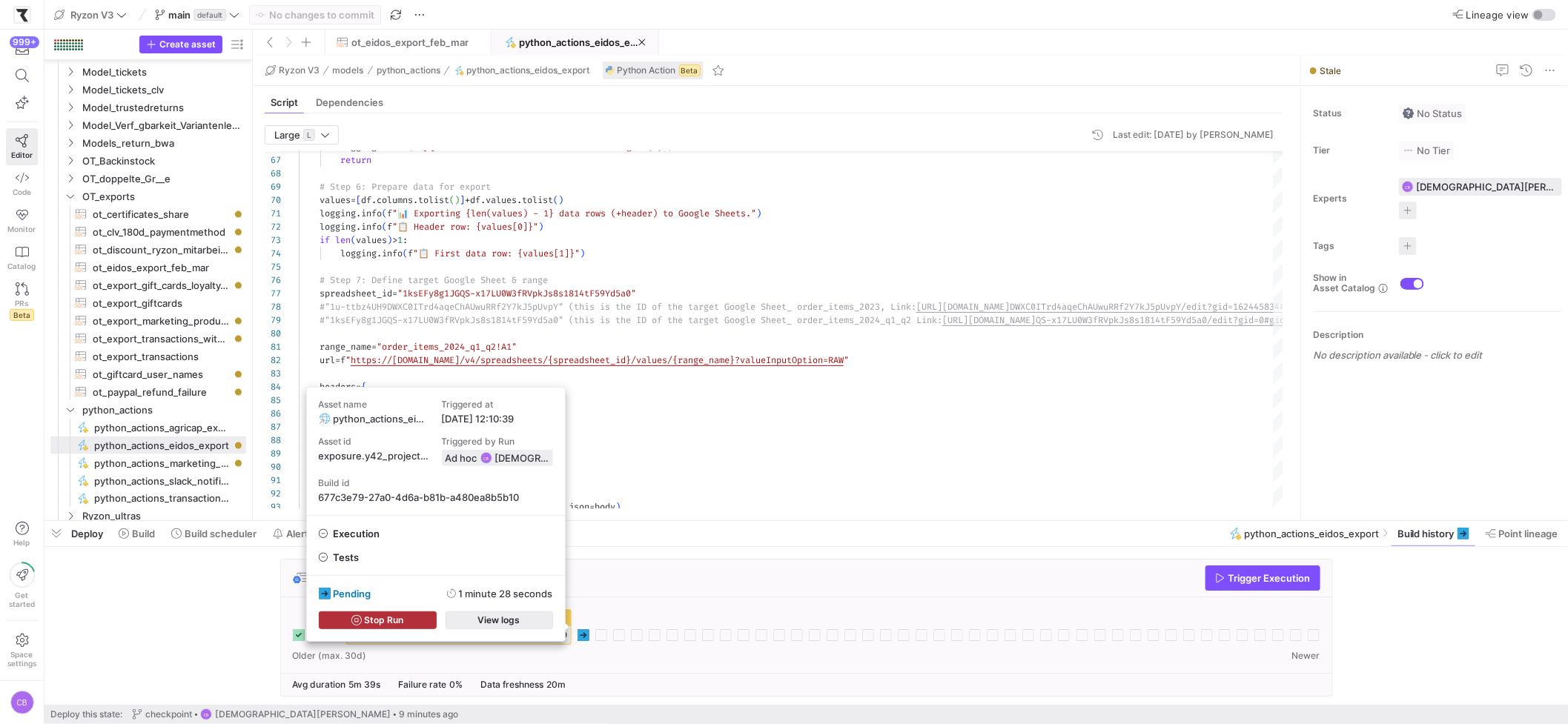
click at [545, 624] on span "button" at bounding box center [498, 620] width 106 height 17
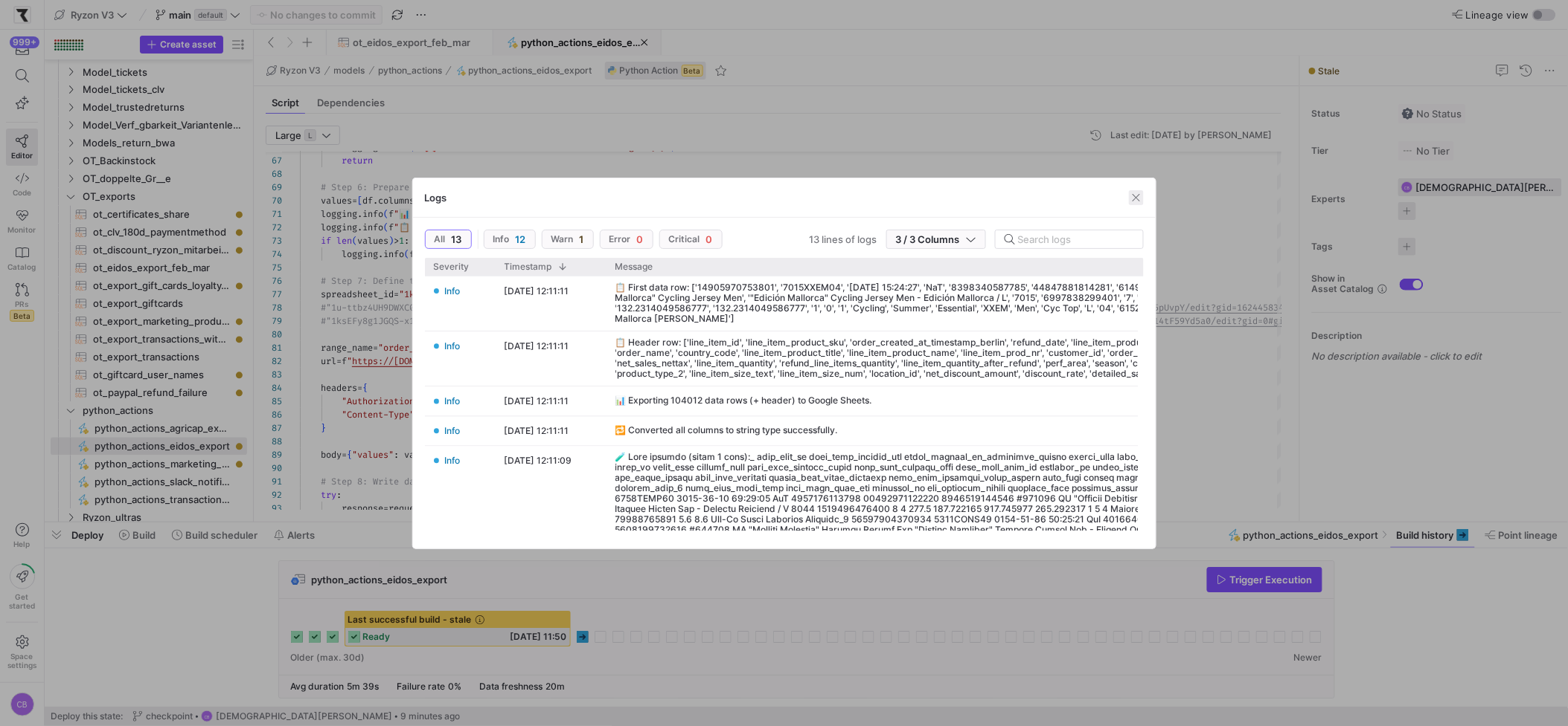
click at [1131, 198] on span "button" at bounding box center [1135, 197] width 15 height 15
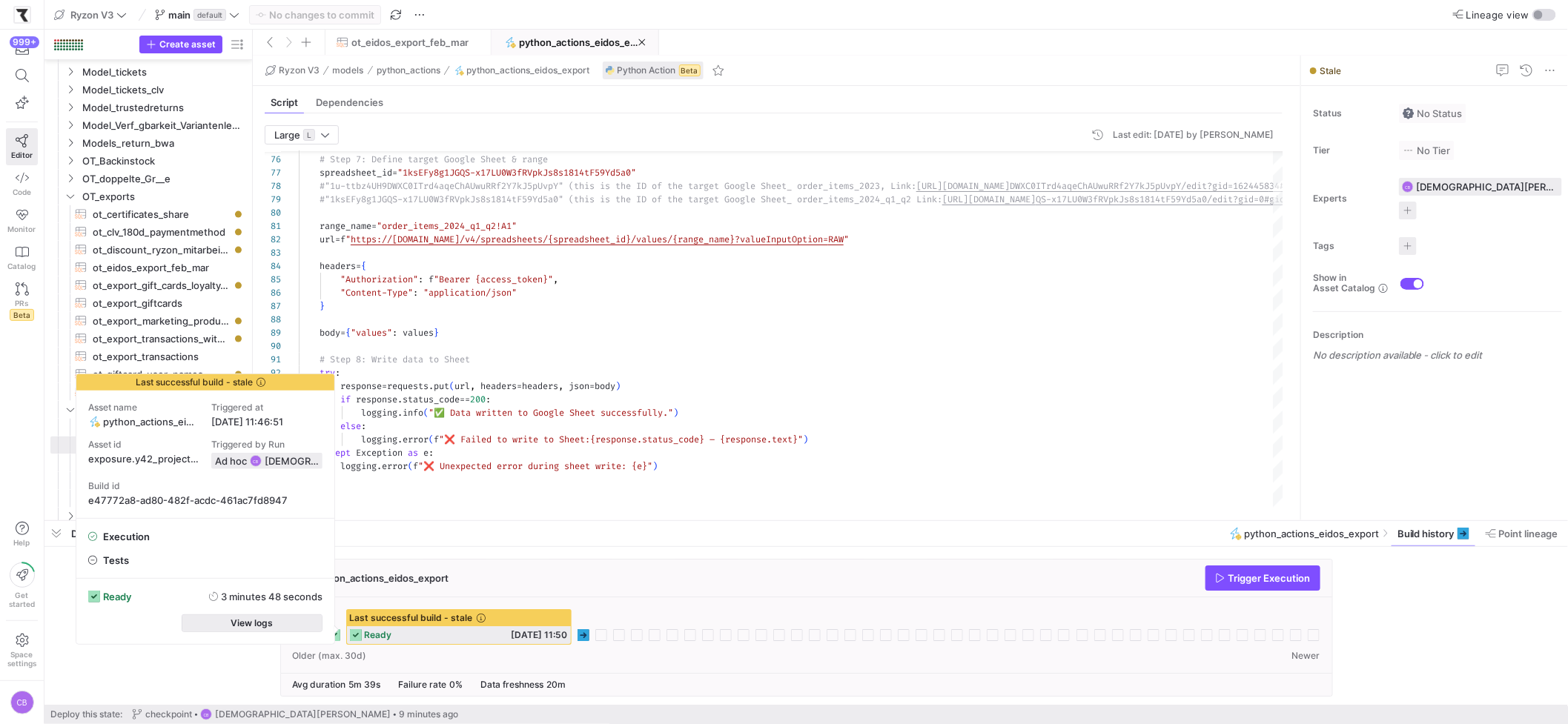
click at [316, 621] on span "button" at bounding box center [252, 623] width 139 height 17
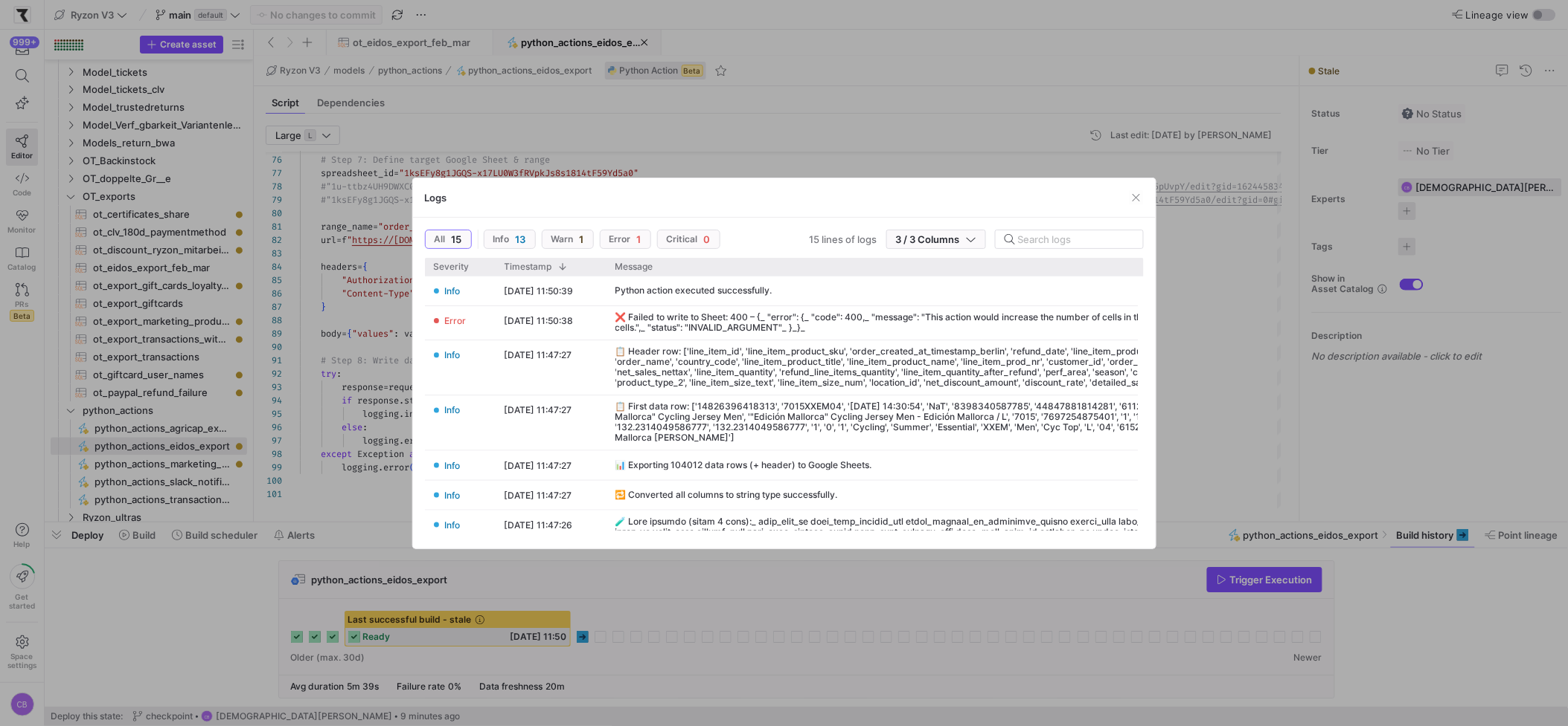
click at [756, 573] on div at bounding box center [784, 363] width 1568 height 726
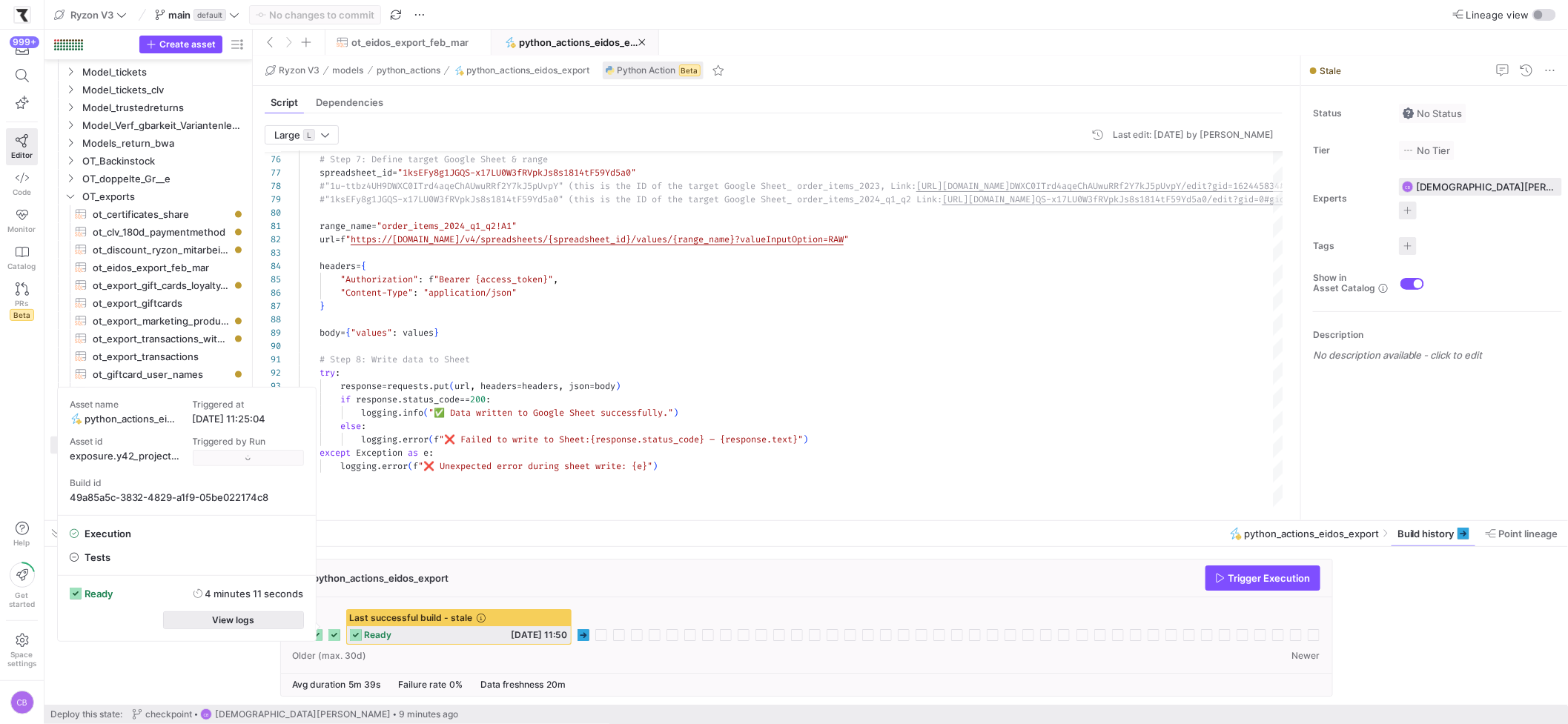
click at [273, 627] on span "button" at bounding box center [233, 620] width 139 height 17
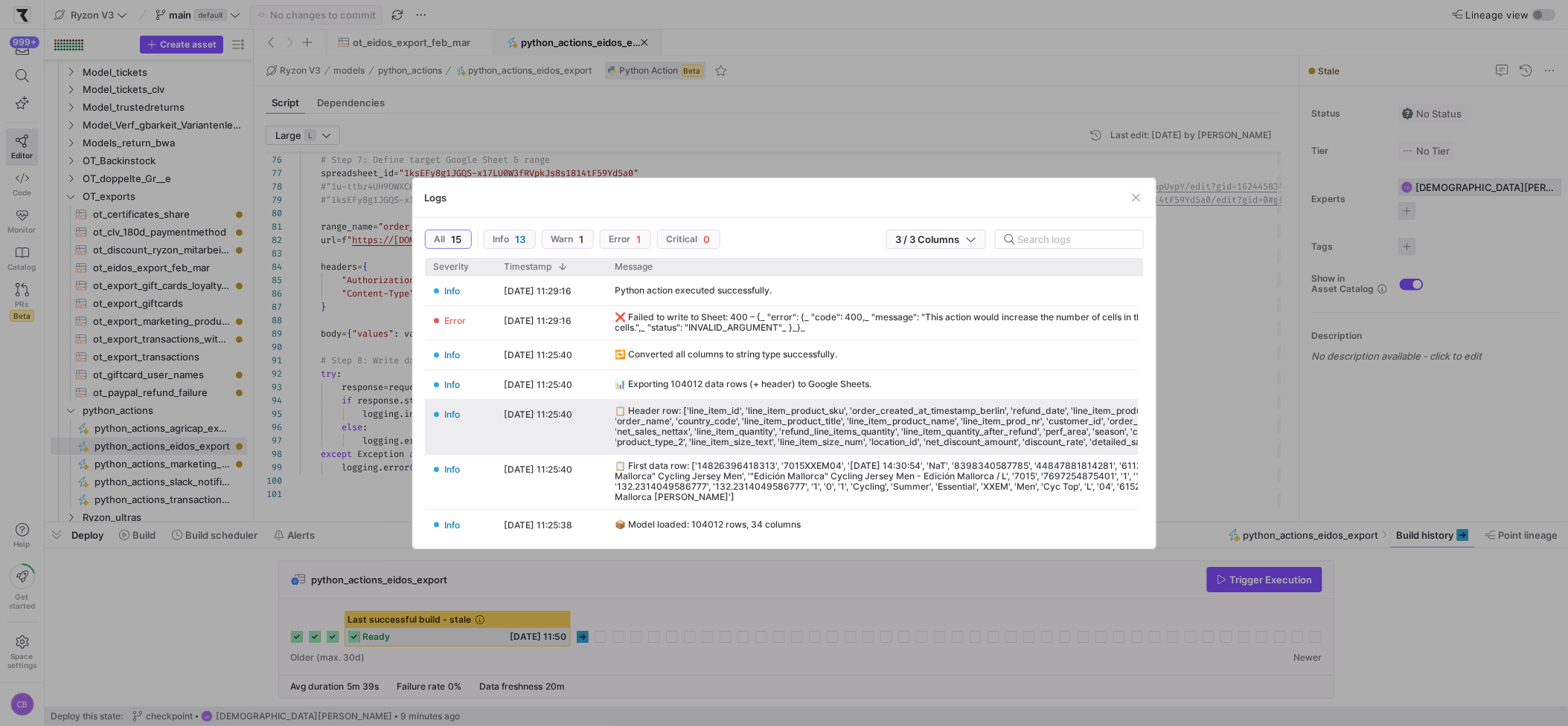
scroll to position [361, 0]
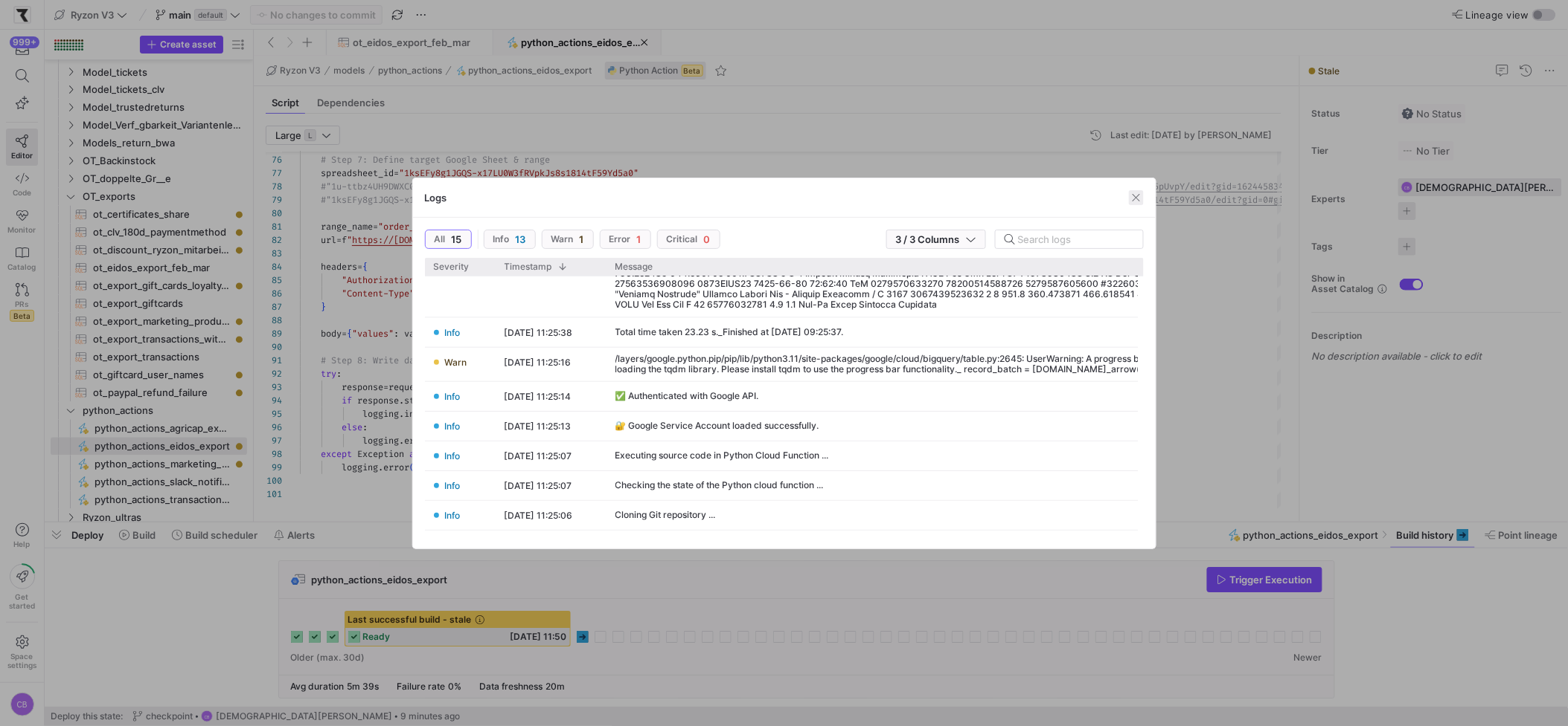
click at [1134, 193] on span "button" at bounding box center [1135, 197] width 15 height 15
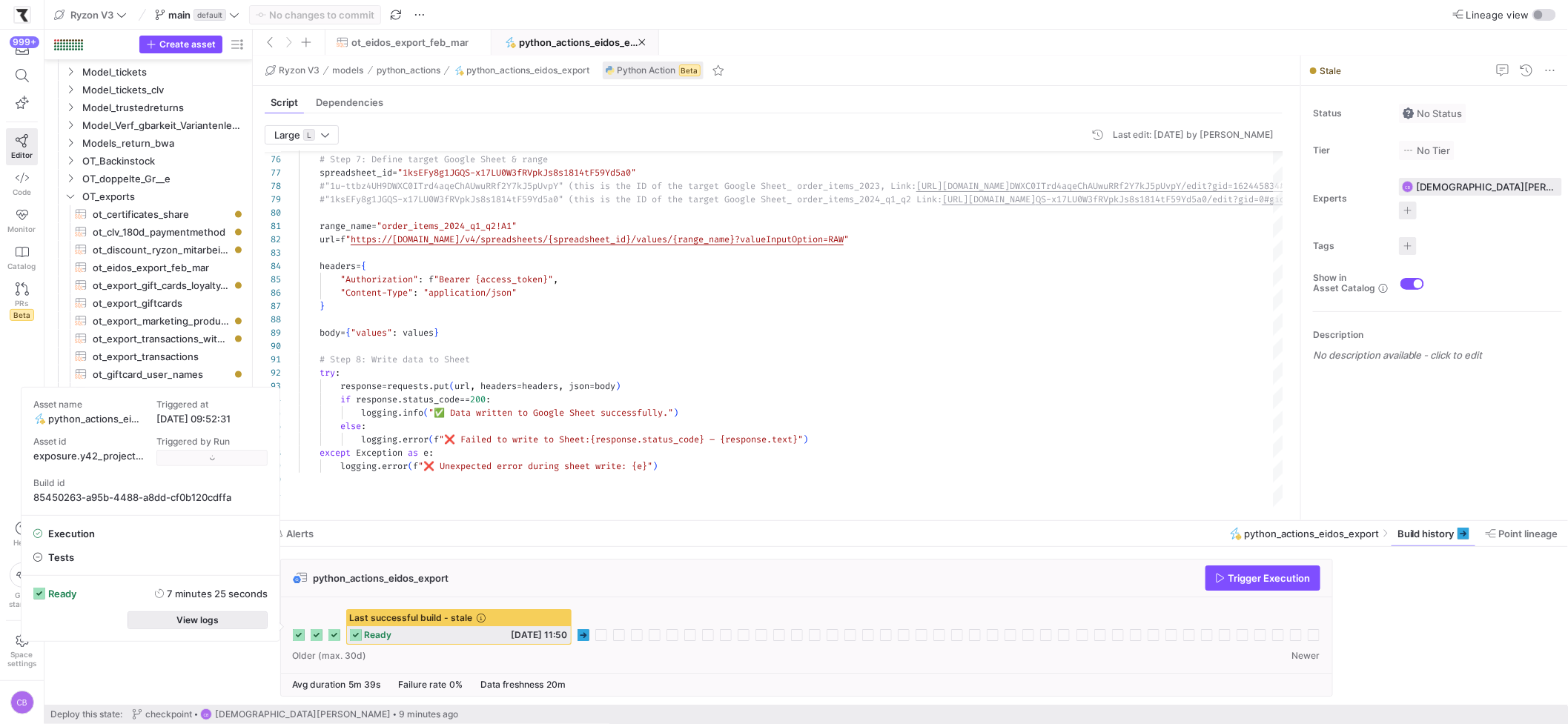
click at [223, 614] on span "button" at bounding box center [197, 620] width 139 height 17
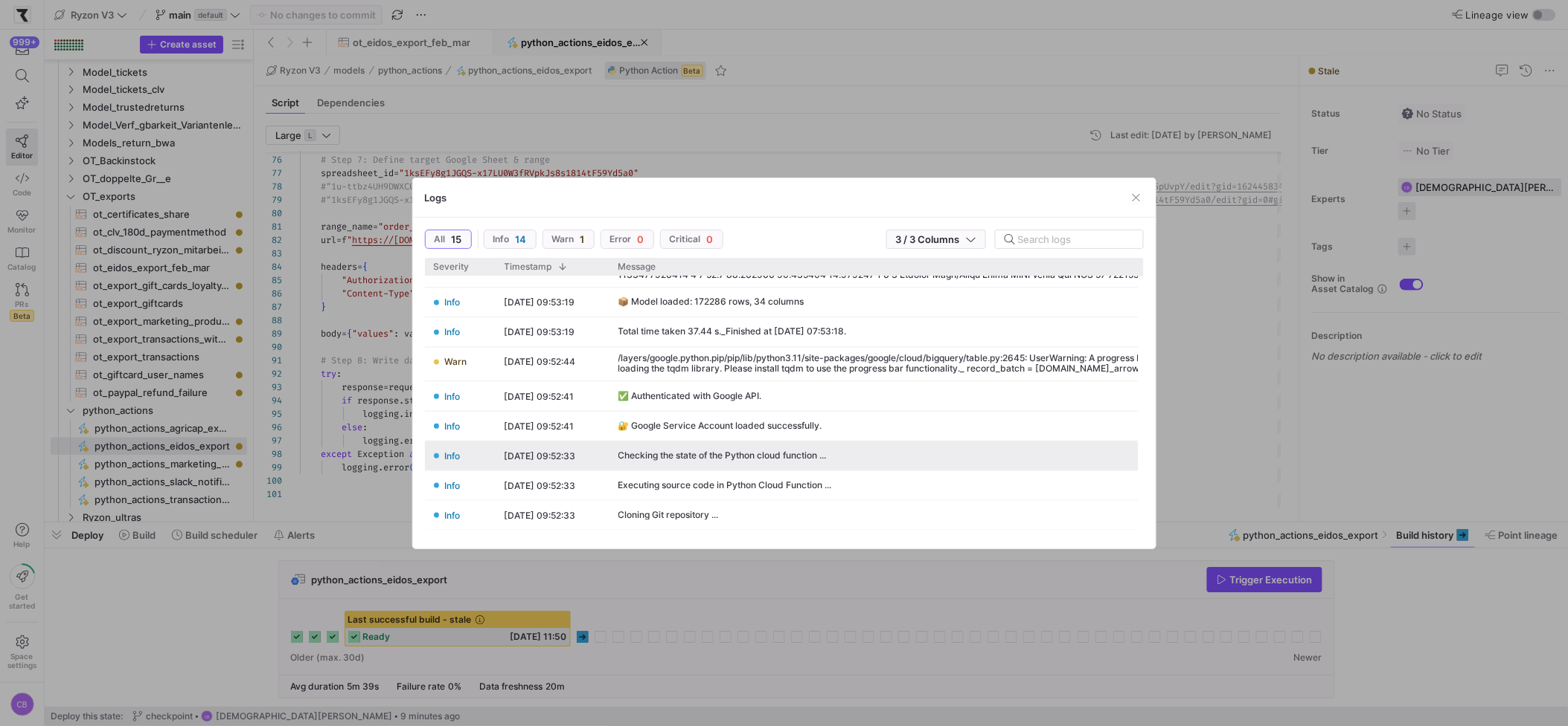
scroll to position [0, 0]
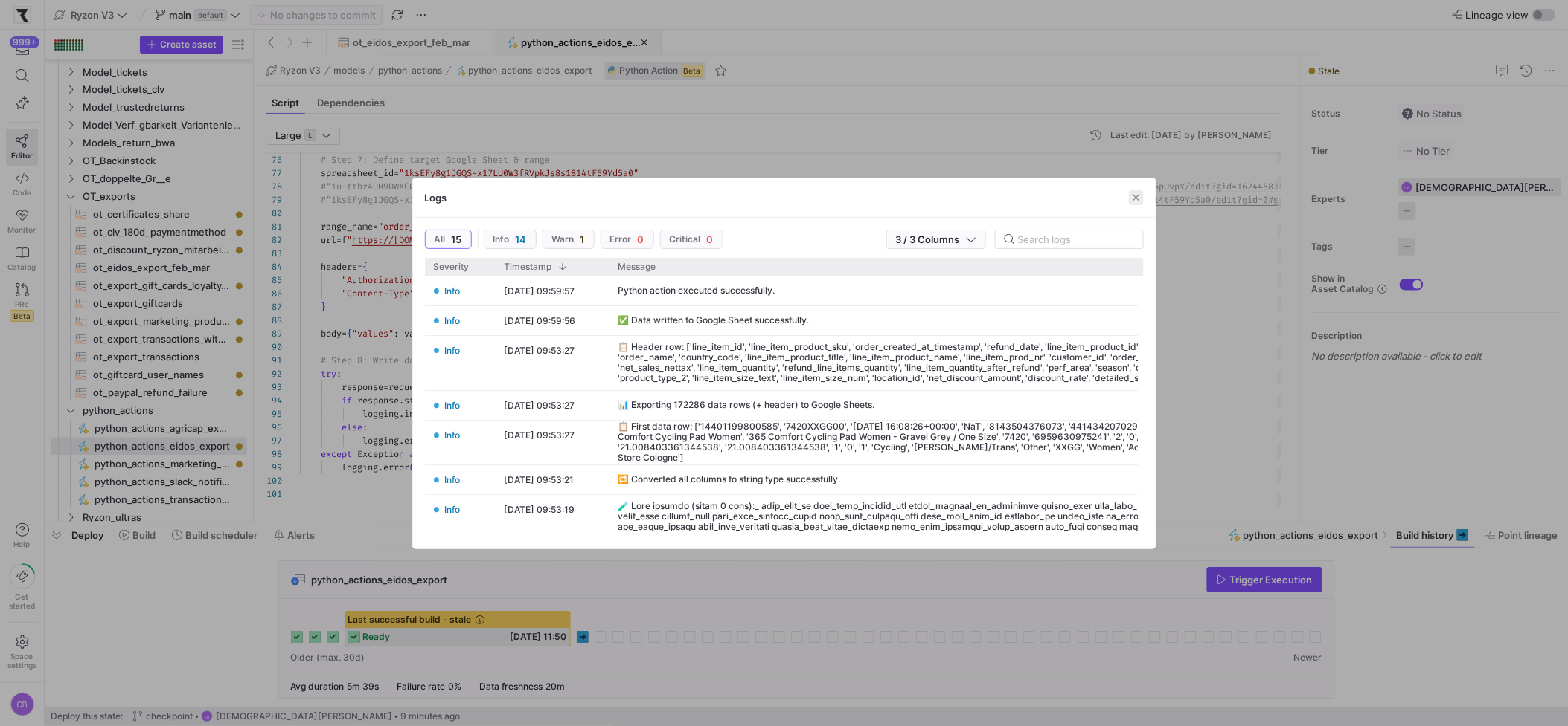
click at [1138, 201] on span "button" at bounding box center [1135, 197] width 15 height 15
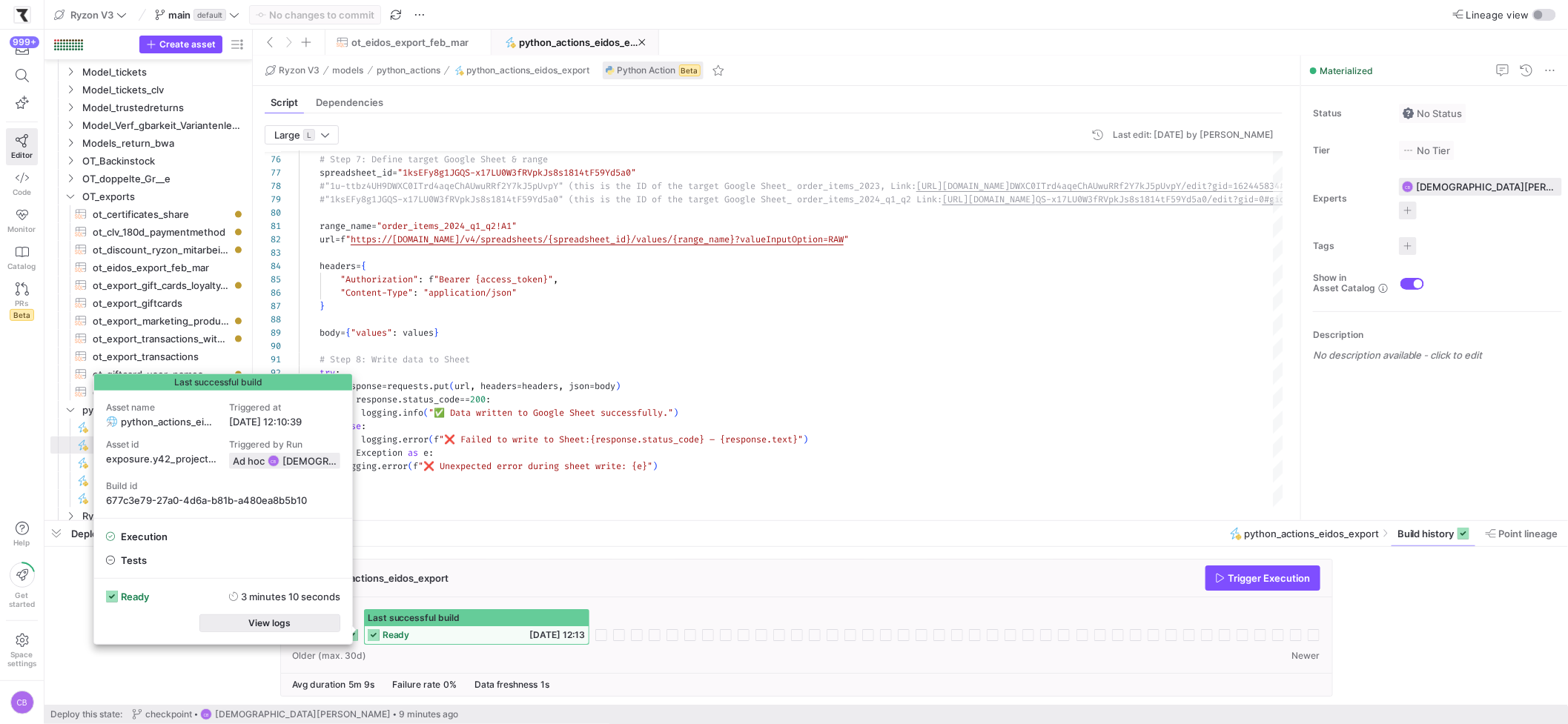
click at [324, 629] on span "button" at bounding box center [269, 623] width 139 height 17
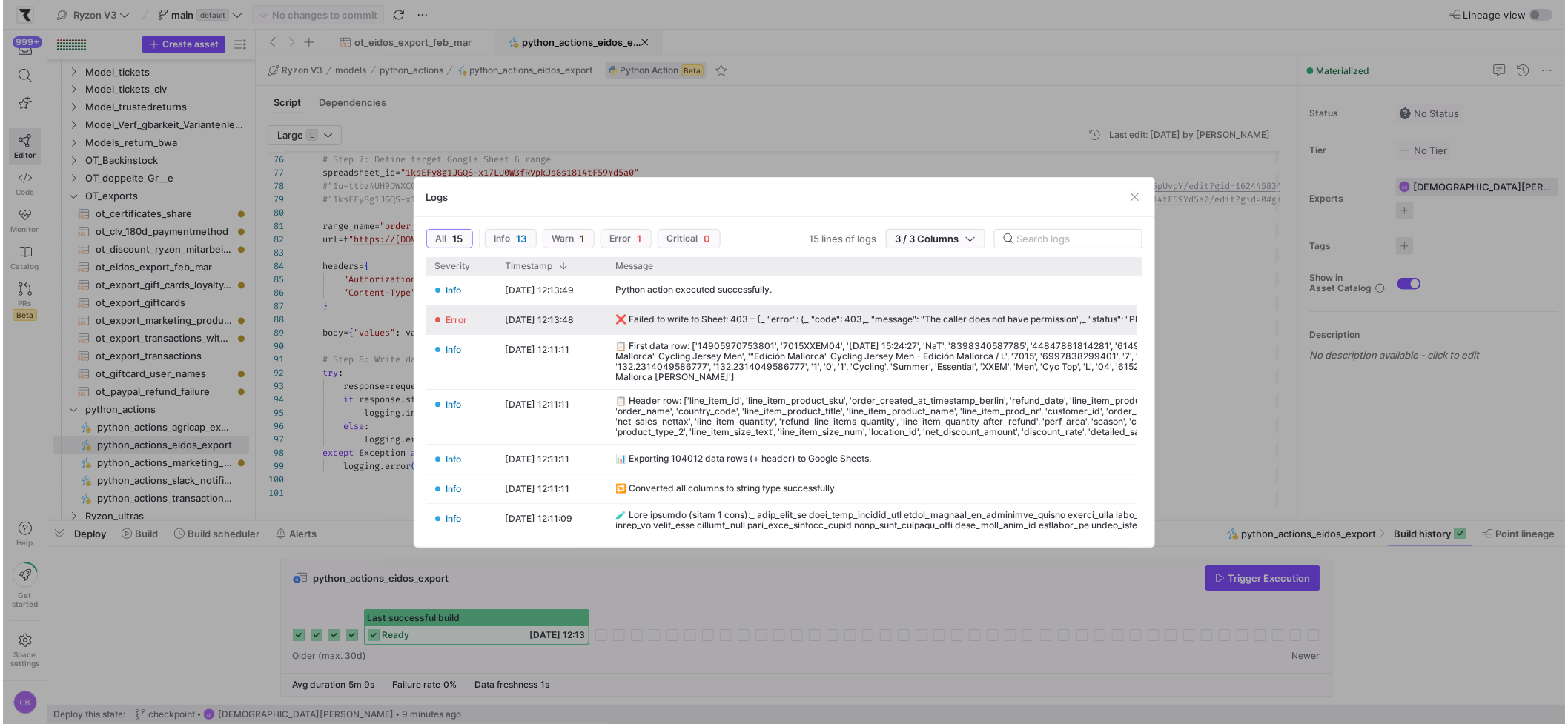
scroll to position [0, 18]
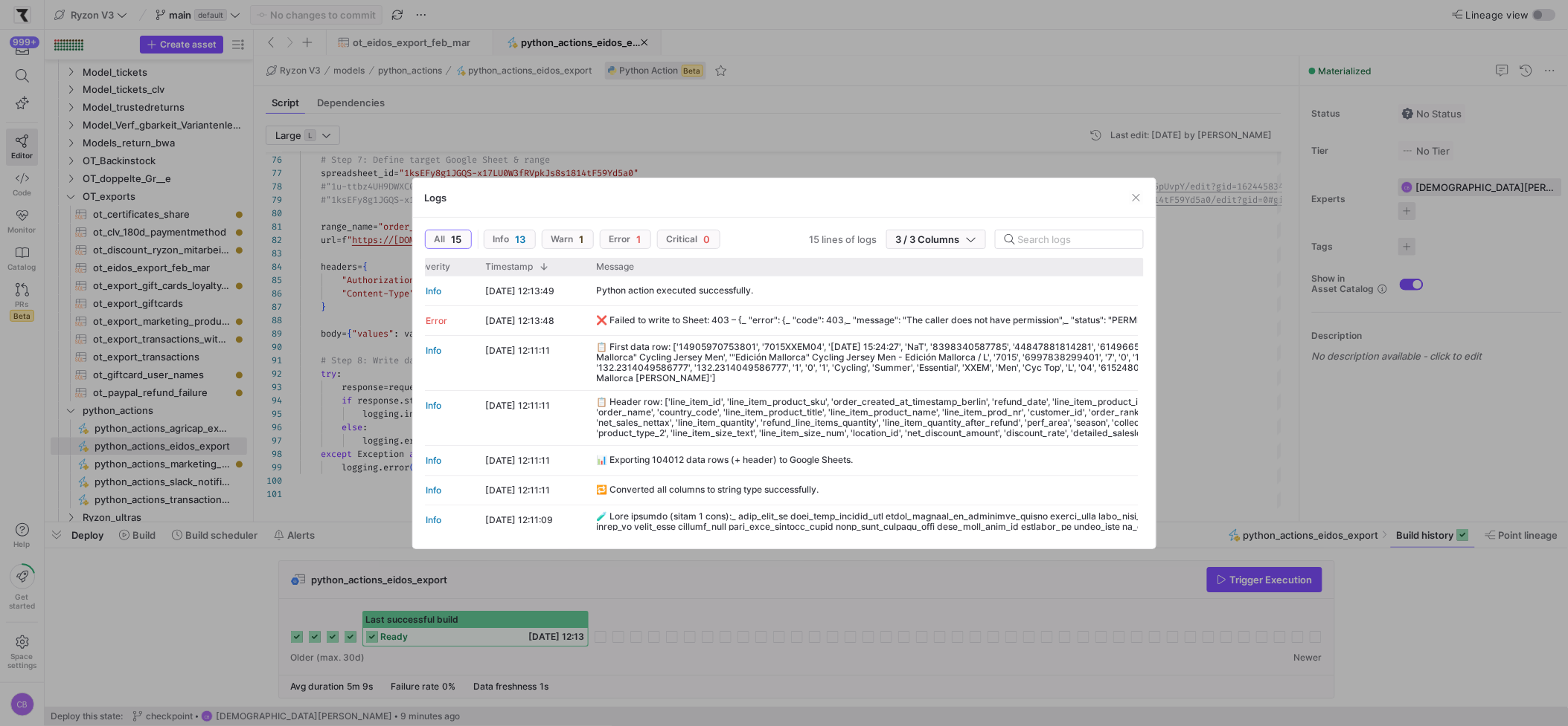
click at [1228, 315] on div at bounding box center [784, 363] width 1568 height 726
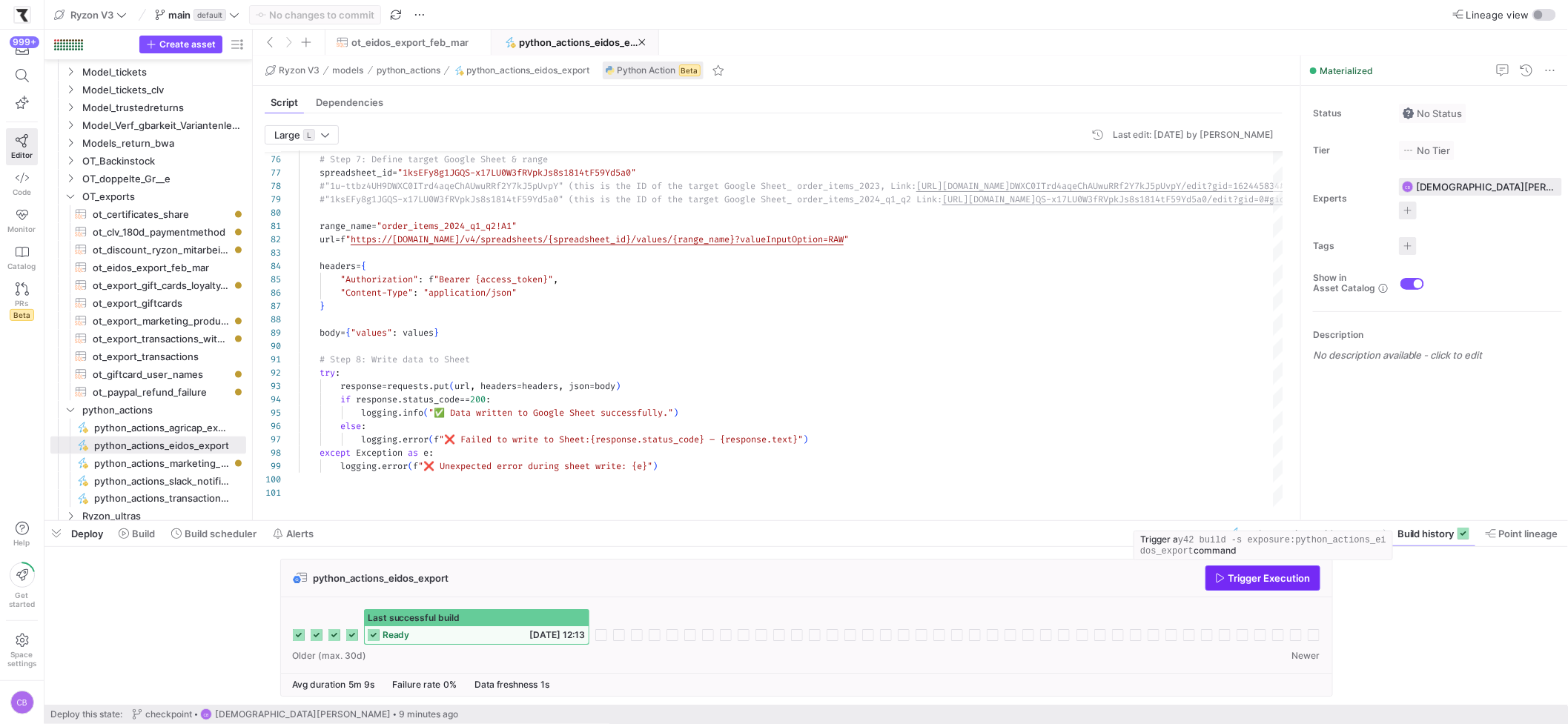
click at [1237, 585] on span "button" at bounding box center [1262, 578] width 114 height 23
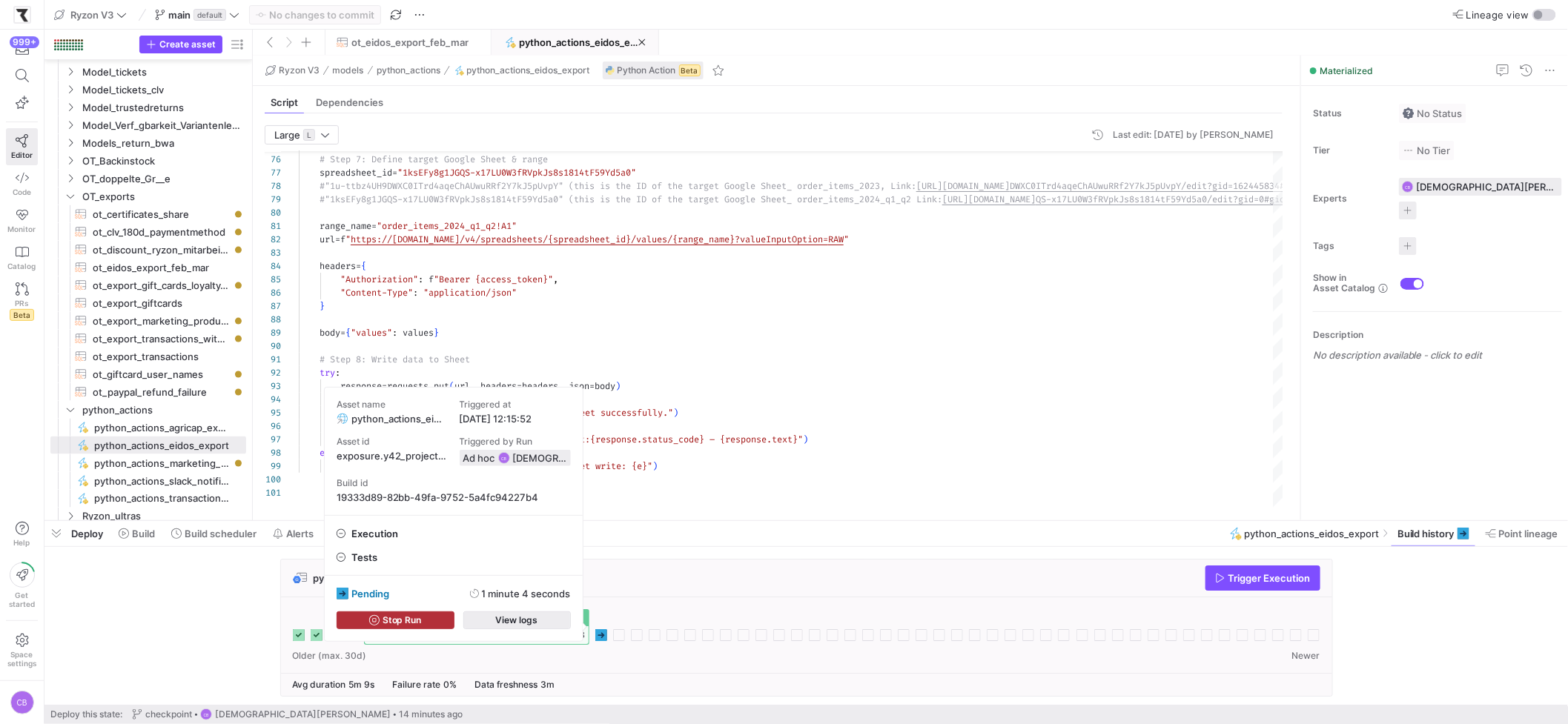
click at [554, 626] on span "button" at bounding box center [517, 620] width 106 height 17
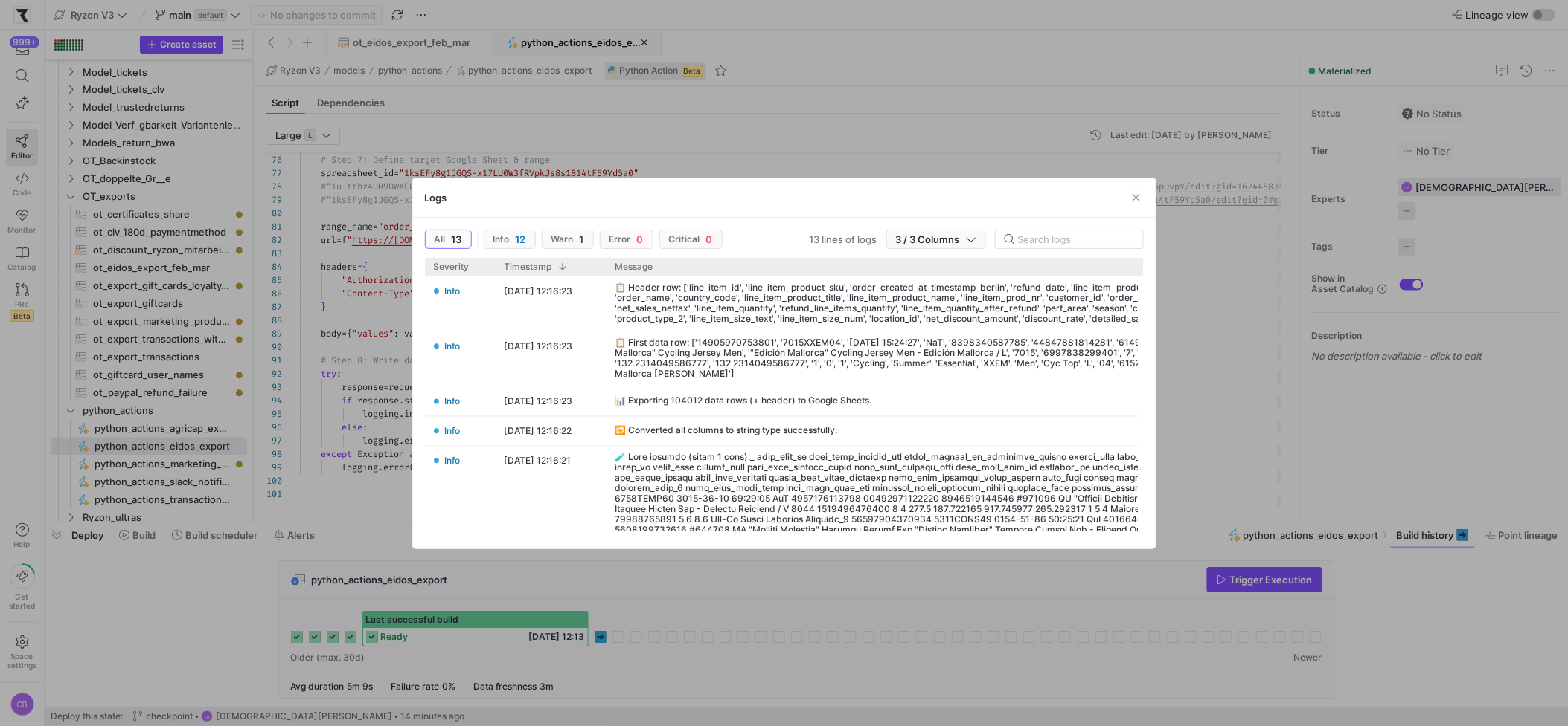
click at [656, 570] on div at bounding box center [784, 363] width 1568 height 726
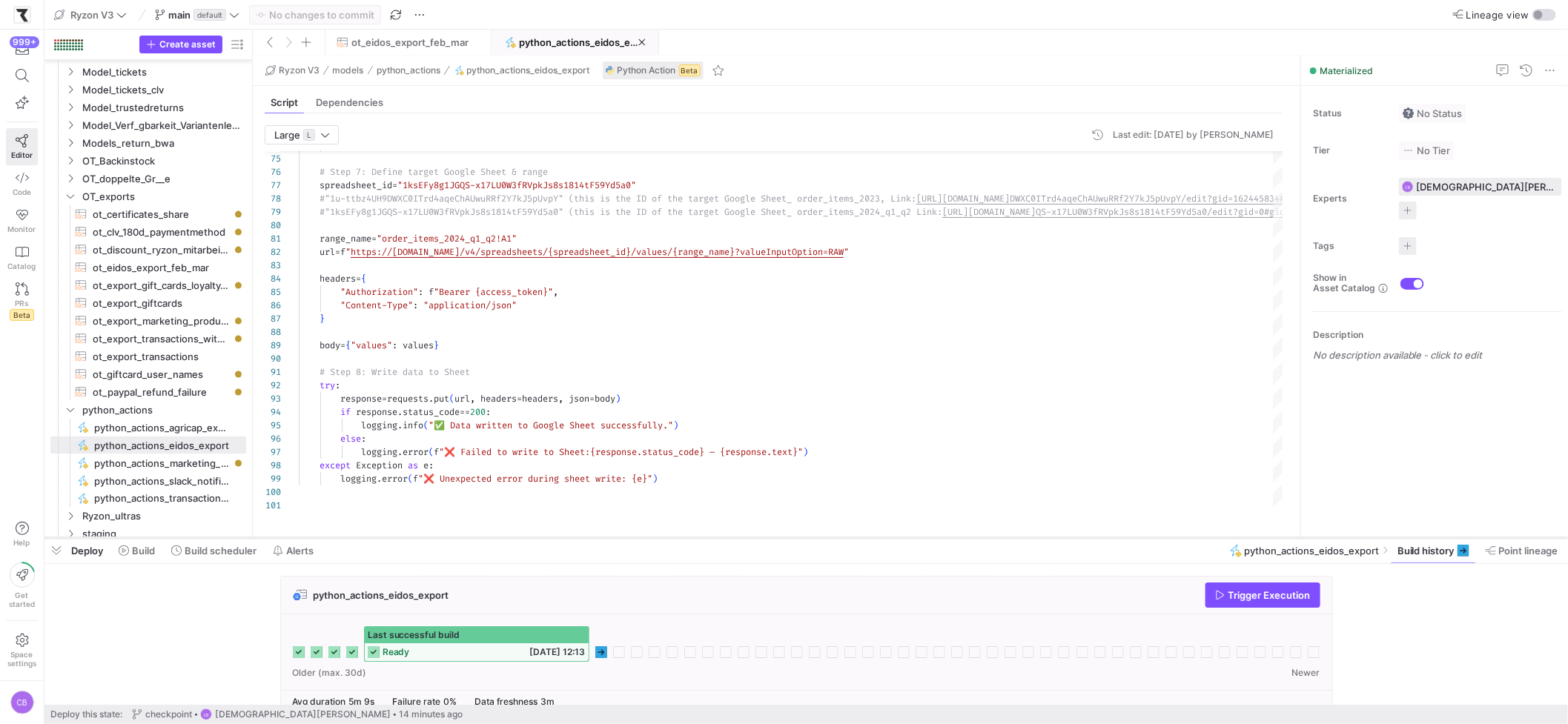
drag, startPoint x: 641, startPoint y: 521, endPoint x: 656, endPoint y: 537, distance: 21.9
click at [656, 537] on div at bounding box center [806, 538] width 1523 height 6
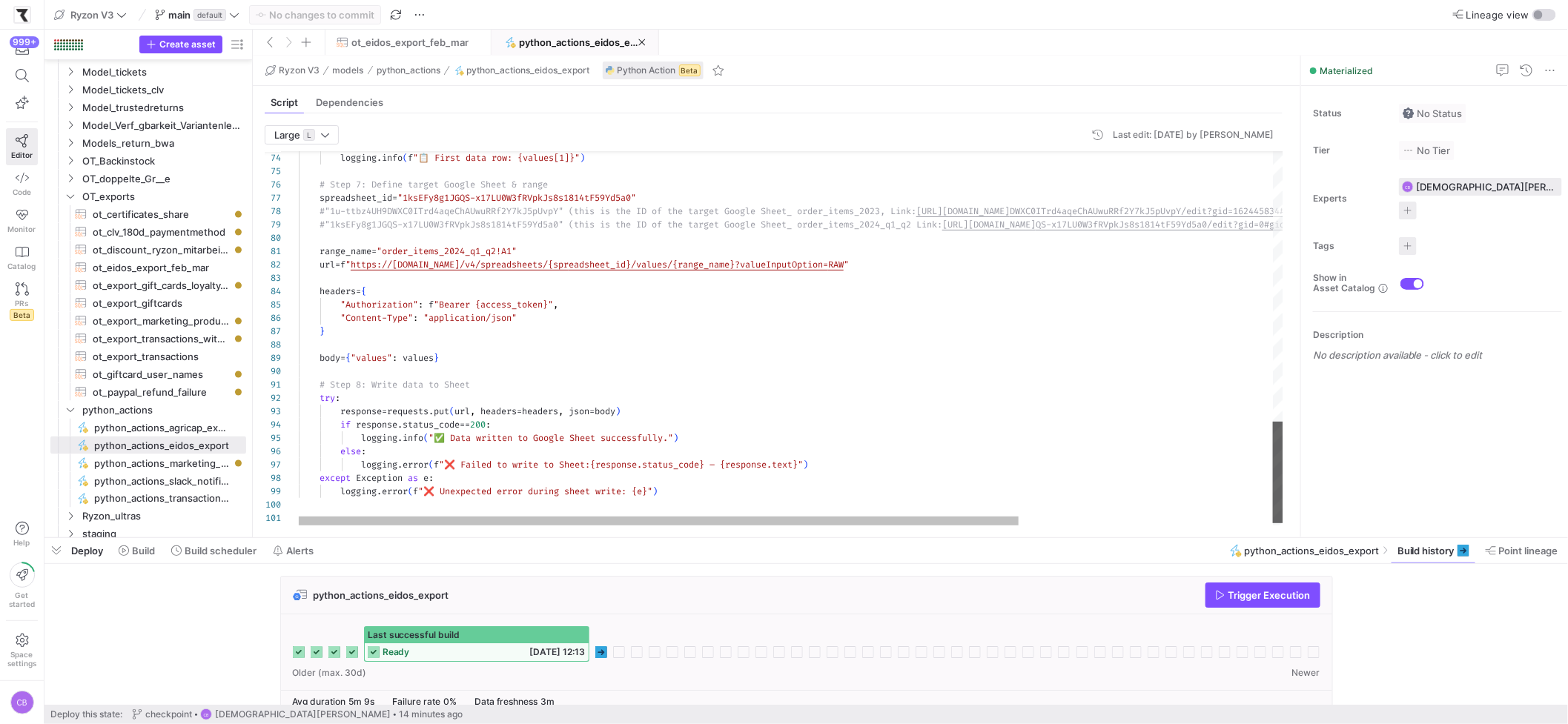
click at [1283, 464] on div at bounding box center [1278, 472] width 11 height 102
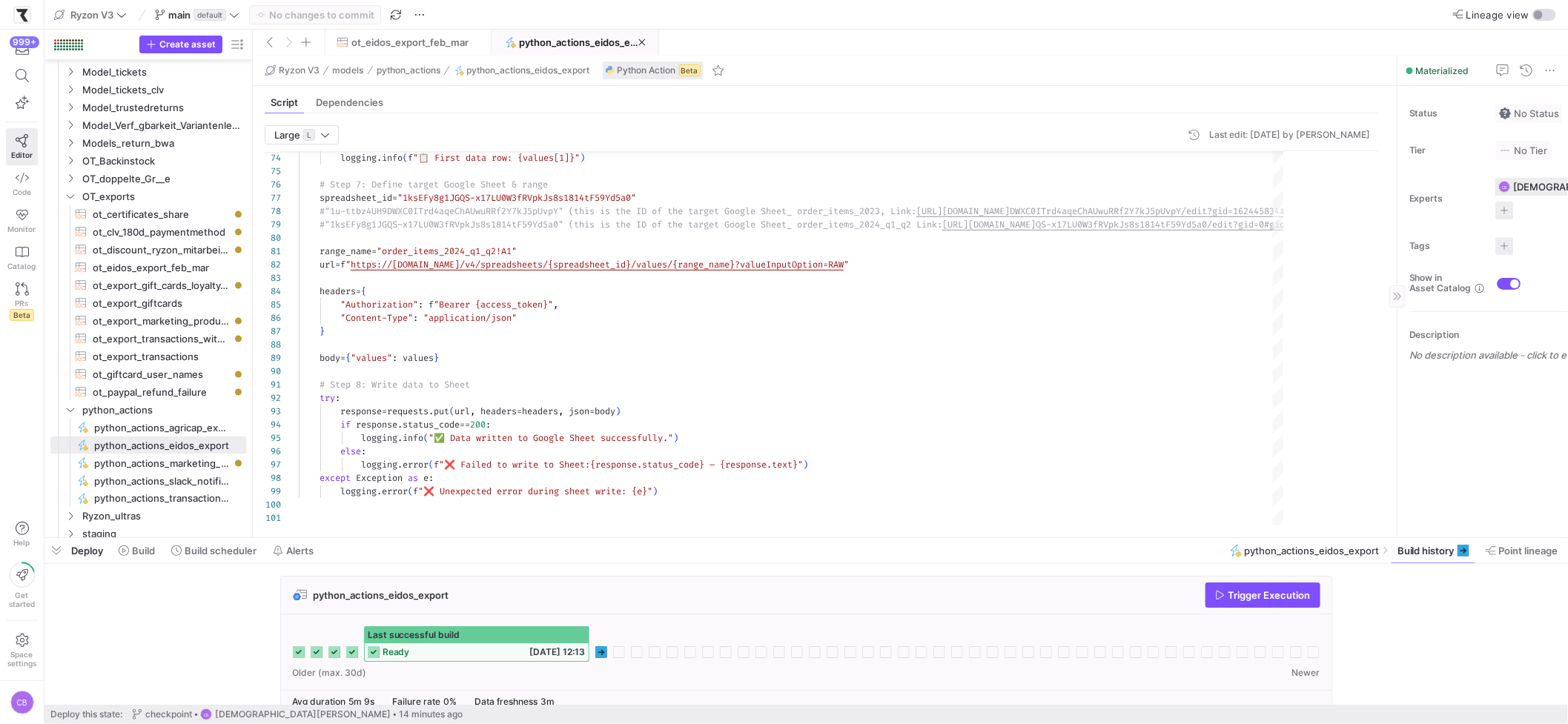
drag, startPoint x: 1300, startPoint y: 396, endPoint x: 1401, endPoint y: 400, distance: 101.1
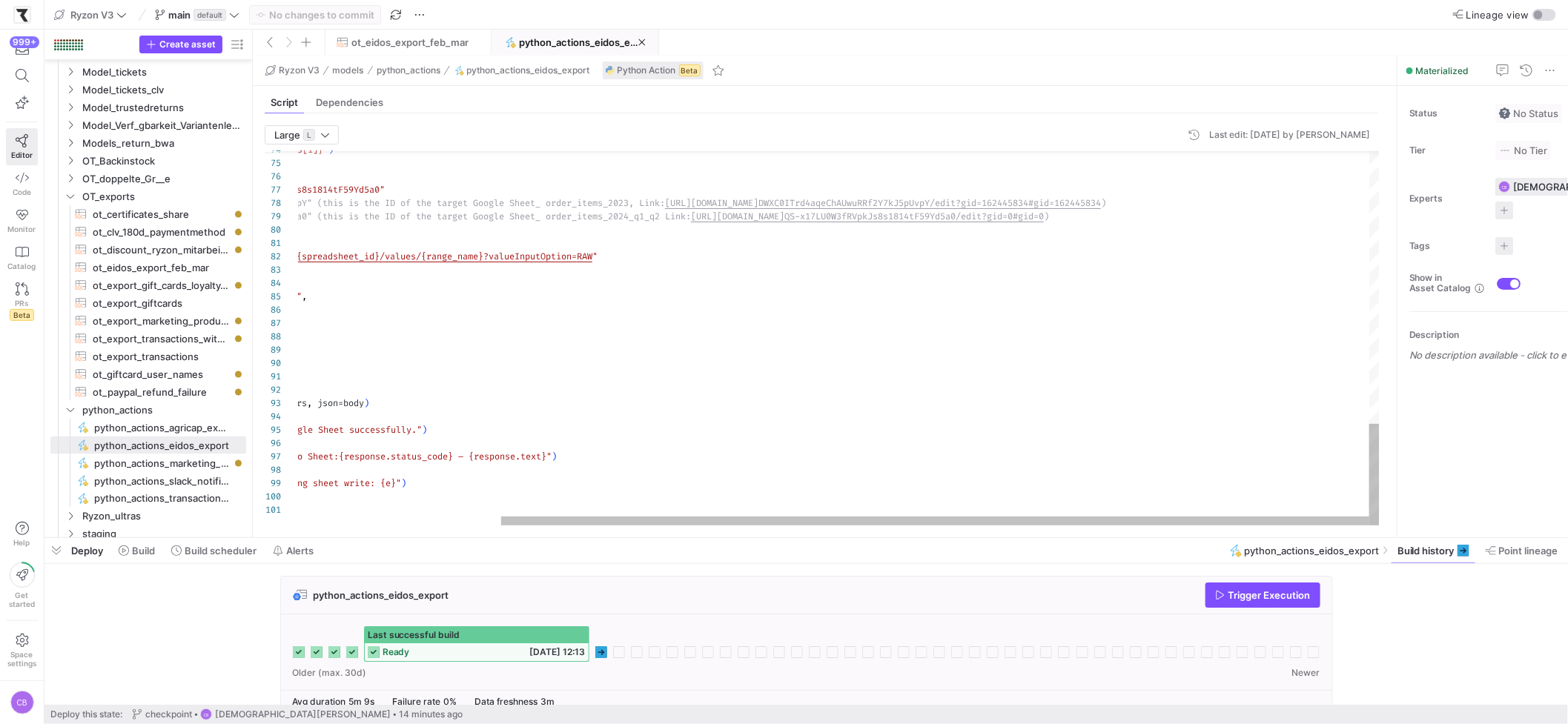
type textarea "S-x17LU0W3fRVpkJs8s1814tF59Yd5a0" #"1u-ttbz4UH9DWXC0ITrd4aqeChAUwuRRf2Y7kJ5pUvp…"
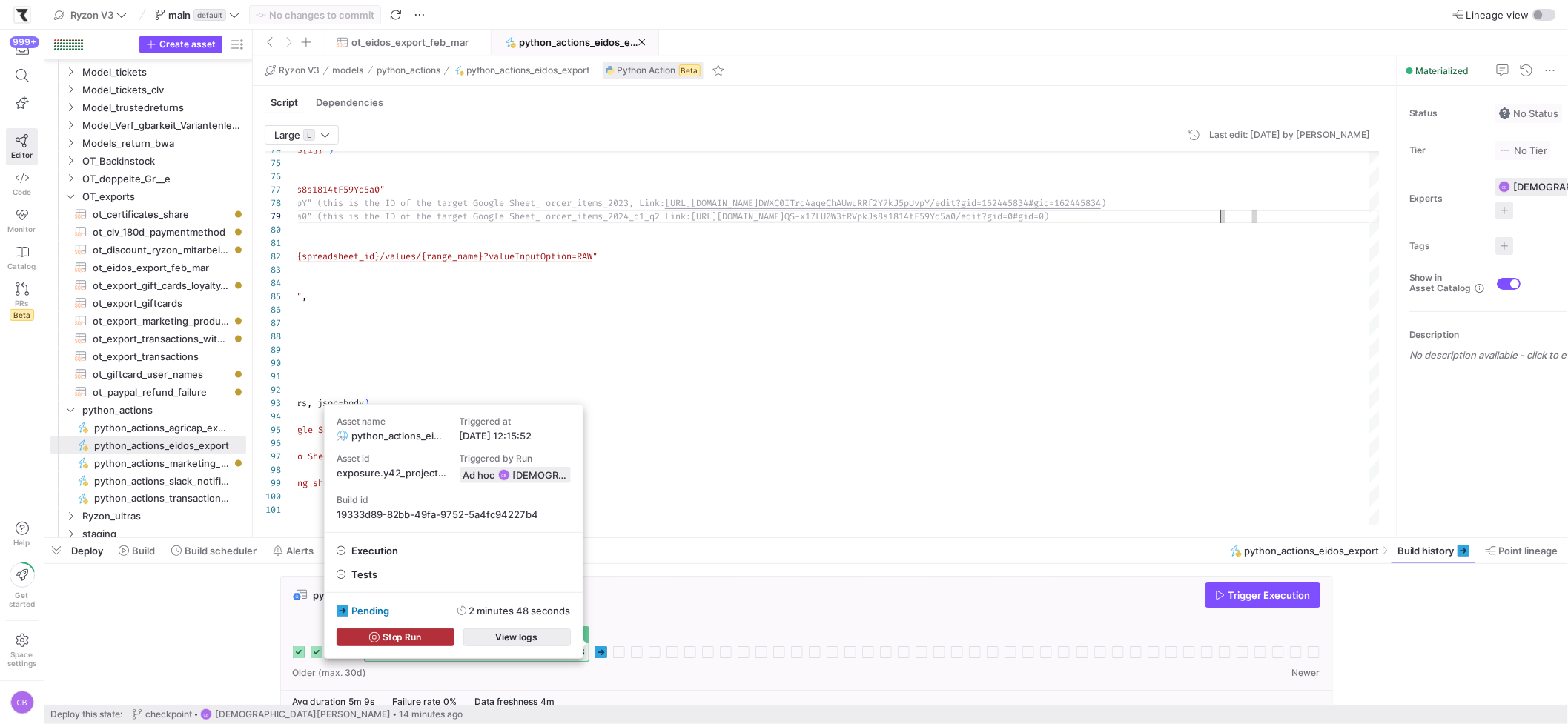
click at [555, 636] on span "button" at bounding box center [517, 638] width 106 height 17
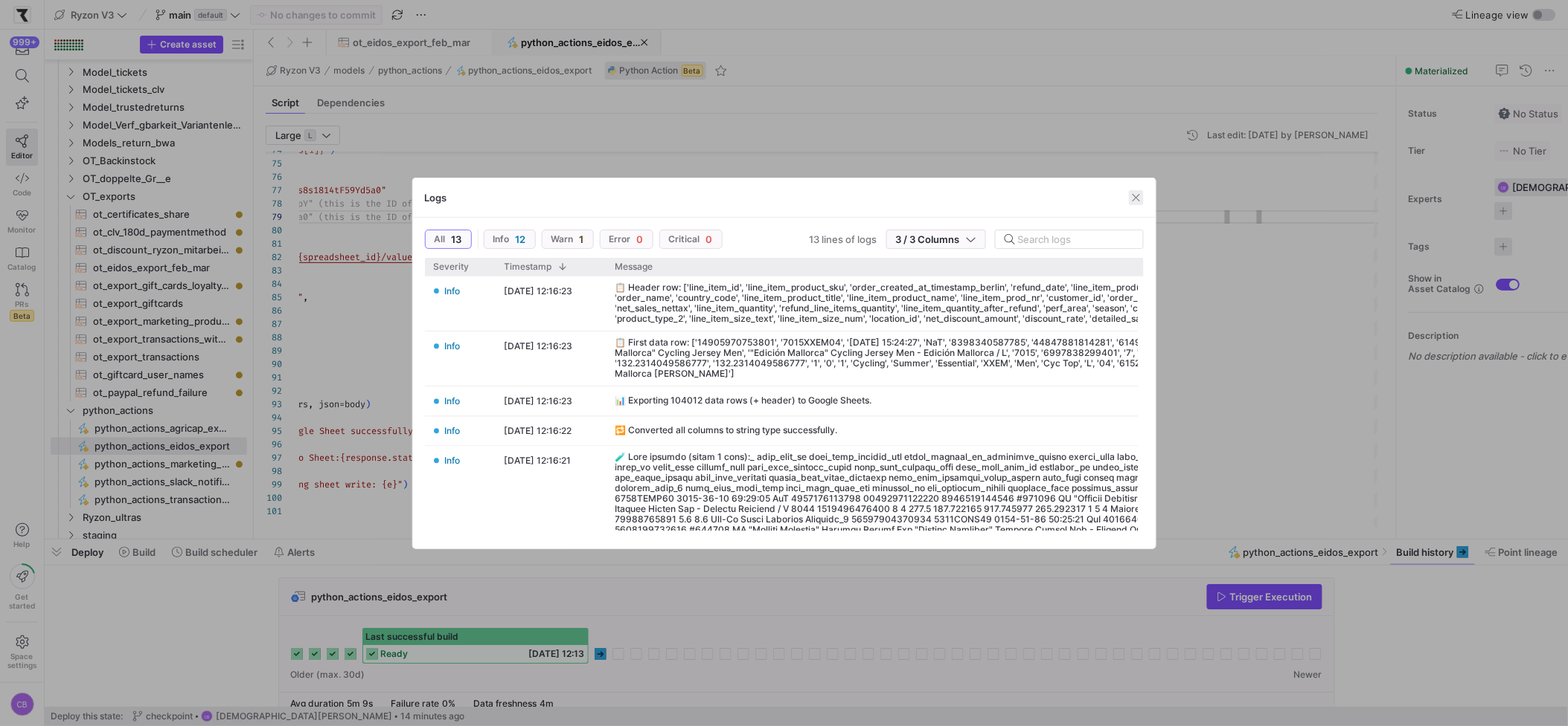
click at [1139, 196] on span "button" at bounding box center [1135, 197] width 15 height 15
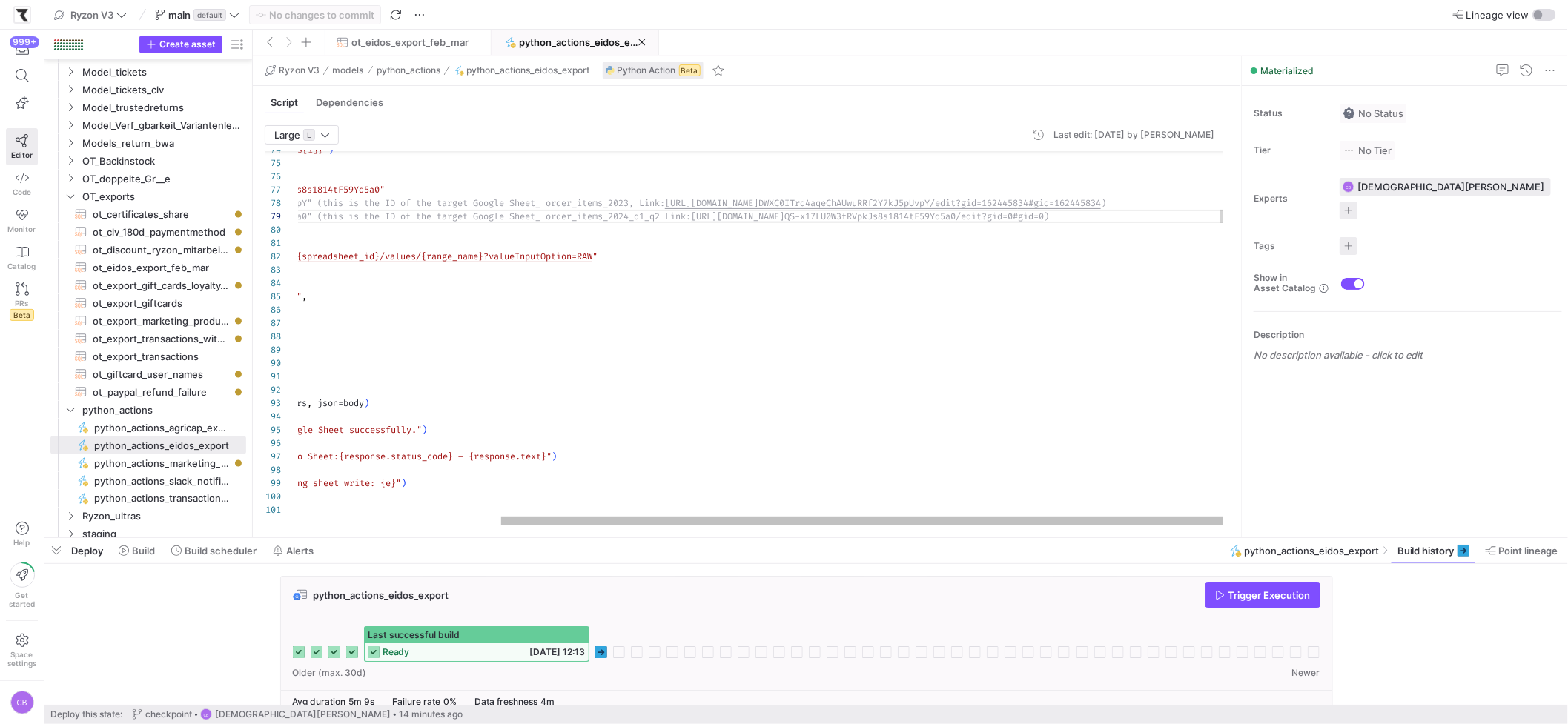
drag, startPoint x: 1397, startPoint y: 336, endPoint x: 1177, endPoint y: 322, distance: 220.4
click at [1177, 322] on as-split "Ryzon V3 models python_actions python_actions_eidos_export Python Action Beta S…" at bounding box center [910, 296] width 1315 height 482
click at [1278, 349] on p "No description available - click to edit" at bounding box center [1407, 355] width 308 height 12
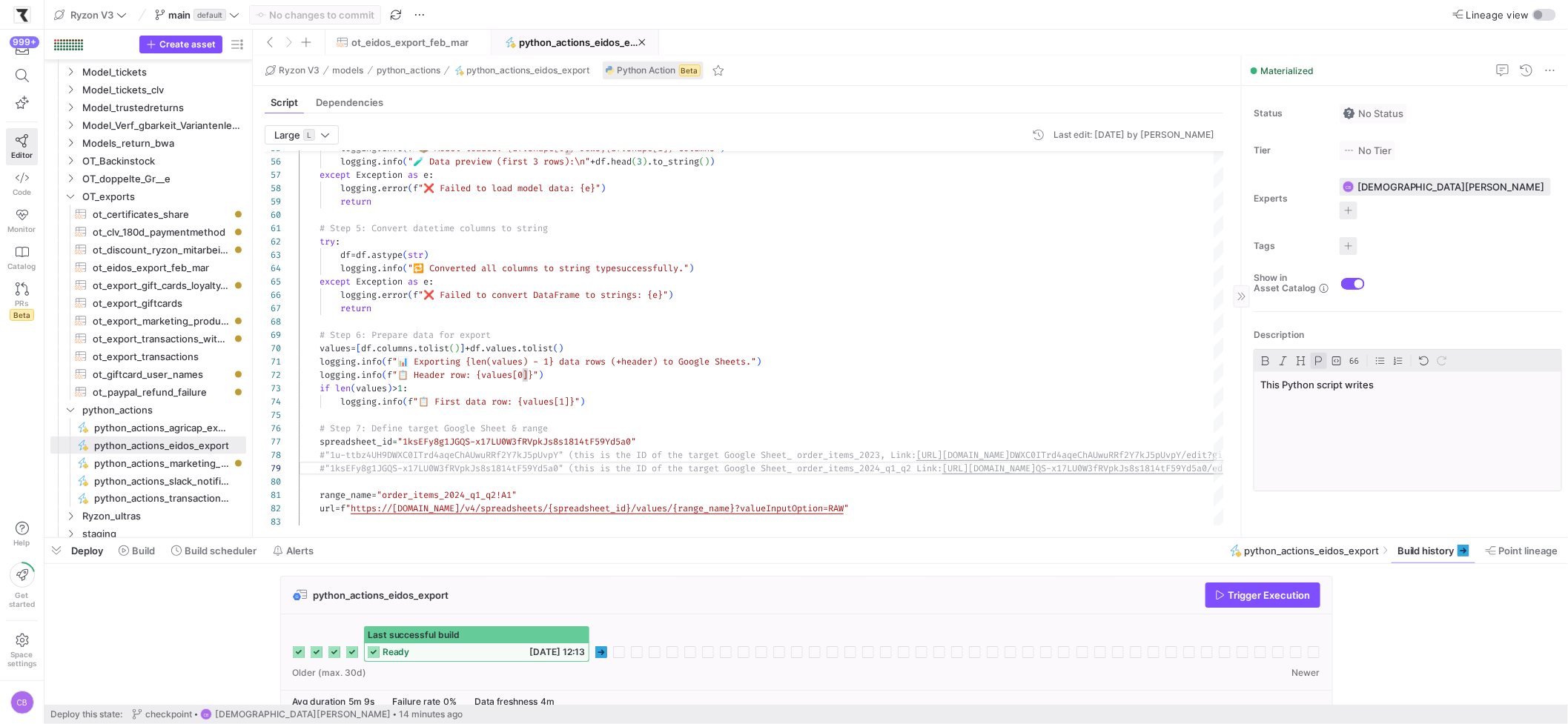
click at [1400, 378] on p "This Python script writes" at bounding box center [1408, 385] width 295 height 14
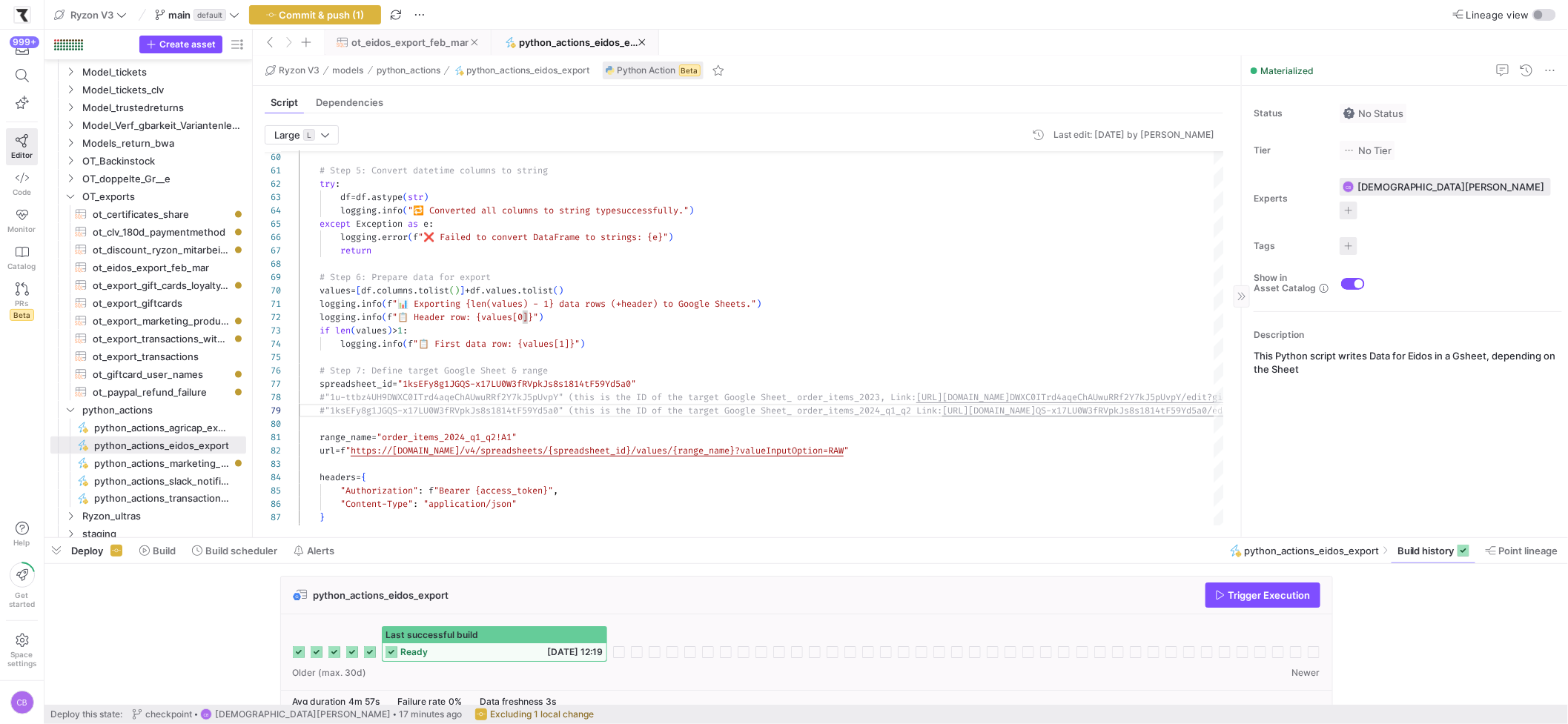
click at [370, 41] on span "ot_eidos_export_feb_mar" at bounding box center [410, 42] width 118 height 12
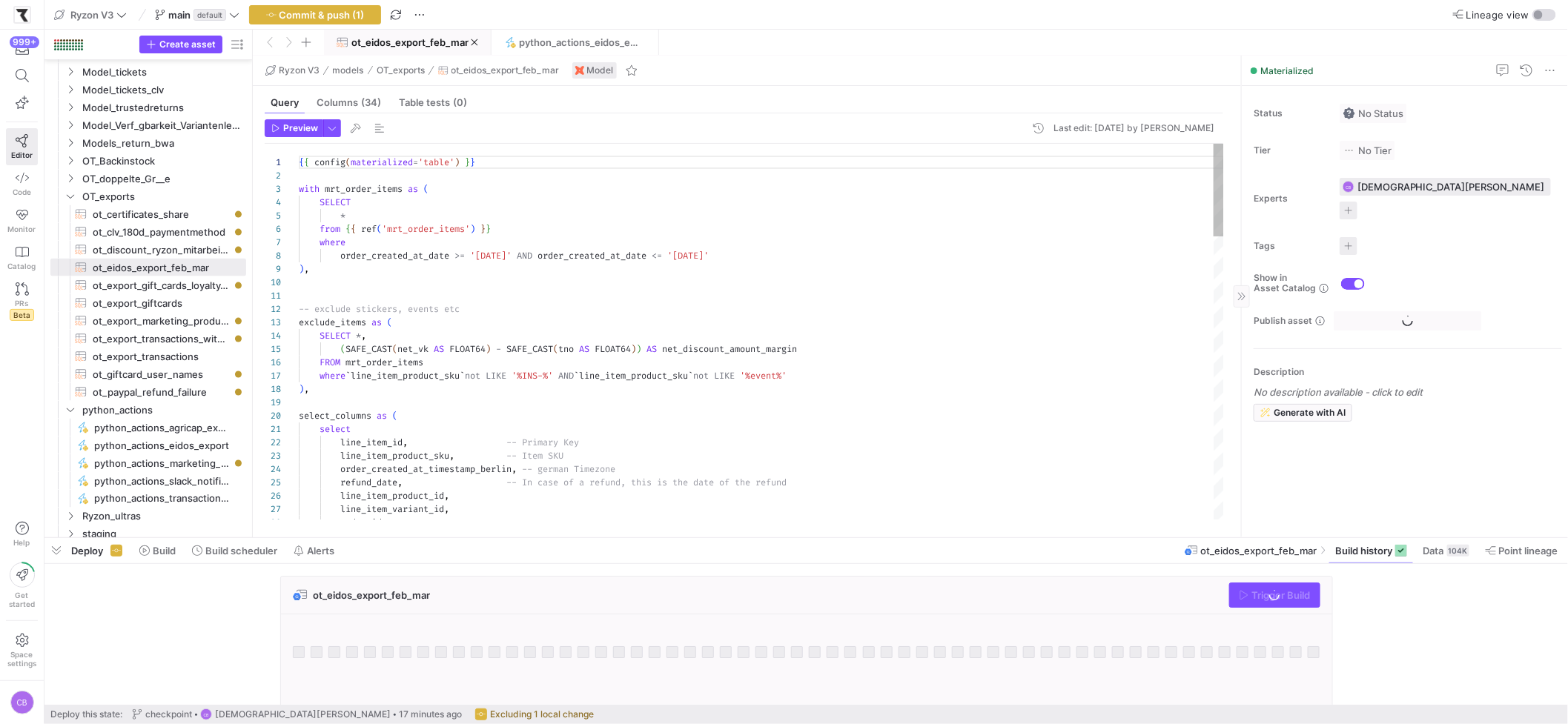
scroll to position [133, 0]
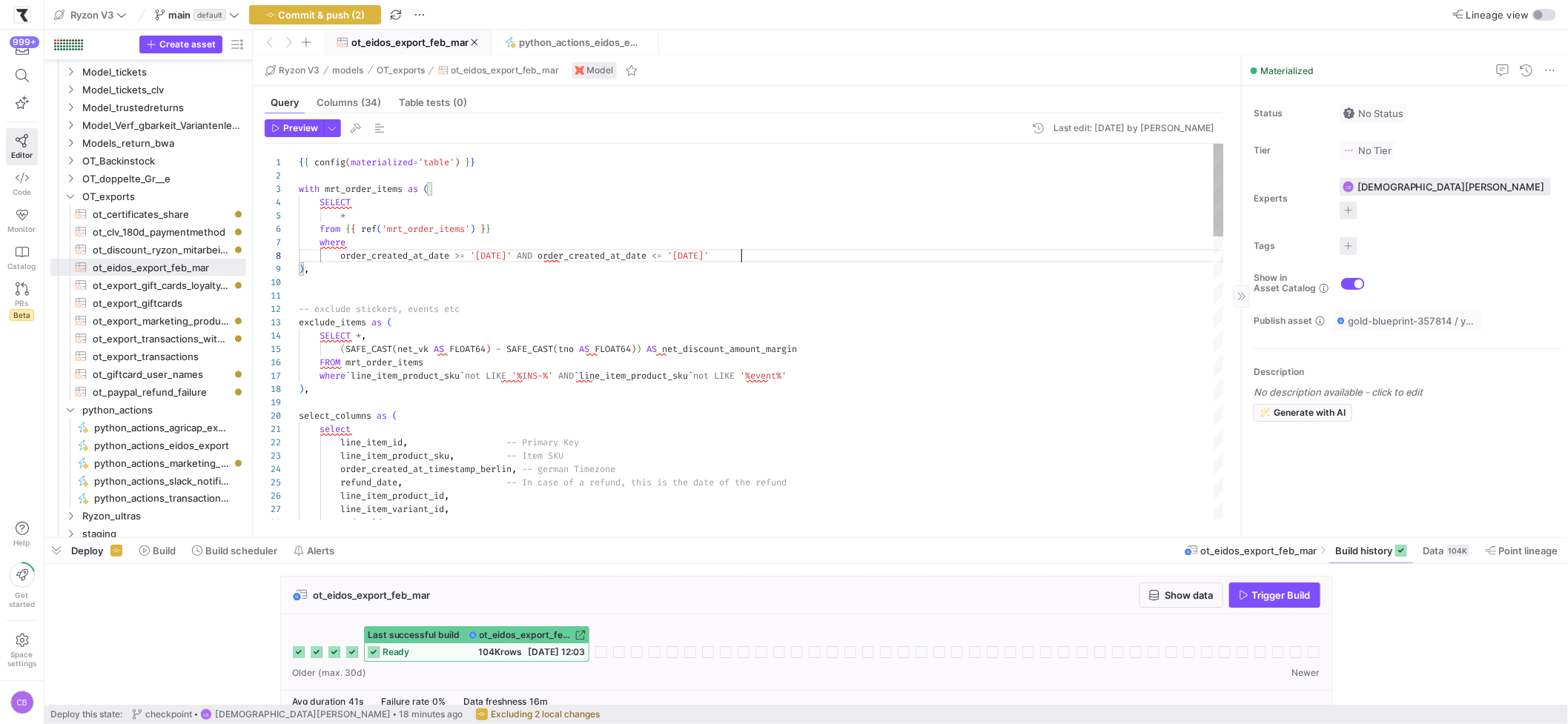
scroll to position [121, 0]
type textarea "{{ config(materialized='table') }} with mrt_order_items as ( SELECT * from {{ r…"
click at [336, 126] on span "button" at bounding box center [331, 128] width 17 height 17
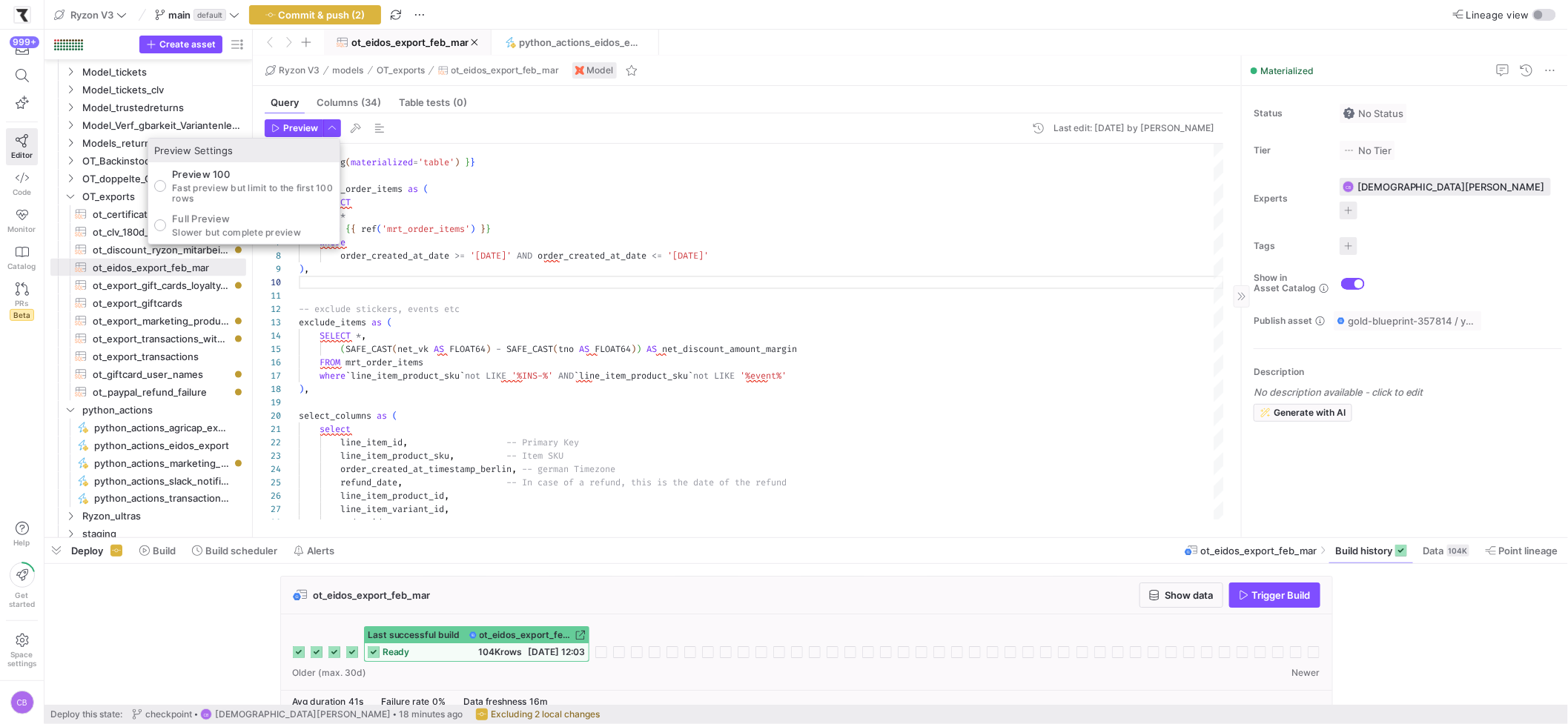
click at [218, 227] on p "Slower but complete preview" at bounding box center [236, 232] width 129 height 11
click at [166, 226] on input "Full Preview Slower but complete preview" at bounding box center [160, 225] width 12 height 12
radio input "true"
click at [277, 125] on div at bounding box center [784, 362] width 1568 height 724
click at [277, 125] on icon "button" at bounding box center [275, 127] width 9 height 9
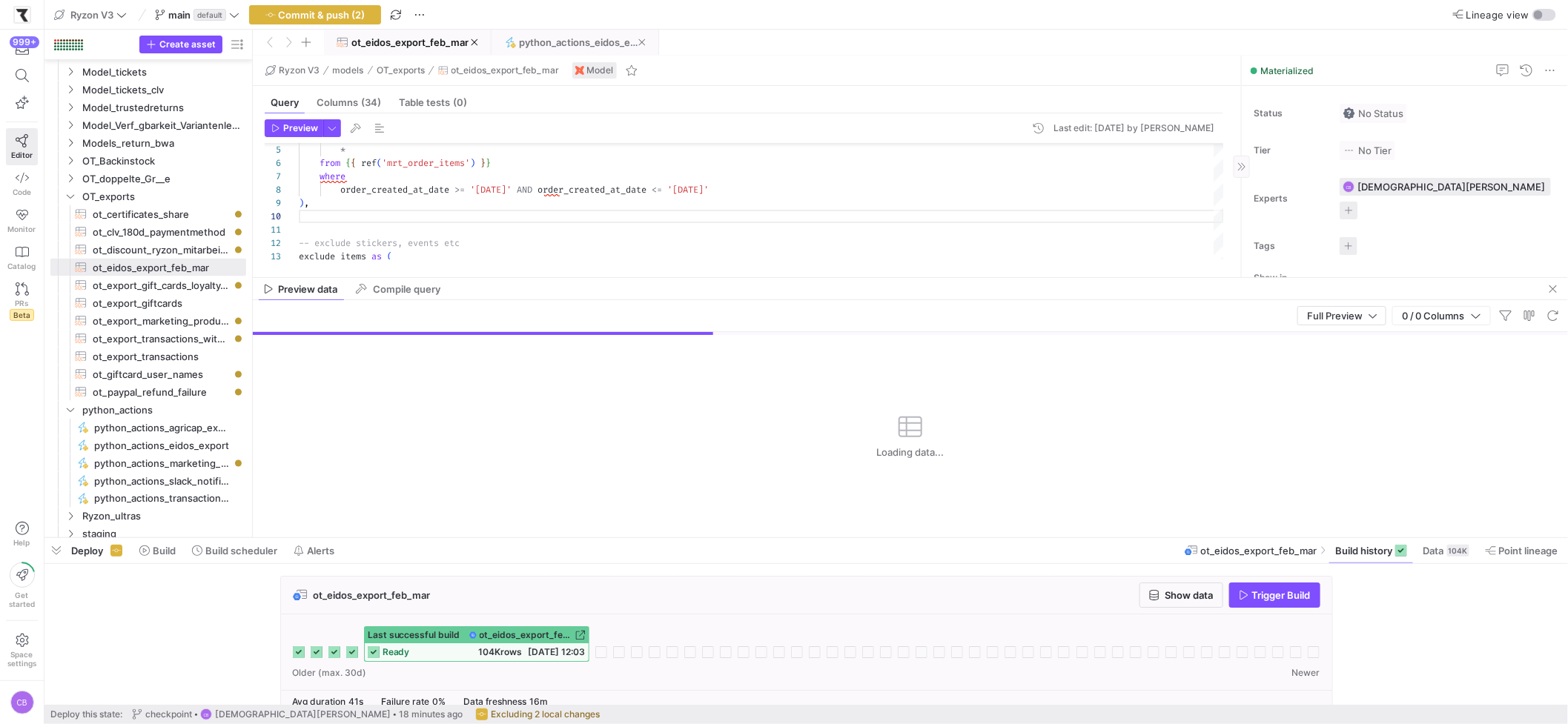
click at [539, 39] on span "python_actions_eidos_export" at bounding box center [578, 42] width 119 height 12
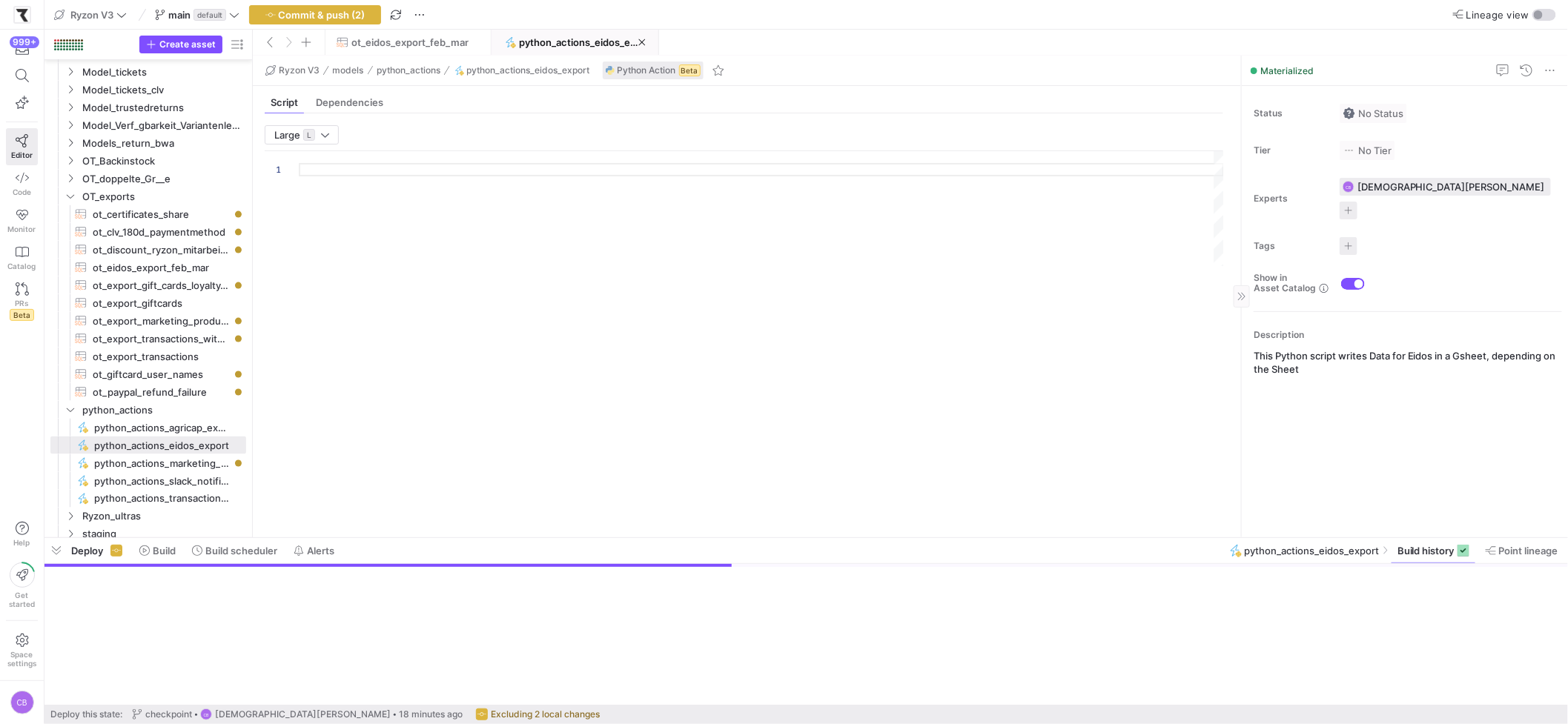
type textarea "import json import logging import pandas as pd import requests import jwt impor…"
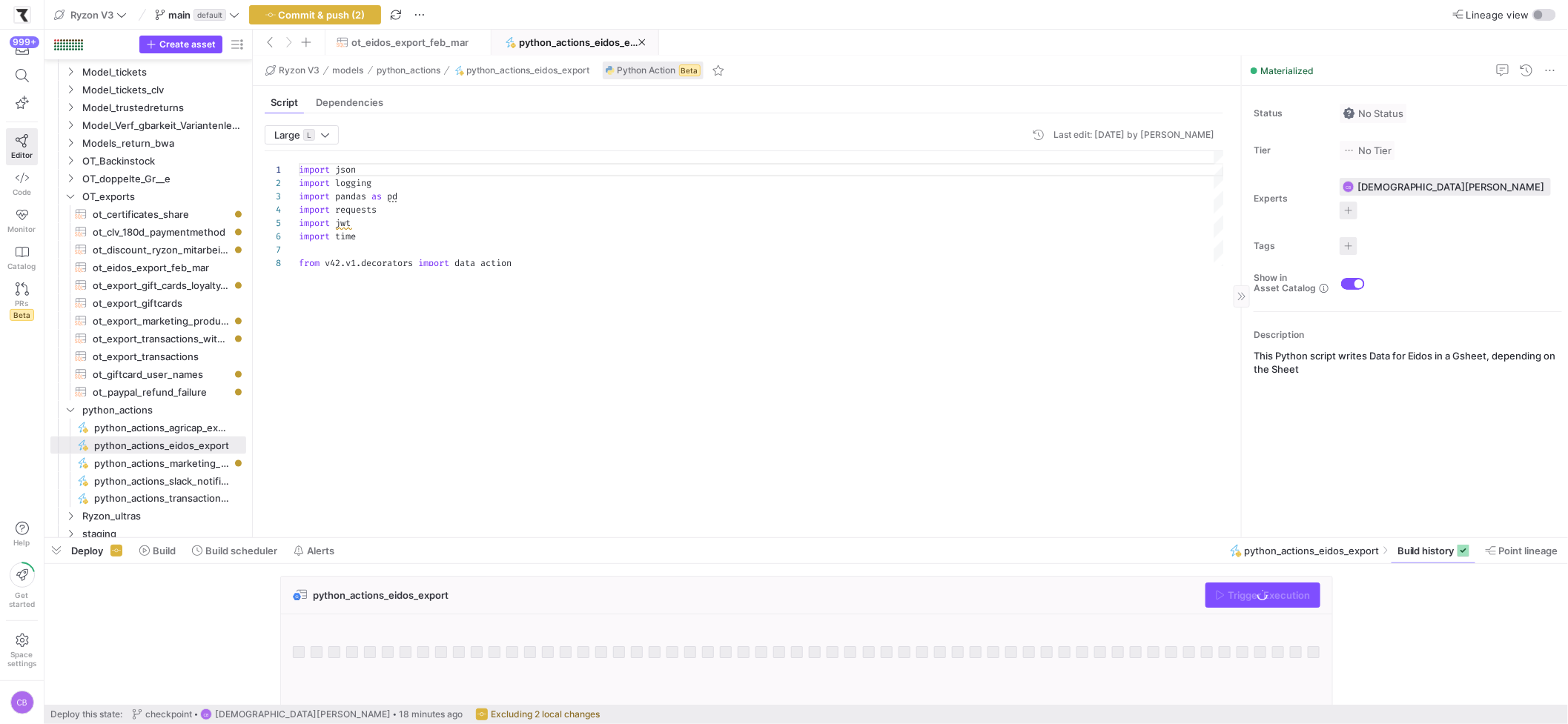
scroll to position [133, 0]
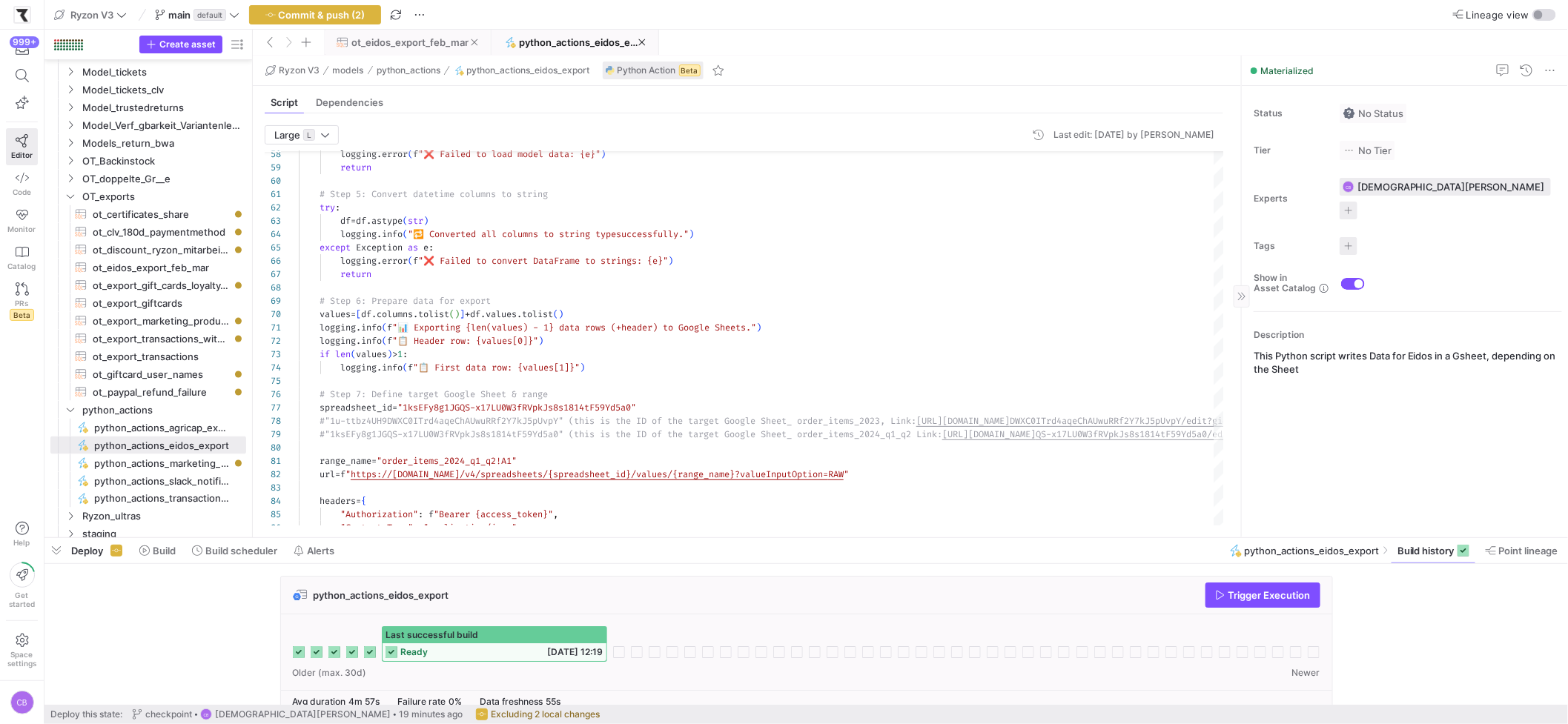
click at [389, 45] on span "ot_eidos_export_feb_mar" at bounding box center [410, 42] width 118 height 12
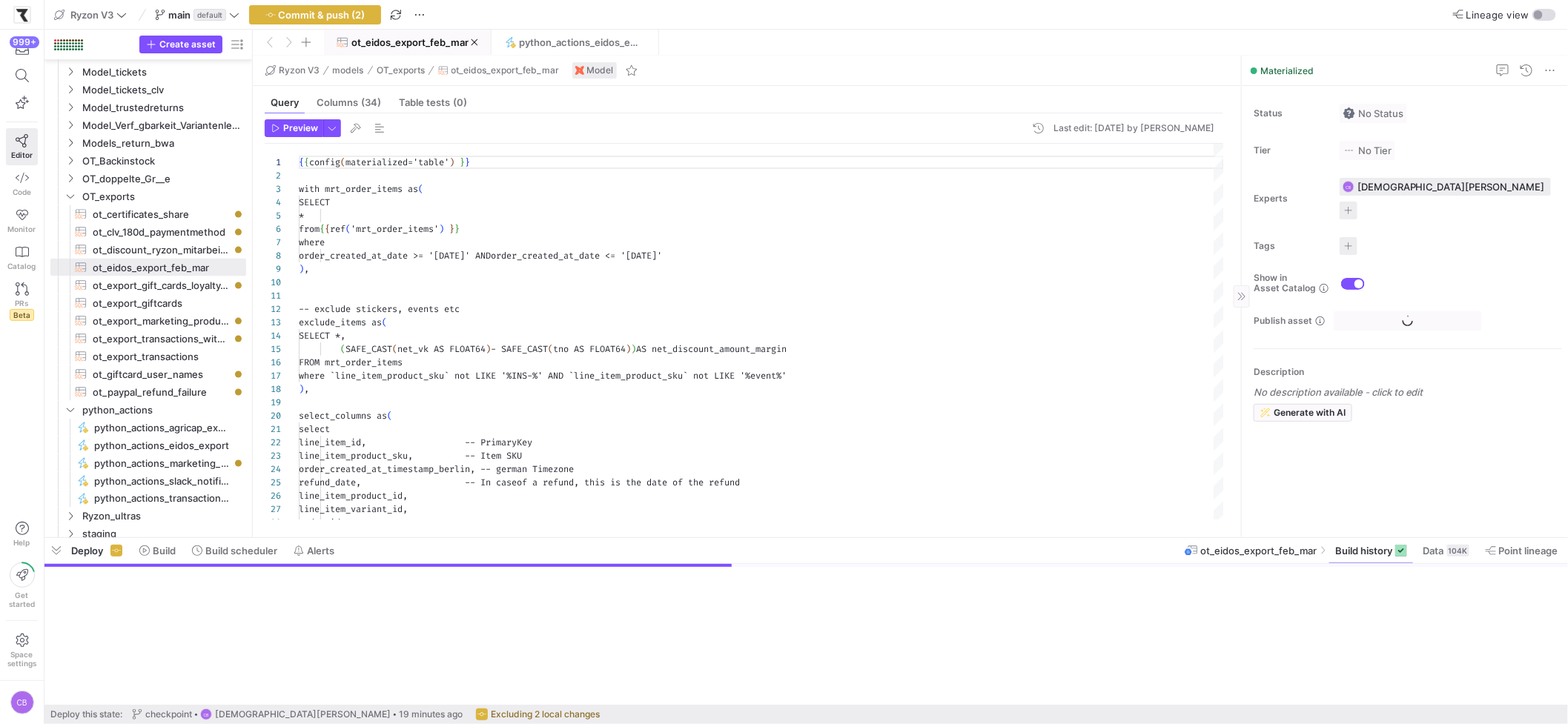
scroll to position [133, 0]
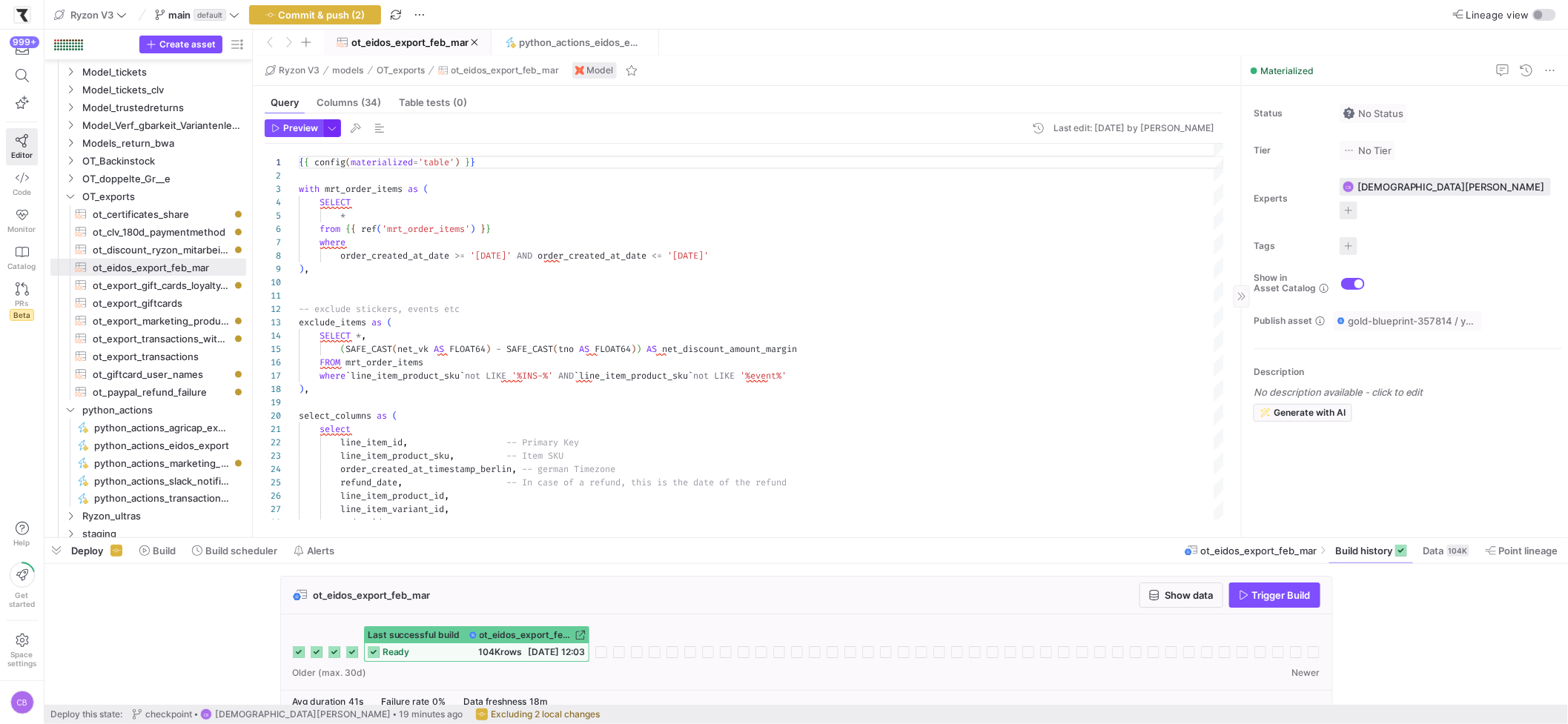
click at [336, 126] on span "button" at bounding box center [331, 128] width 17 height 17
click at [208, 244] on div "Preview Settings Preview 100 Fast preview but limit to the first 100 rows Full …" at bounding box center [244, 191] width 192 height 107
click at [208, 231] on span "ot_clv_180d_paymentmethod​​​​​​​​​​" at bounding box center [160, 232] width 136 height 17
type textarea "{{ config(materialized='table') }} {#CLV 180 Tage auf firsttimer order_id --> A…"
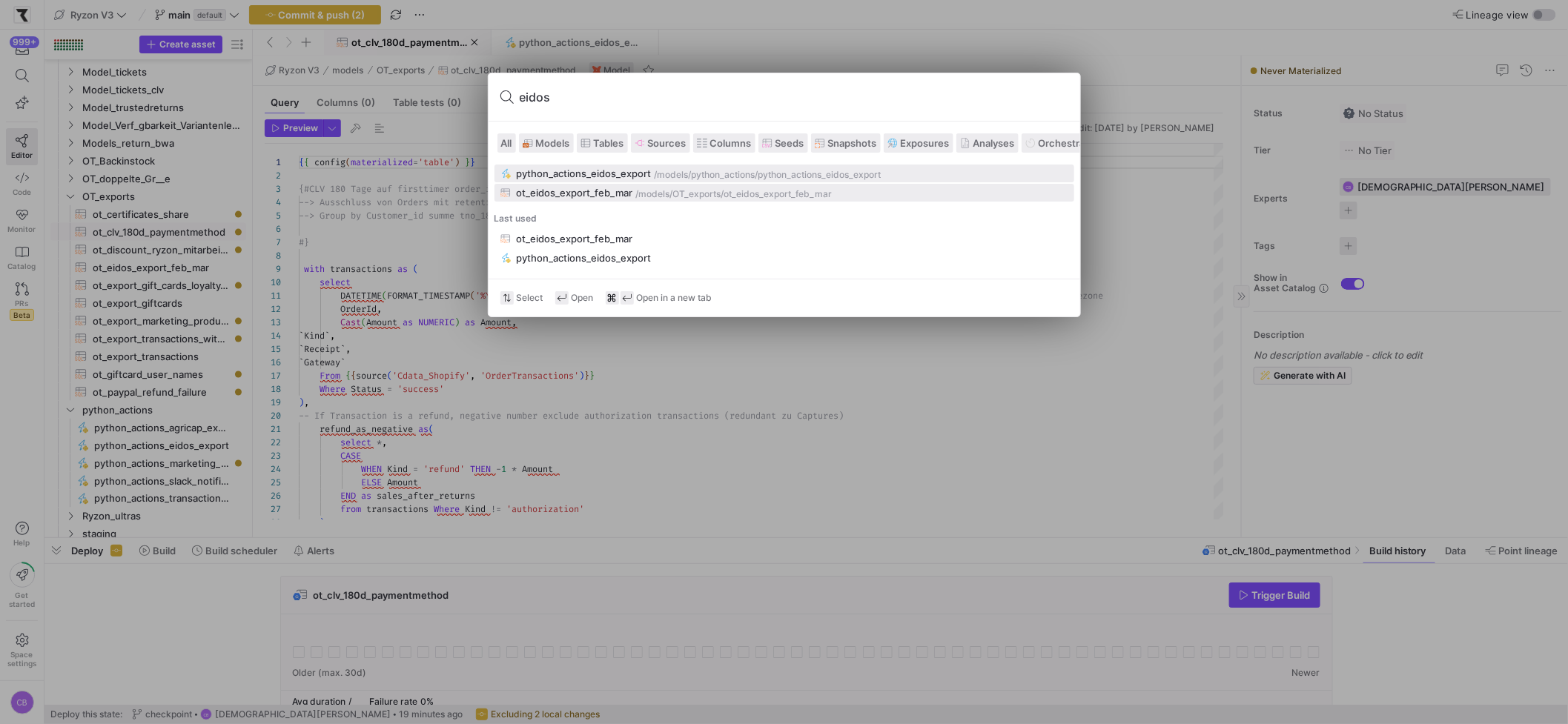
type input "eidos"
click at [607, 190] on div "ot_eidos_export_feb_mar" at bounding box center [575, 192] width 117 height 12
type textarea "{{ config(materialized='table') }} with mrt_order_items as ( SELECT * from {{ r…"
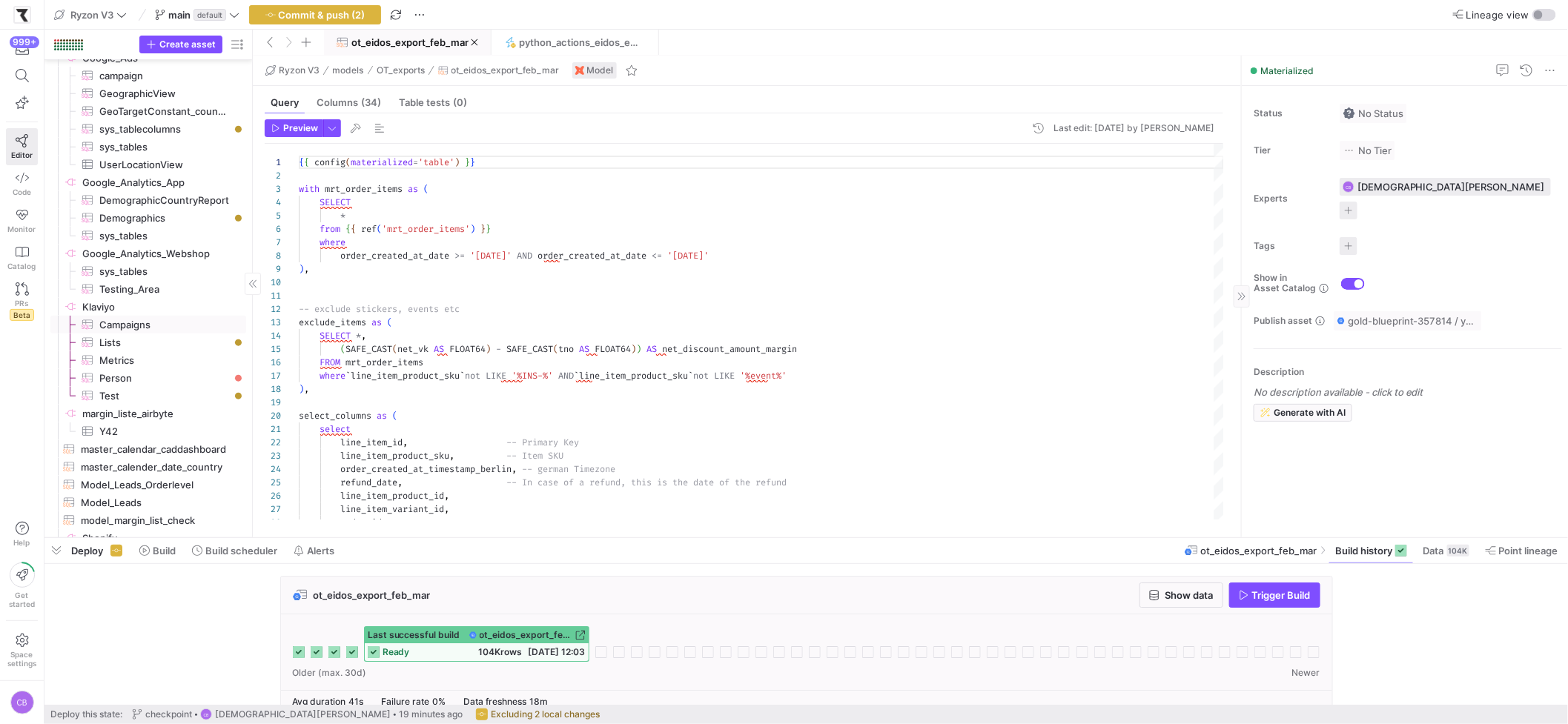
scroll to position [3617, 0]
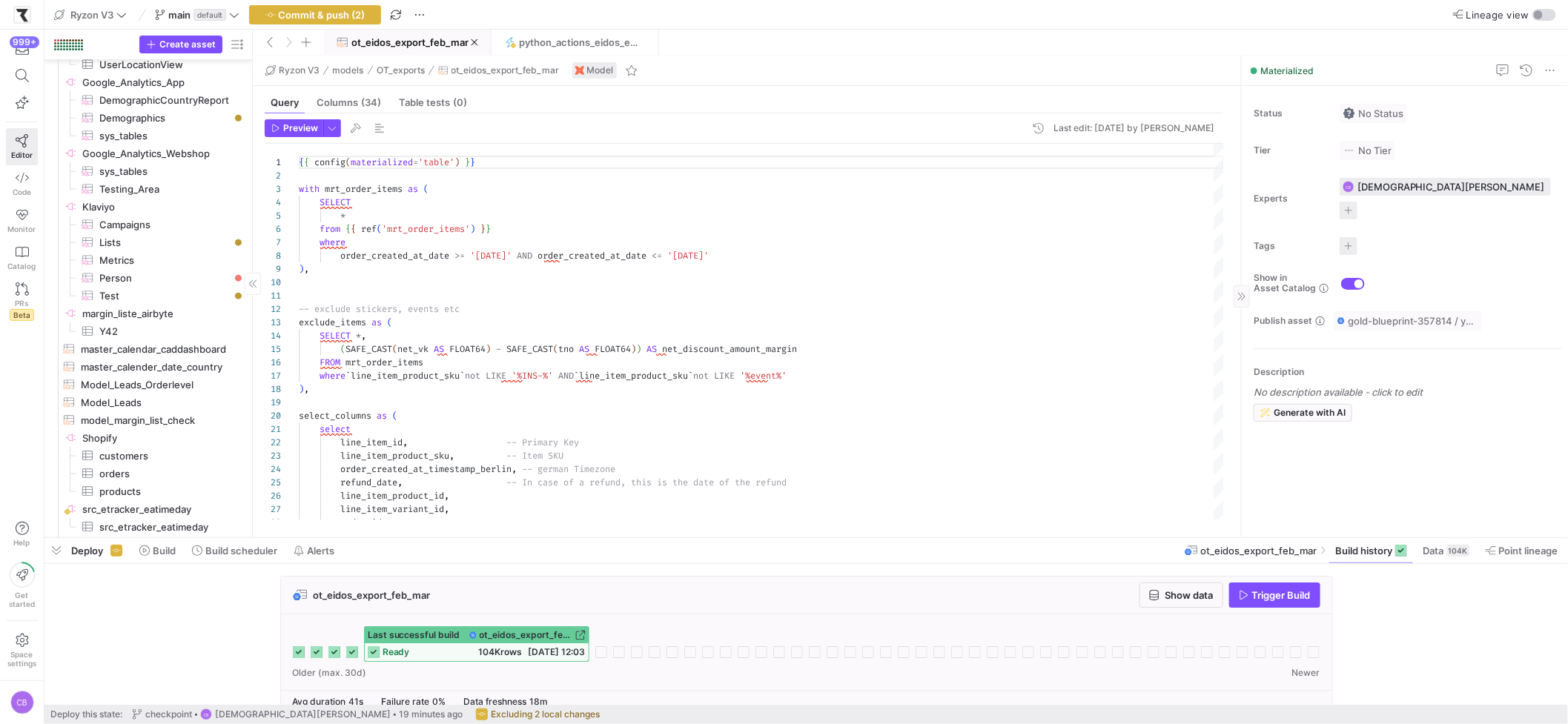
click at [392, 42] on span "ot_eidos_export_feb_mar" at bounding box center [410, 42] width 118 height 12
click at [330, 127] on span "button" at bounding box center [331, 128] width 17 height 17
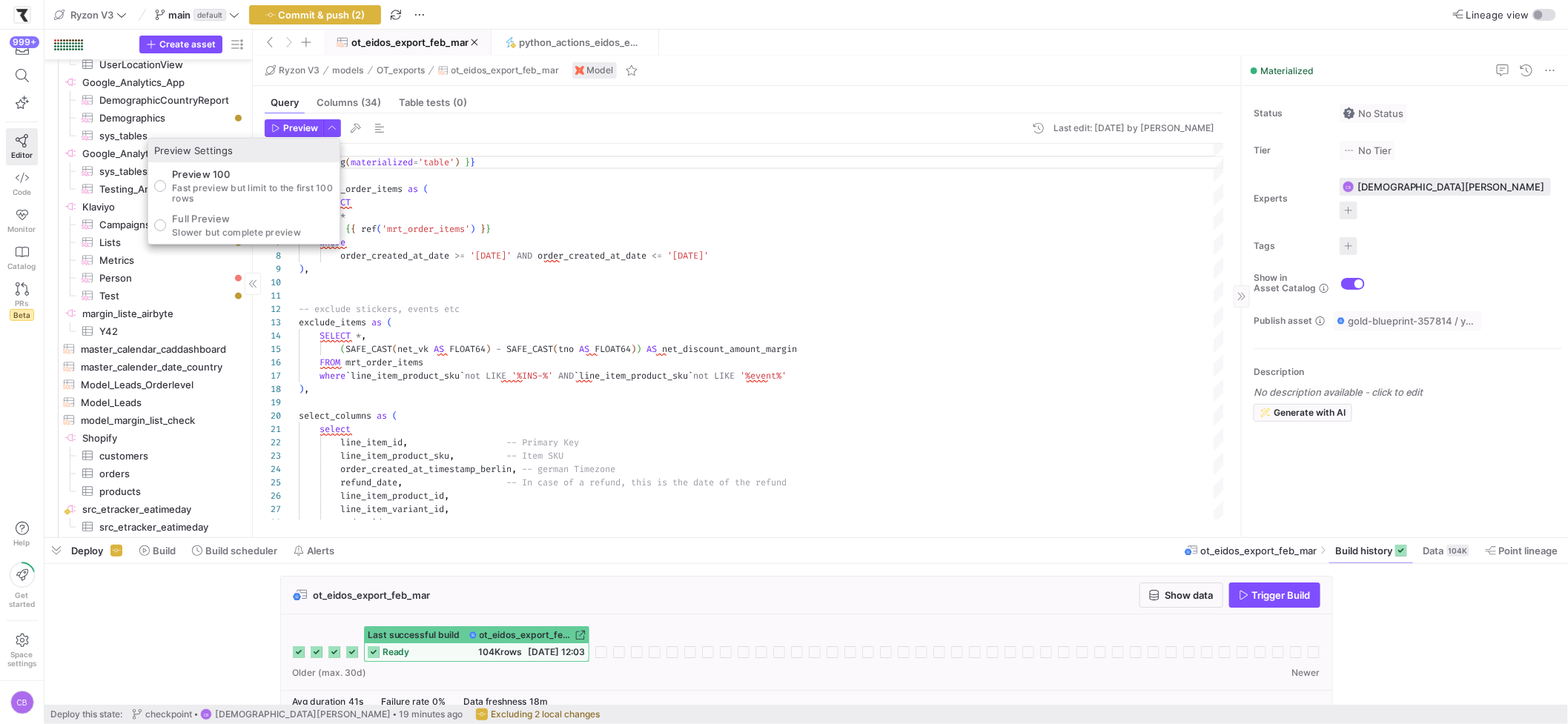
click at [255, 225] on div "Full Preview Slower but complete preview" at bounding box center [236, 225] width 129 height 25
click at [166, 225] on input "Full Preview Slower but complete preview" at bounding box center [160, 225] width 12 height 12
radio input "true"
click at [276, 133] on div at bounding box center [784, 362] width 1568 height 724
click at [276, 133] on span "Preview" at bounding box center [294, 128] width 47 height 11
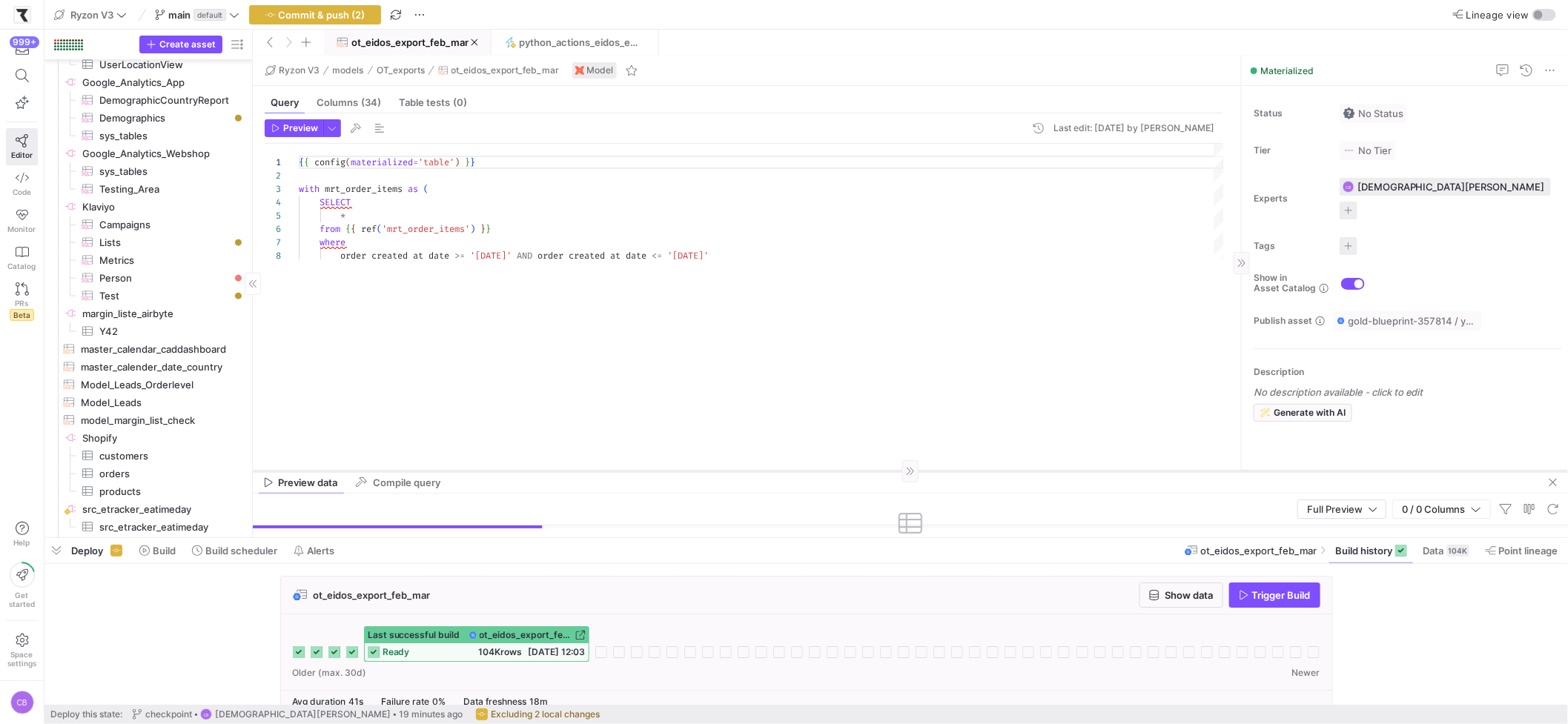
drag, startPoint x: 691, startPoint y: 278, endPoint x: 747, endPoint y: 471, distance: 201.0
click at [747, 471] on div at bounding box center [910, 471] width 1315 height 1
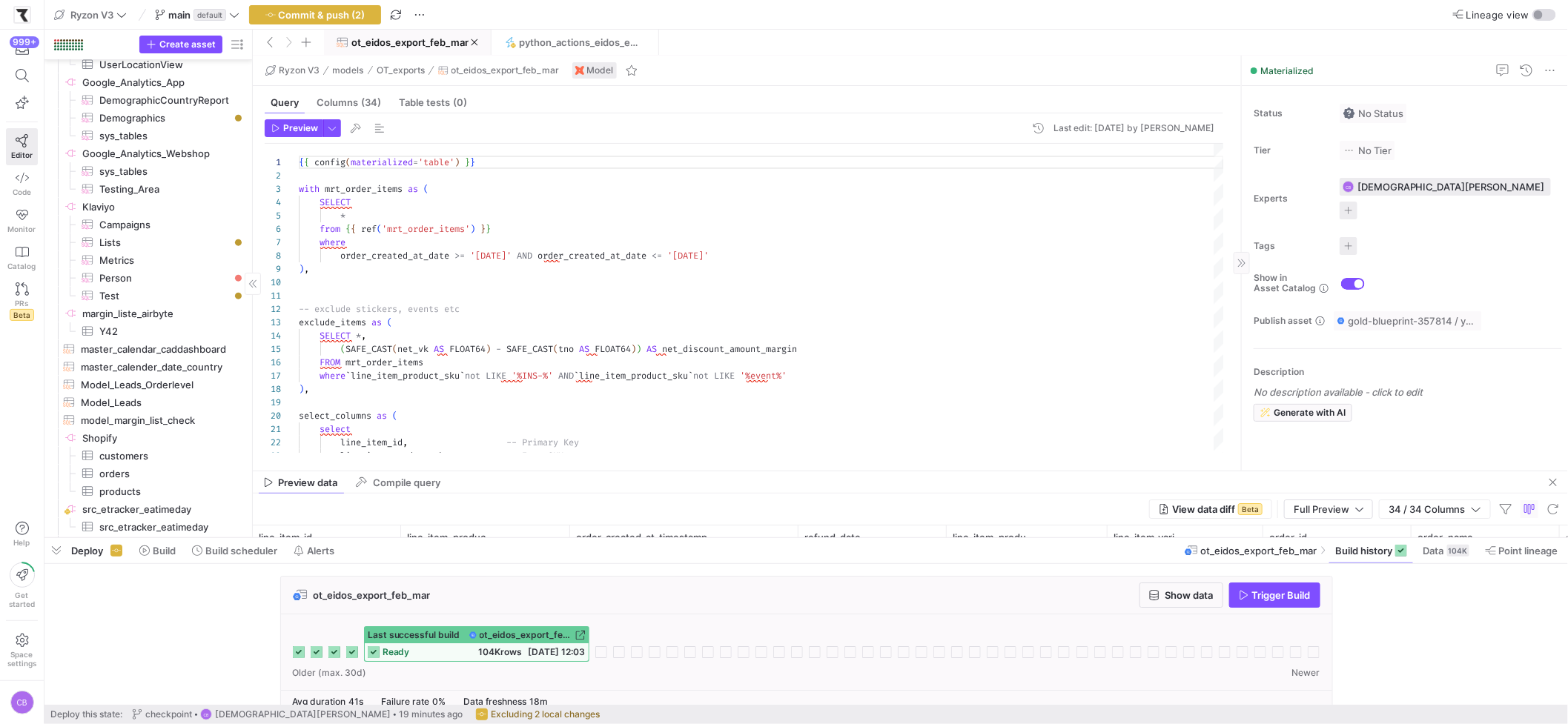
click at [745, 464] on mat-tab-group "Query Columns (34) Table tests (0) Preview Last edit: Monday 11 August 2025 by …" at bounding box center [743, 279] width 982 height 385
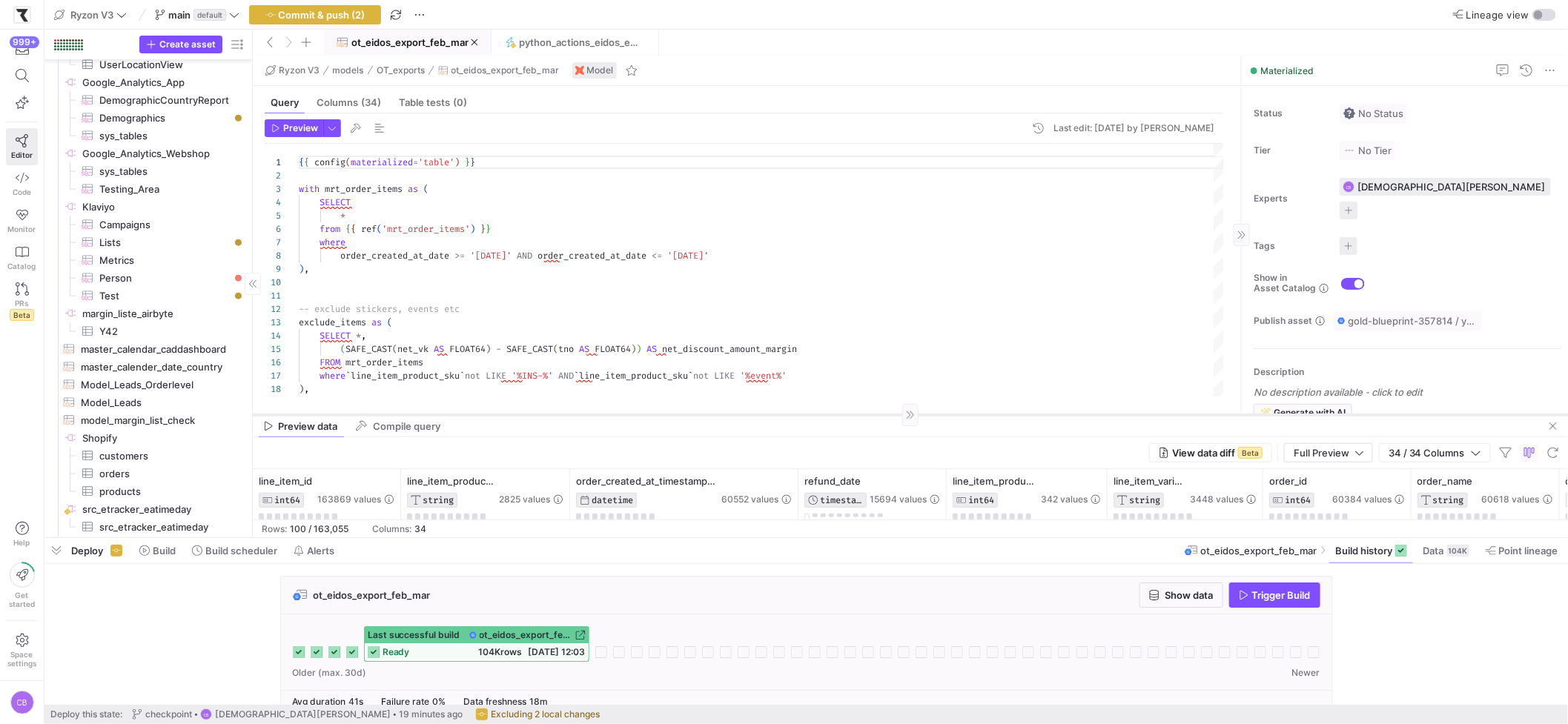
drag, startPoint x: 746, startPoint y: 471, endPoint x: 761, endPoint y: 415, distance: 58.0
click at [761, 415] on div at bounding box center [910, 415] width 1315 height 1
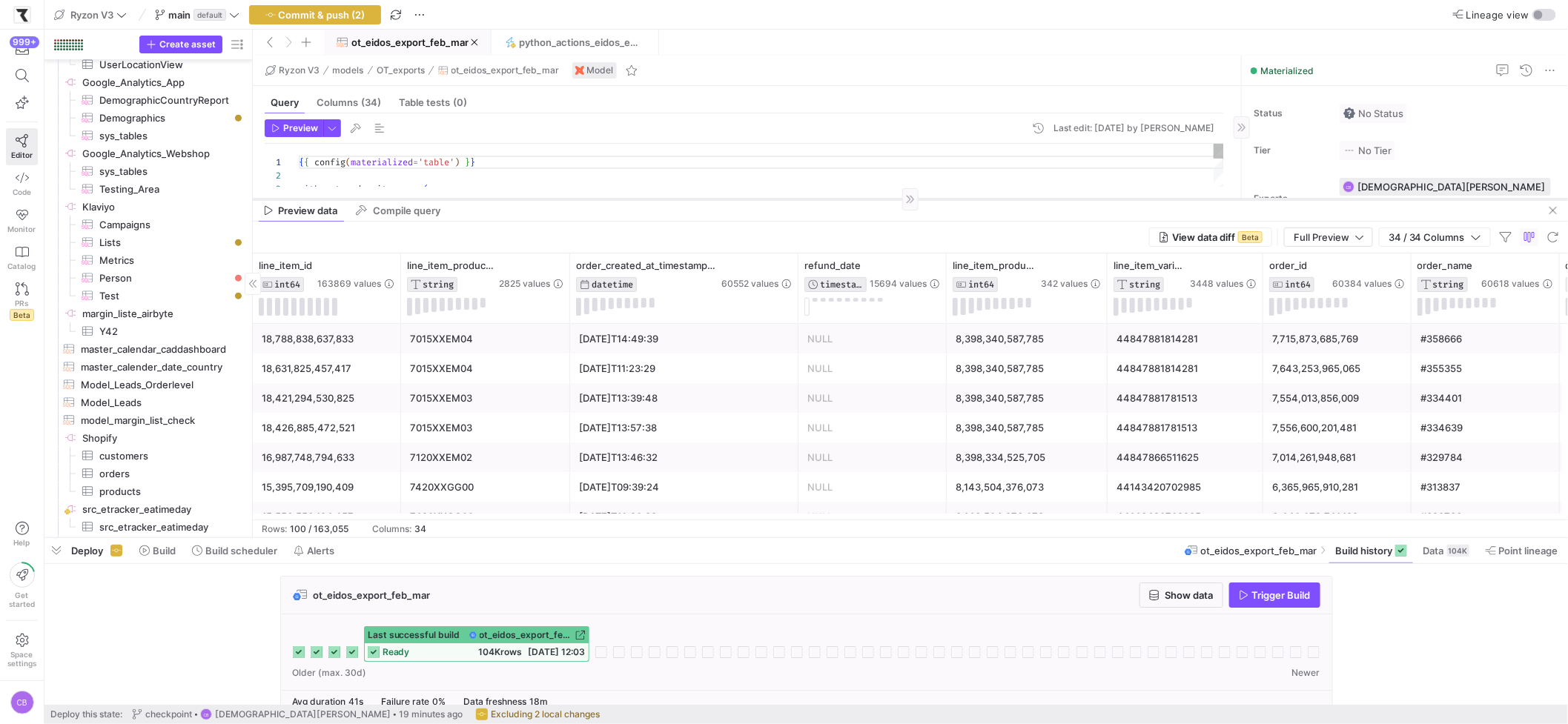
drag, startPoint x: 605, startPoint y: 416, endPoint x: 654, endPoint y: 197, distance: 224.4
click at [654, 198] on div at bounding box center [910, 198] width 1315 height 1
click at [768, 265] on icon at bounding box center [767, 263] width 12 height 12
click at [765, 264] on icon at bounding box center [765, 263] width 5 height 11
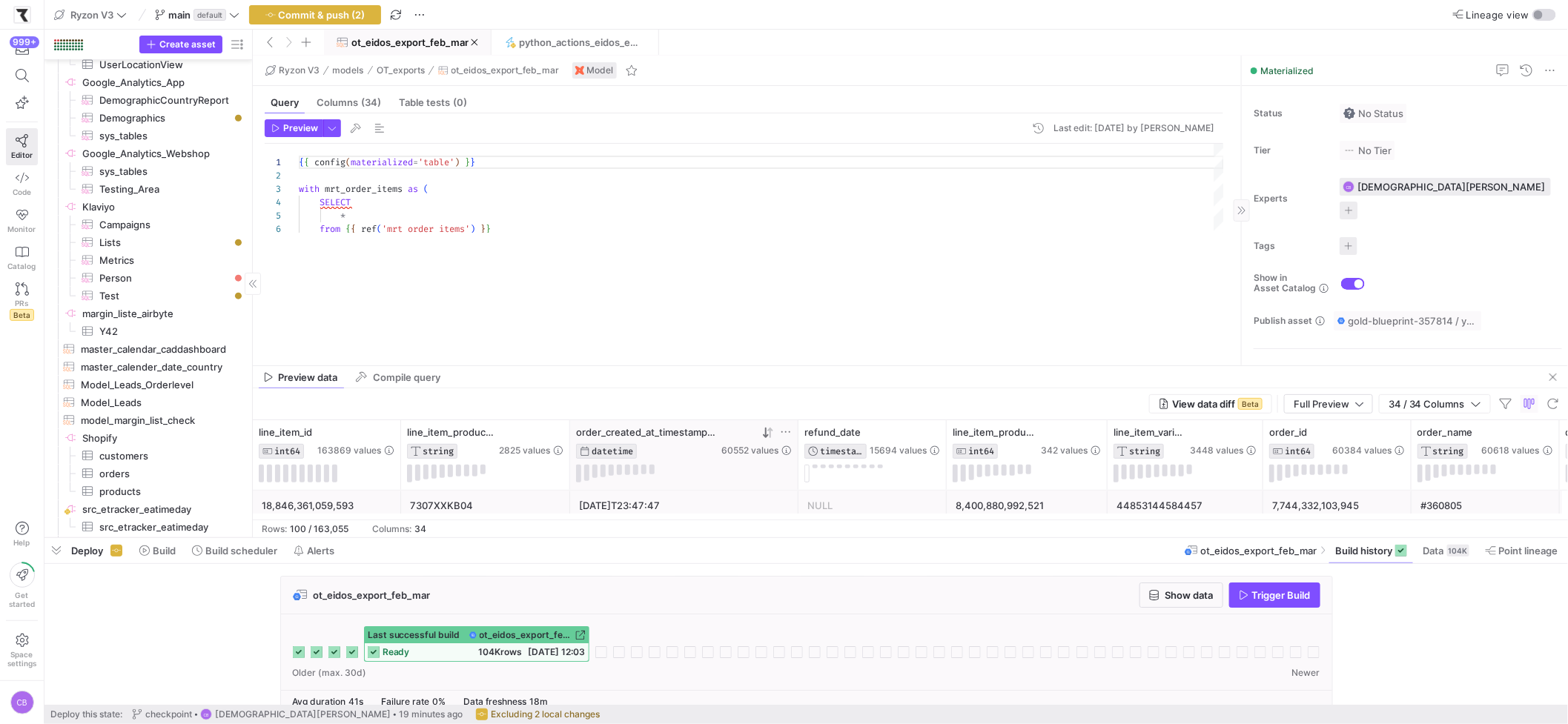
drag, startPoint x: 767, startPoint y: 195, endPoint x: 796, endPoint y: 364, distance: 171.5
click at [377, 15] on span "button" at bounding box center [315, 15] width 130 height 17
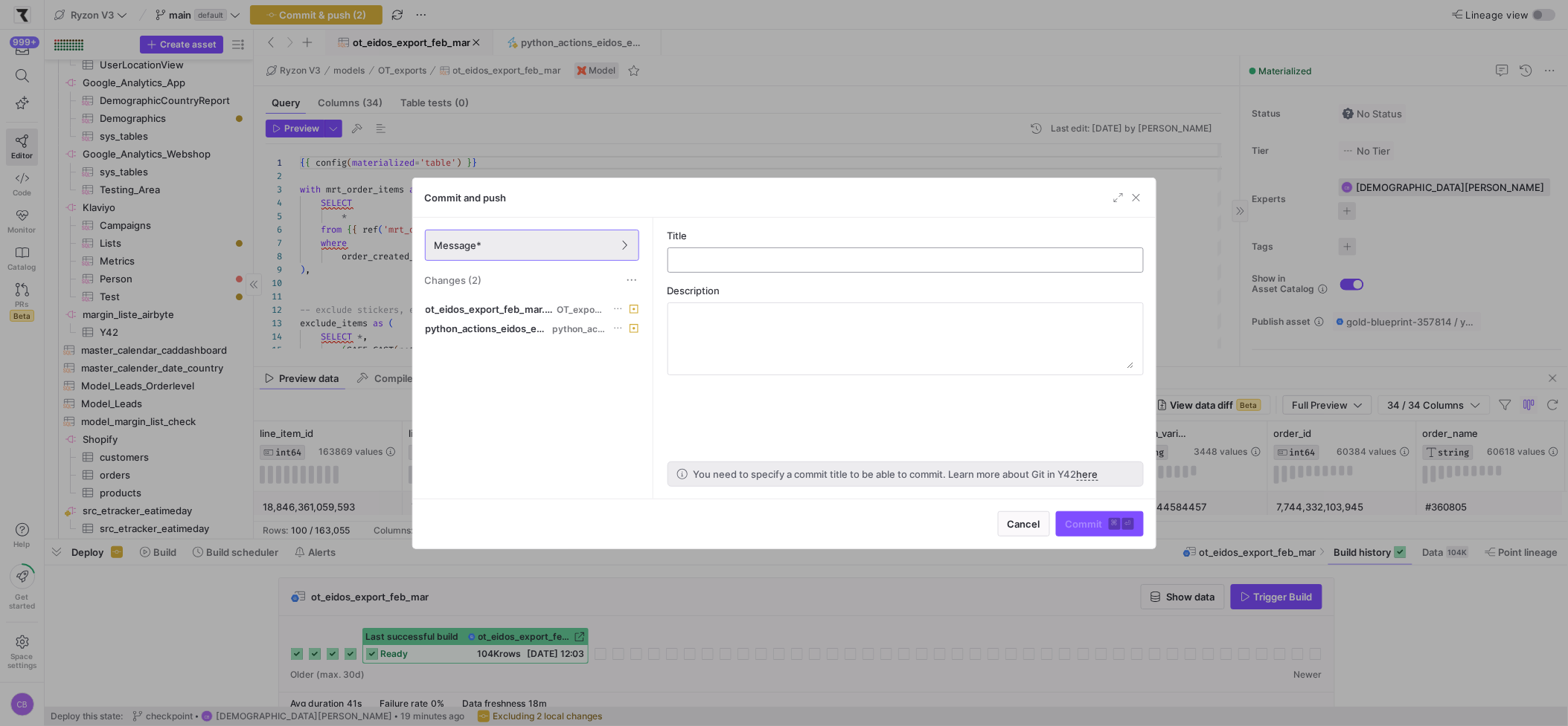
click at [736, 263] on input "text" at bounding box center [905, 260] width 451 height 12
type input "eidos 2024_q3q4"
click at [1101, 529] on span "submit" at bounding box center [1099, 524] width 87 height 23
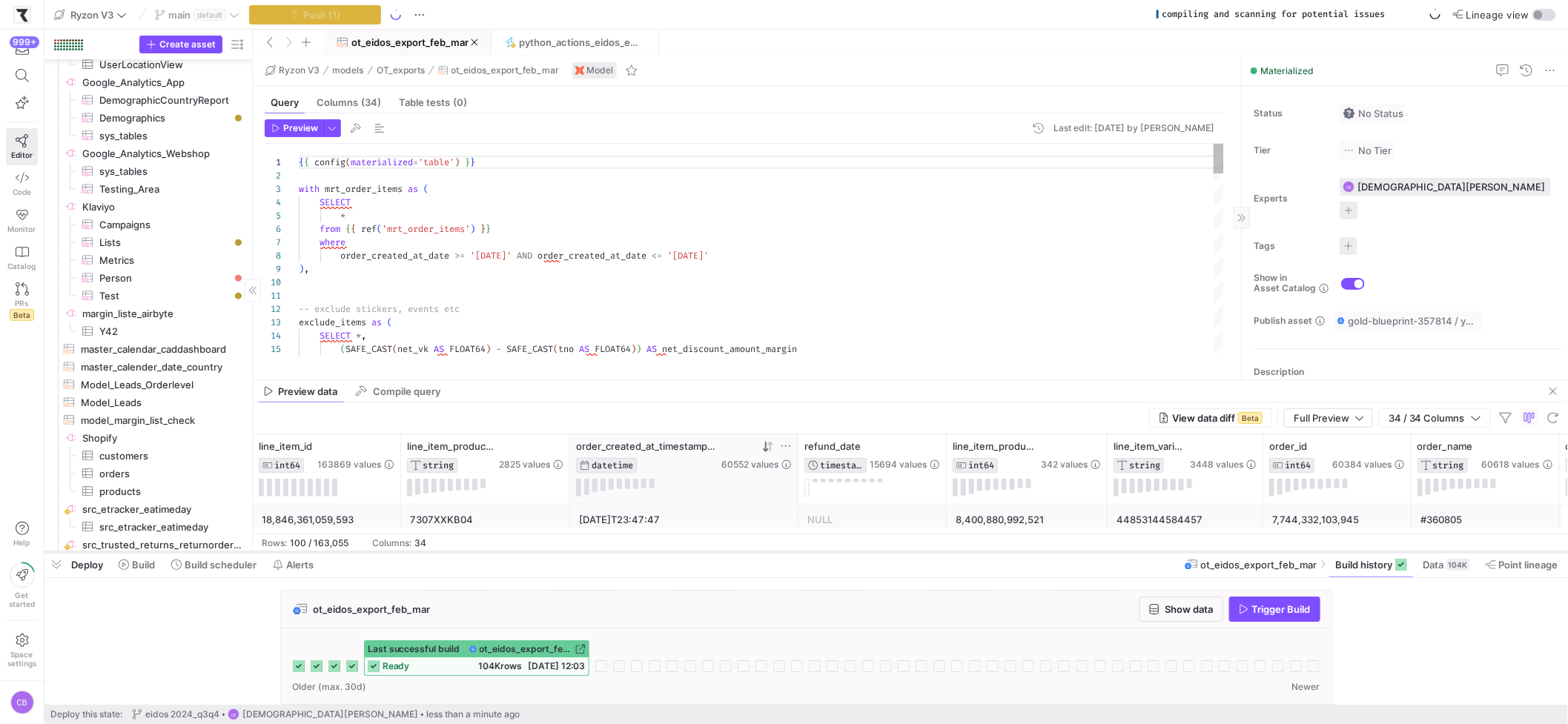
drag, startPoint x: 774, startPoint y: 538, endPoint x: 781, endPoint y: 552, distance: 15.7
click at [781, 552] on div at bounding box center [806, 552] width 1523 height 6
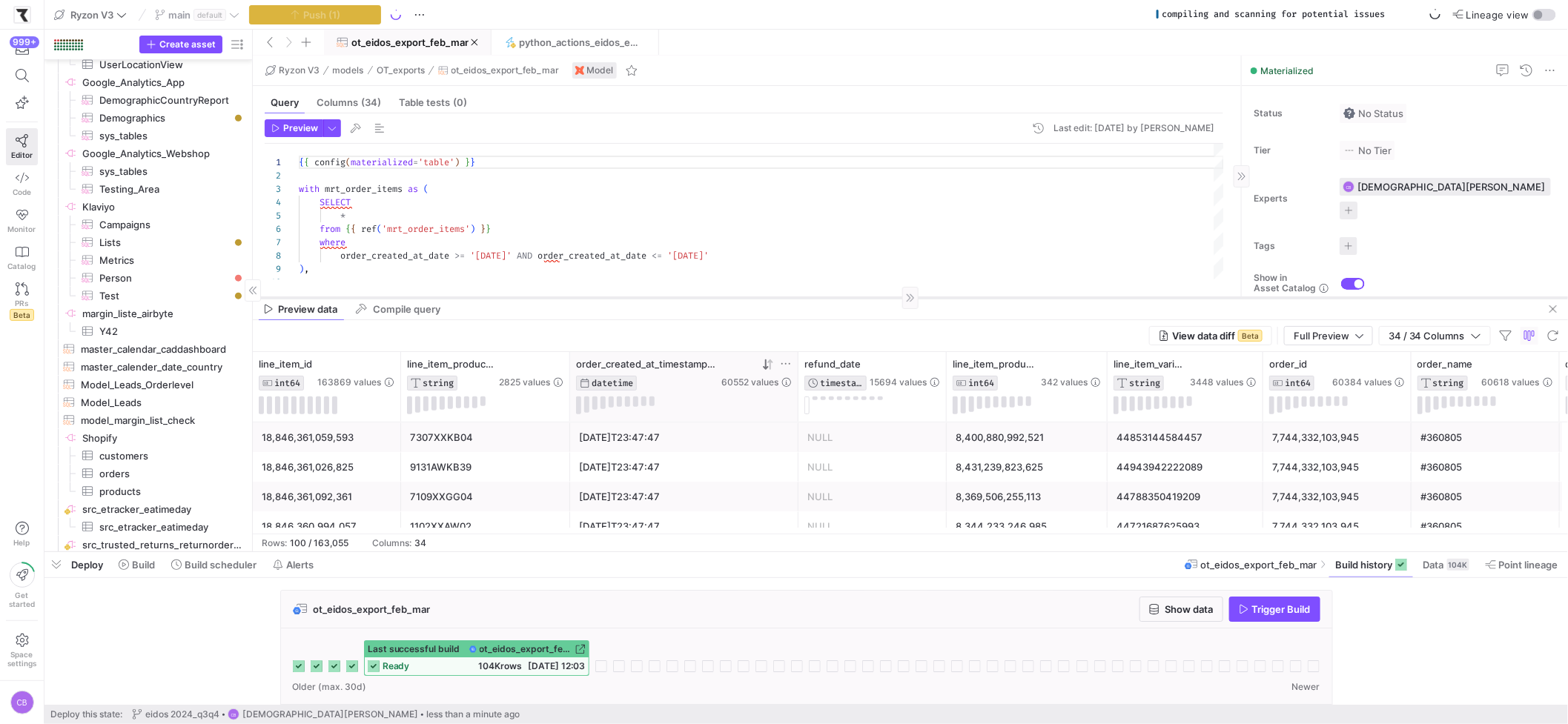
drag, startPoint x: 768, startPoint y: 378, endPoint x: 774, endPoint y: 296, distance: 82.2
click at [774, 297] on div at bounding box center [910, 297] width 1315 height 1
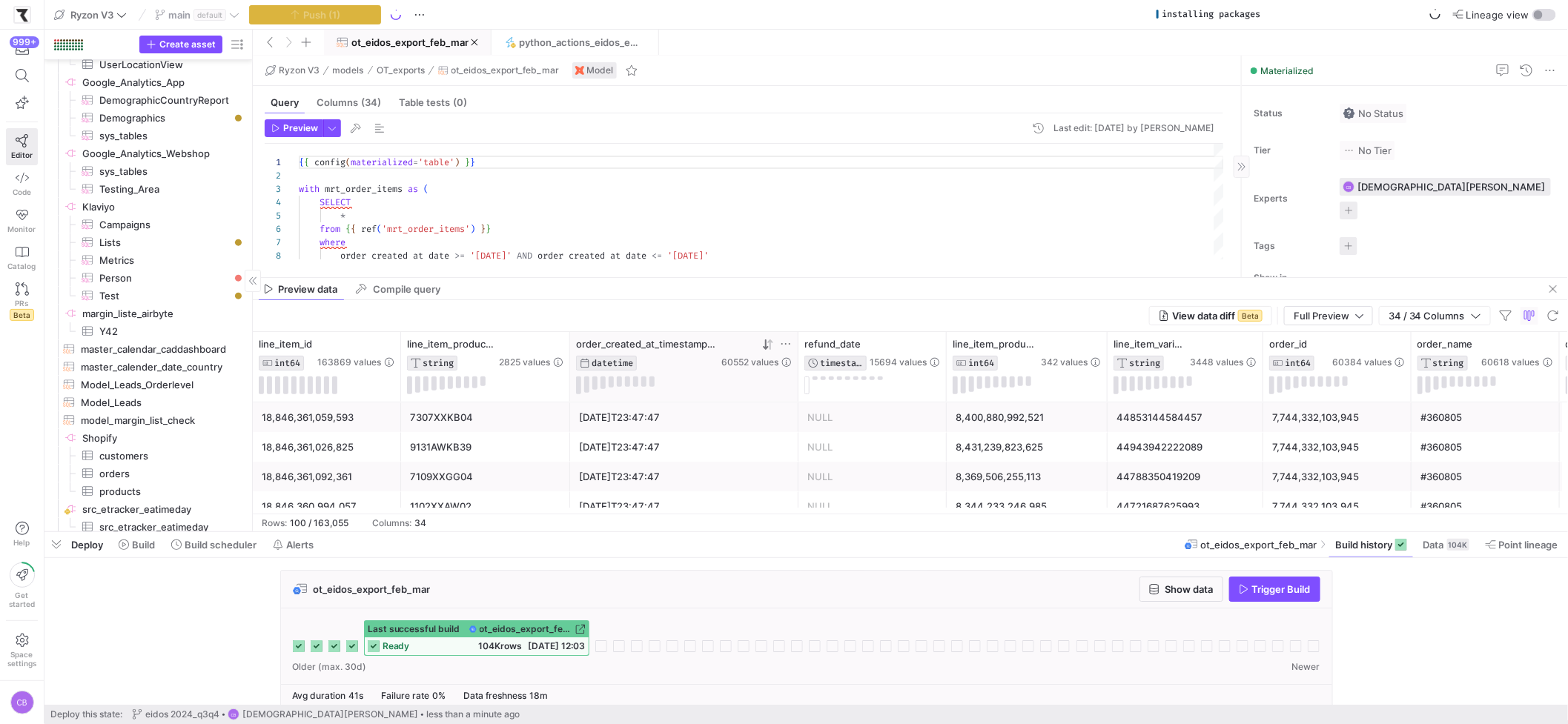
drag, startPoint x: 746, startPoint y: 552, endPoint x: 750, endPoint y: 534, distance: 18.4
click at [752, 535] on div at bounding box center [806, 533] width 1523 height 6
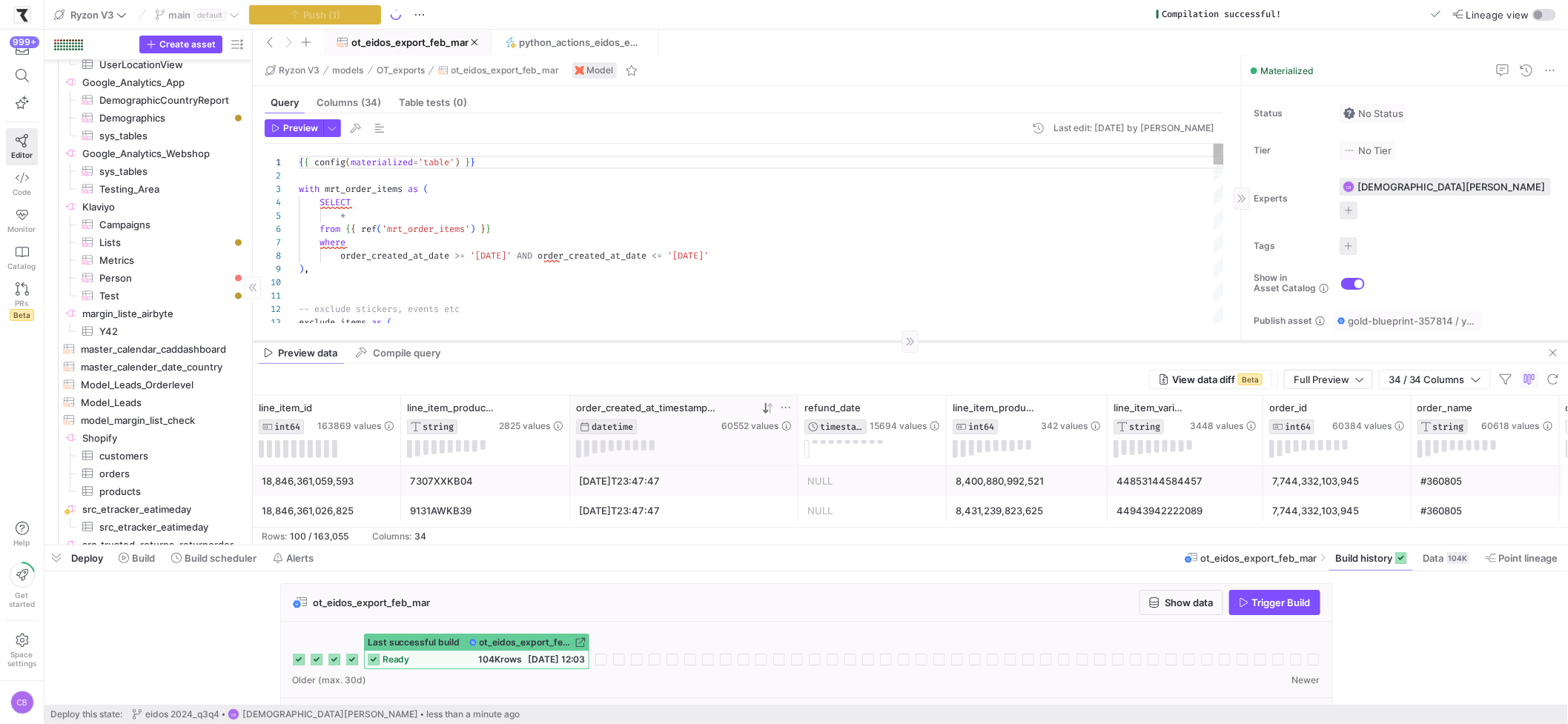
drag, startPoint x: 765, startPoint y: 291, endPoint x: 780, endPoint y: 341, distance: 52.2
click at [780, 341] on div at bounding box center [910, 341] width 1315 height 1
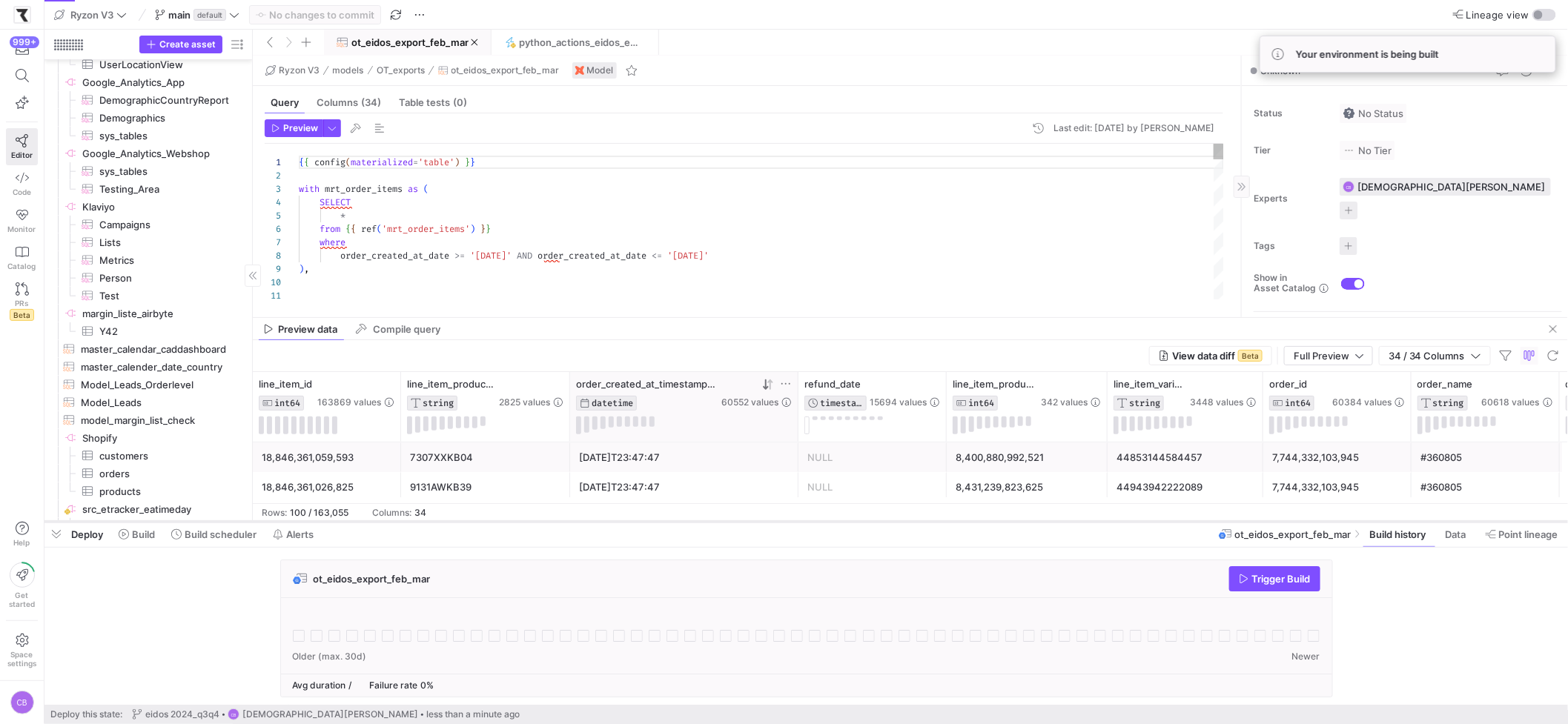
drag, startPoint x: 498, startPoint y: 543, endPoint x: 499, endPoint y: 520, distance: 23.0
click at [499, 520] on div at bounding box center [806, 522] width 1523 height 6
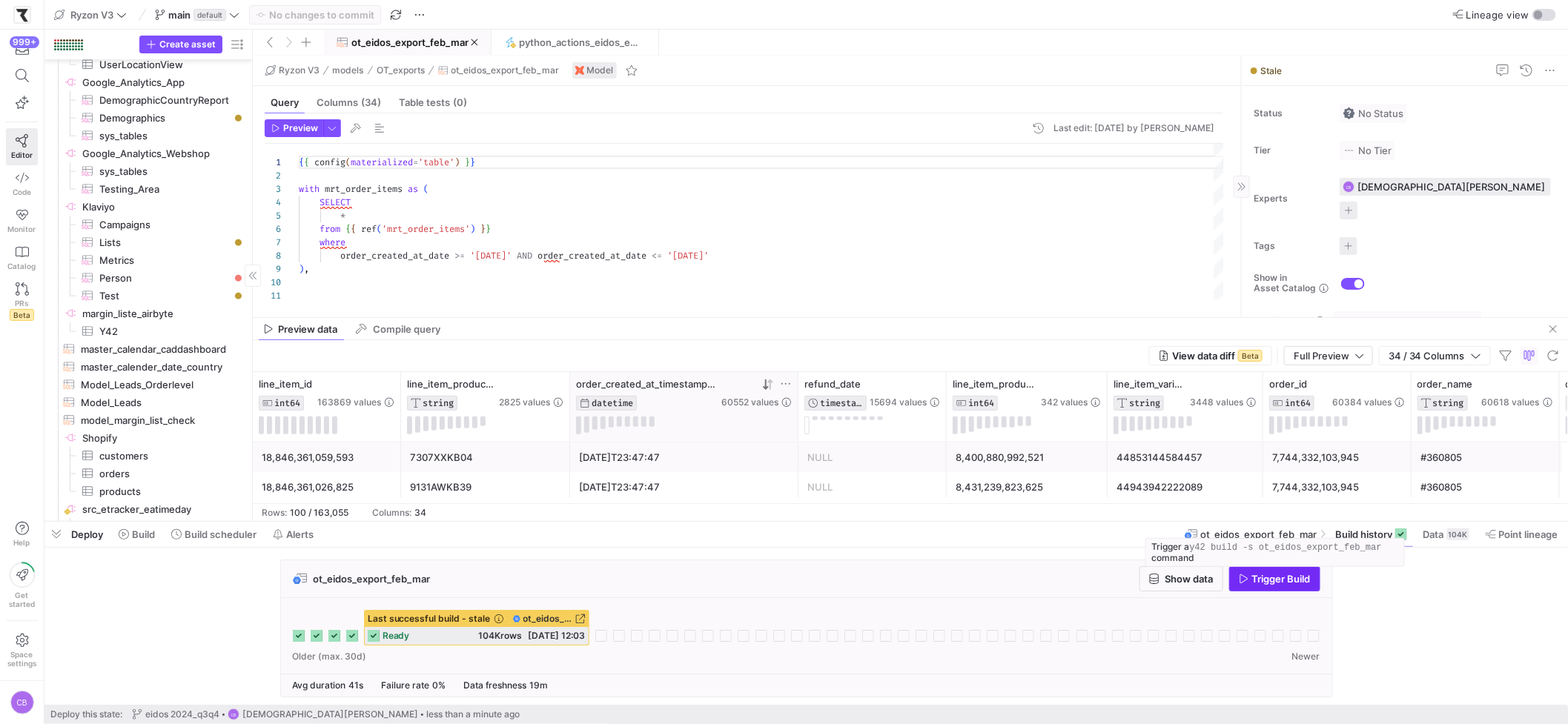
click at [1265, 580] on span "Trigger Build" at bounding box center [1281, 579] width 58 height 12
click at [533, 49] on span at bounding box center [575, 42] width 165 height 23
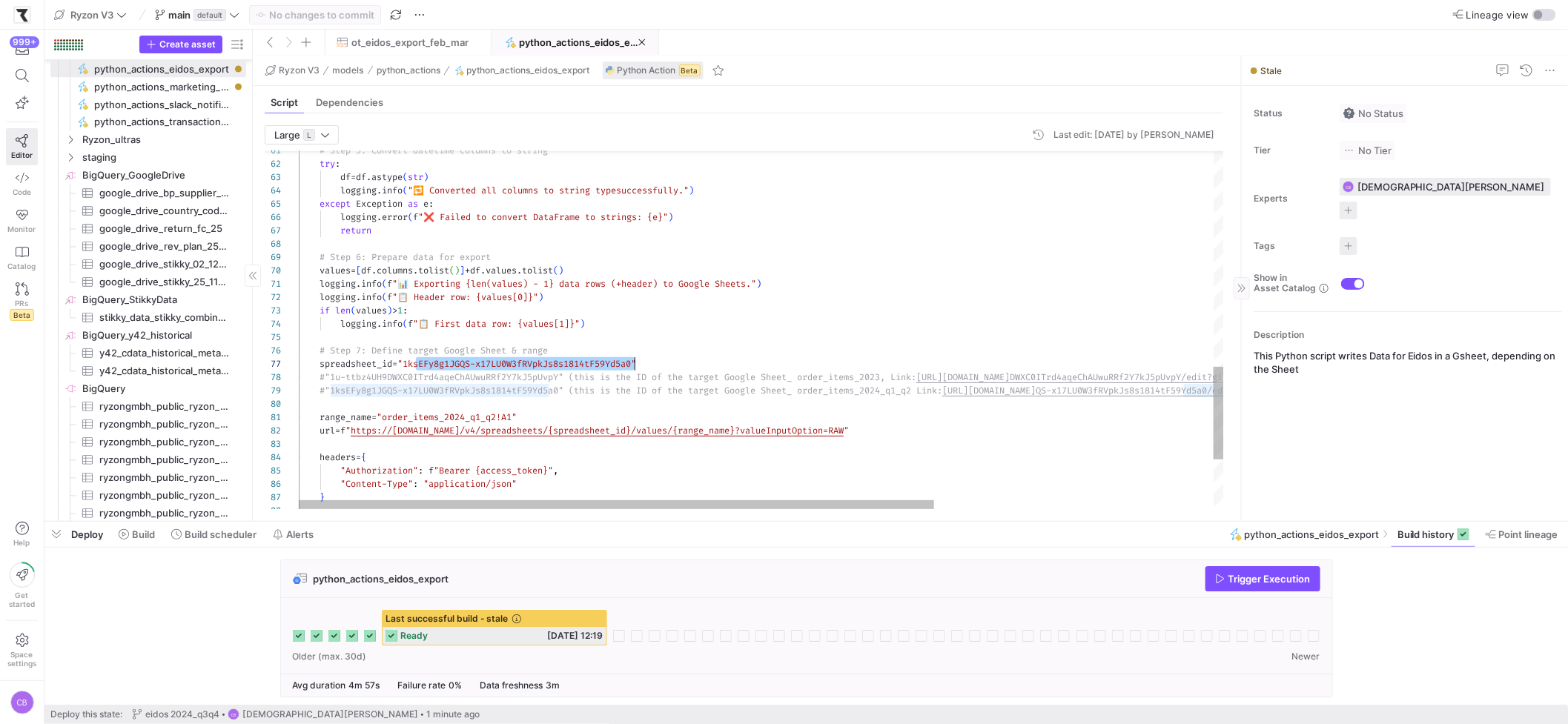
scroll to position [80, 352]
drag, startPoint x: 418, startPoint y: 364, endPoint x: 651, endPoint y: 367, distance: 233.0
click at [651, 367] on div "# Step 5: Convert datetime columns to string try : df = df . astype ( str ) log…" at bounding box center [964, 10] width 1332 height 1380
drag, startPoint x: 659, startPoint y: 362, endPoint x: 411, endPoint y: 364, distance: 248.0
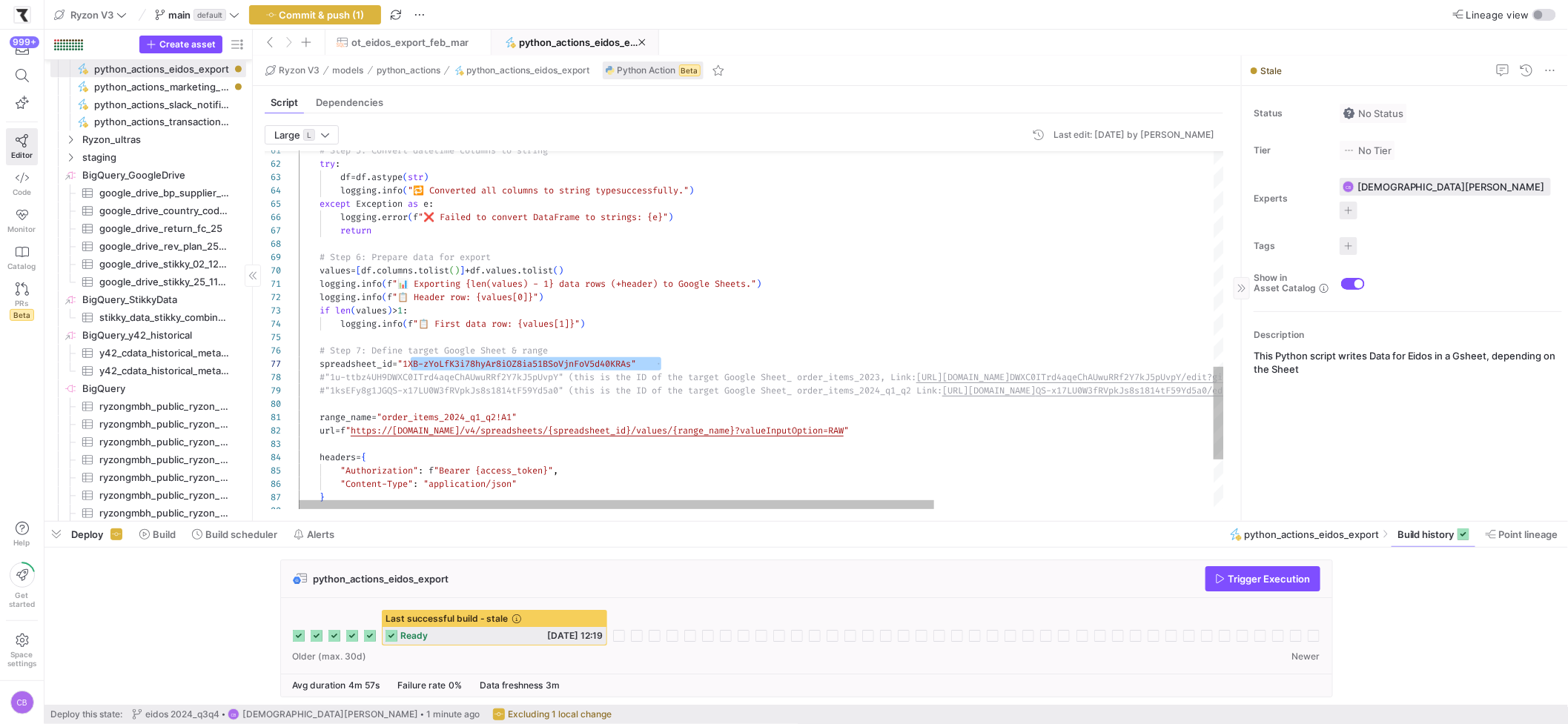
click at [411, 364] on div "# Step 5: Convert datetime columns to string try : df = df . astype ( str ) log…" at bounding box center [964, 10] width 1332 height 1380
click at [703, 351] on div "# Step 5: Convert datetime columns to string try : df = df . astype ( str ) log…" at bounding box center [964, 10] width 1332 height 1380
drag, startPoint x: 655, startPoint y: 363, endPoint x: 413, endPoint y: 363, distance: 242.0
click at [413, 363] on div "# Step 5: Convert datetime columns to string try : df = df . astype ( str ) log…" at bounding box center [964, 10] width 1332 height 1380
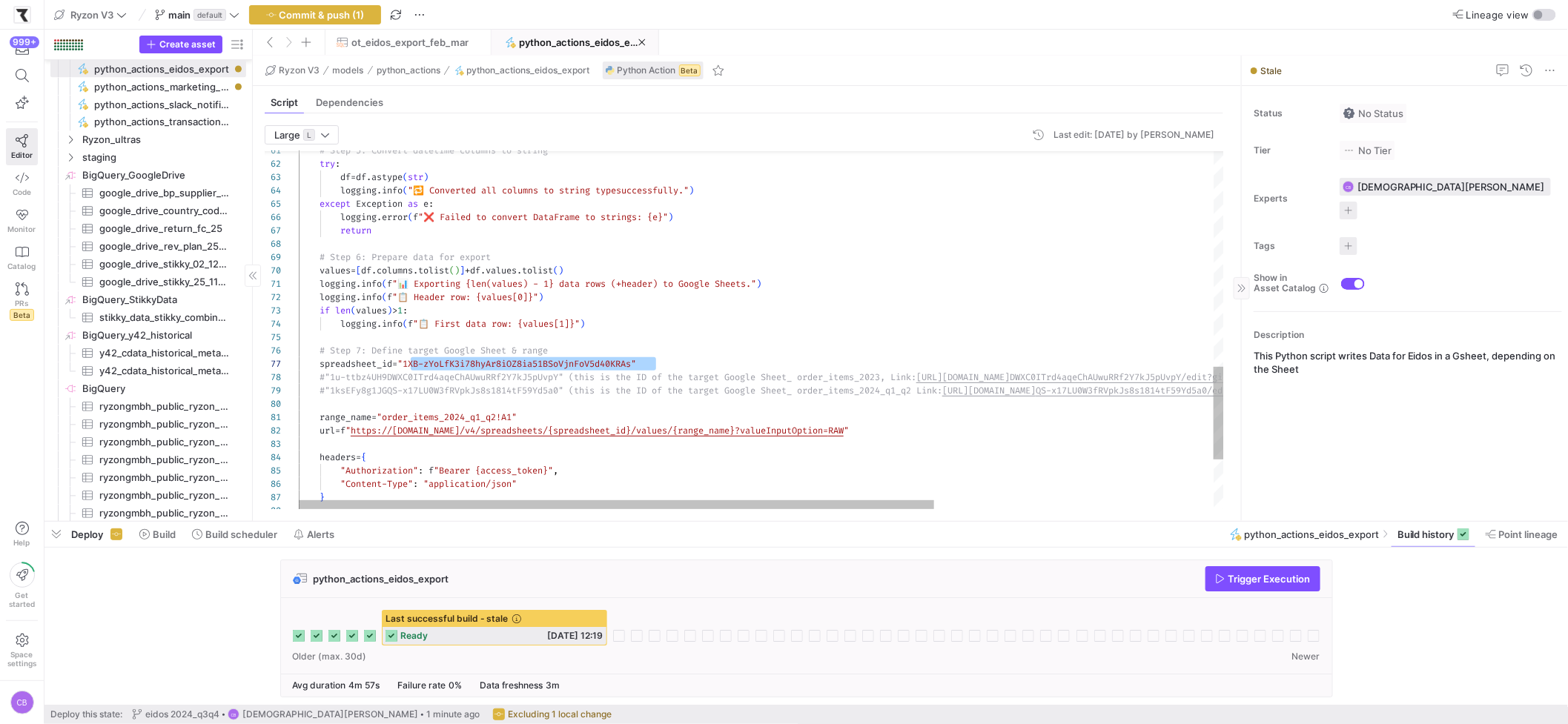
click at [689, 364] on div "# Step 5: Convert datetime columns to string try : df = df . astype ( str ) log…" at bounding box center [964, 10] width 1332 height 1380
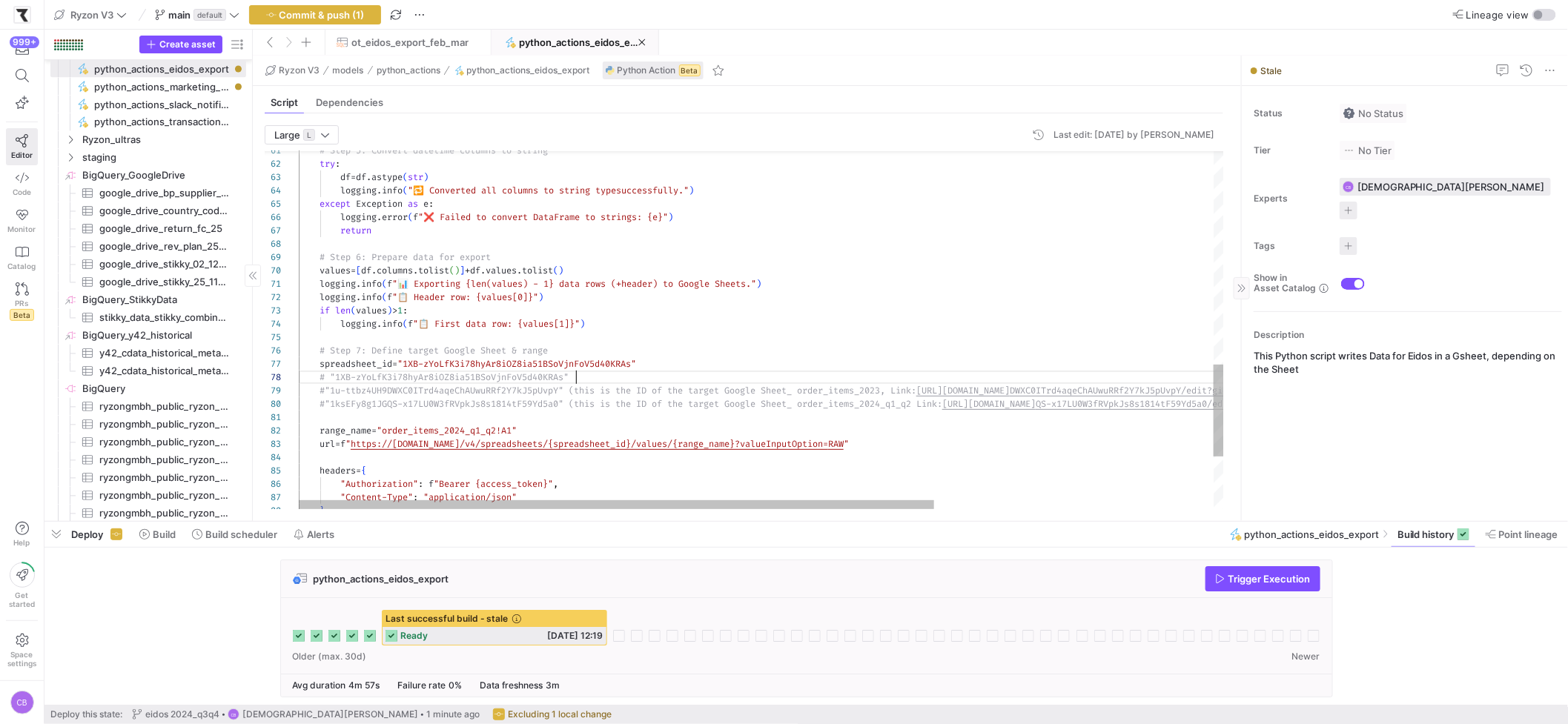
scroll to position [92, 277]
click at [902, 378] on div "# Step 5: Convert datetime columns to string try : df = df . astype ( str ) log…" at bounding box center [967, 17] width 1337 height 1394
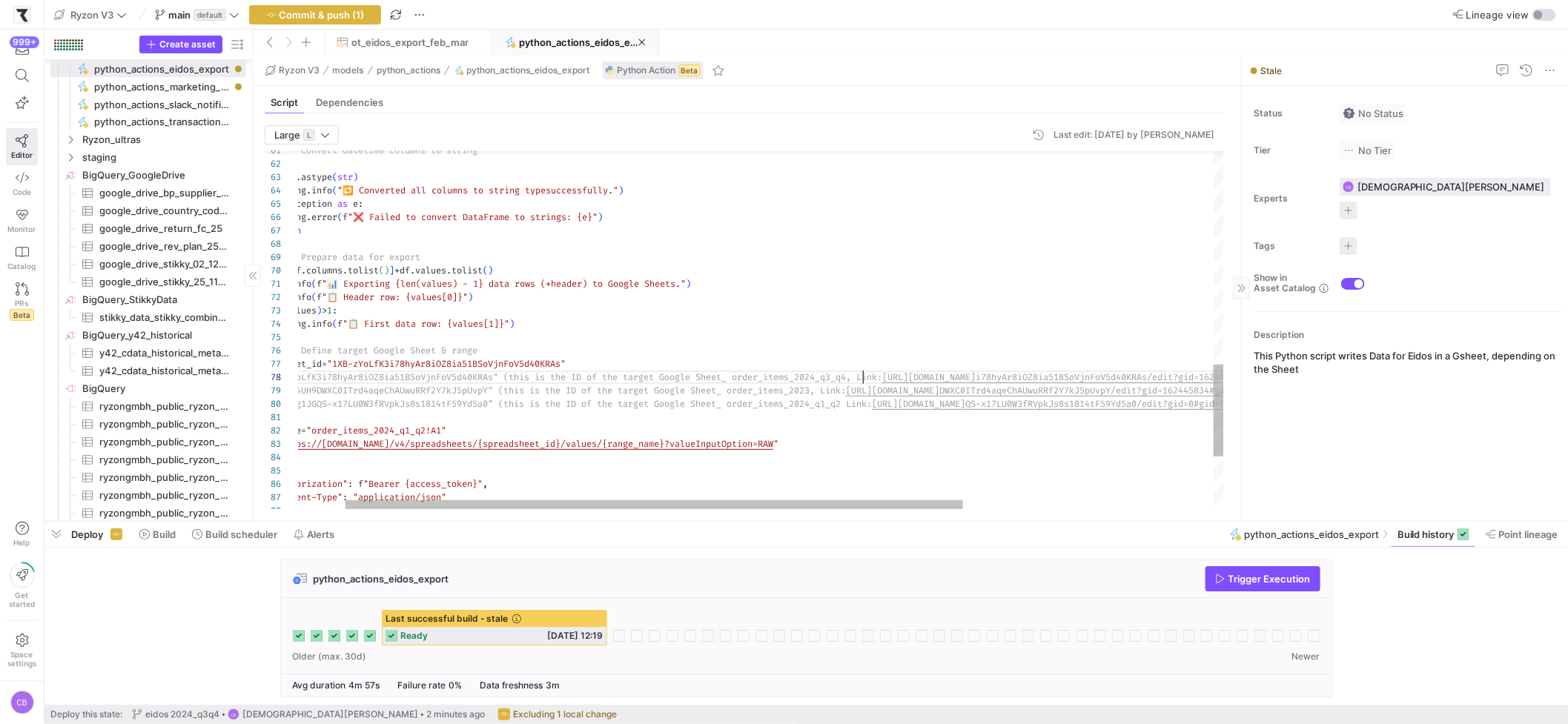
click at [941, 378] on div "# Step 5: Convert datetime columns to string try : df = df . astype ( str ) log…" at bounding box center [913, 17] width 1370 height 1394
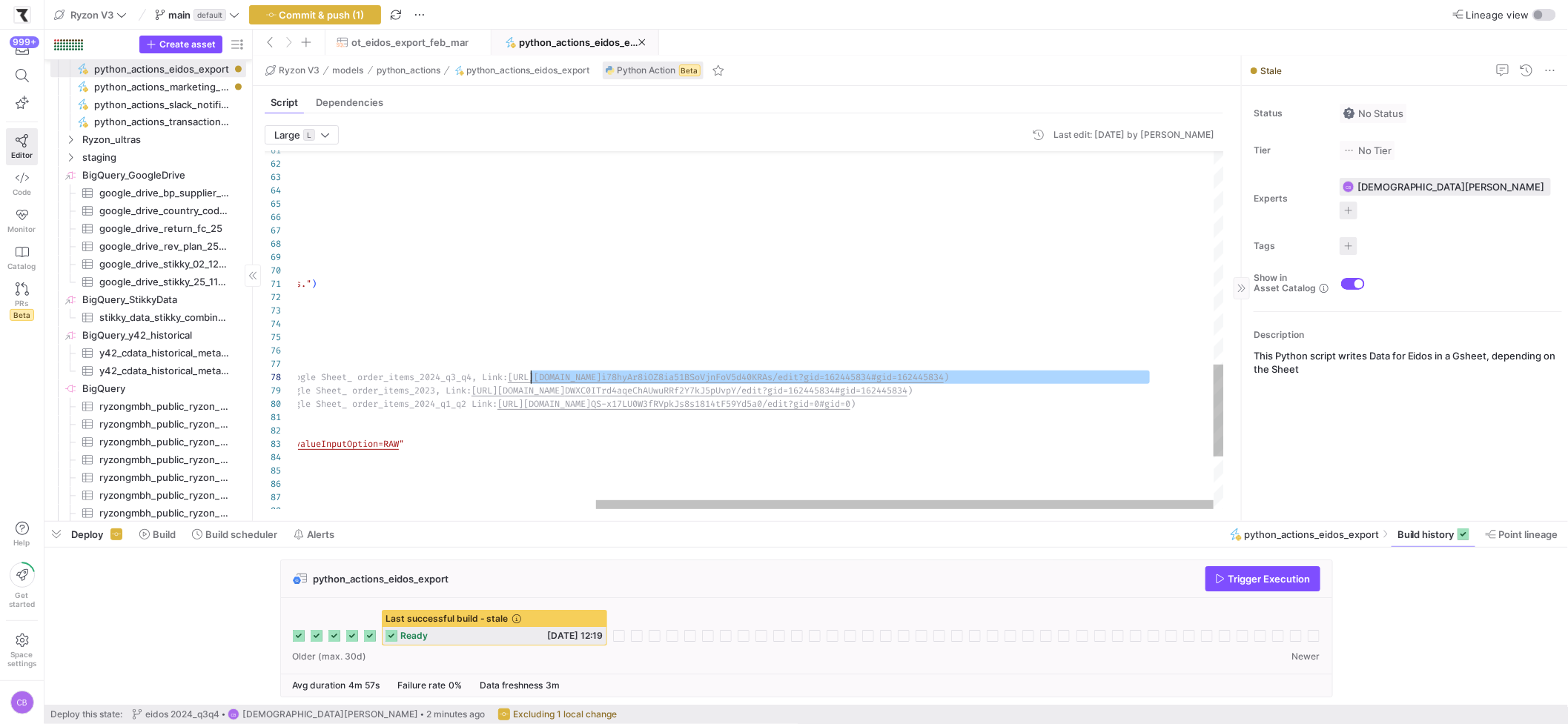
drag, startPoint x: 1149, startPoint y: 379, endPoint x: 529, endPoint y: 376, distance: 620.0
click at [529, 376] on div "# Step 5: Convert datetime columns to string try : df = df . astype ( str ) log…" at bounding box center [539, 17] width 1370 height 1394
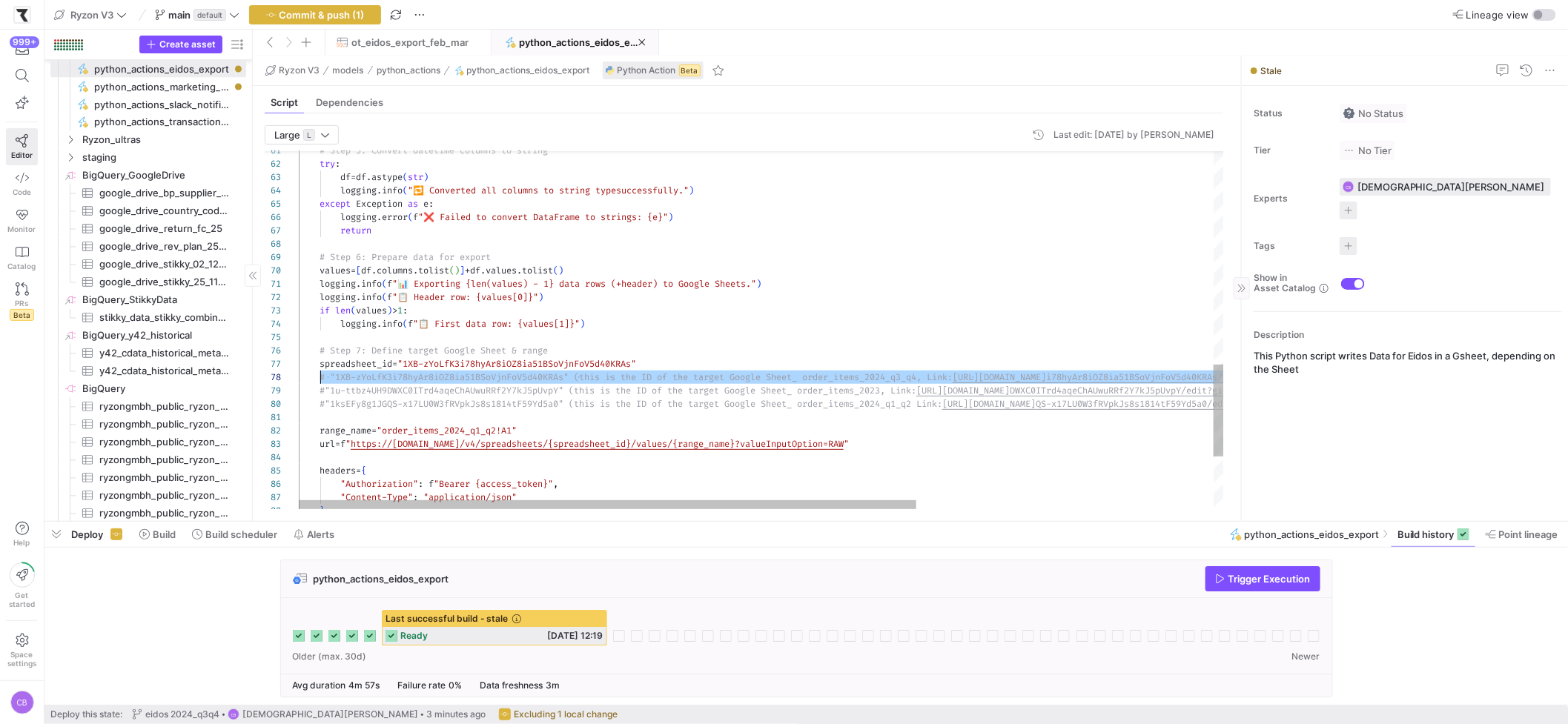
scroll to position [92, 20]
drag, startPoint x: 1186, startPoint y: 376, endPoint x: 318, endPoint y: 382, distance: 868.0
click at [318, 382] on div "# Step 5: Convert datetime columns to string try : df = df . astype ( str ) log…" at bounding box center [983, 17] width 1370 height 1394
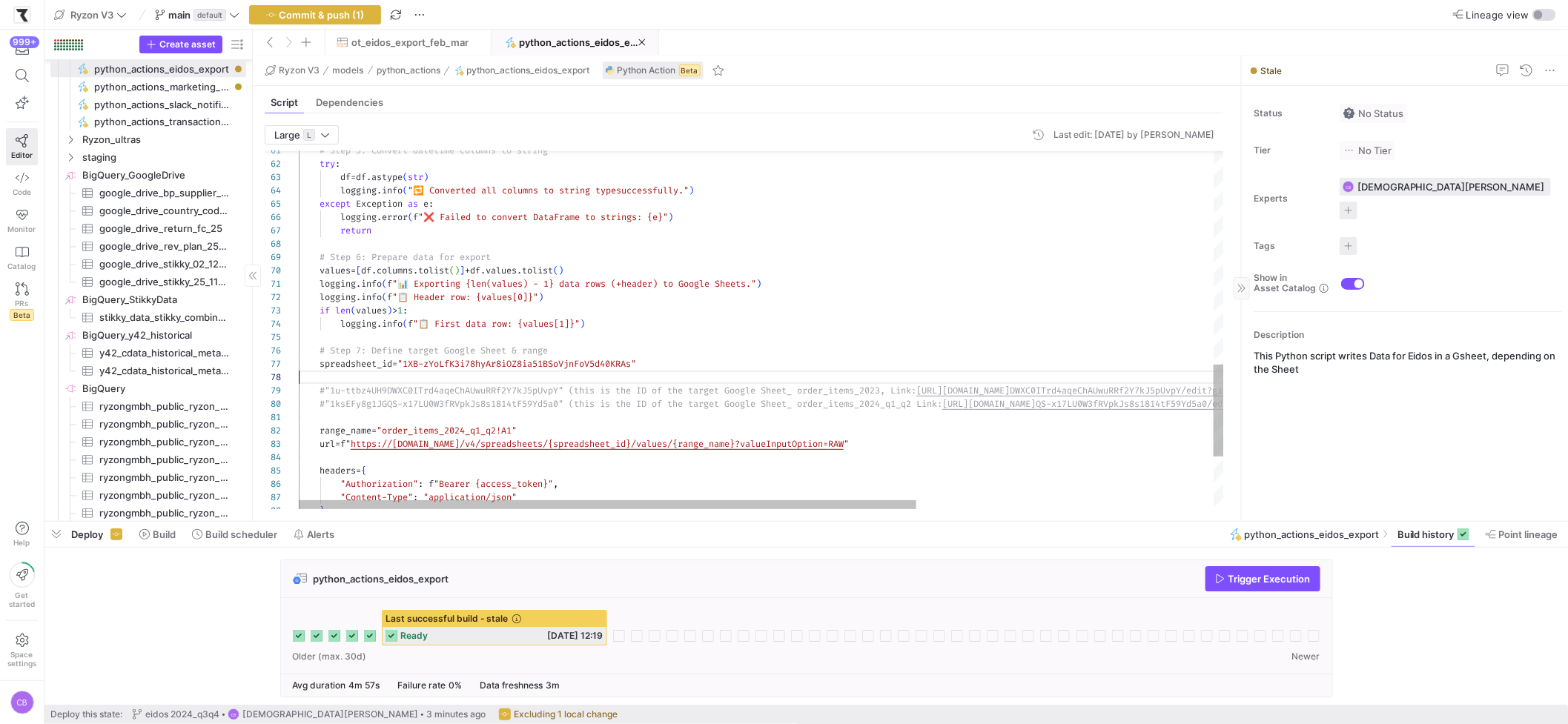
scroll to position [80, 361]
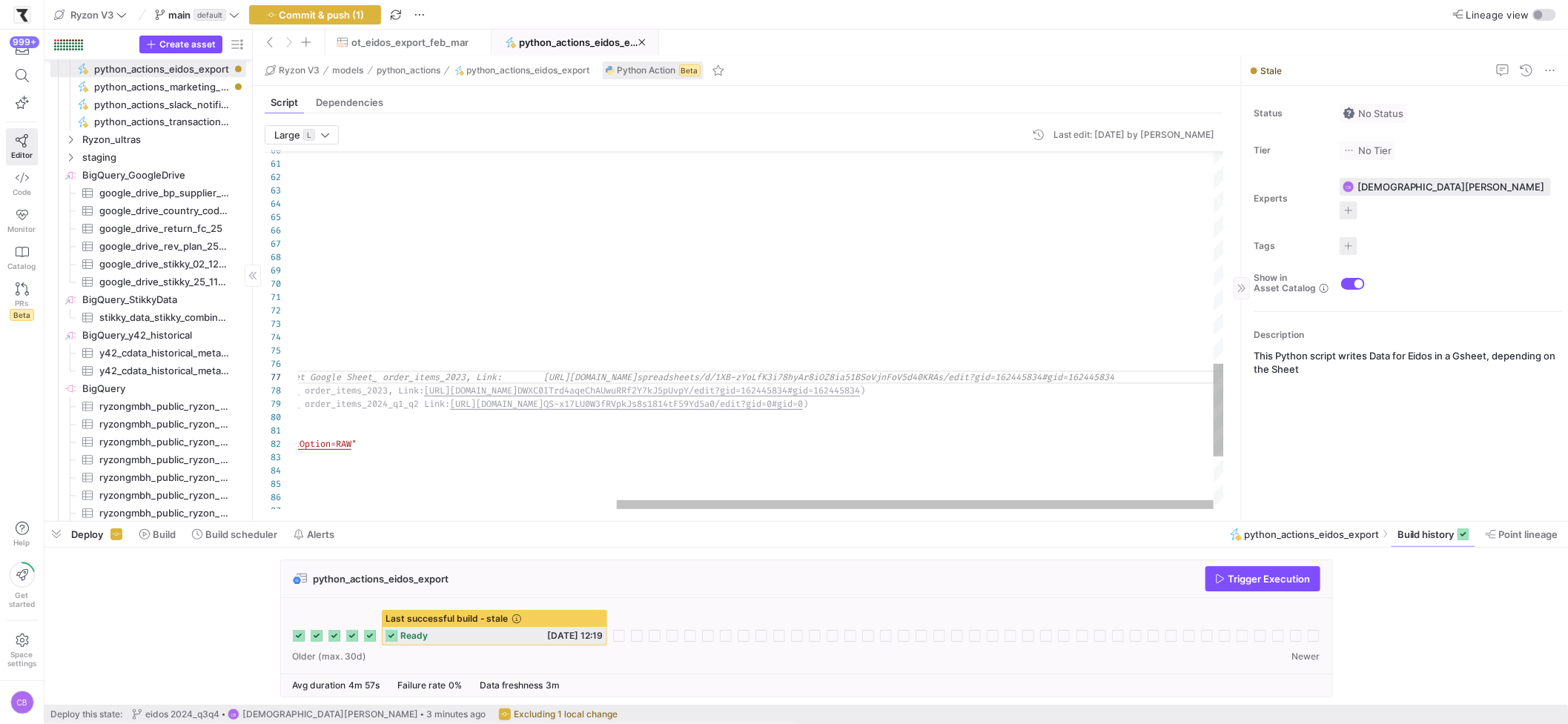
click at [1075, 409] on div "# Step 5: Convert datetime columns to string try : df = df . astype ( str ) log…" at bounding box center [515, 23] width 1417 height 1380
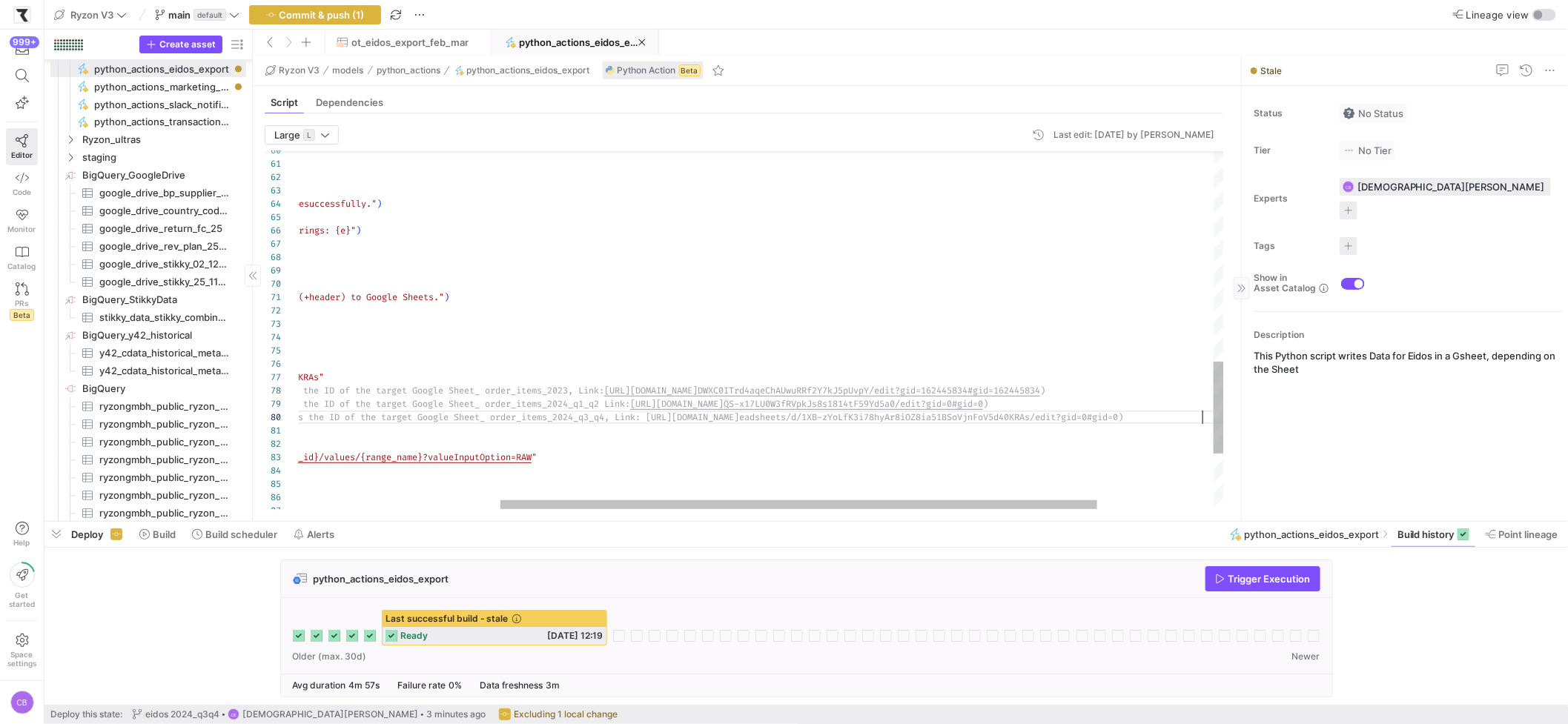
scroll to position [26, 1214]
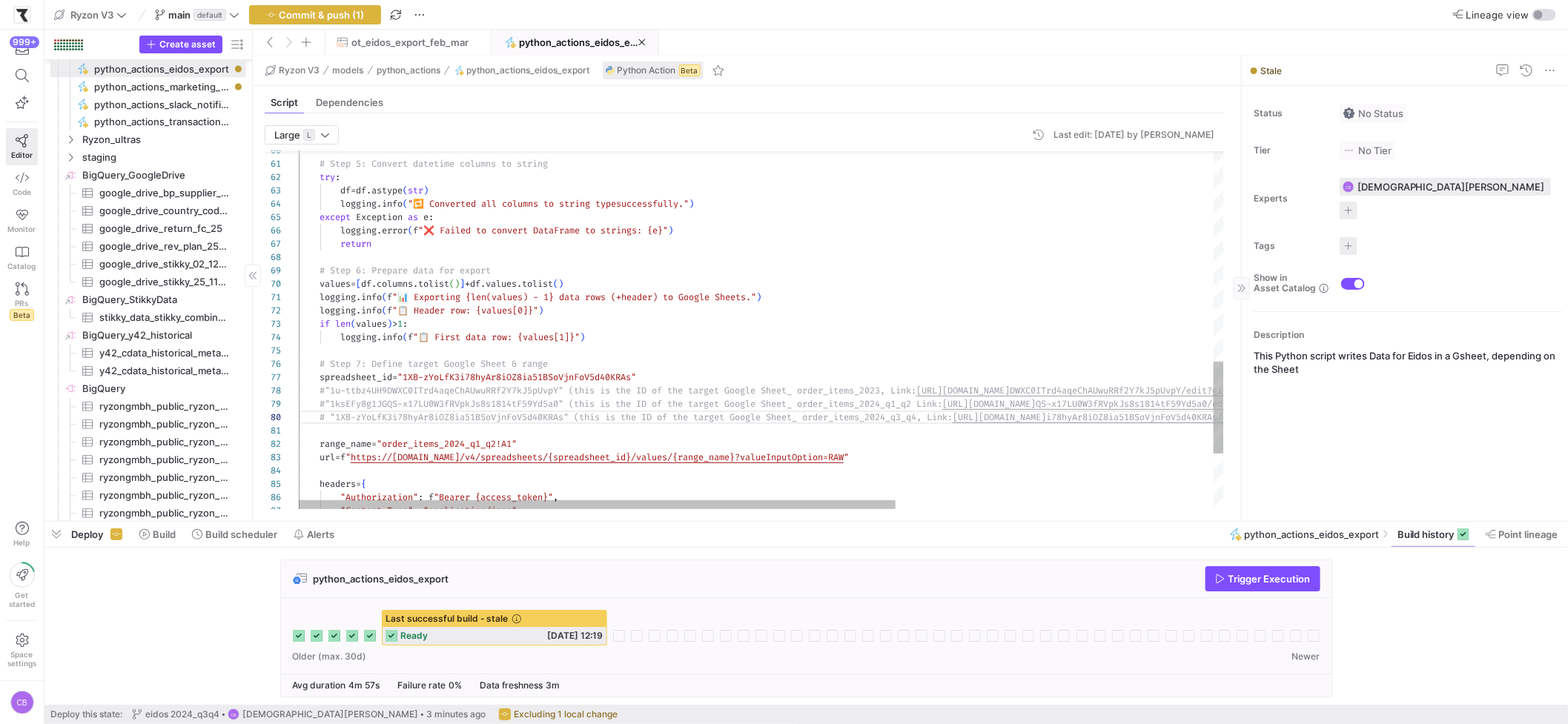
click at [325, 408] on div "# Step 5: Convert datetime columns to string try : df = df . astype ( str ) log…" at bounding box center [1006, 30] width 1417 height 1394
click at [324, 392] on div "# Step 5: Convert datetime columns to string try : df = df . astype ( str ) log…" at bounding box center [1006, 30] width 1417 height 1394
type textarea "logging.info(f"📊 Exporting {len(values) - 1} data rows (+ header) to Google She…"
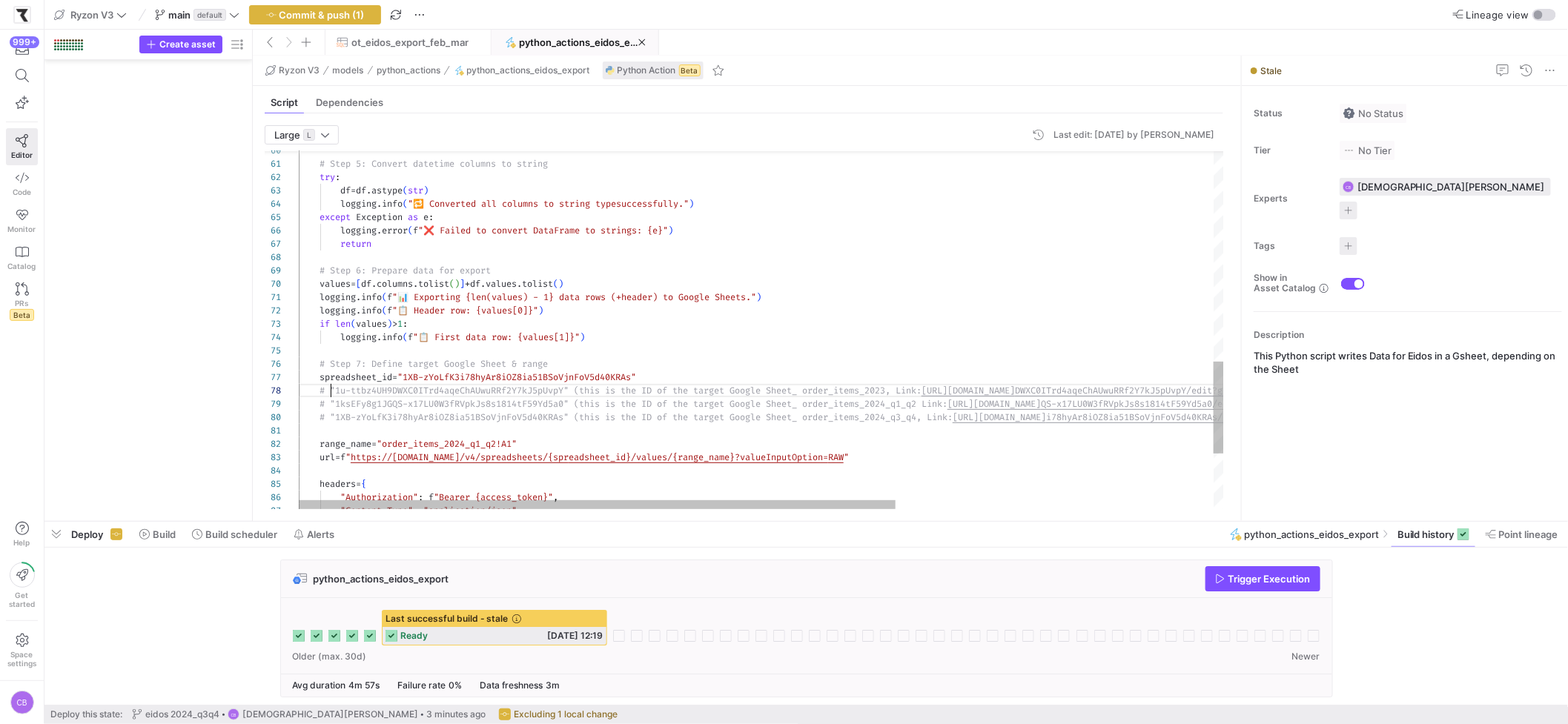
scroll to position [92, 32]
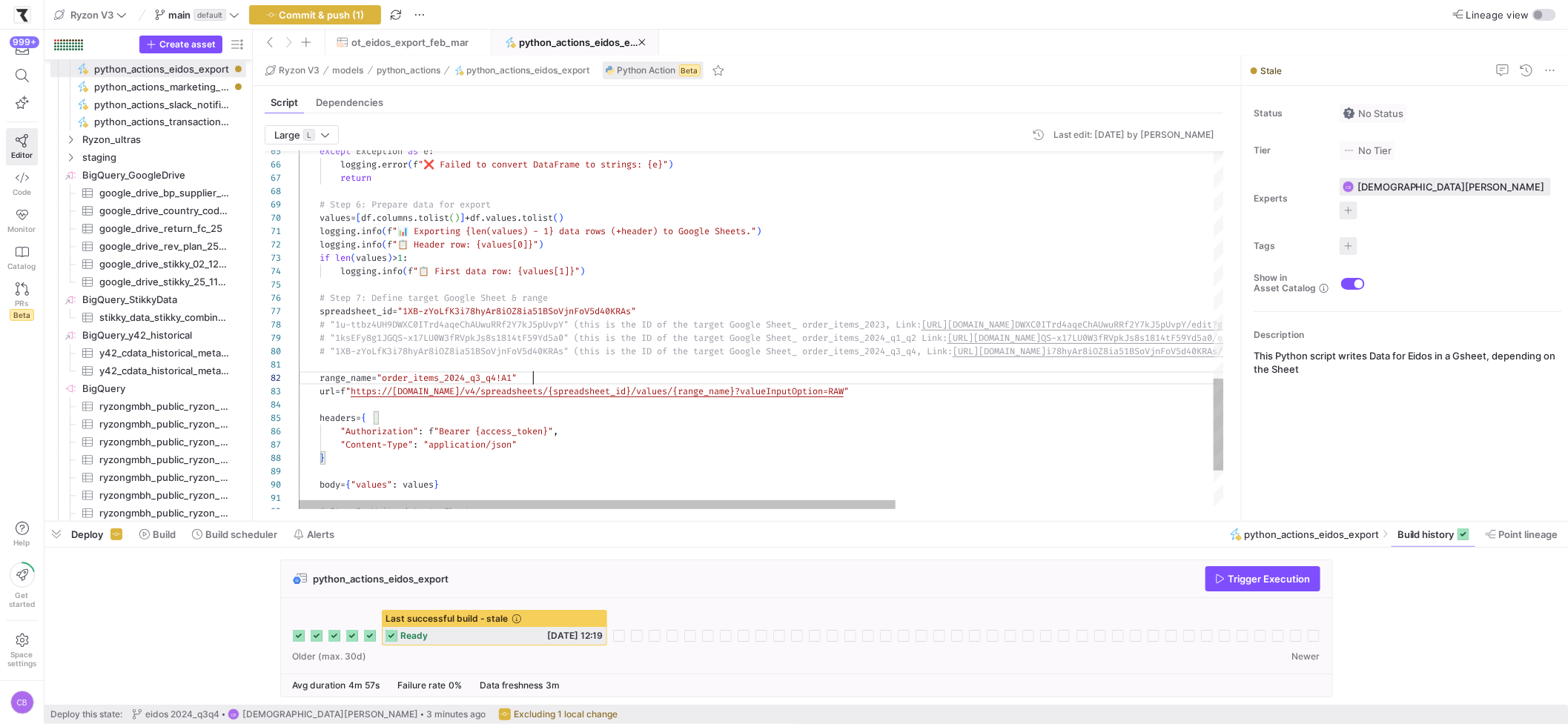
scroll to position [13, 233]
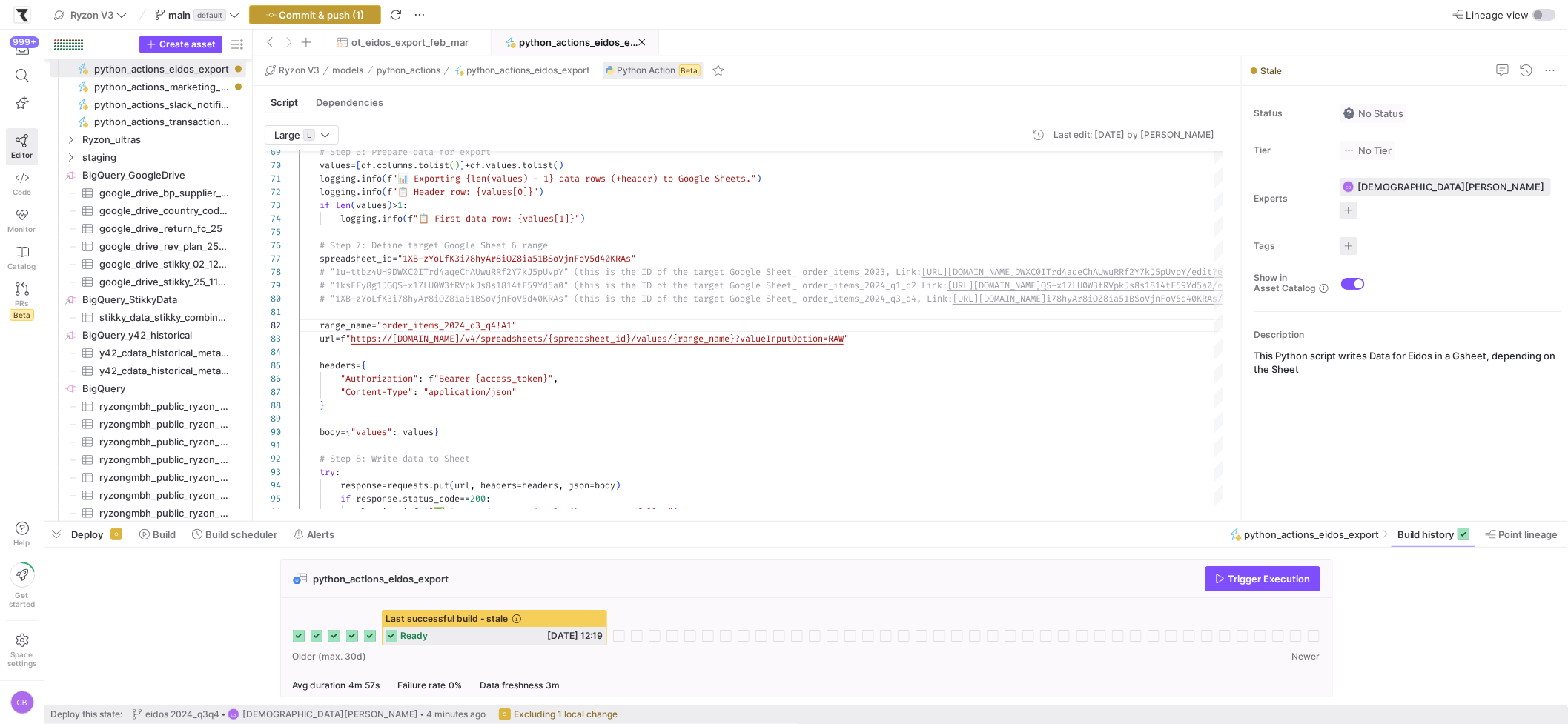
type textarea "range_name = "order_items_2024_q3_q4!A1" url = f"https://sheets.googleapis.com/…"
click at [358, 18] on span "Commit & push (1)" at bounding box center [323, 15] width 85 height 12
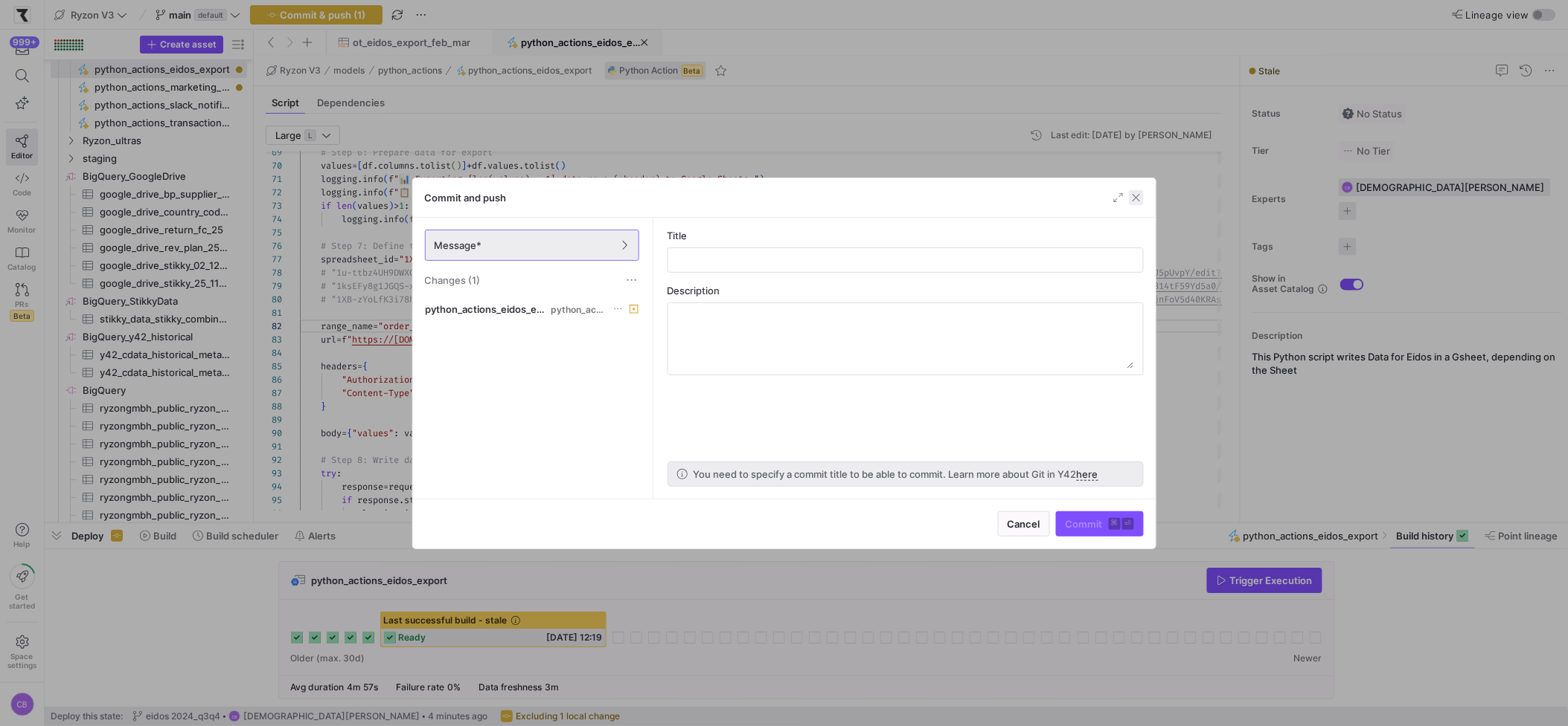
click at [1135, 201] on span "button" at bounding box center [1135, 197] width 15 height 15
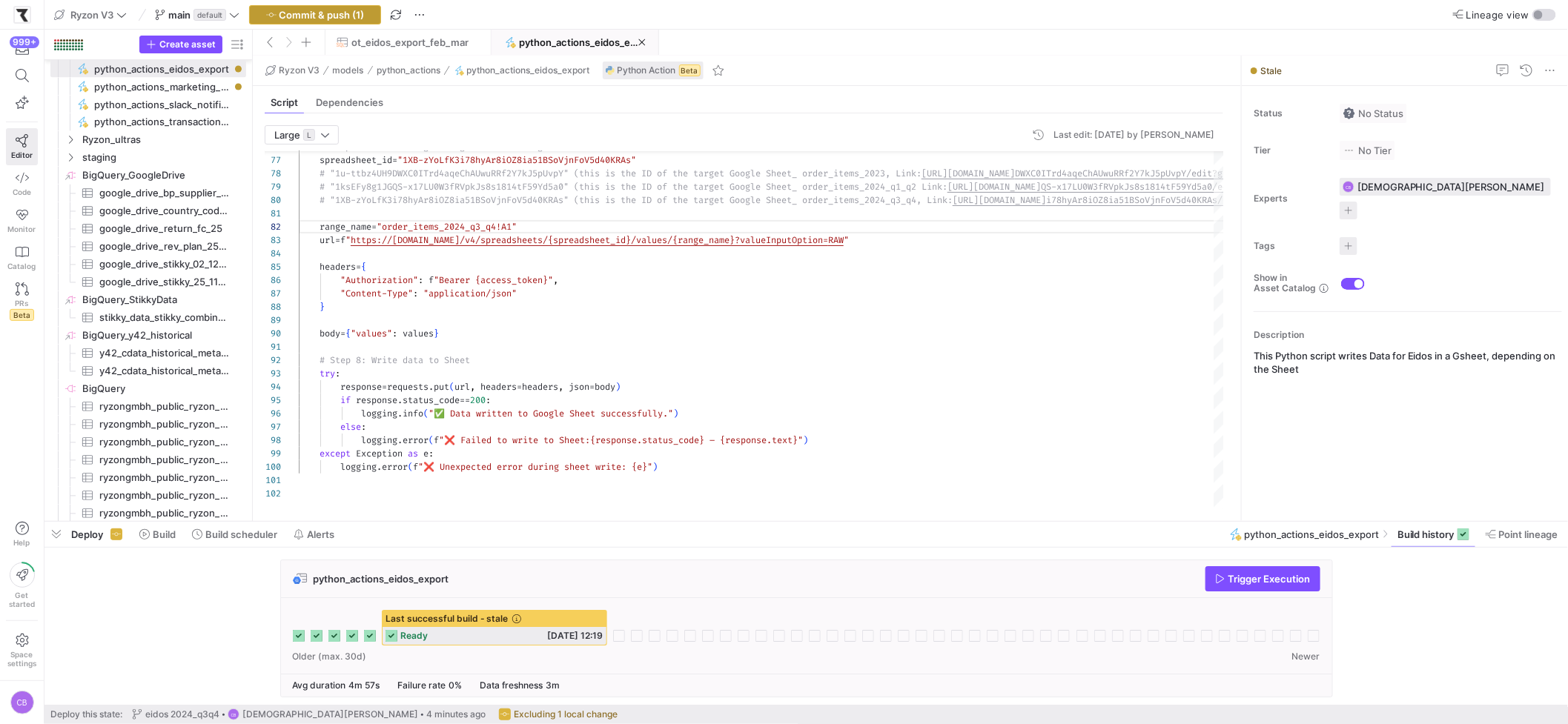
click at [352, 18] on span "Commit & push (1)" at bounding box center [323, 15] width 85 height 12
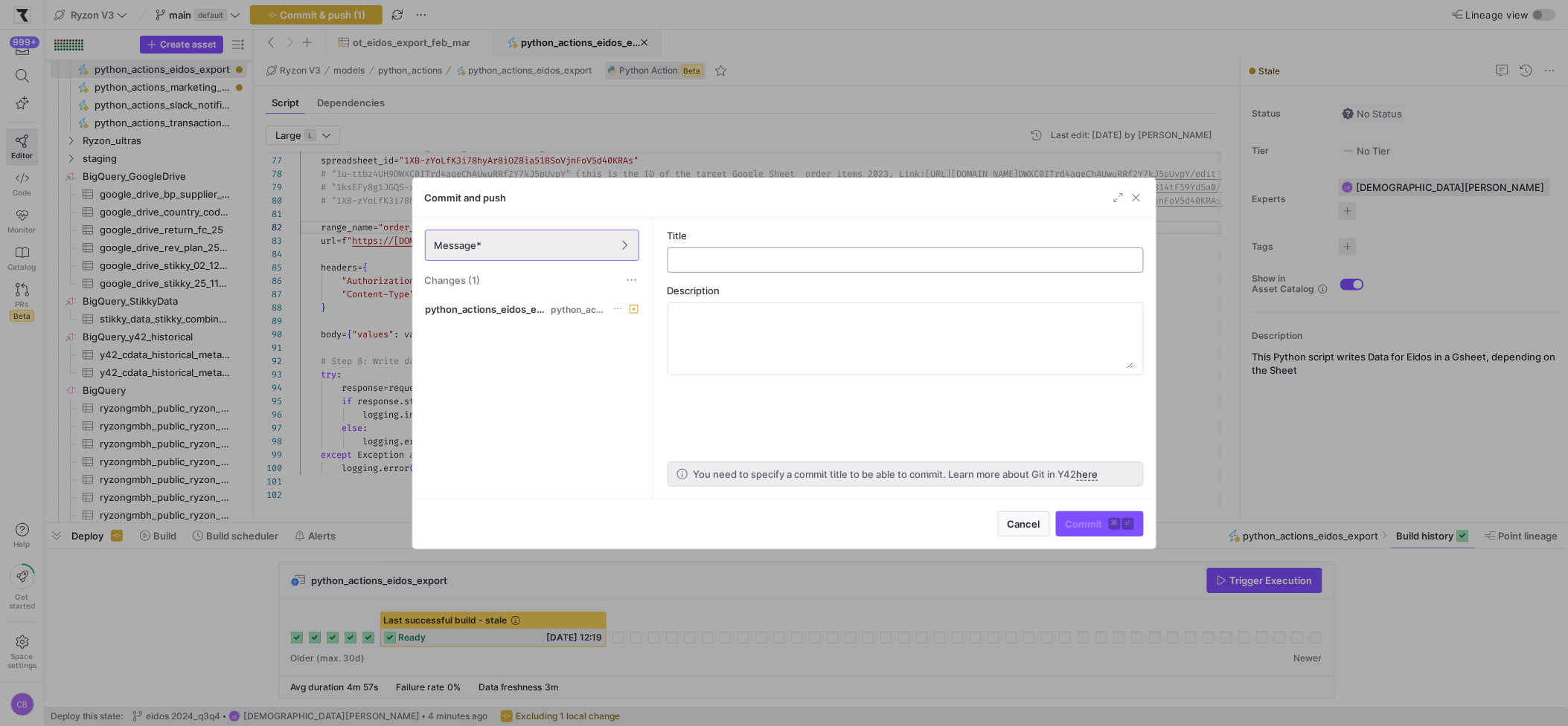
click at [718, 265] on input "text" at bounding box center [905, 260] width 451 height 12
type input "e"
type input "python export eidos_ 2024 q3q4"
click at [1084, 532] on span "submit" at bounding box center [1099, 524] width 87 height 23
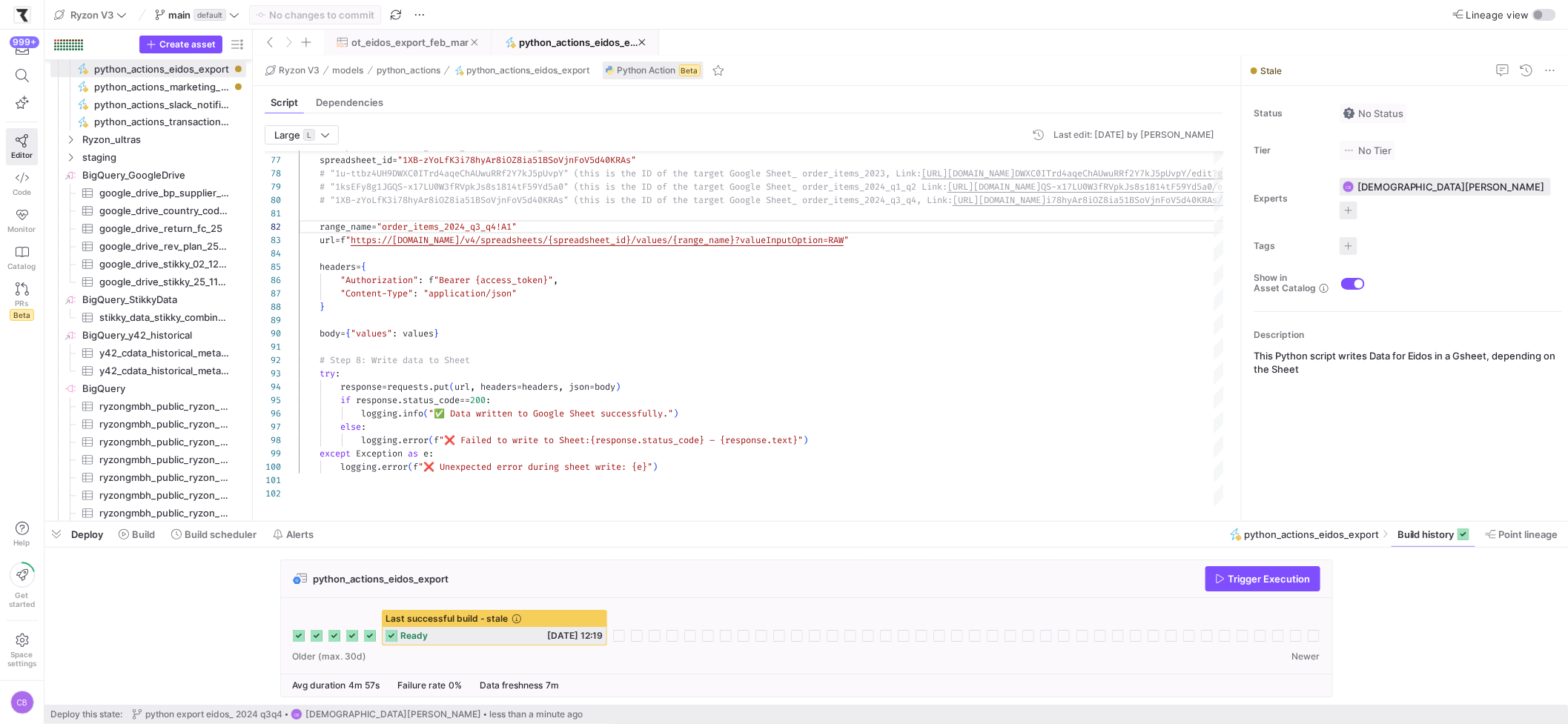
click at [406, 49] on span at bounding box center [407, 42] width 165 height 23
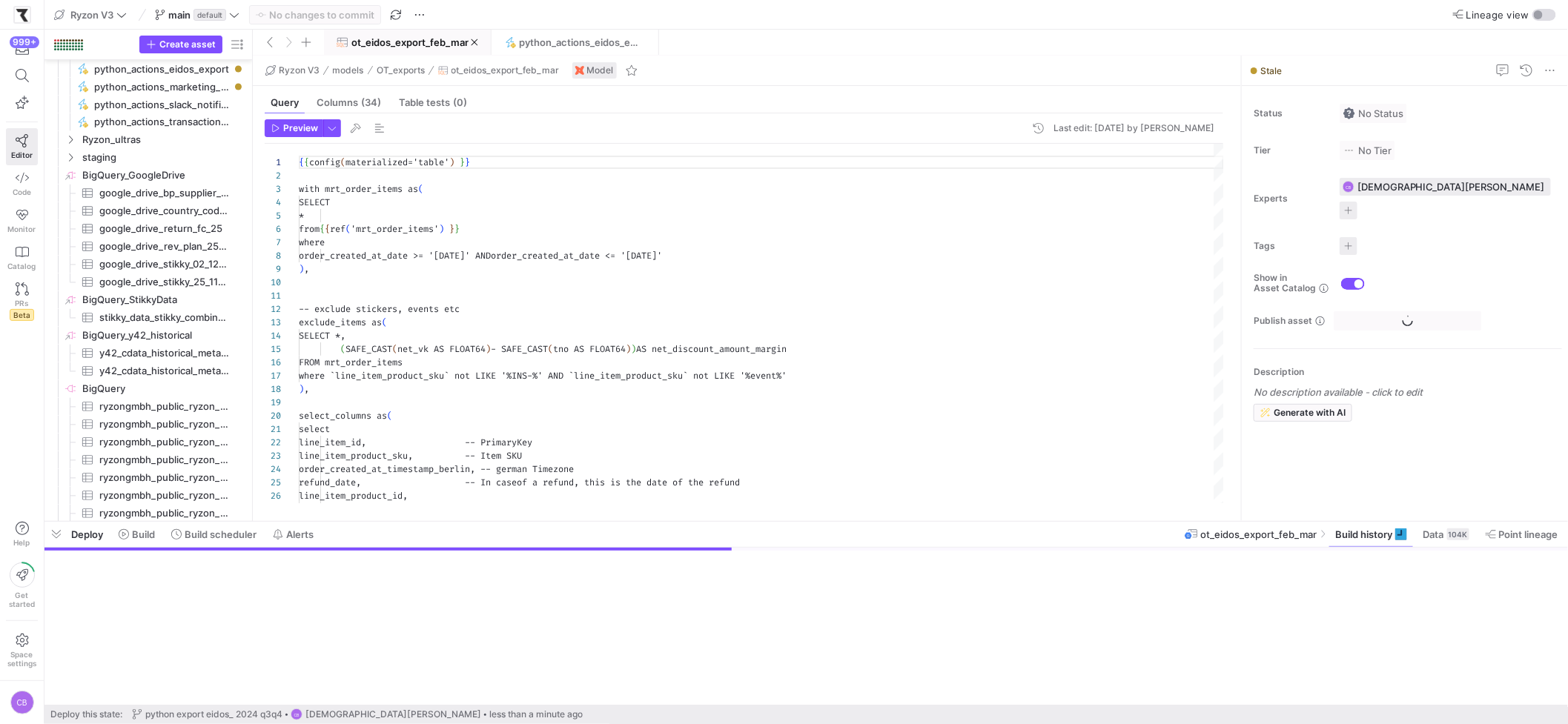
scroll to position [1175, 0]
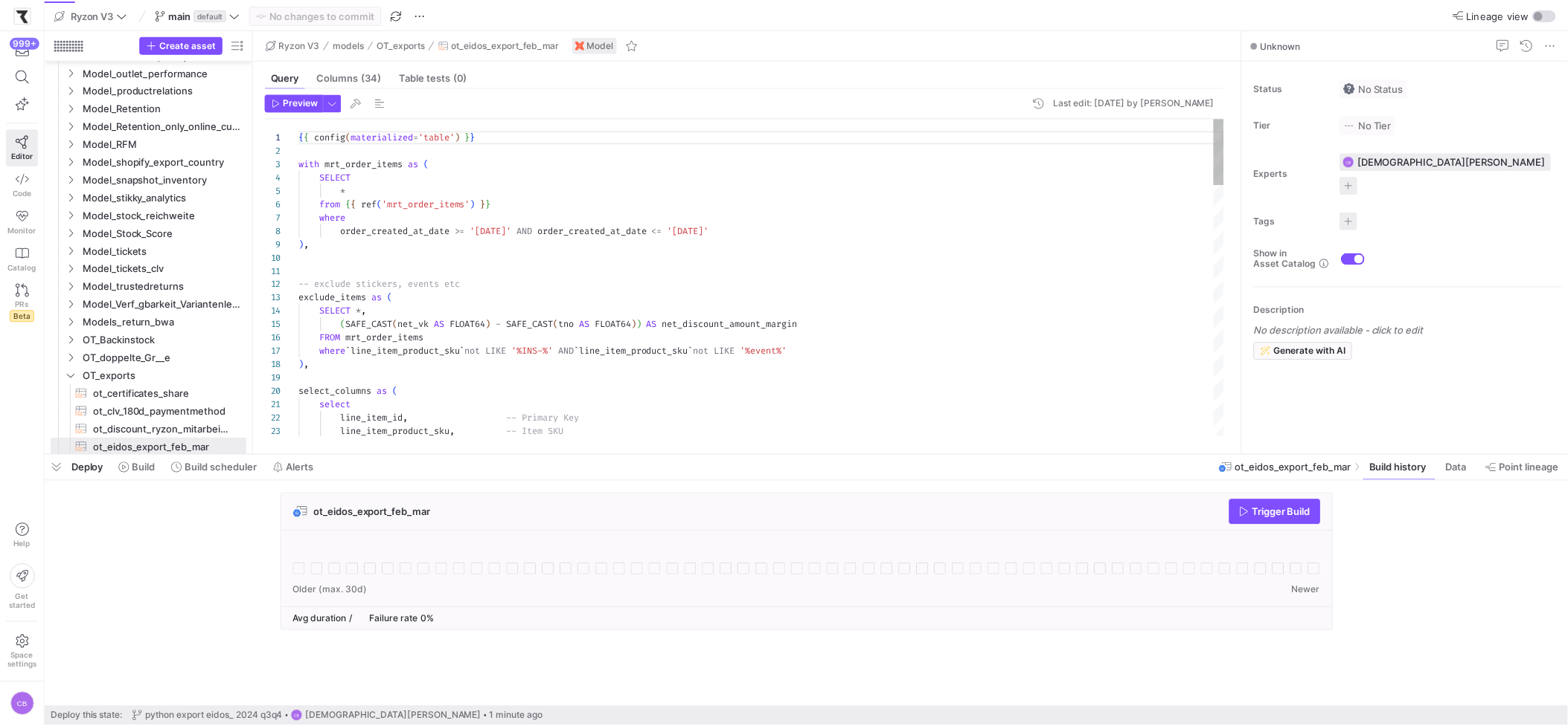
scroll to position [134, 0]
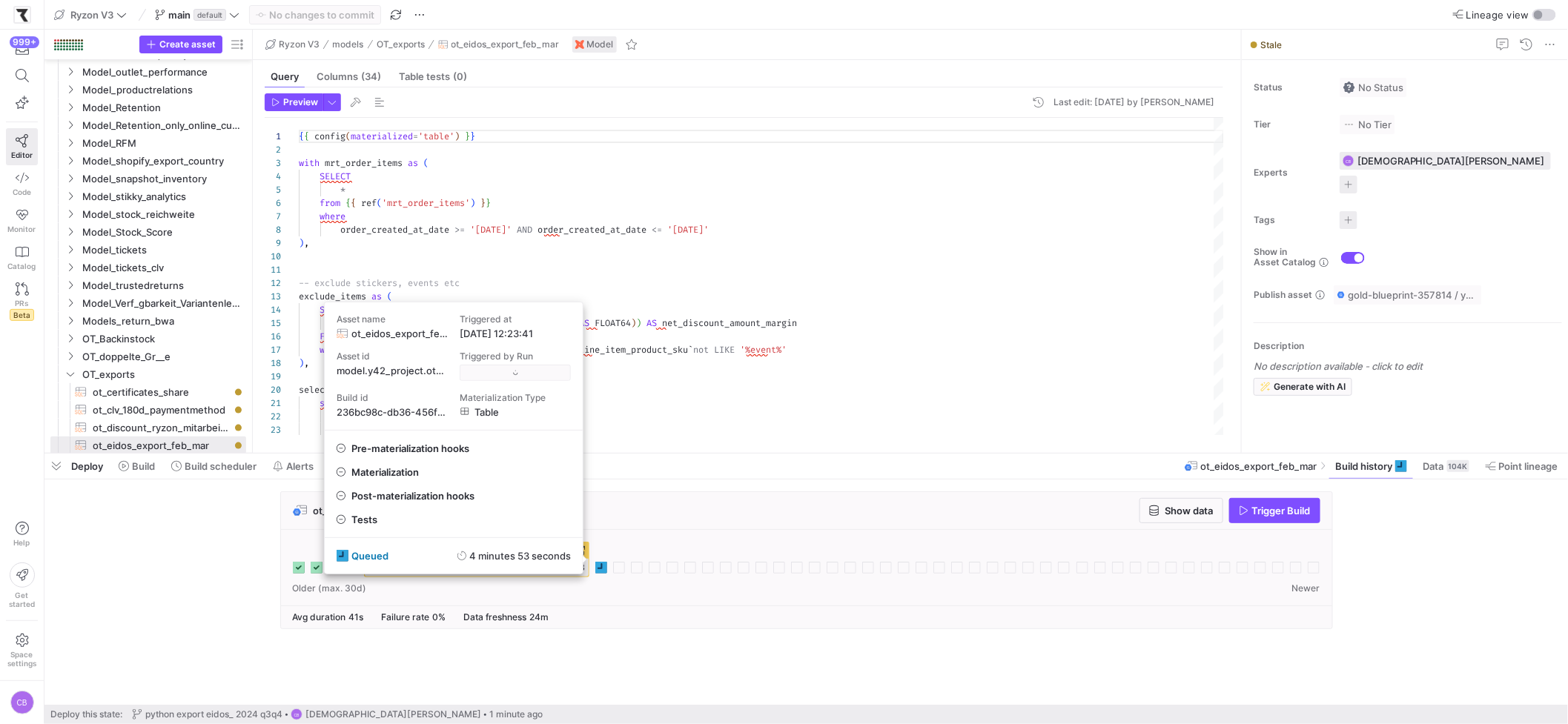
click at [603, 570] on icon at bounding box center [601, 568] width 12 height 12
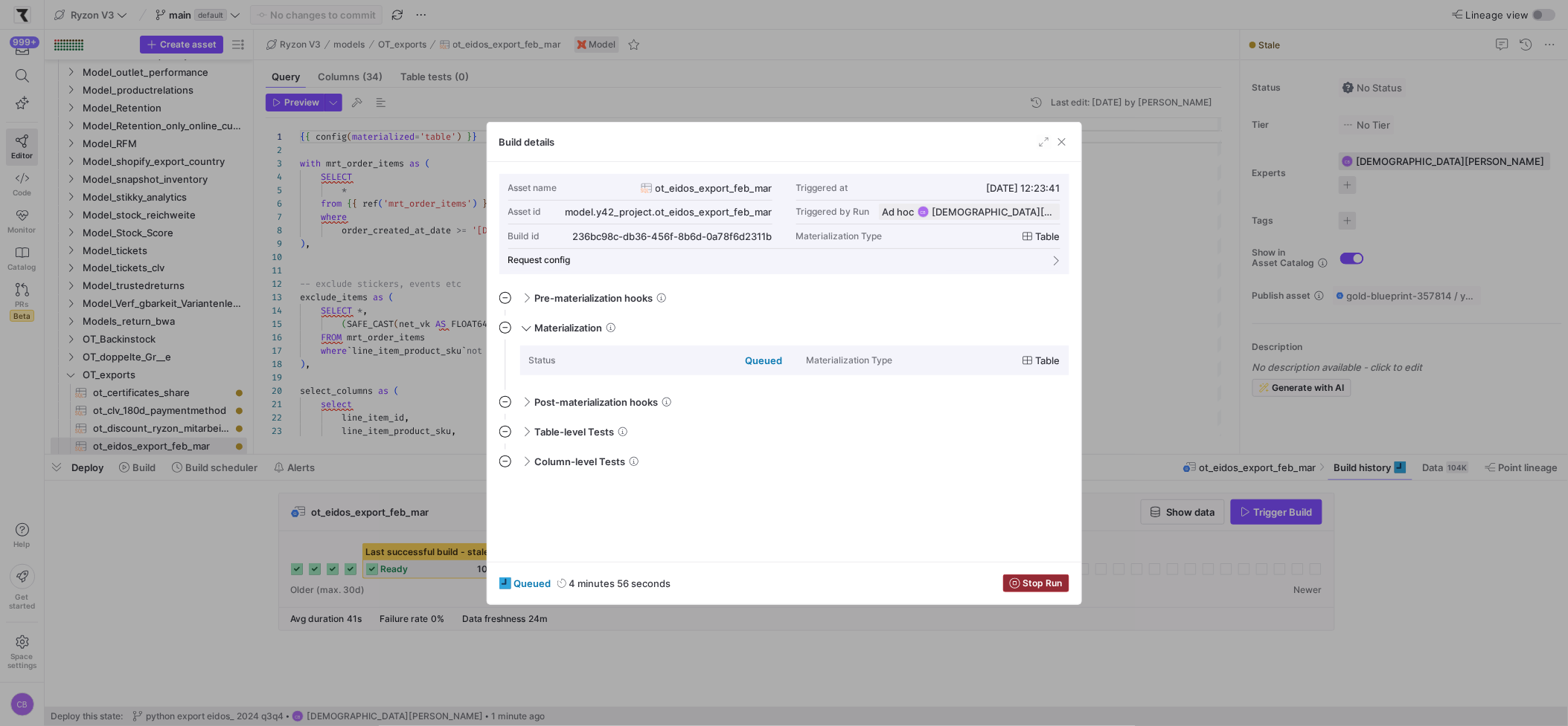
click at [1062, 584] on span "Stop Run" at bounding box center [1042, 584] width 39 height 11
click at [1119, 445] on div at bounding box center [784, 363] width 1568 height 726
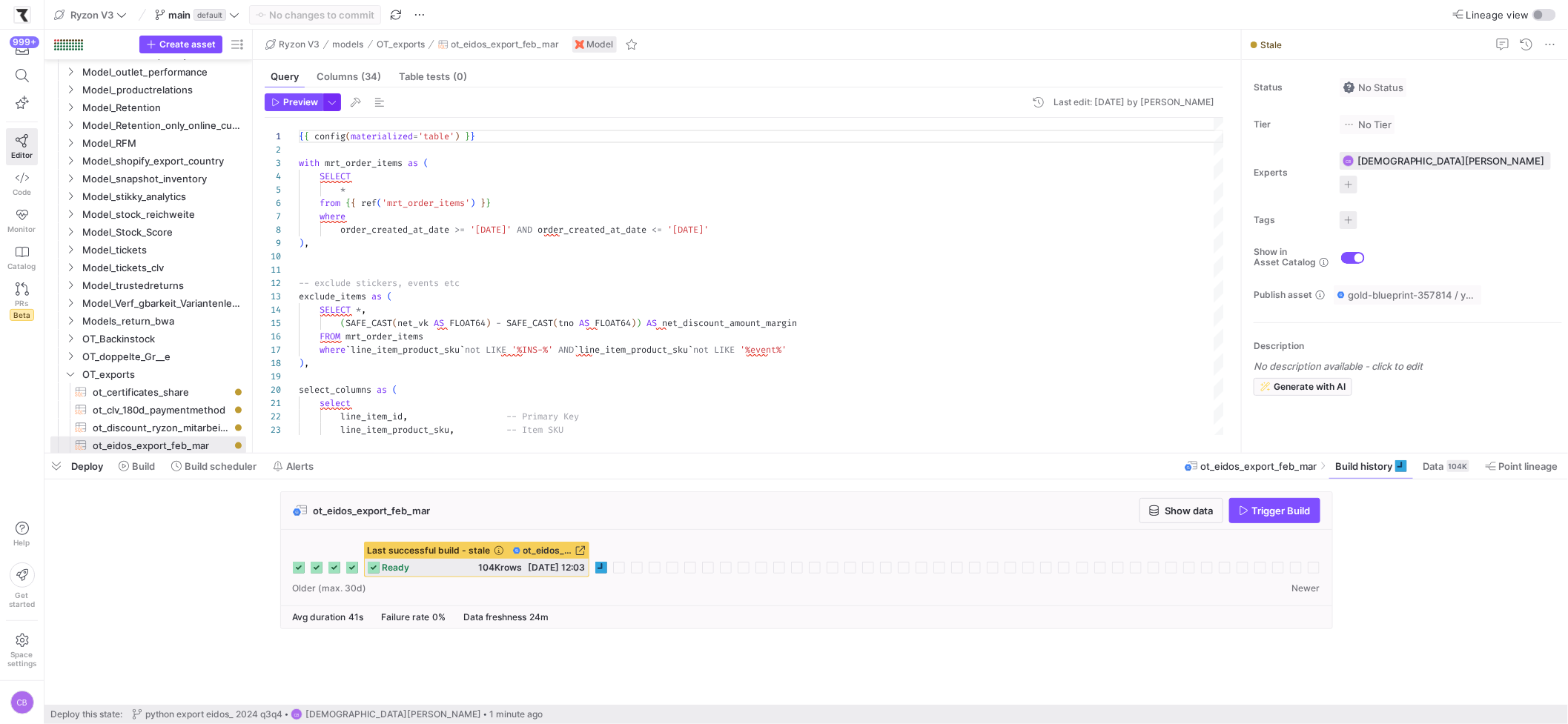
click at [335, 104] on span "button" at bounding box center [331, 102] width 17 height 17
click at [280, 190] on p "Full Preview" at bounding box center [236, 192] width 129 height 12
click at [166, 192] on input "Full Preview Slower but complete preview" at bounding box center [160, 198] width 12 height 12
radio input "true"
click at [290, 99] on div at bounding box center [784, 362] width 1568 height 724
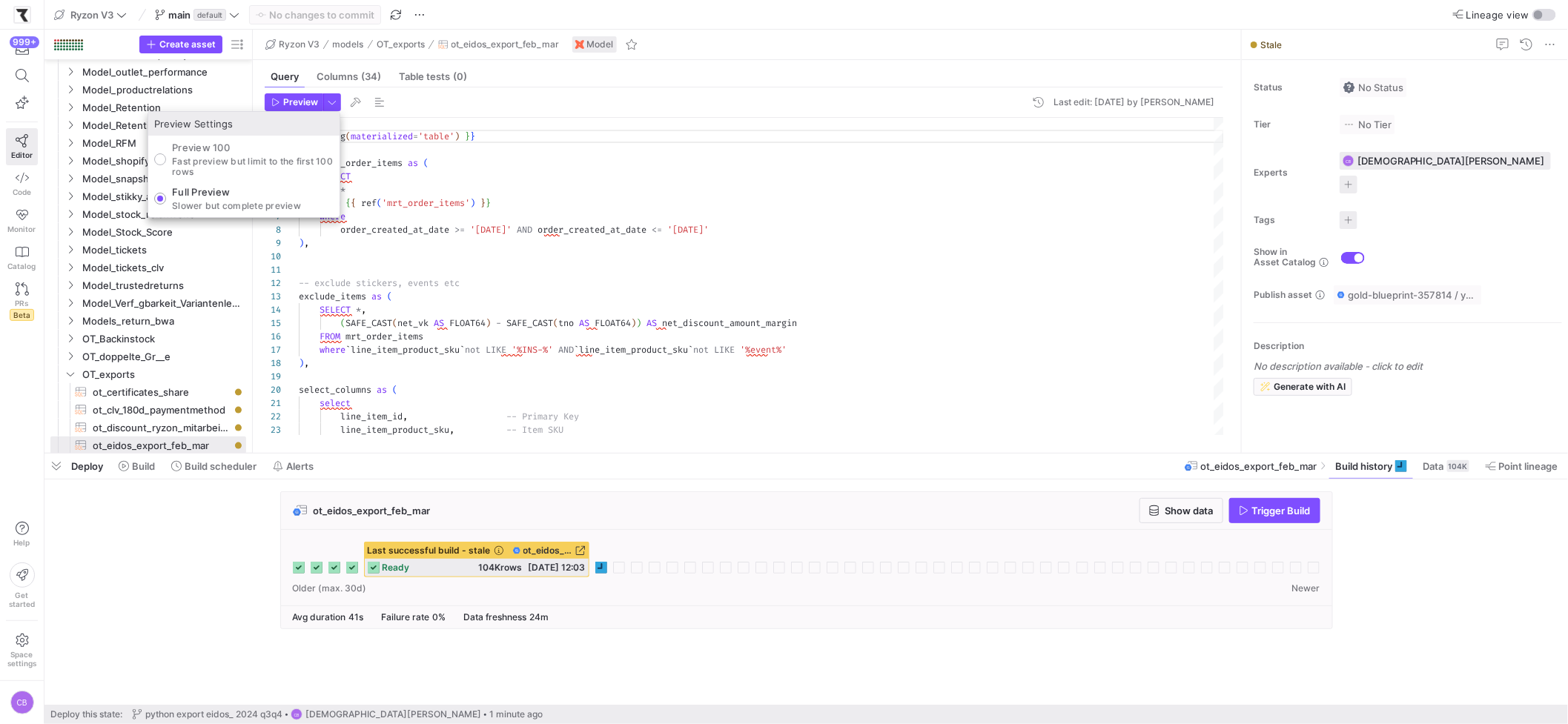
click at [290, 99] on span "Preview" at bounding box center [300, 102] width 35 height 11
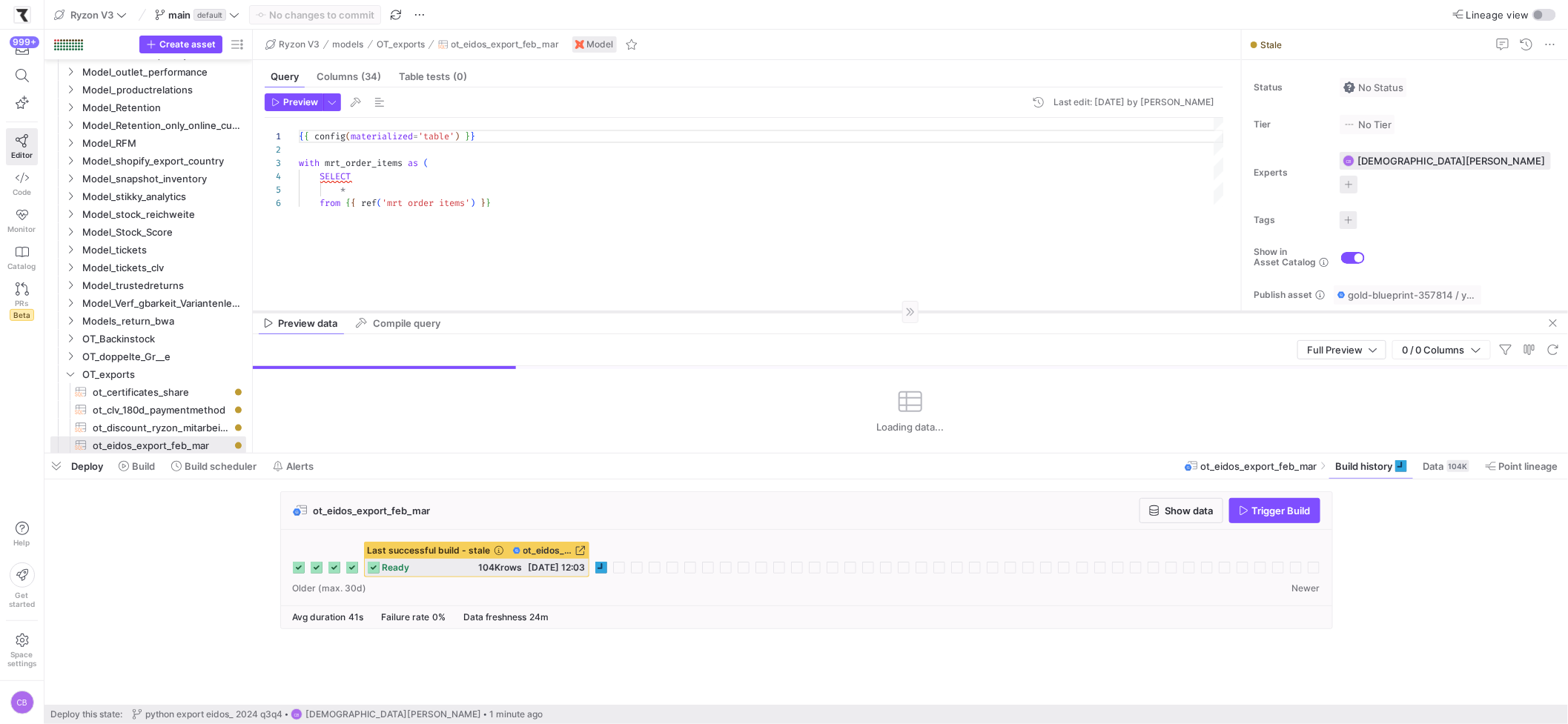
drag, startPoint x: 530, startPoint y: 192, endPoint x: 561, endPoint y: 311, distance: 123.0
click at [561, 311] on div at bounding box center [910, 311] width 1315 height 1
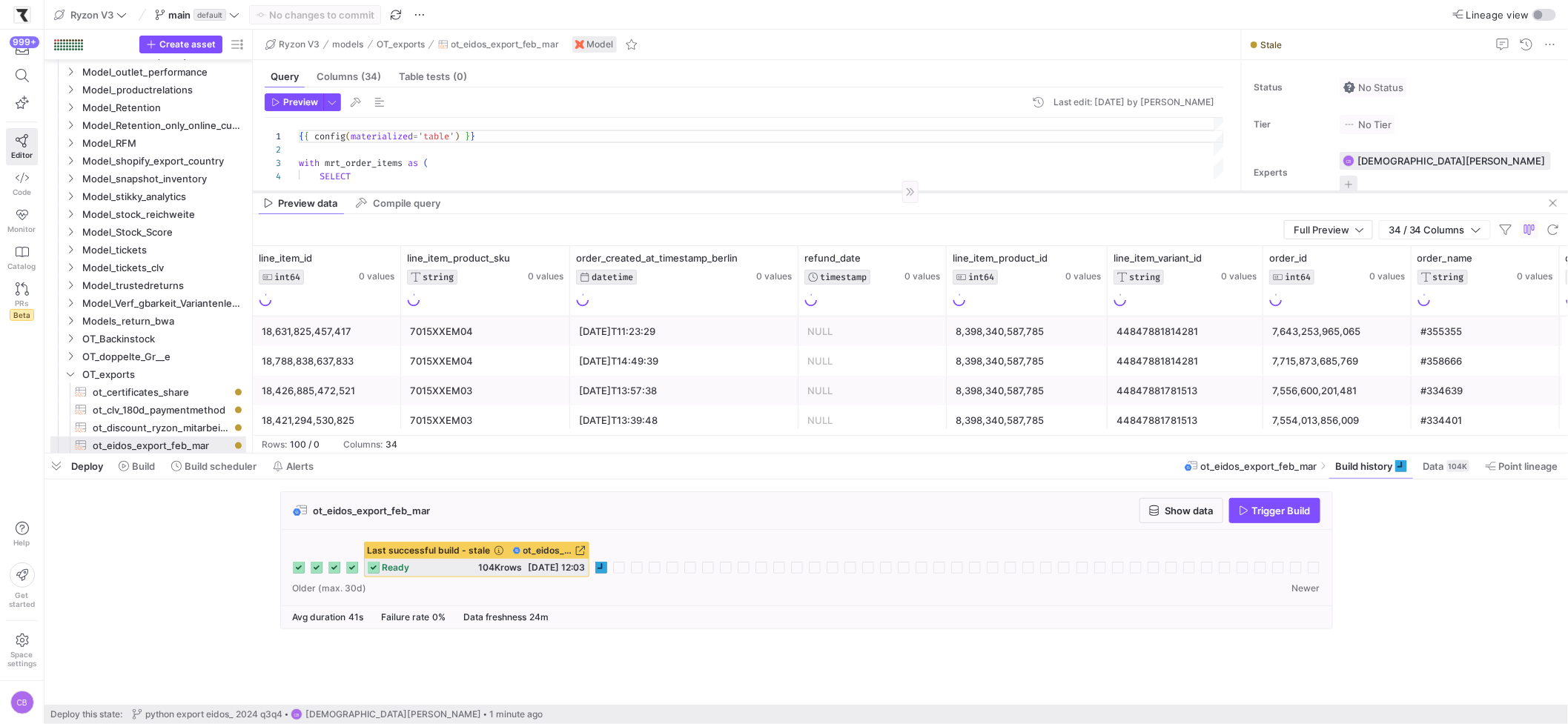
drag, startPoint x: 640, startPoint y: 312, endPoint x: 639, endPoint y: 190, distance: 122.0
click at [639, 191] on div at bounding box center [910, 191] width 1315 height 1
click at [771, 258] on icon at bounding box center [767, 256] width 12 height 12
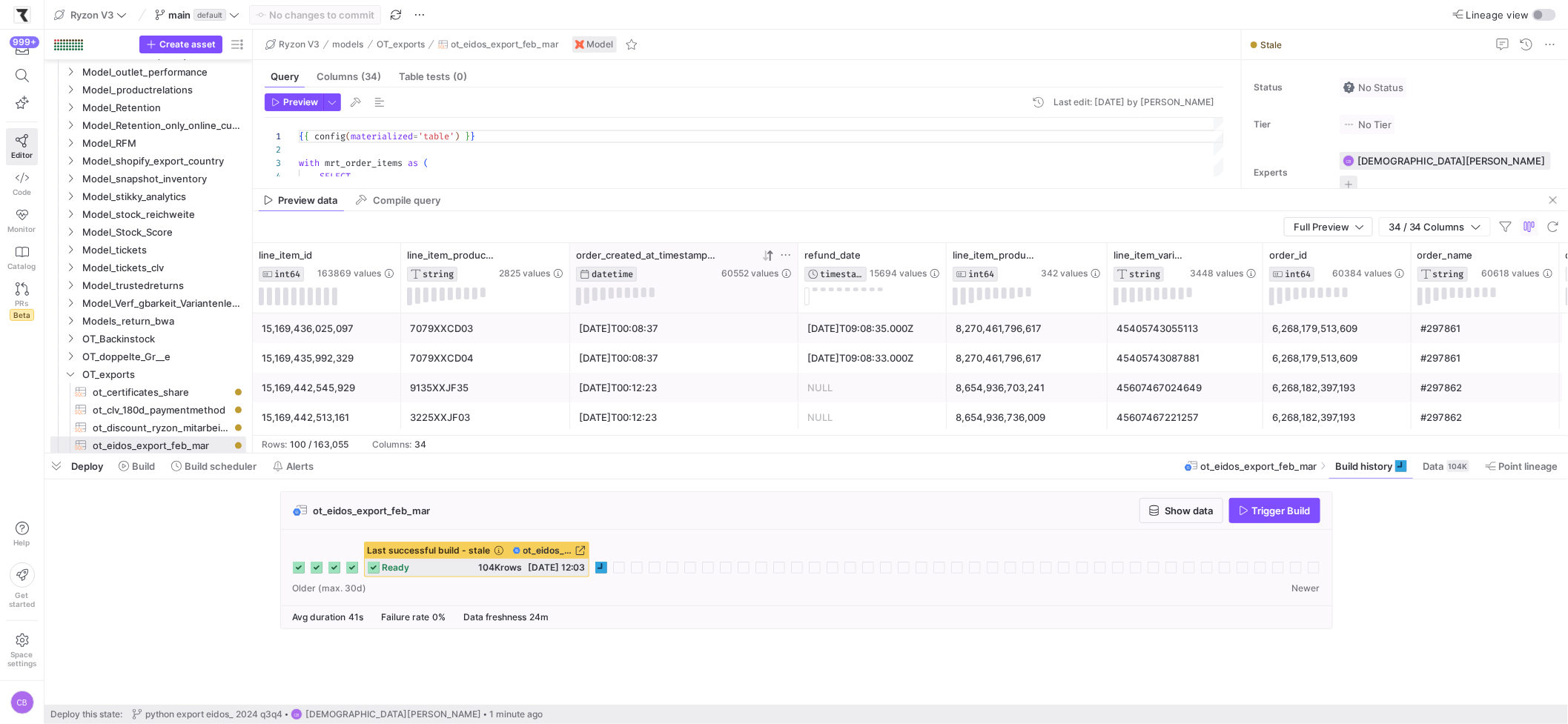
click at [766, 259] on icon at bounding box center [765, 256] width 5 height 11
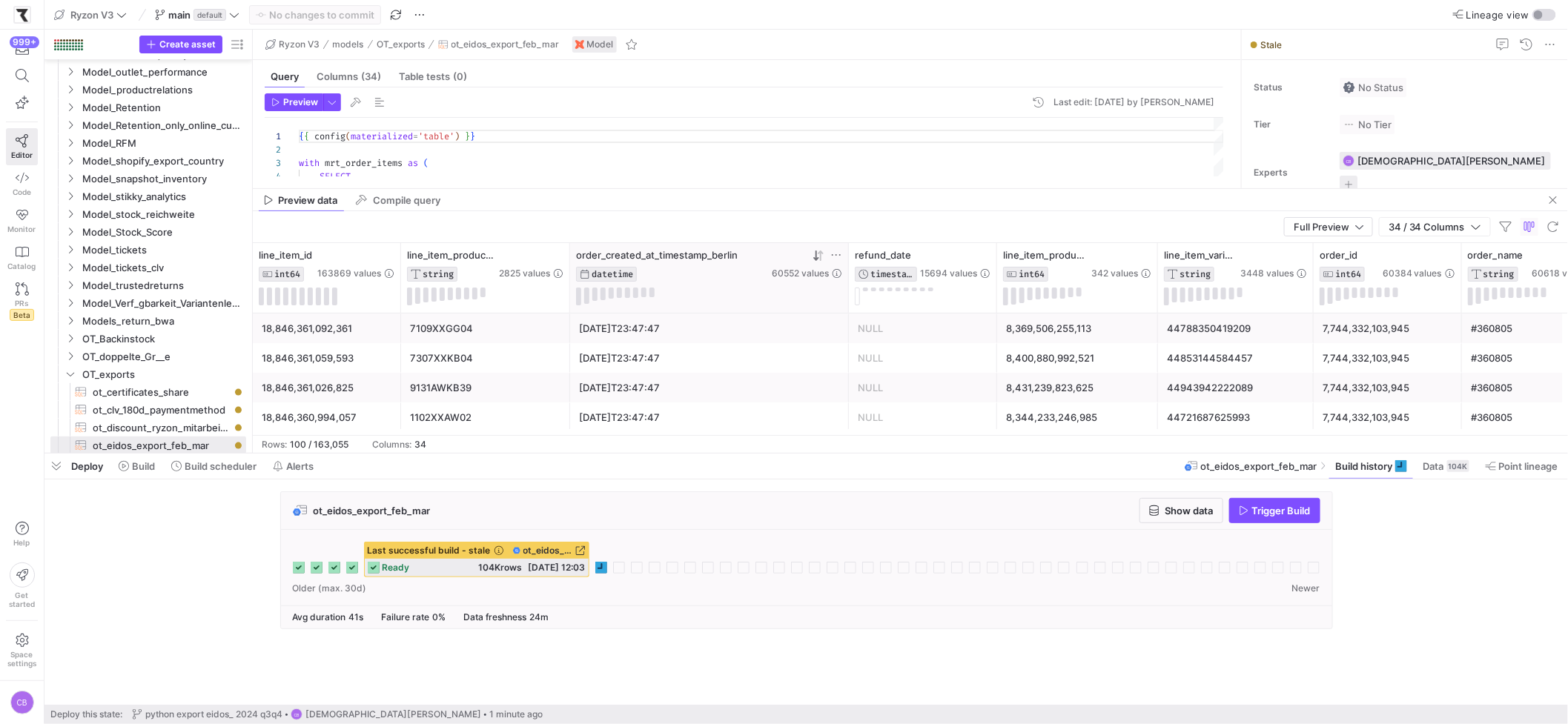
drag, startPoint x: 794, startPoint y: 269, endPoint x: 844, endPoint y: 269, distance: 50.0
click at [845, 269] on div at bounding box center [848, 278] width 6 height 70
click at [699, 539] on div "Last successful build - stale ot_eidos_export_feb_mar ready 104K rows [DATE] 12…" at bounding box center [806, 569] width 1051 height 76
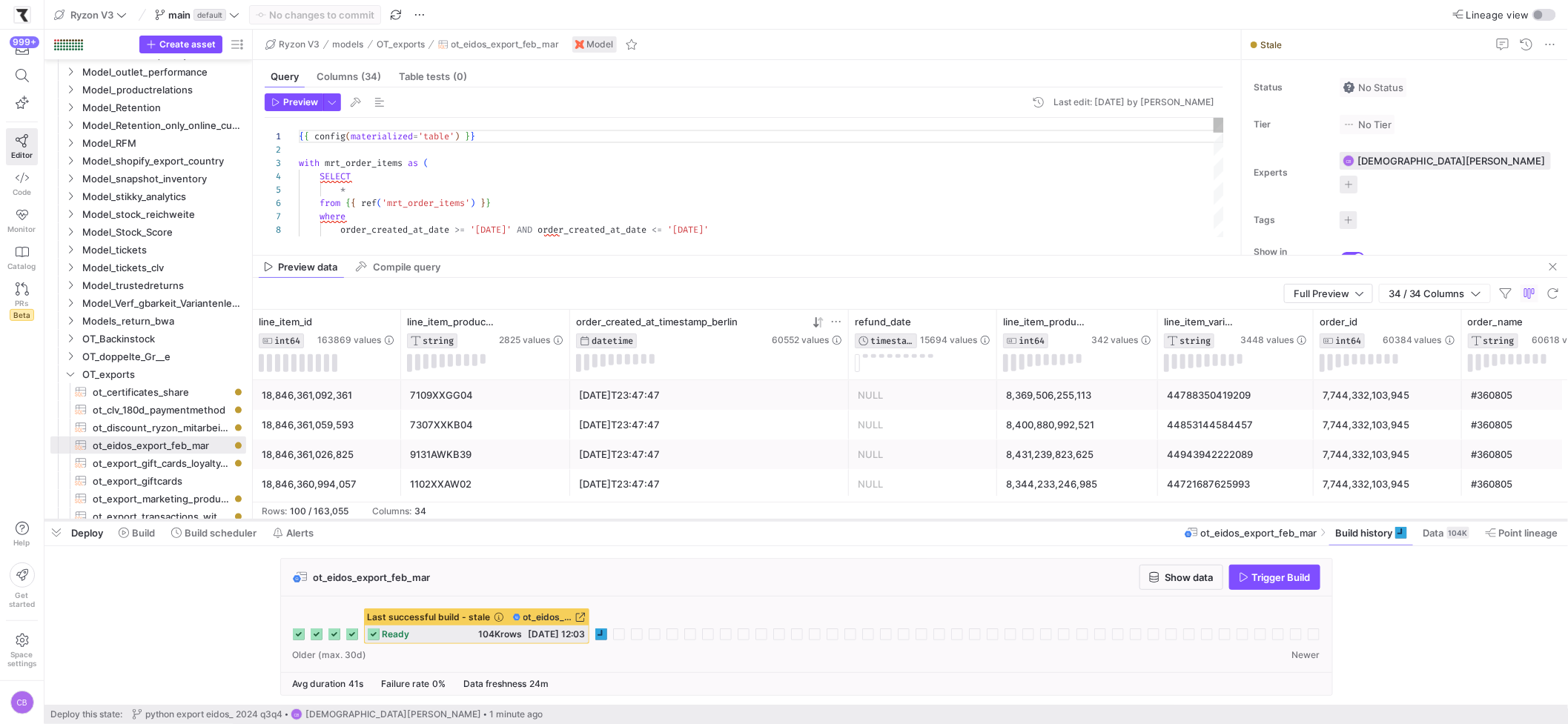
drag, startPoint x: 648, startPoint y: 455, endPoint x: 658, endPoint y: 522, distance: 67.7
click at [658, 522] on div at bounding box center [806, 521] width 1523 height 6
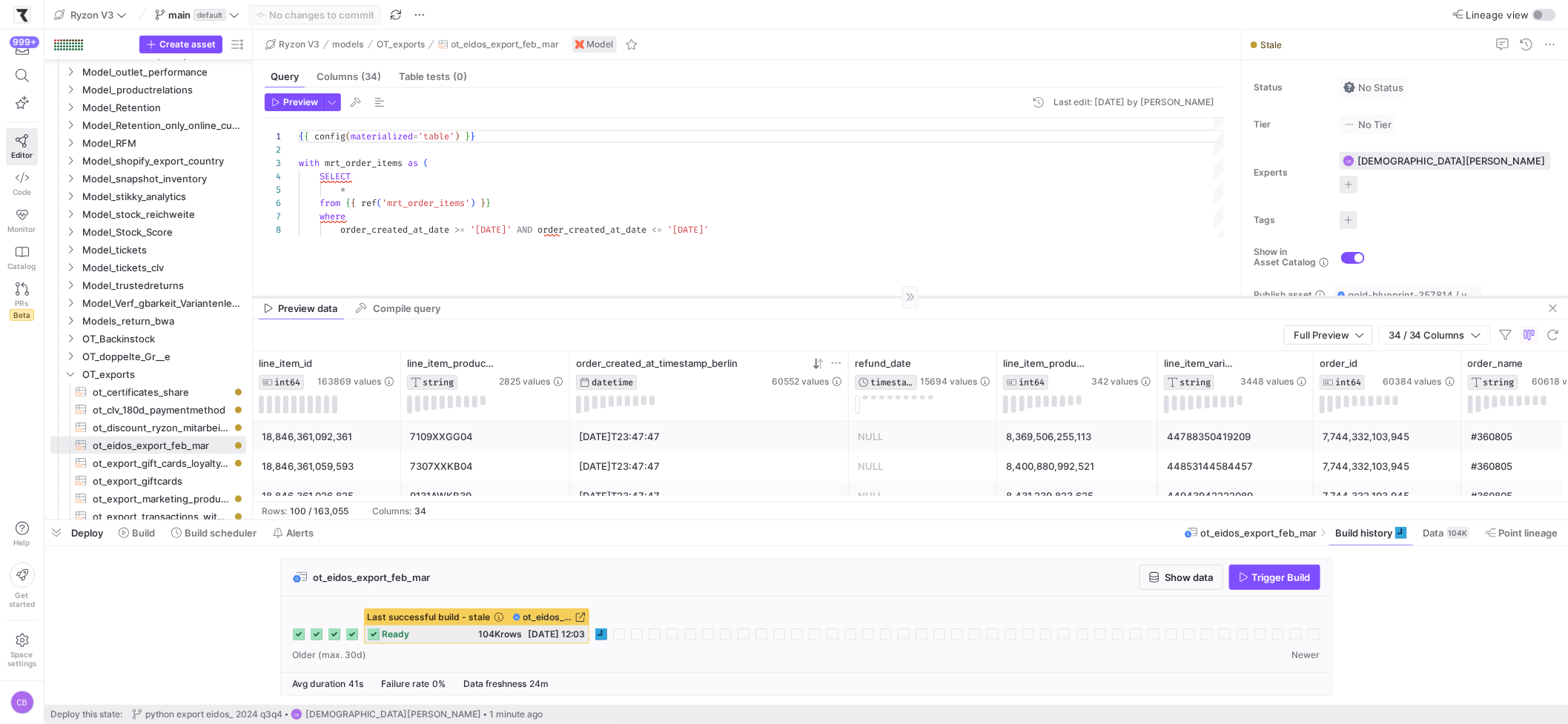
drag, startPoint x: 649, startPoint y: 254, endPoint x: 650, endPoint y: 295, distance: 41.0
click at [650, 296] on div at bounding box center [910, 296] width 1315 height 1
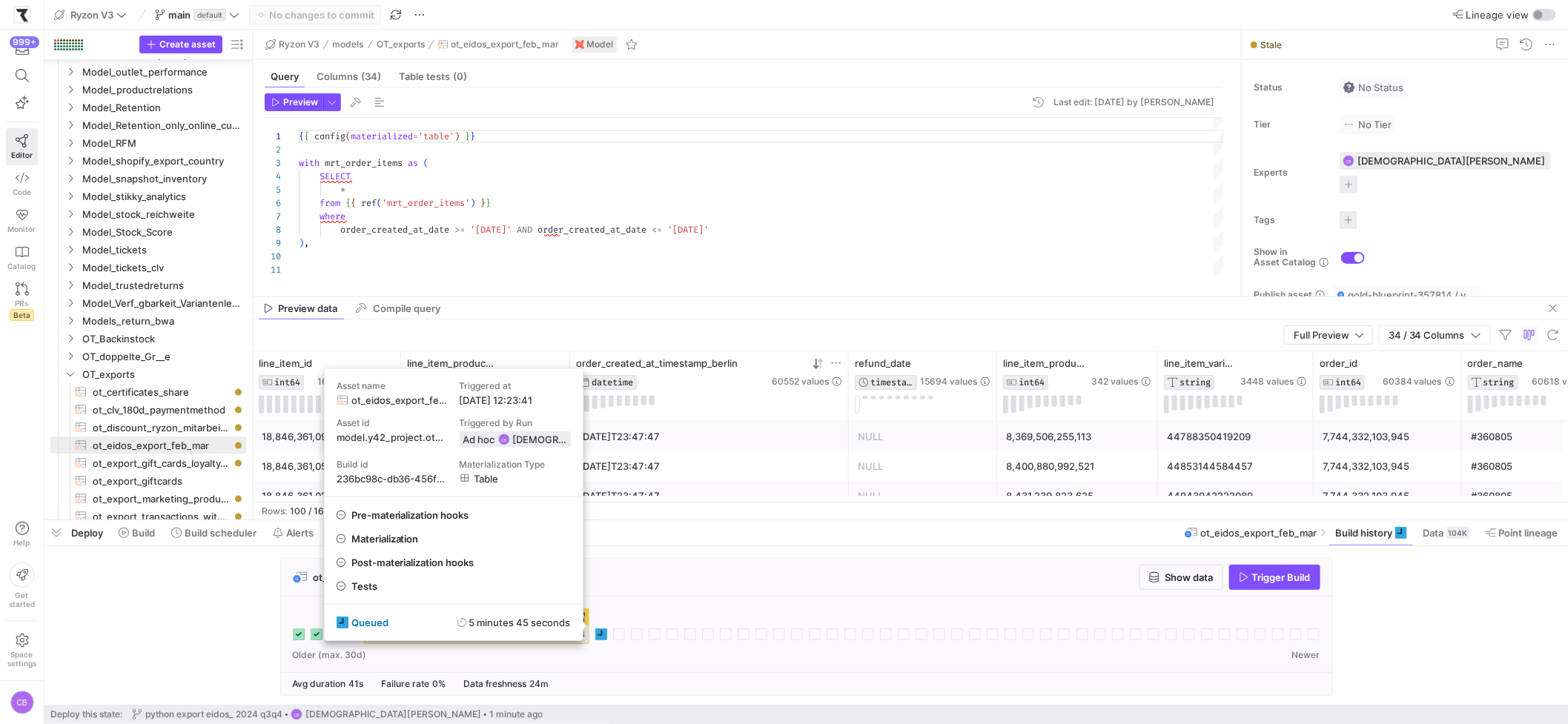
click at [597, 637] on icon at bounding box center [601, 635] width 12 height 12
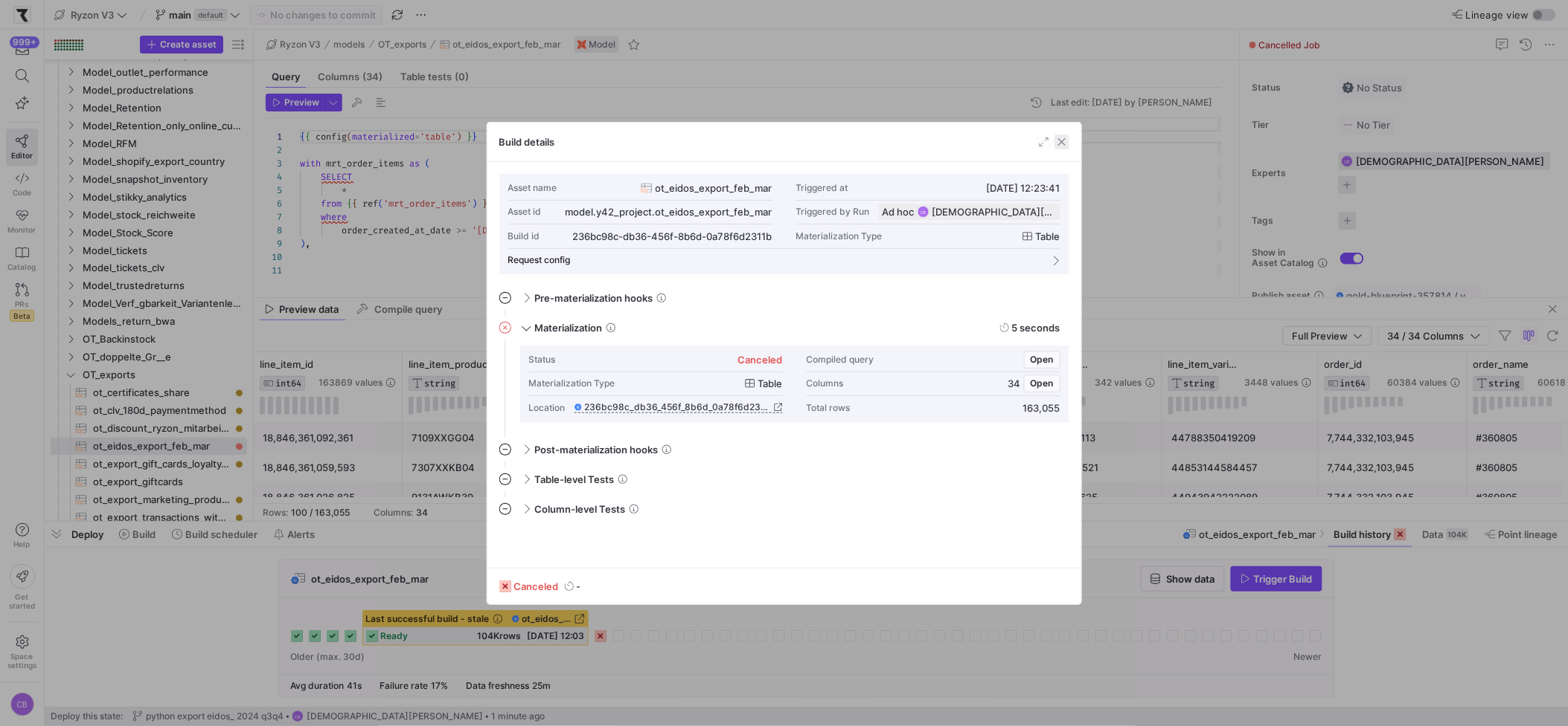
click at [1057, 146] on span "button" at bounding box center [1061, 141] width 15 height 15
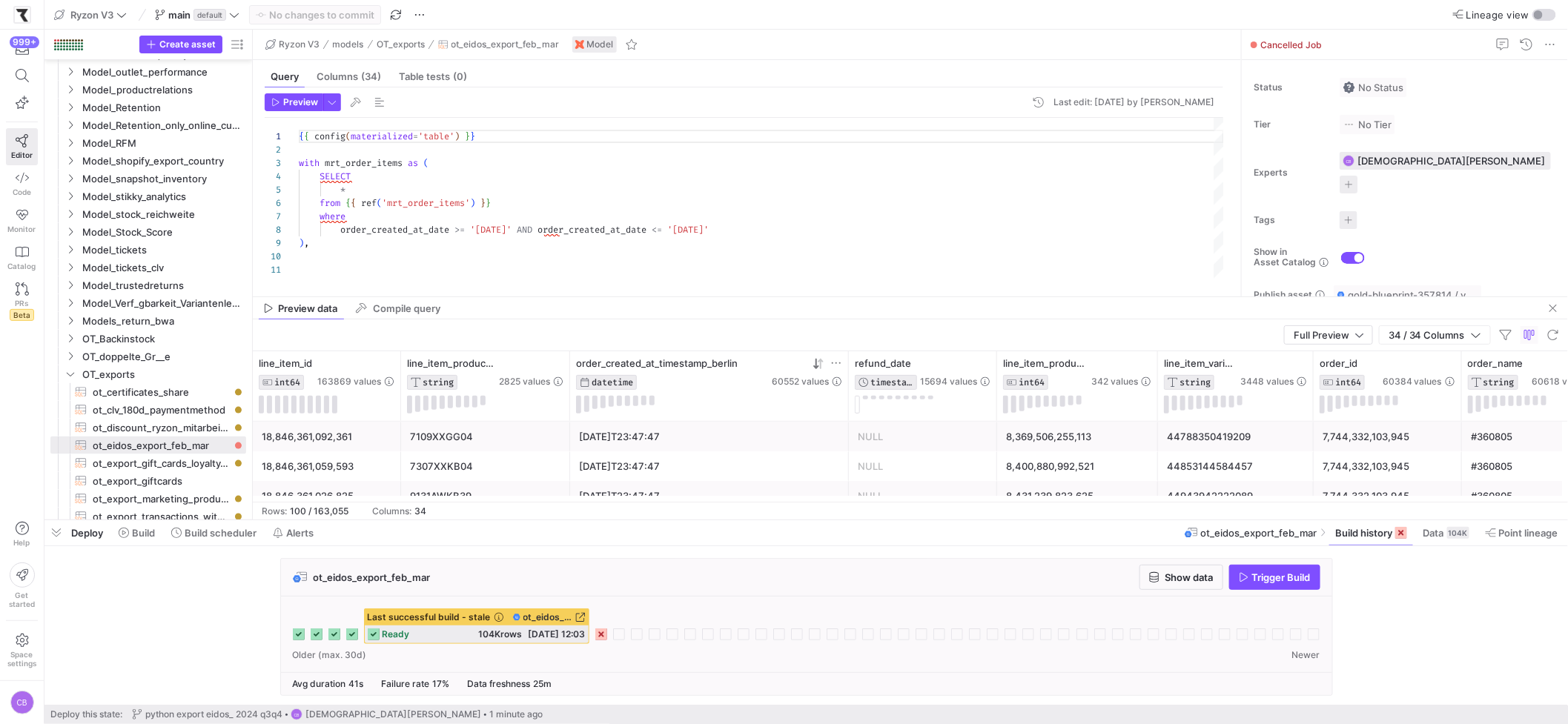
click at [687, 633] on icon at bounding box center [690, 635] width 12 height 12
click at [1246, 582] on icon "button" at bounding box center [1244, 577] width 11 height 11
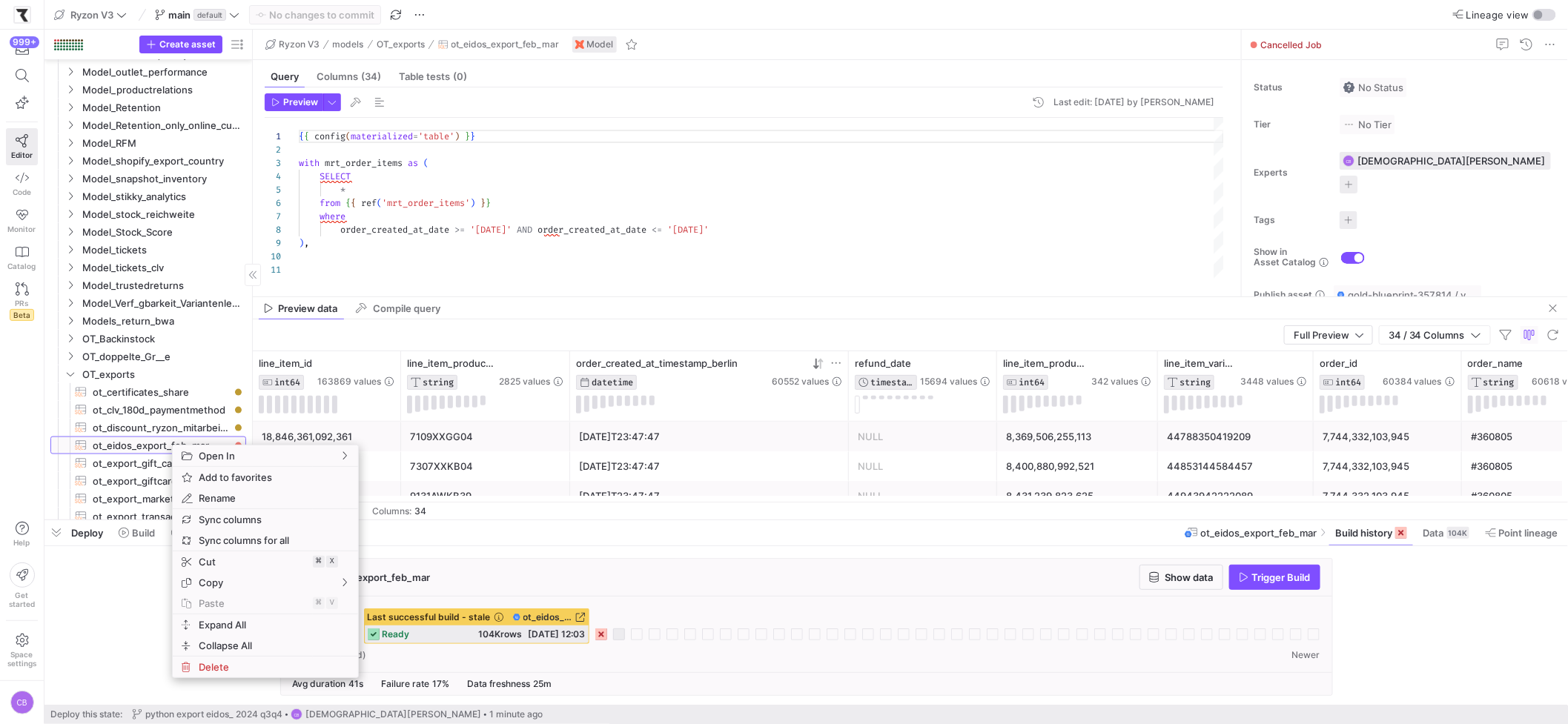
drag, startPoint x: 171, startPoint y: 444, endPoint x: 221, endPoint y: 441, distance: 50.1
click at [387, 452] on span "New tab" at bounding box center [413, 456] width 68 height 20
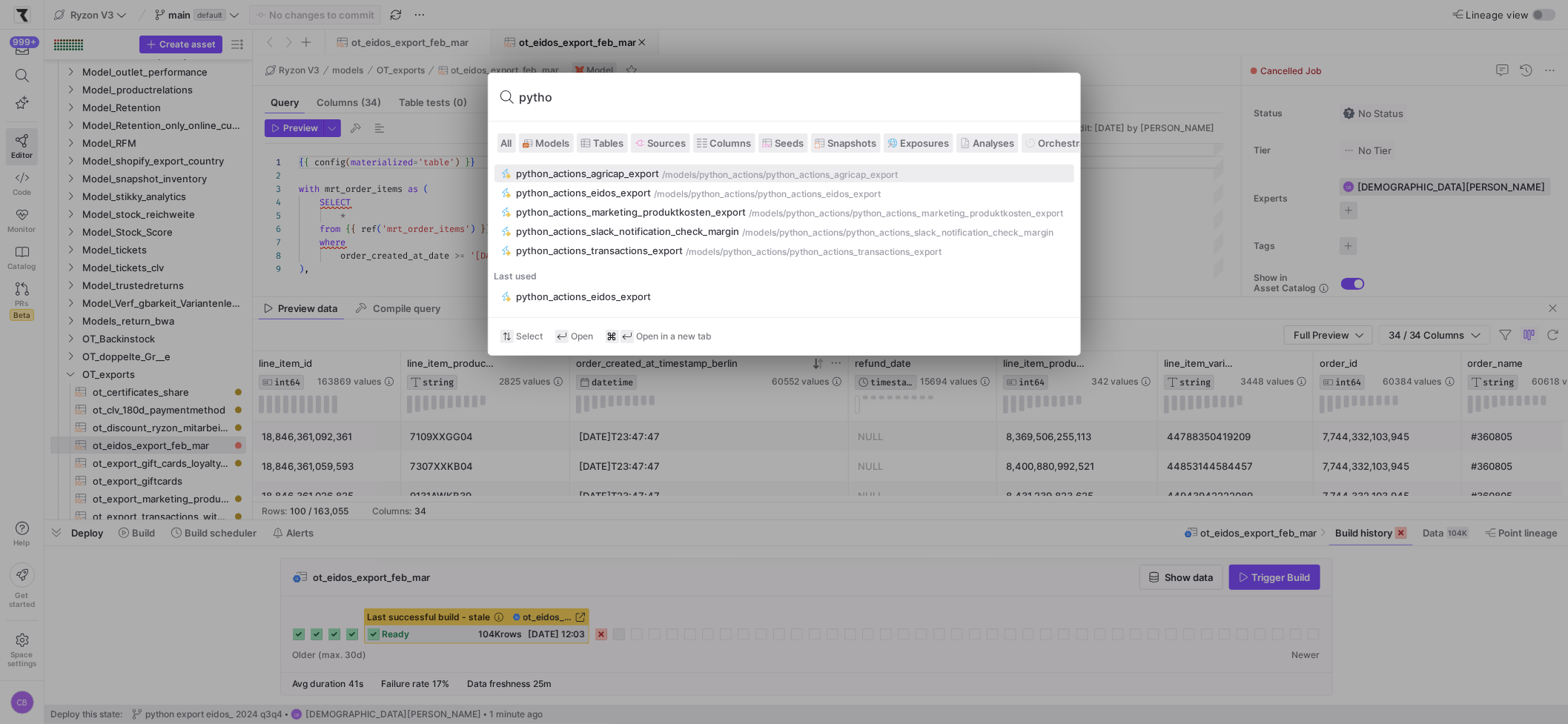
type input "python"
click at [648, 195] on div "python_actions_eidos_export" at bounding box center [584, 192] width 135 height 12
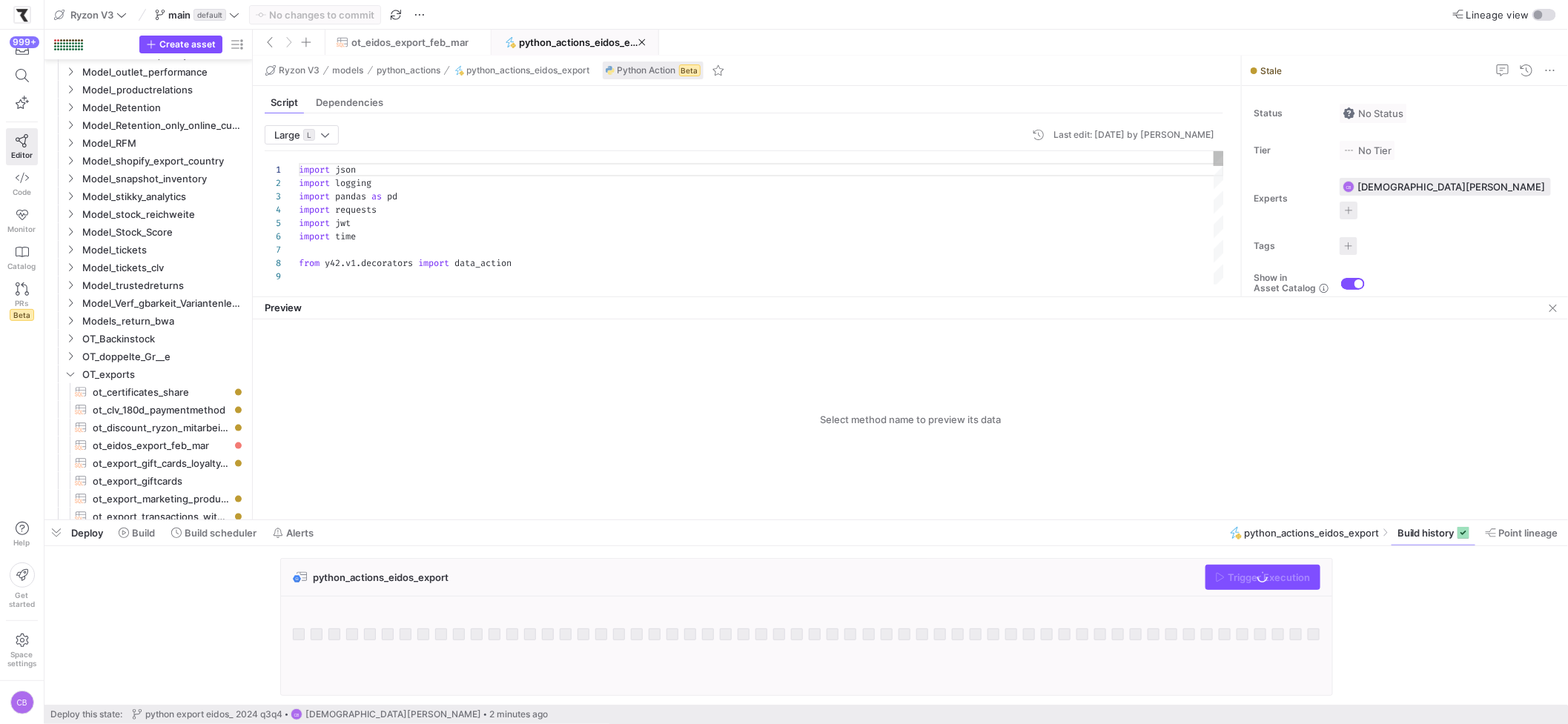
scroll to position [909, 0]
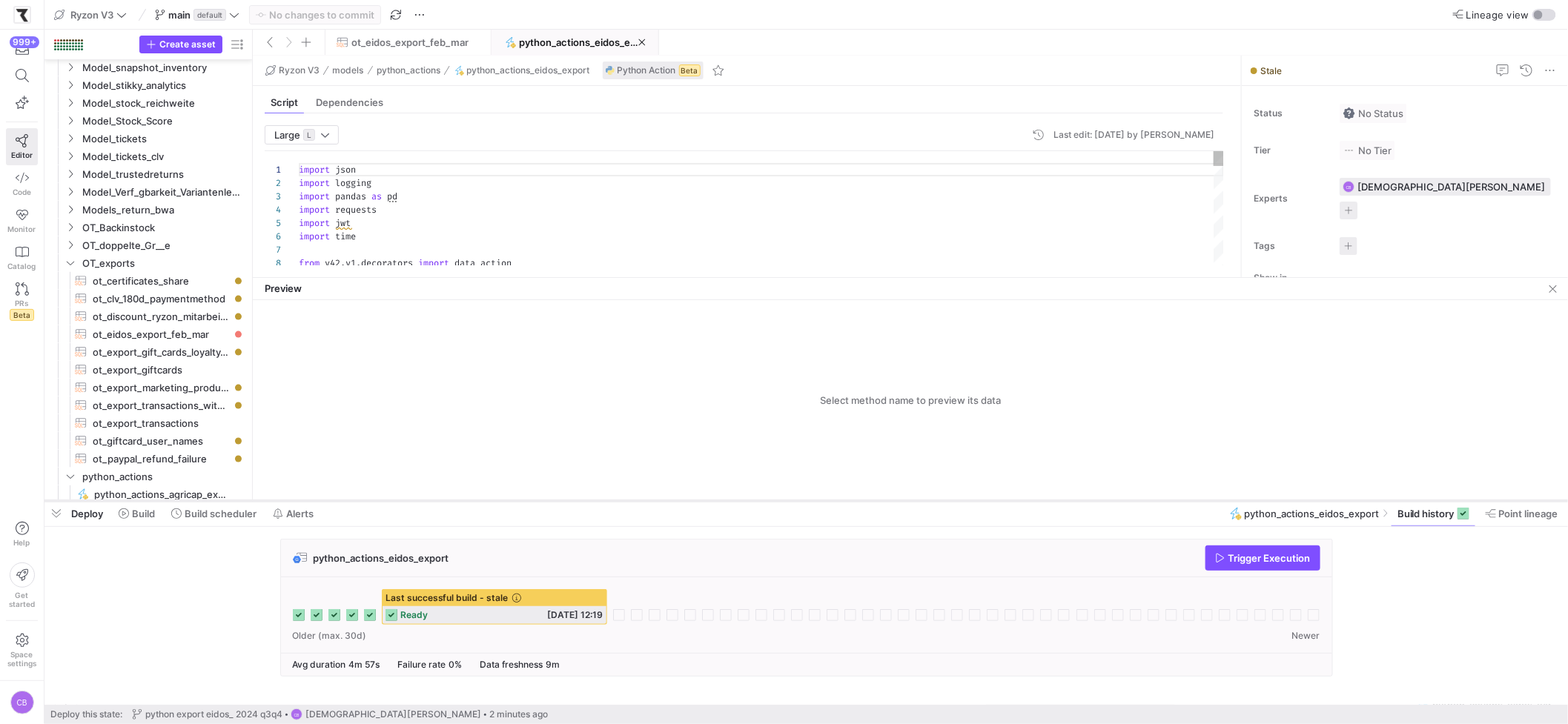
drag, startPoint x: 765, startPoint y: 521, endPoint x: 767, endPoint y: 502, distance: 19.1
click at [767, 502] on div at bounding box center [806, 501] width 1523 height 6
click at [387, 44] on span "ot_eidos_export_feb_mar" at bounding box center [410, 42] width 118 height 12
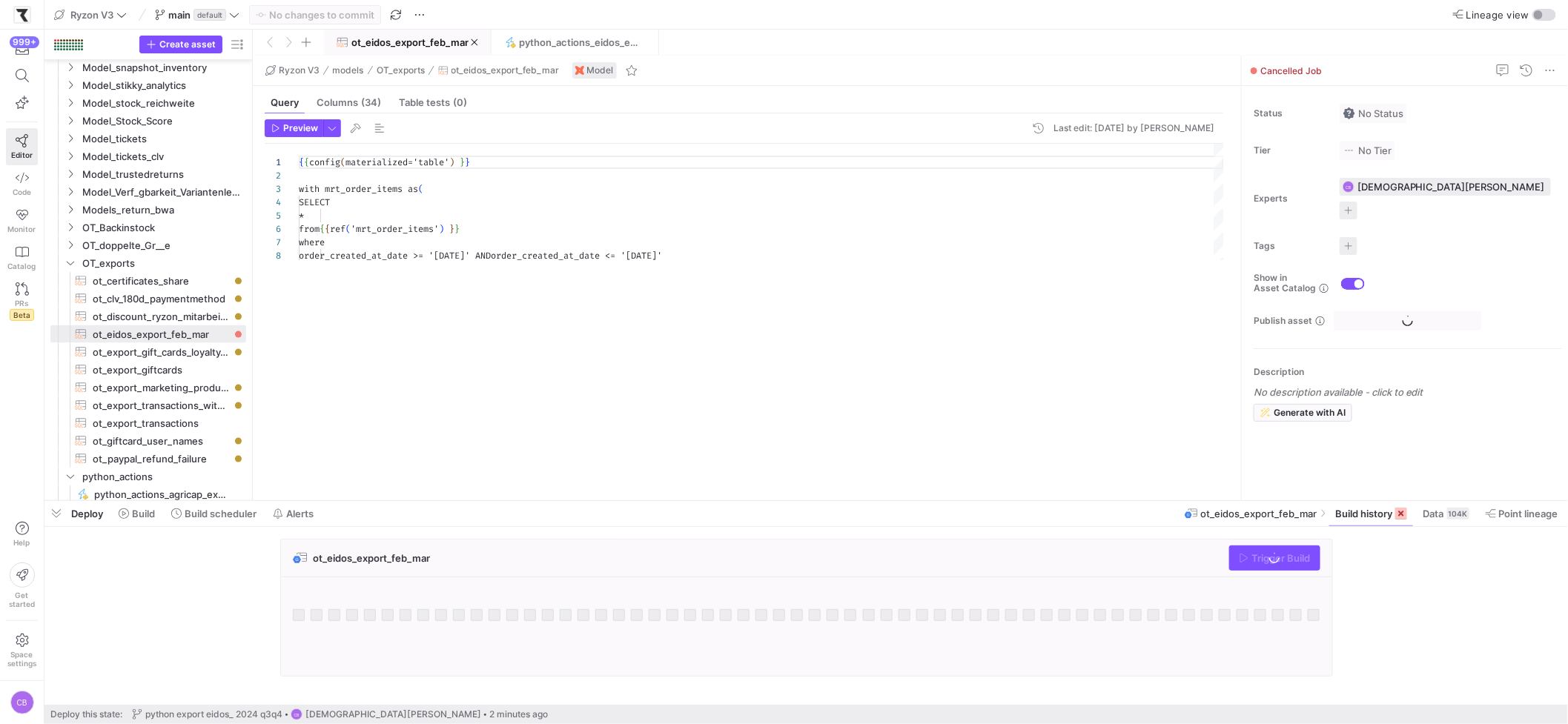
scroll to position [133, 0]
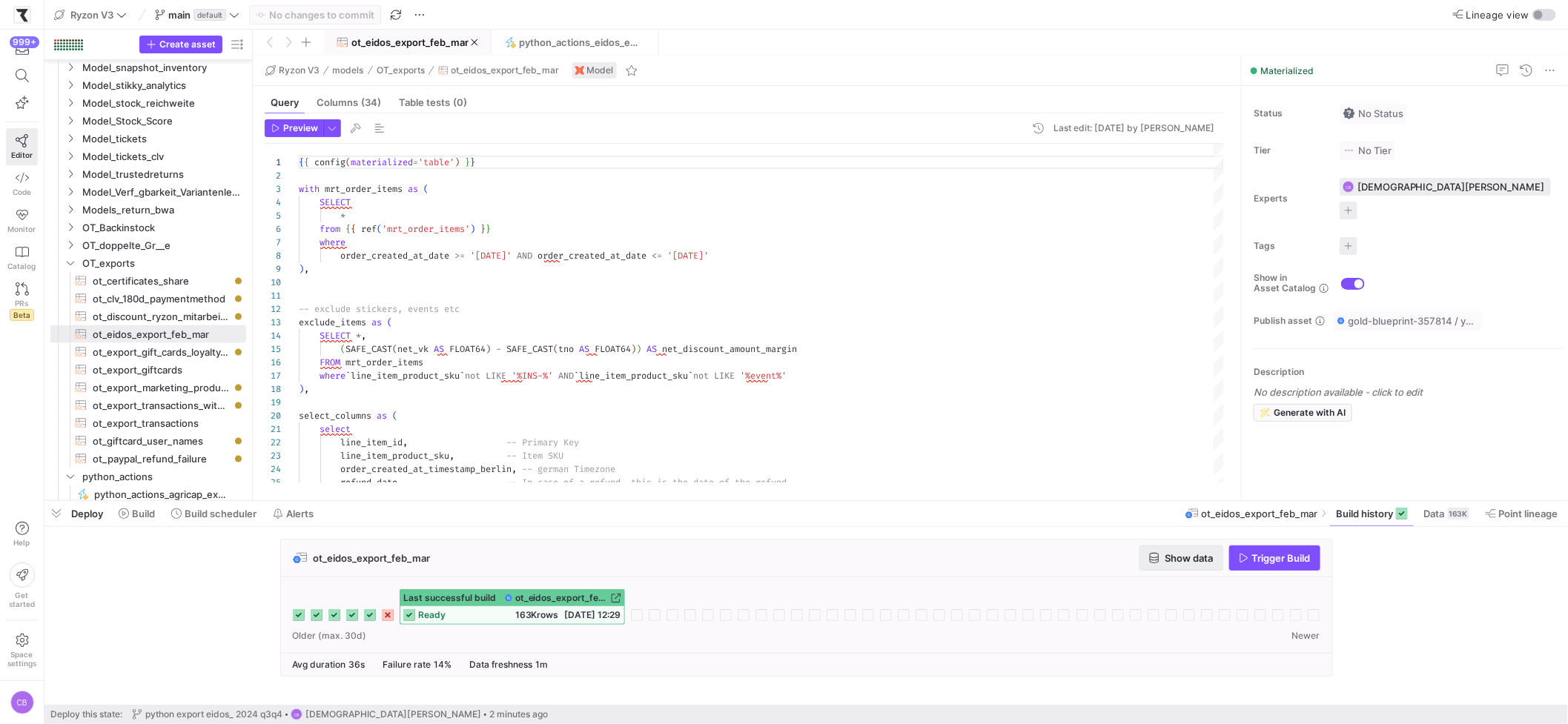
click at [1160, 557] on span "Show data" at bounding box center [1181, 558] width 64 height 12
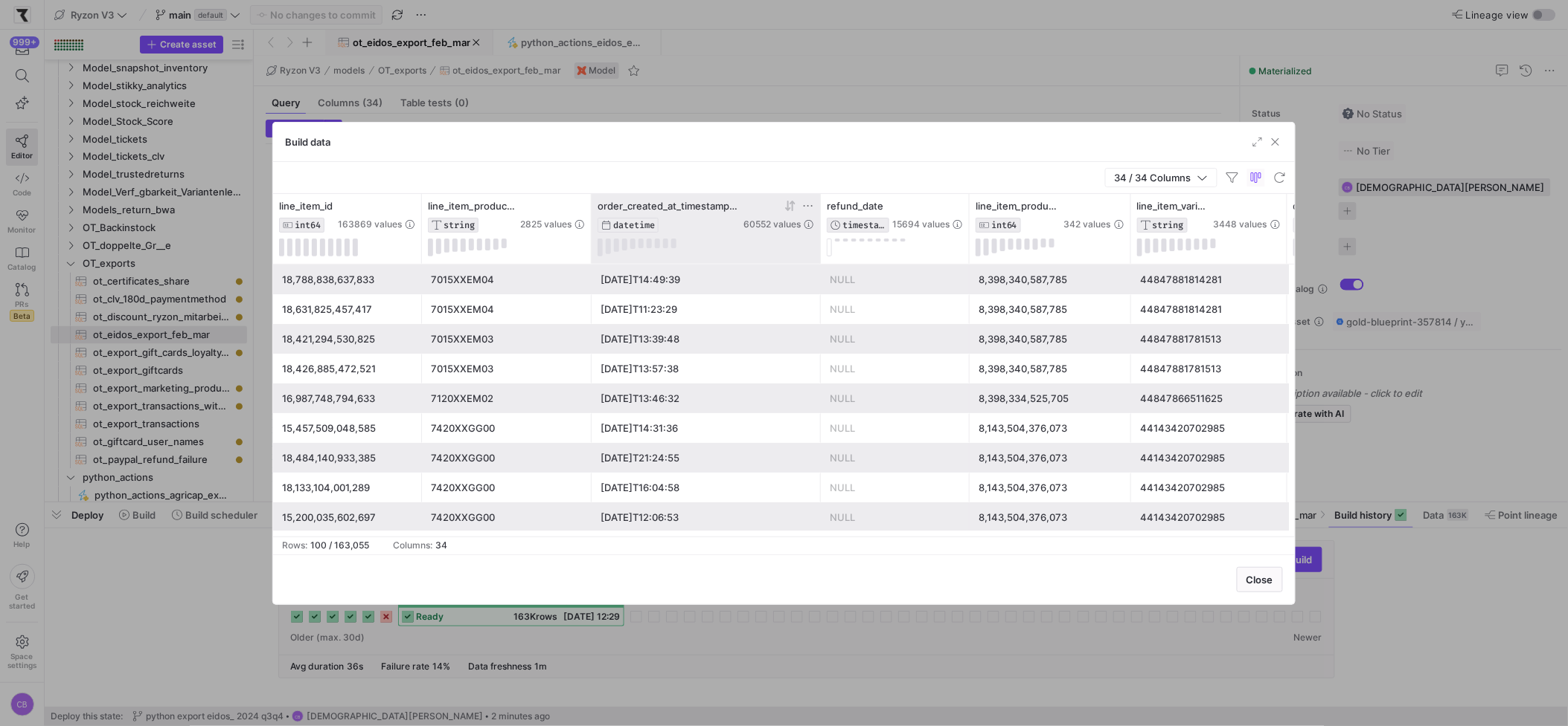
click at [794, 209] on icon at bounding box center [790, 206] width 12 height 12
click at [789, 210] on icon at bounding box center [787, 206] width 5 height 11
click at [1274, 143] on span "button" at bounding box center [1274, 141] width 15 height 15
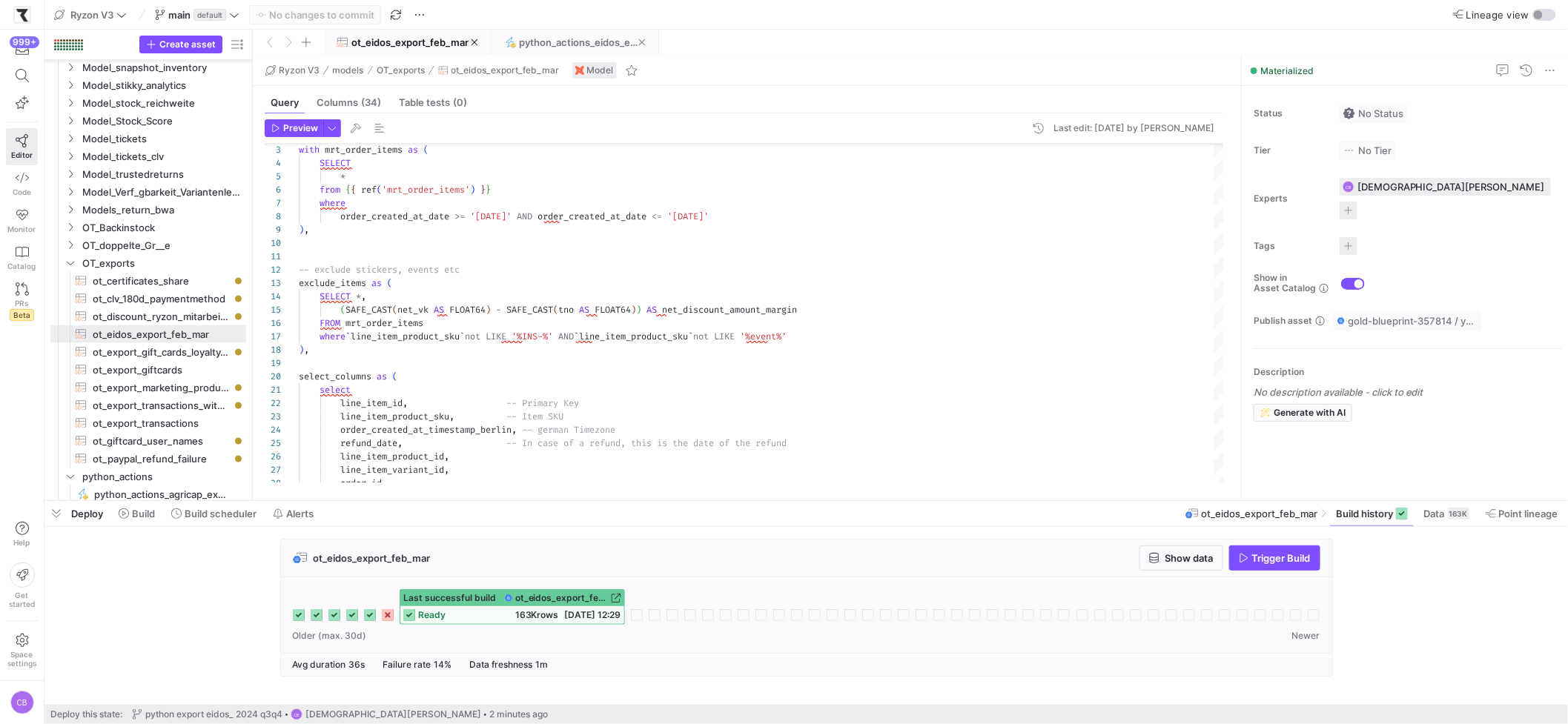
click at [601, 37] on span "python_actions_eidos_export" at bounding box center [578, 42] width 119 height 12
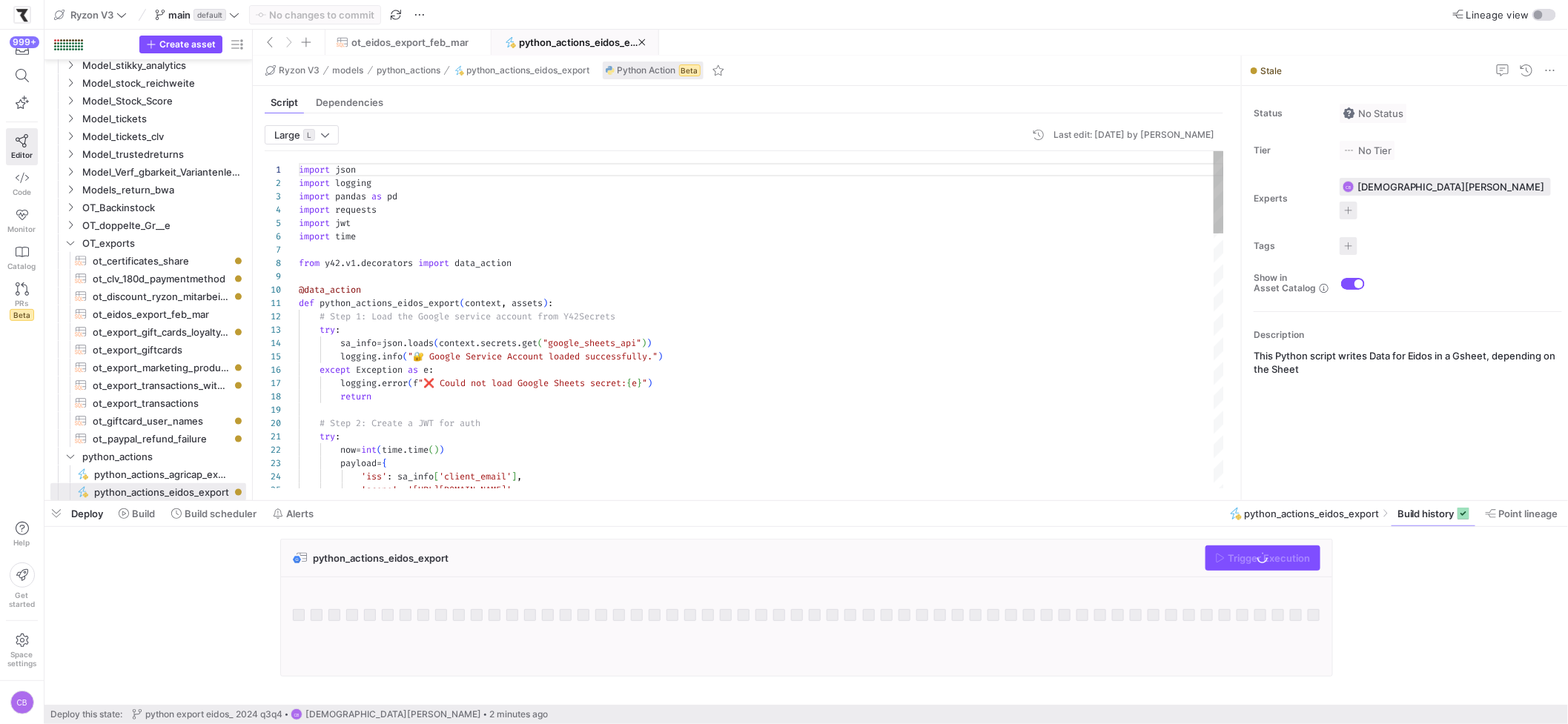
scroll to position [133, 0]
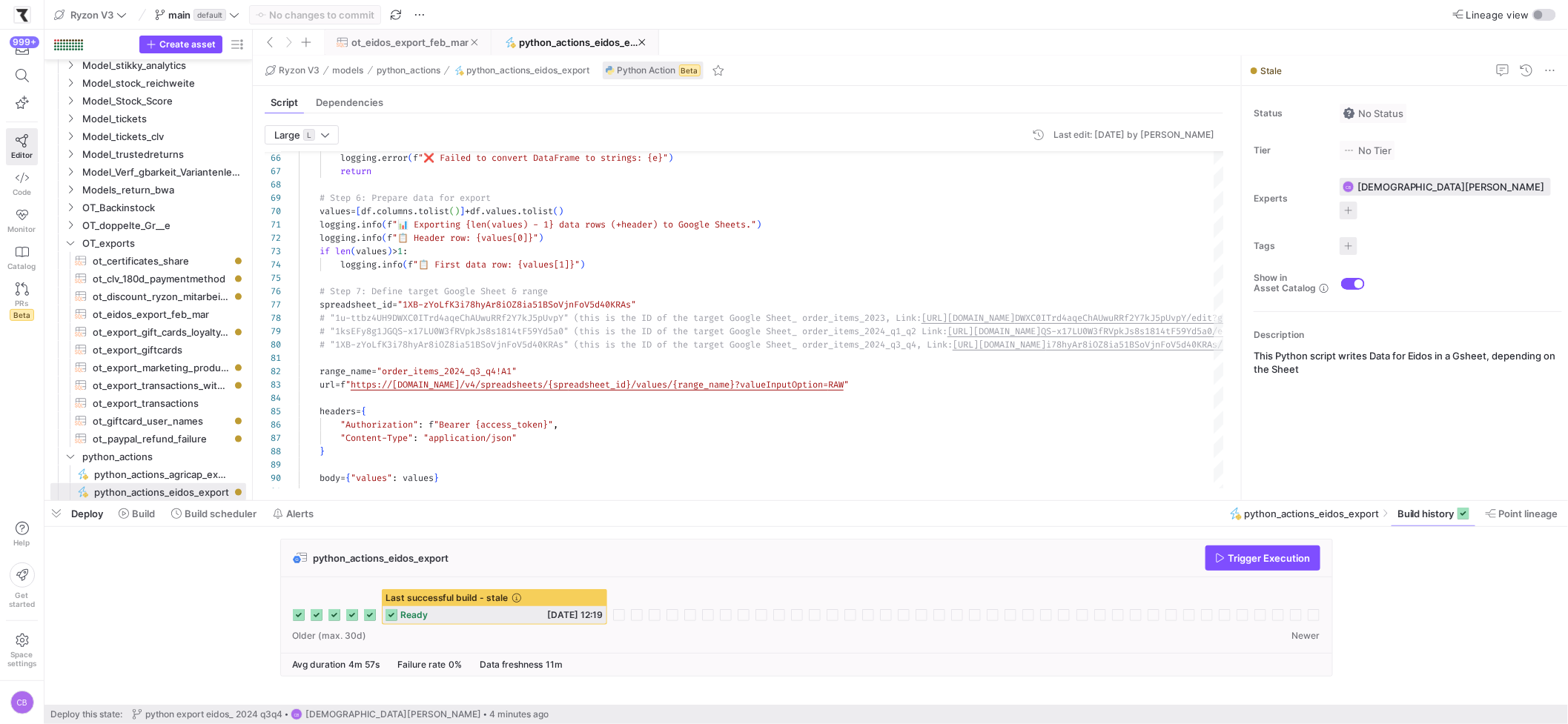
click at [389, 36] on span "ot_eidos_export_feb_mar" at bounding box center [410, 42] width 118 height 12
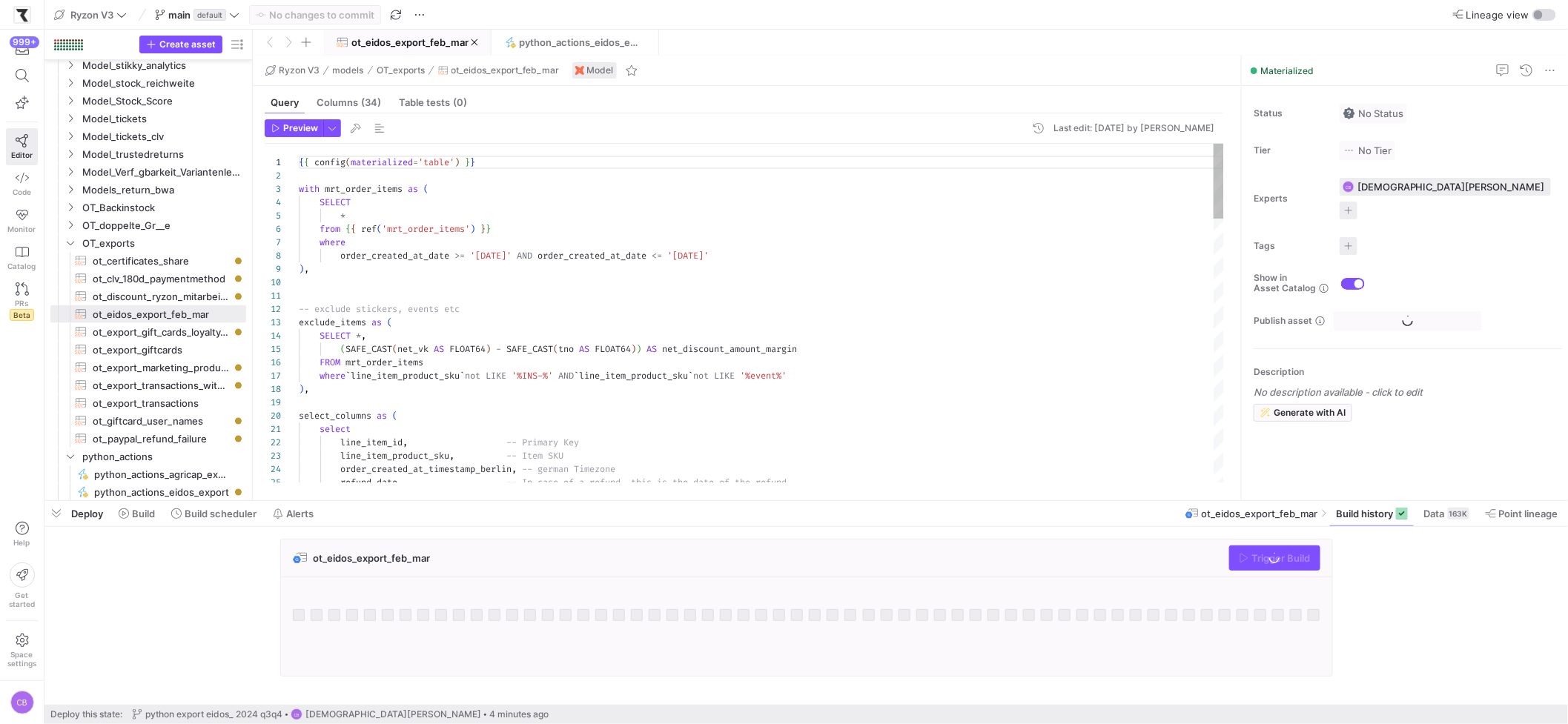
scroll to position [133, 0]
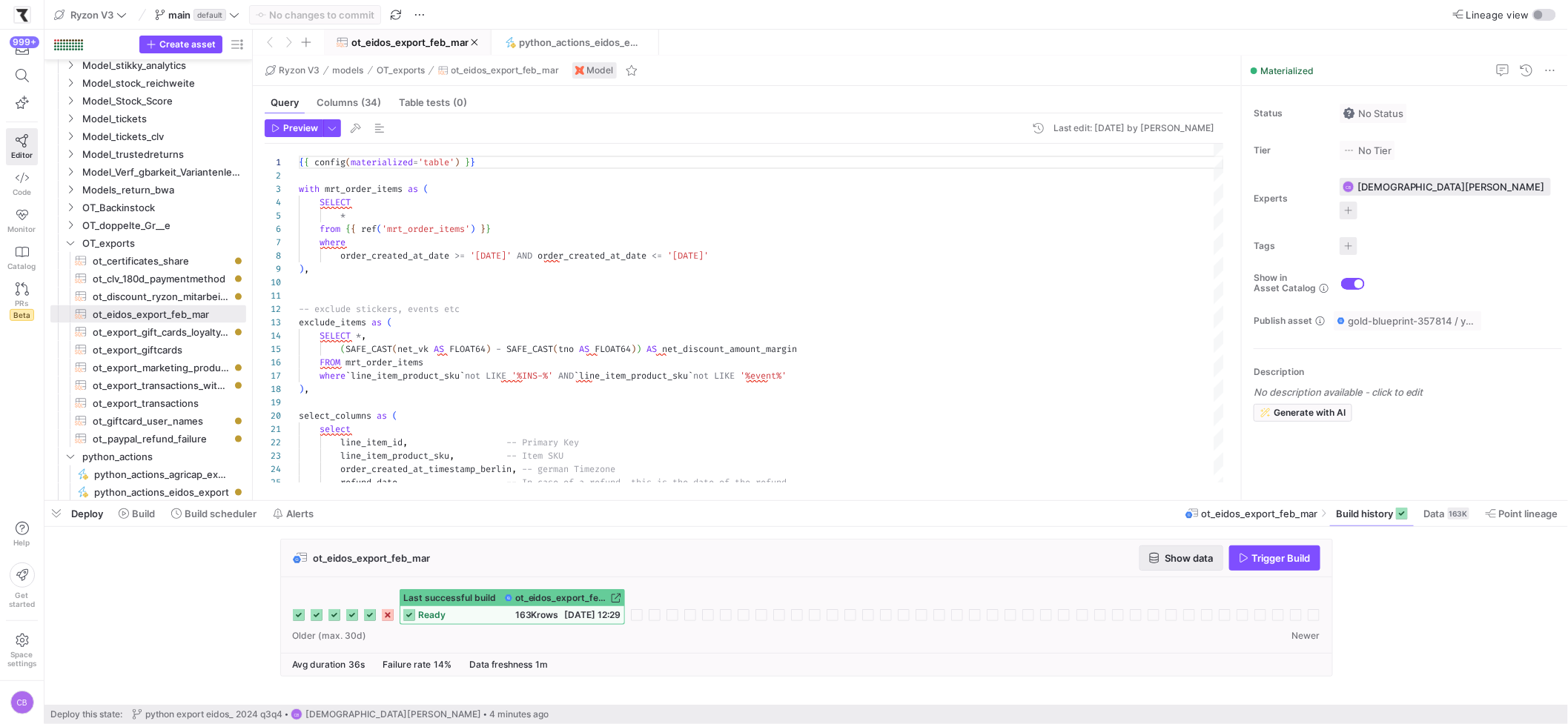
click at [1181, 565] on span "Show data" at bounding box center [1189, 558] width 49 height 12
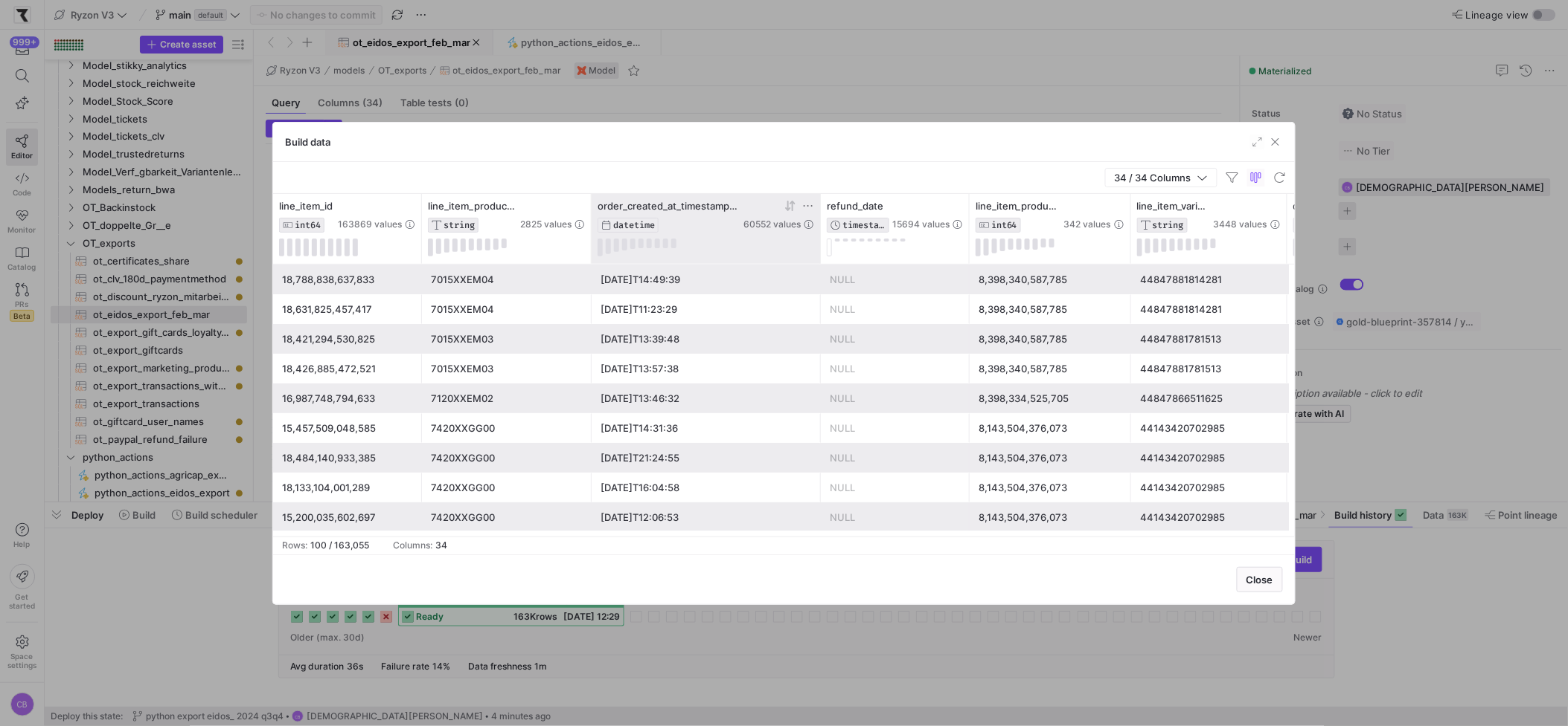
click at [792, 205] on icon at bounding box center [790, 206] width 12 height 12
click at [788, 209] on icon at bounding box center [787, 206] width 5 height 11
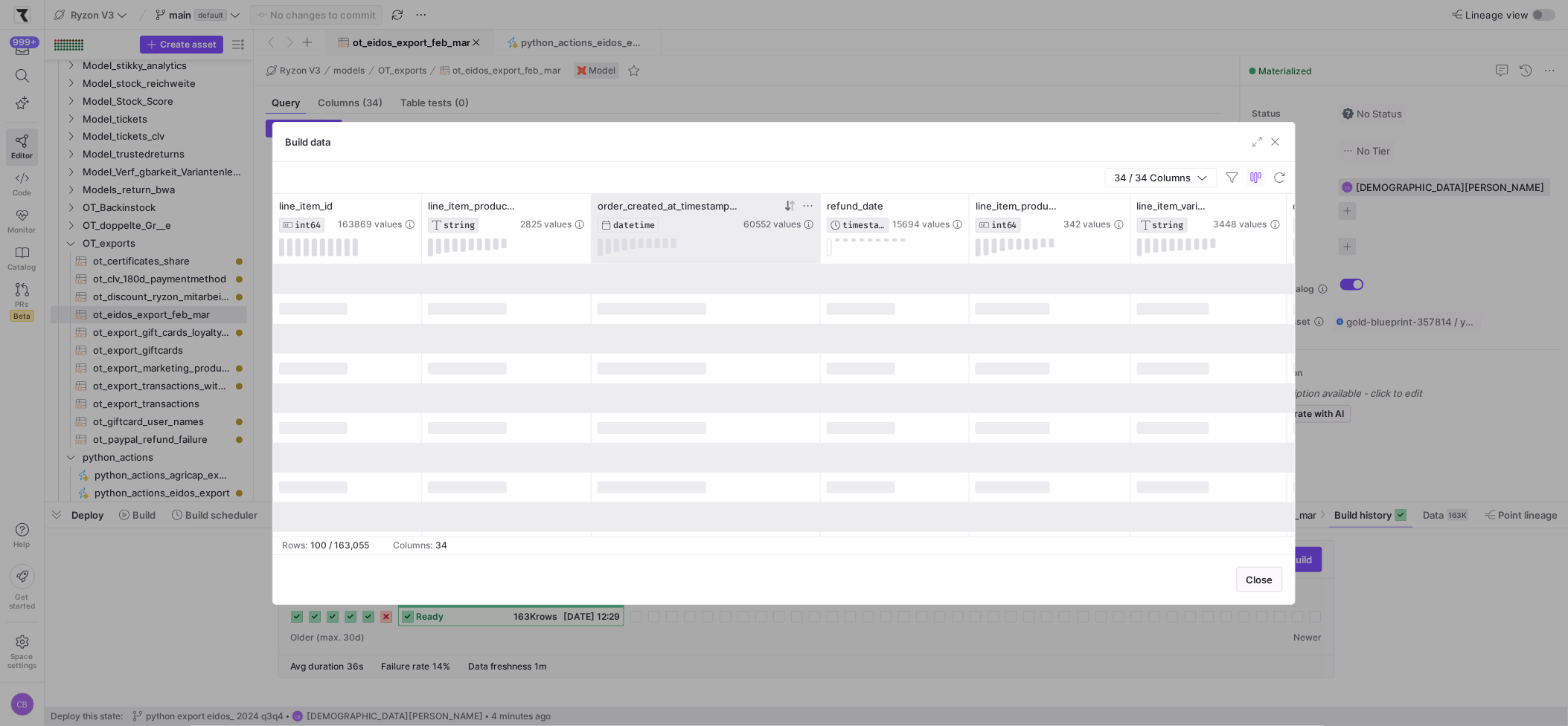
drag, startPoint x: 1276, startPoint y: 143, endPoint x: 1117, endPoint y: 154, distance: 159.4
click at [1276, 143] on span "button" at bounding box center [1274, 141] width 15 height 15
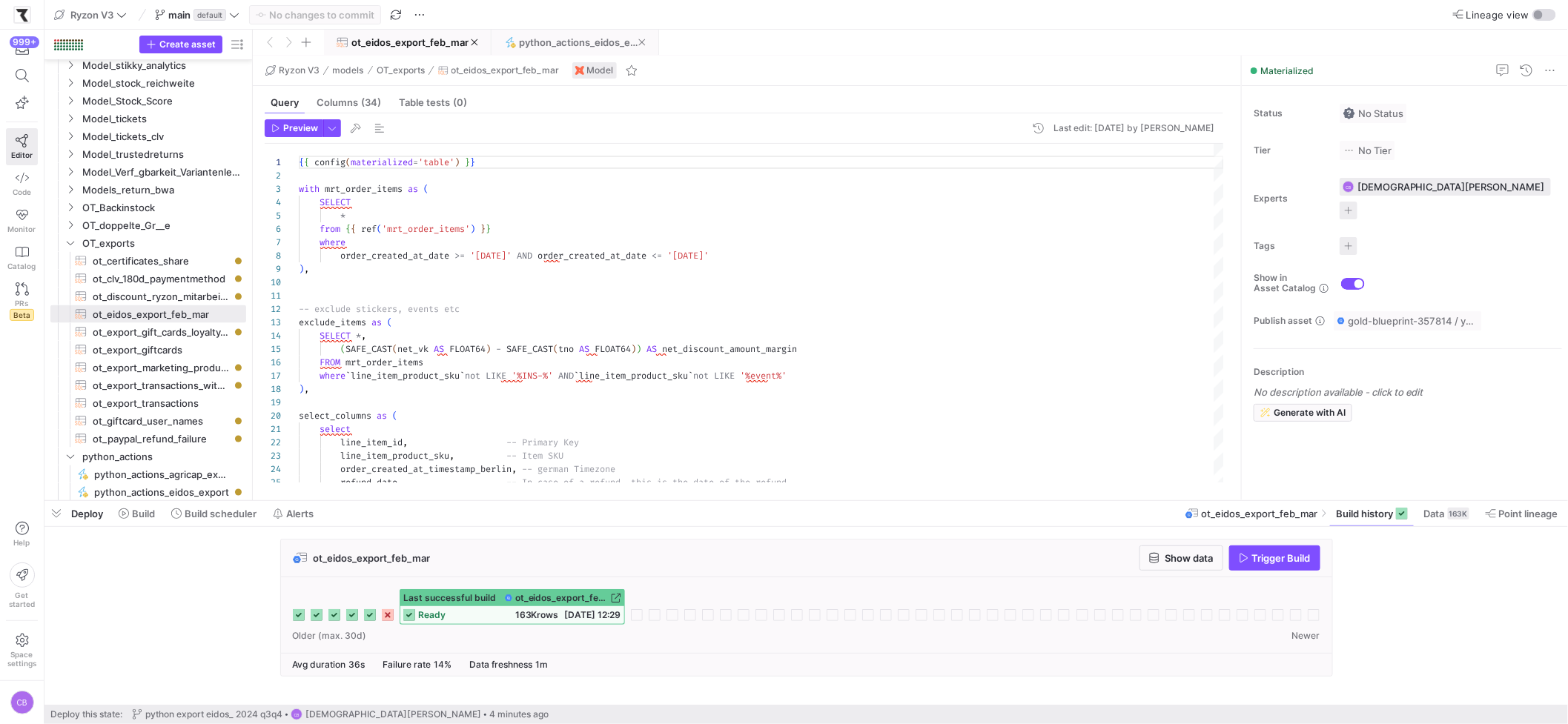
click at [597, 47] on span "python_actions_eidos_export" at bounding box center [578, 42] width 119 height 12
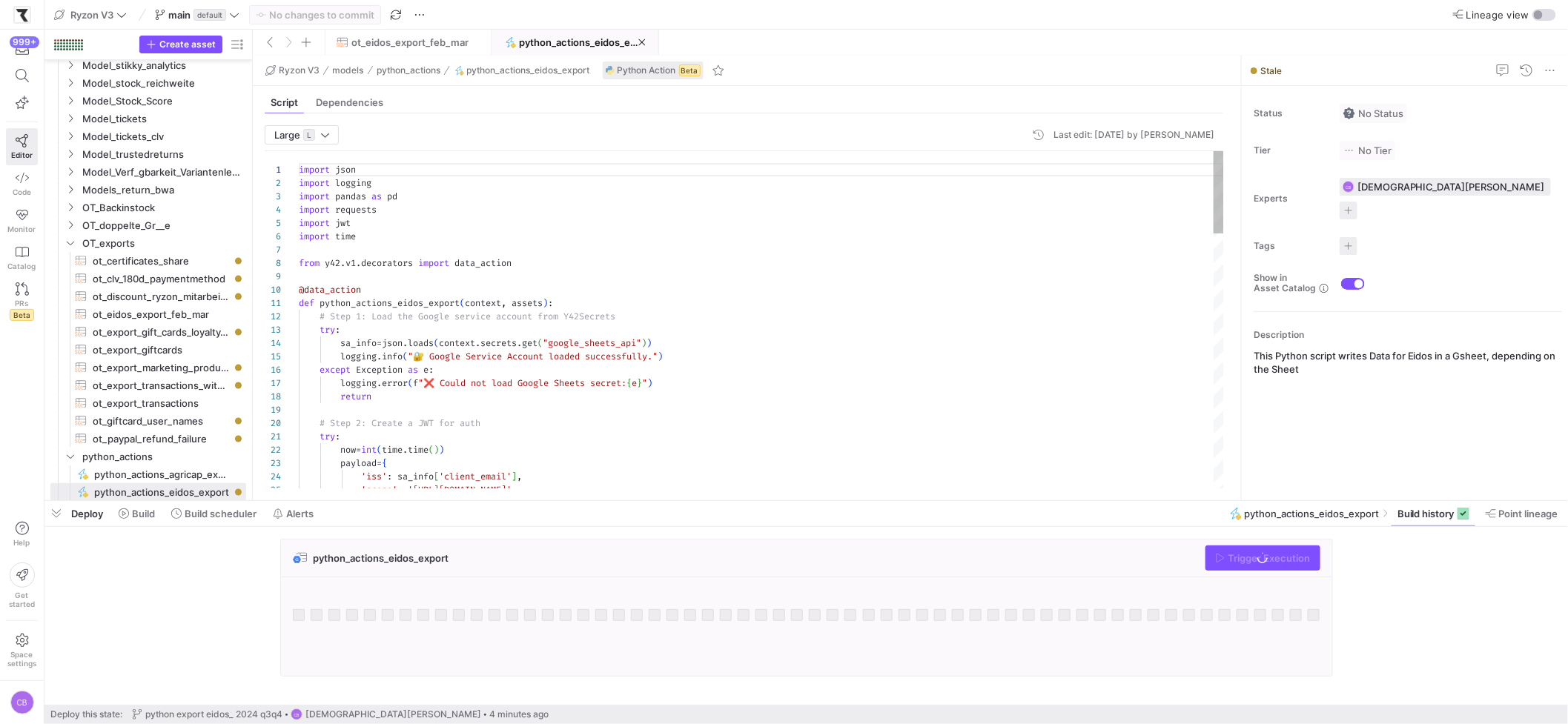
scroll to position [133, 0]
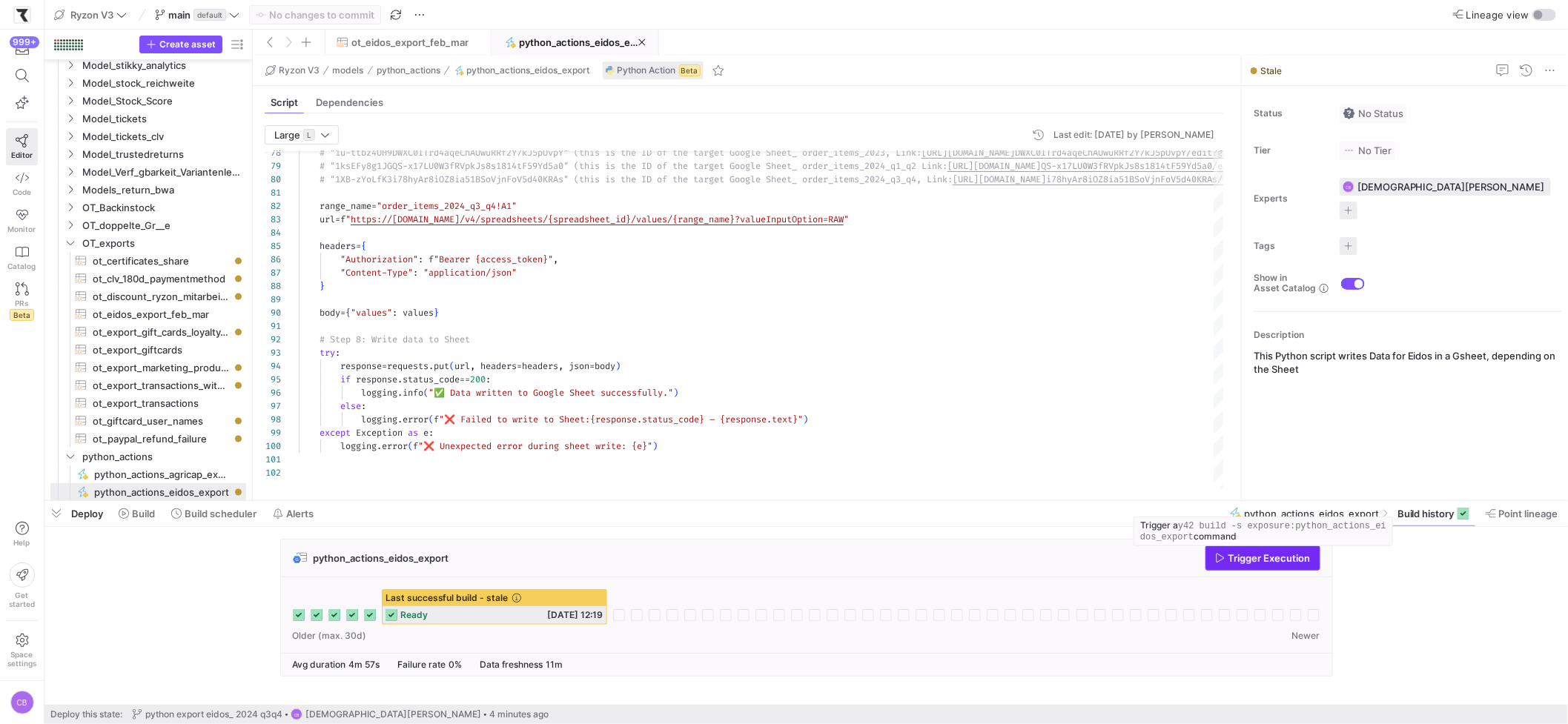
click at [1248, 558] on span "Trigger Execution" at bounding box center [1269, 558] width 83 height 12
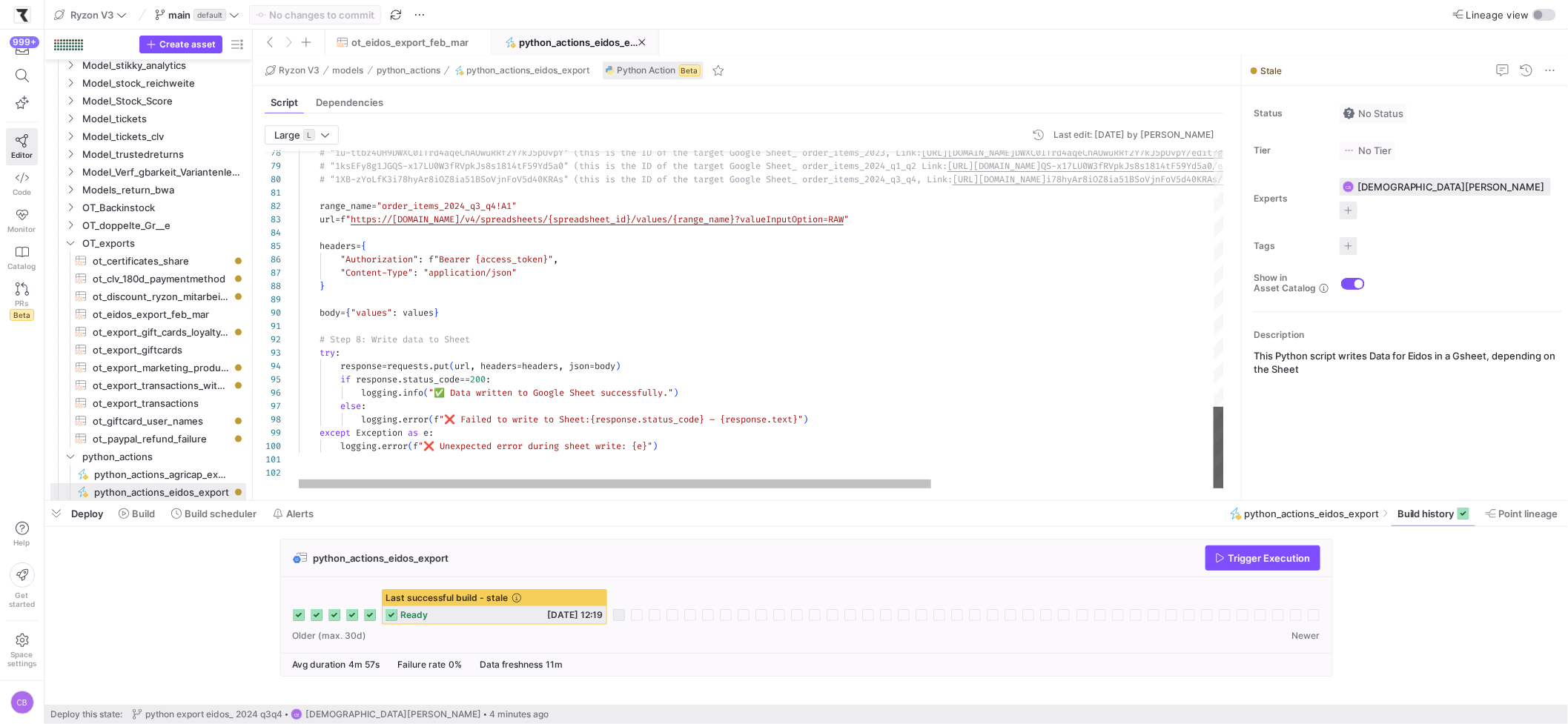
click at [1220, 489] on div at bounding box center [1218, 448] width 11 height 82
click at [681, 583] on div "Last successful build - stale ready [DATE] 12:19" at bounding box center [806, 615] width 1051 height 76
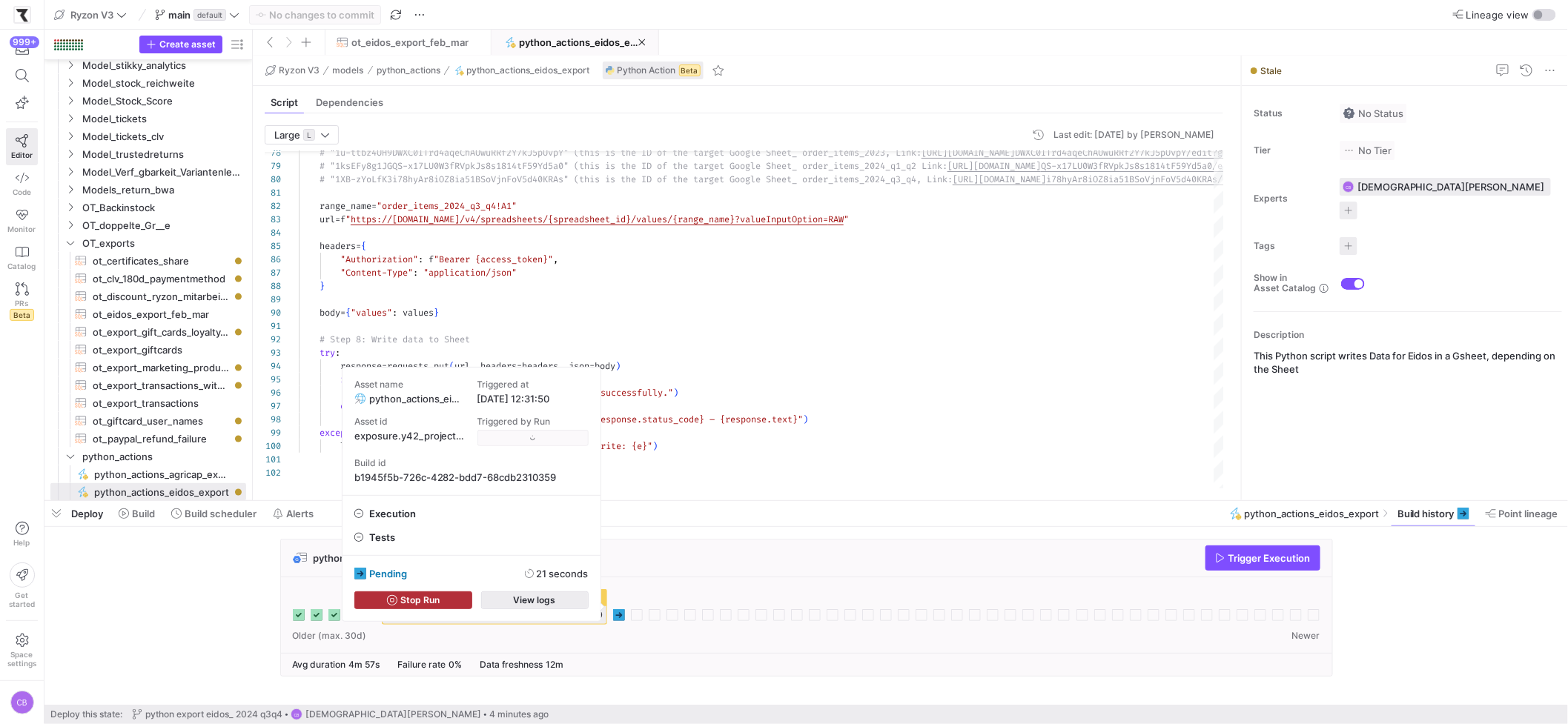
click at [557, 596] on span "button" at bounding box center [534, 601] width 106 height 17
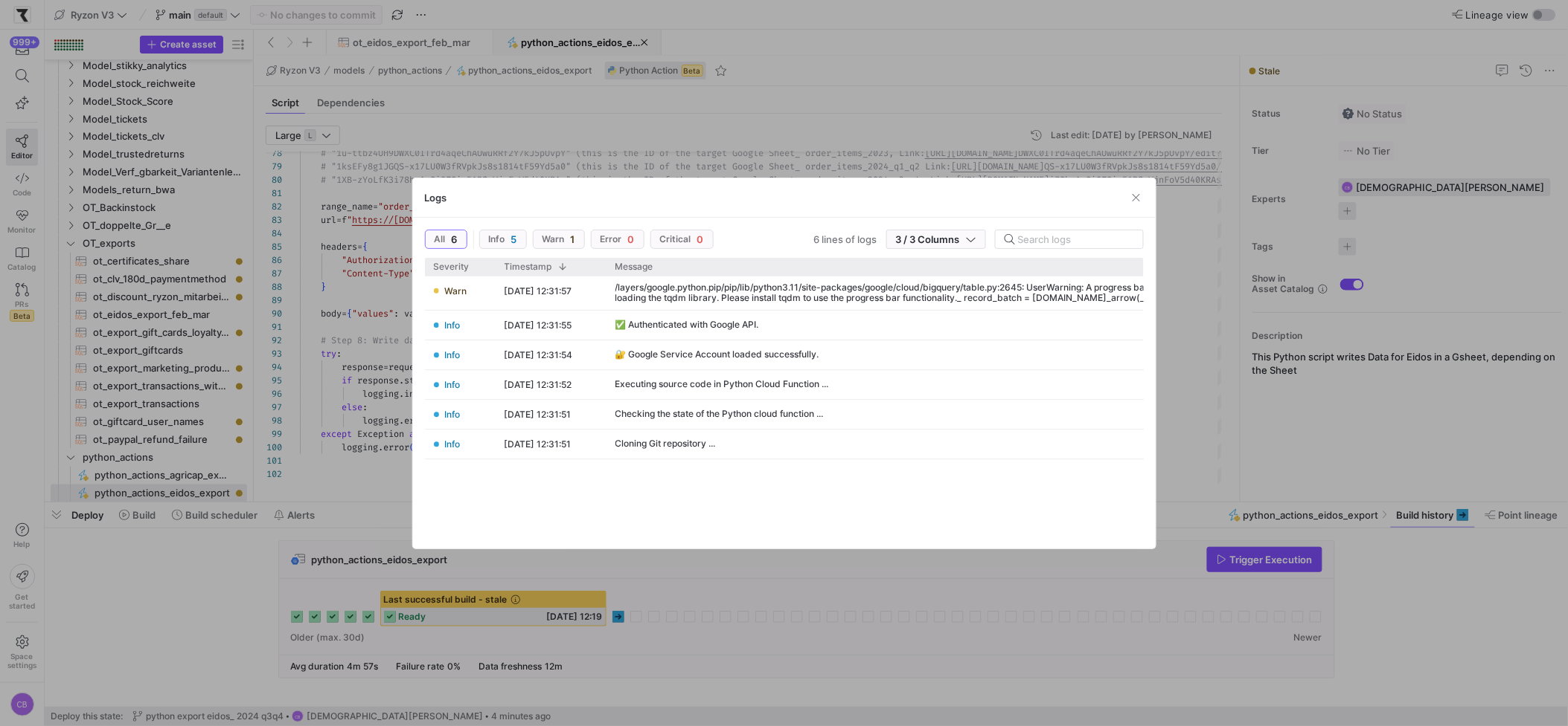
click at [820, 567] on div at bounding box center [784, 363] width 1568 height 726
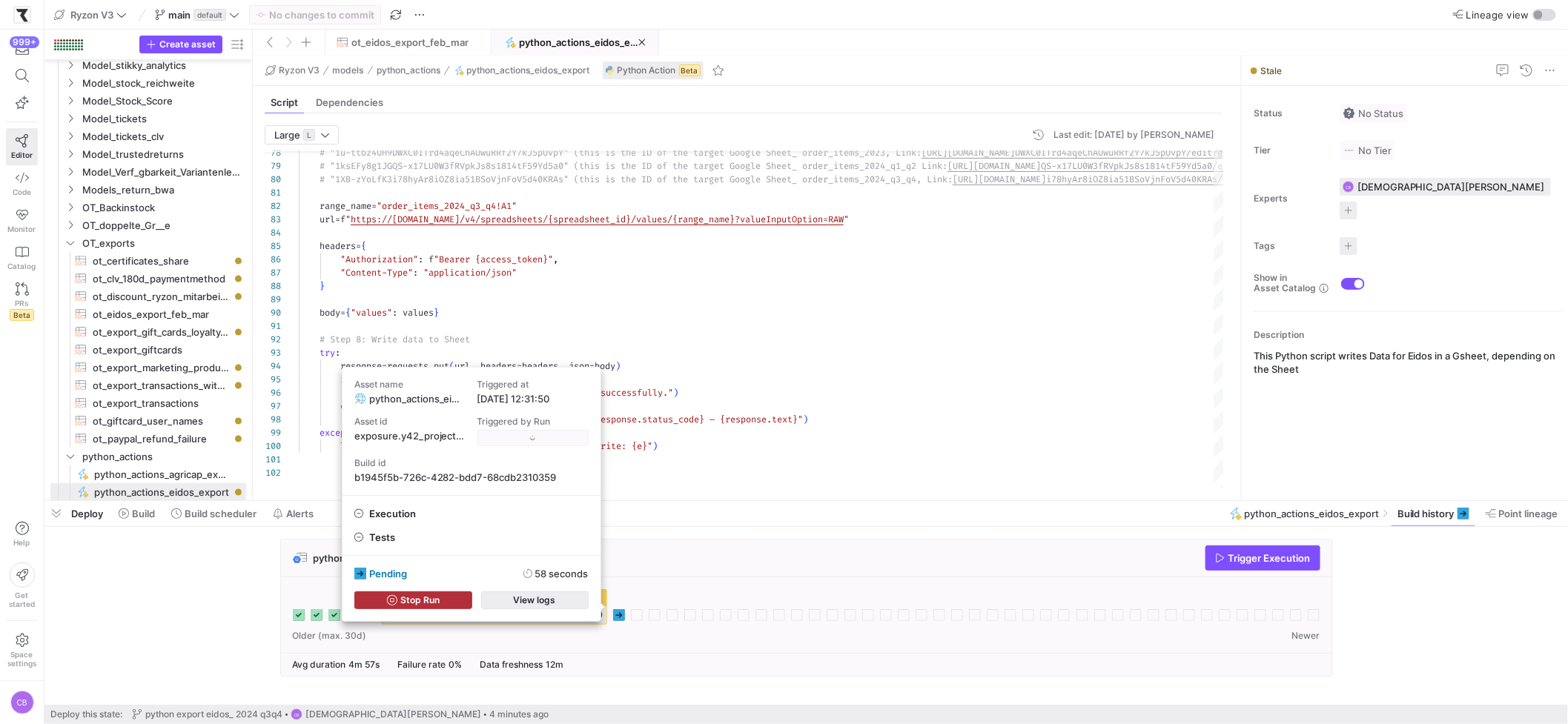
click at [585, 605] on span "button" at bounding box center [534, 601] width 106 height 17
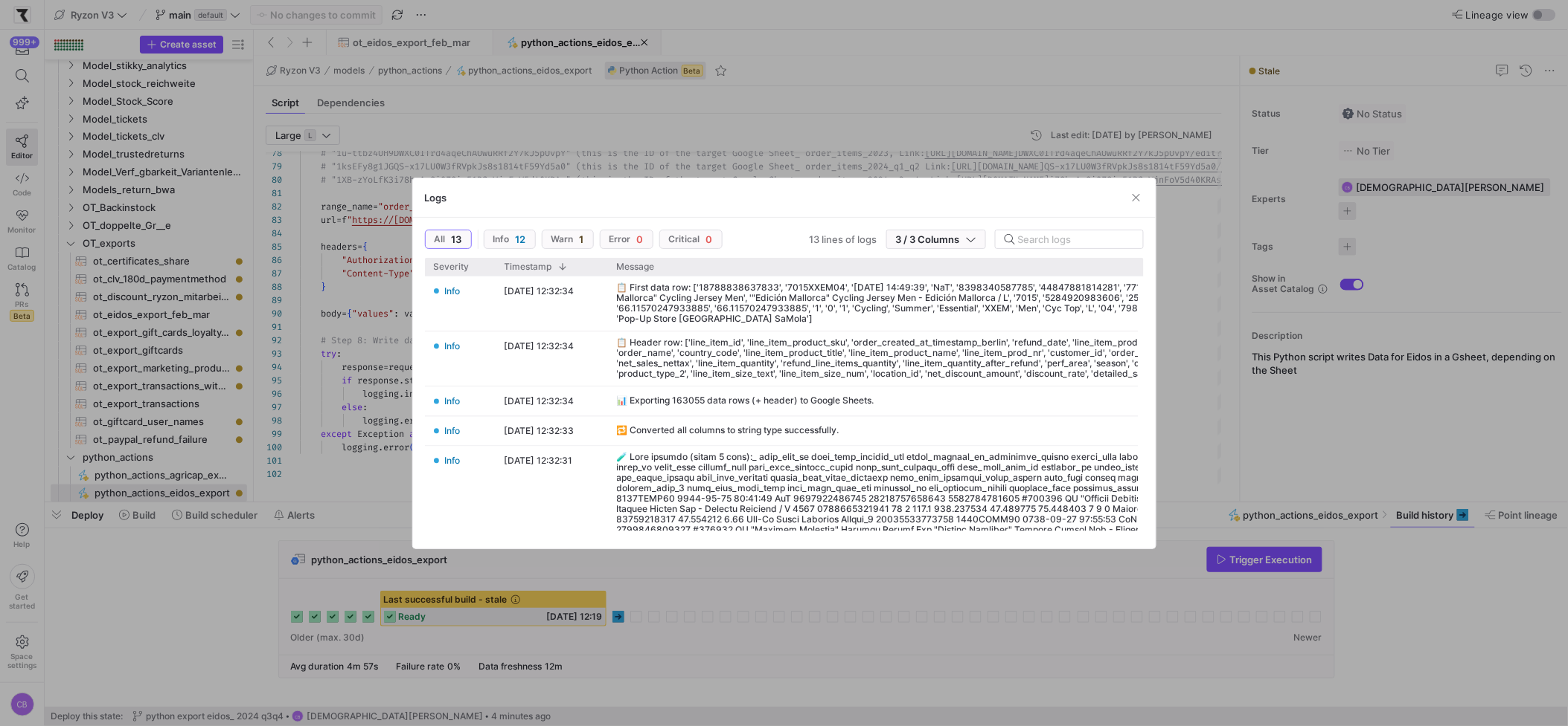
click at [646, 654] on div at bounding box center [784, 363] width 1568 height 726
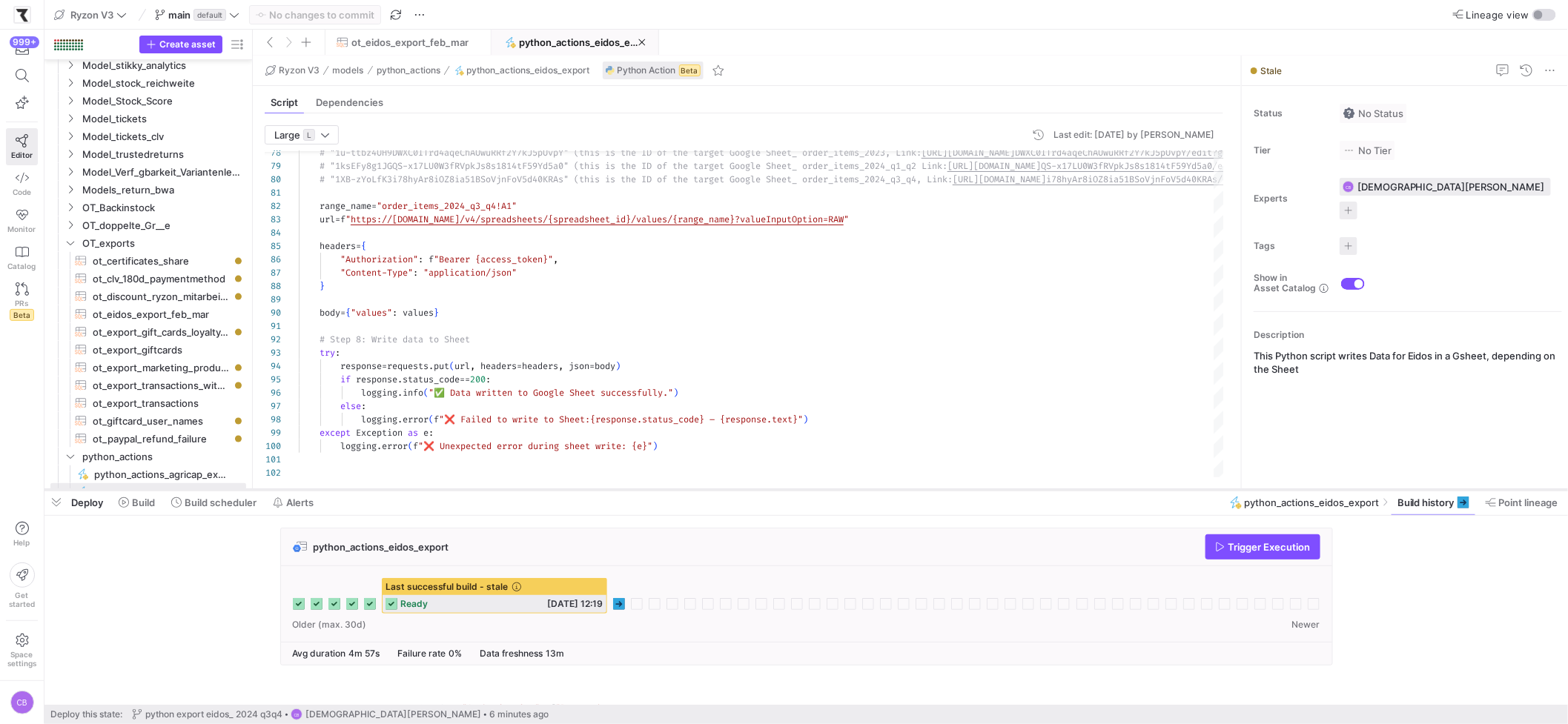
drag, startPoint x: 633, startPoint y: 501, endPoint x: 633, endPoint y: 490, distance: 11.0
click at [633, 490] on div at bounding box center [806, 490] width 1523 height 6
click at [605, 621] on div "Older (max. 30d) Newer" at bounding box center [806, 625] width 1028 height 11
click at [407, 42] on span "ot_eidos_export_feb_mar" at bounding box center [410, 42] width 118 height 12
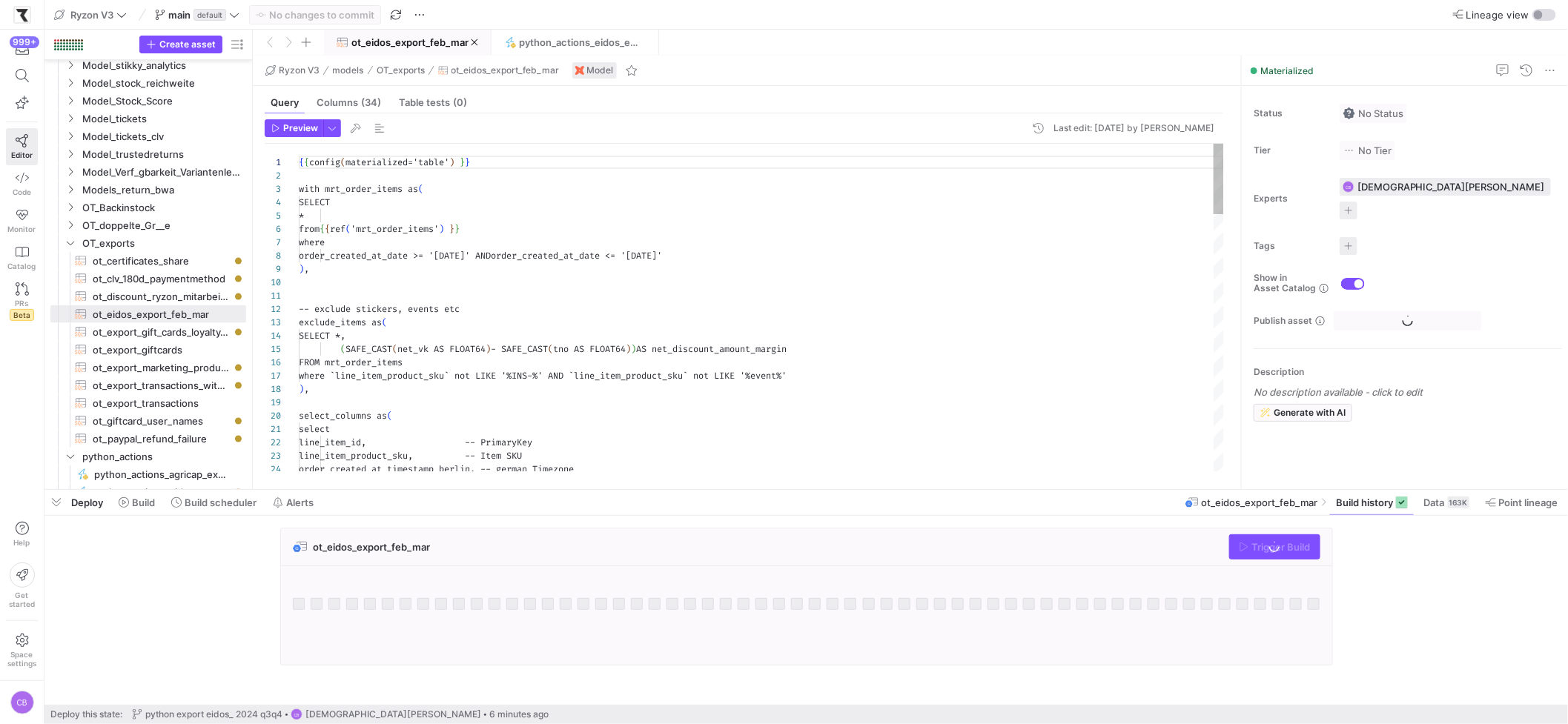
scroll to position [133, 0]
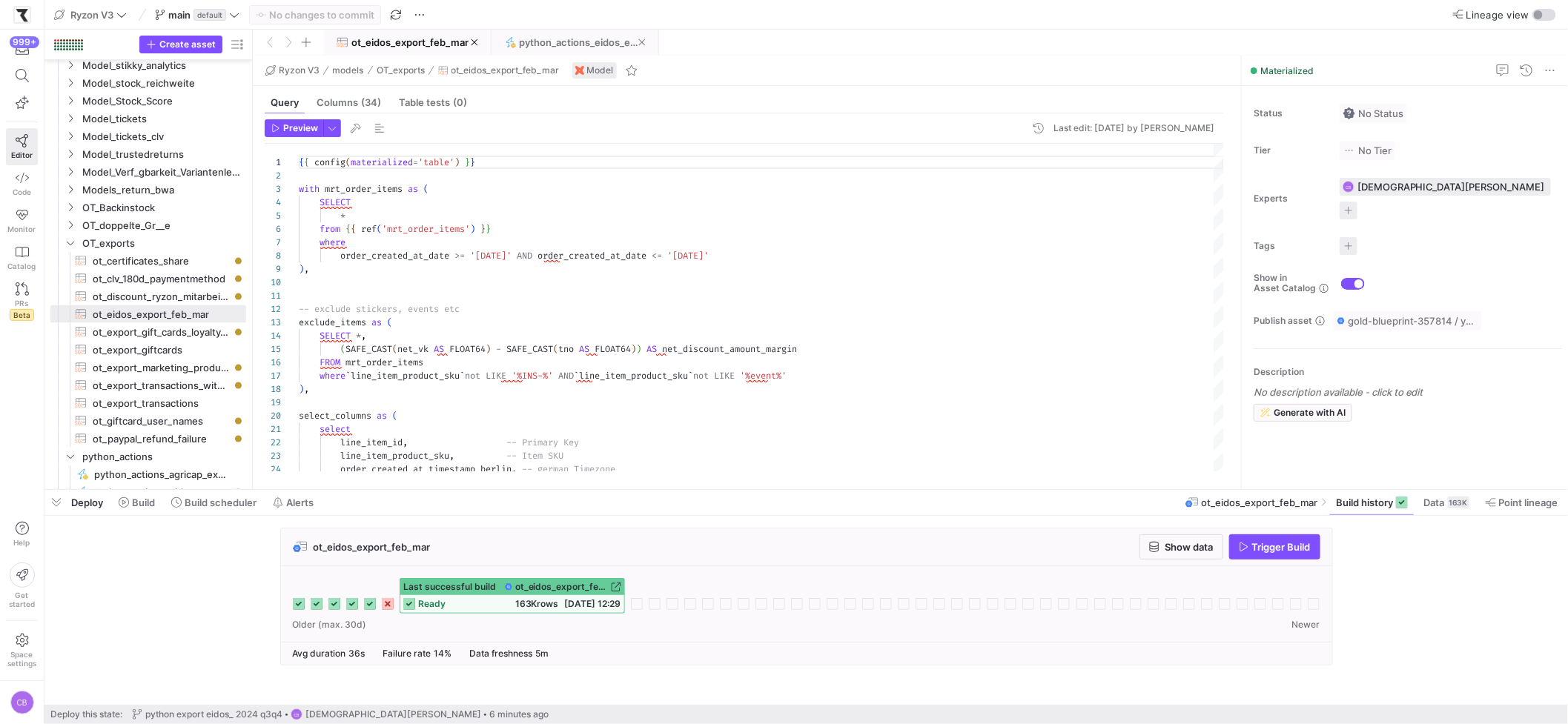
click at [532, 41] on span "python_actions_eidos_export" at bounding box center [578, 42] width 119 height 12
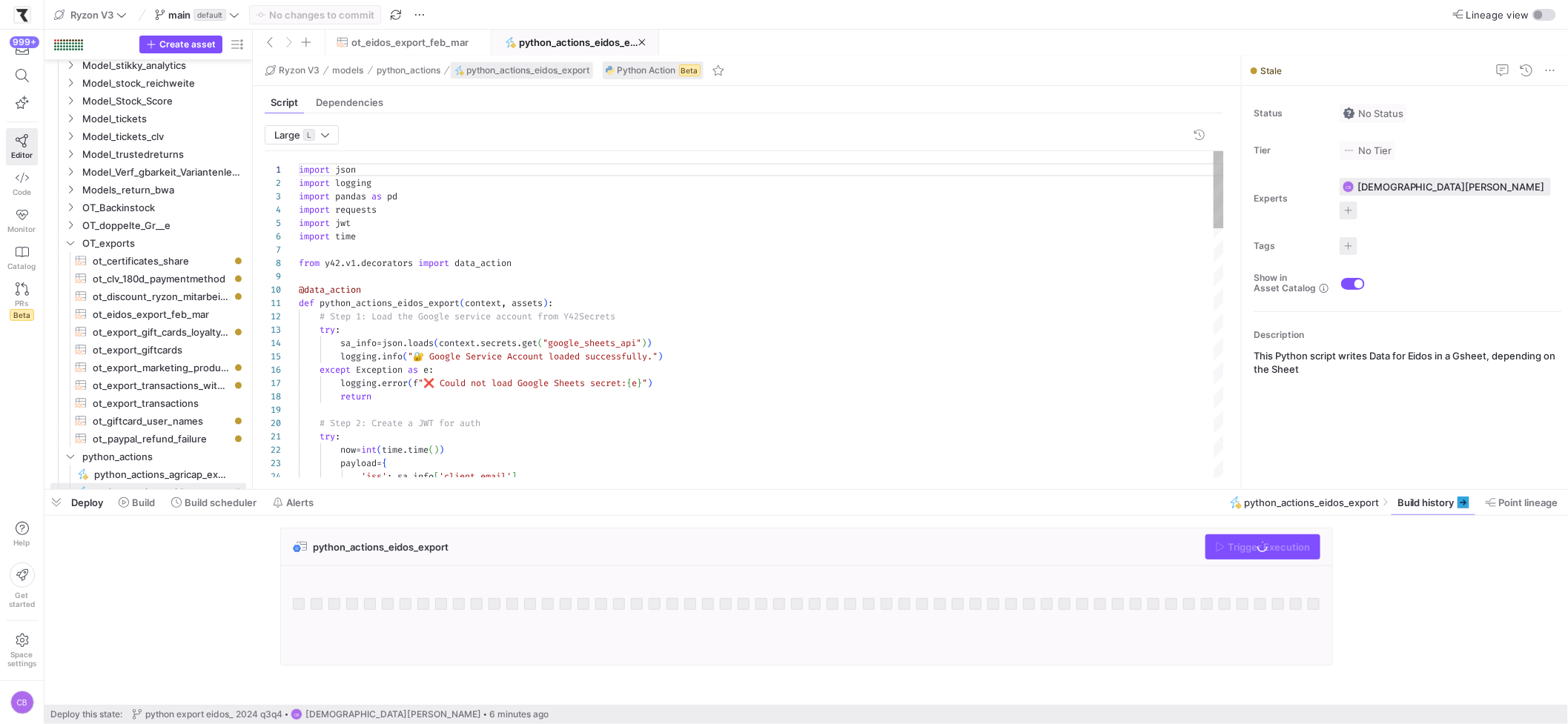
scroll to position [940, 0]
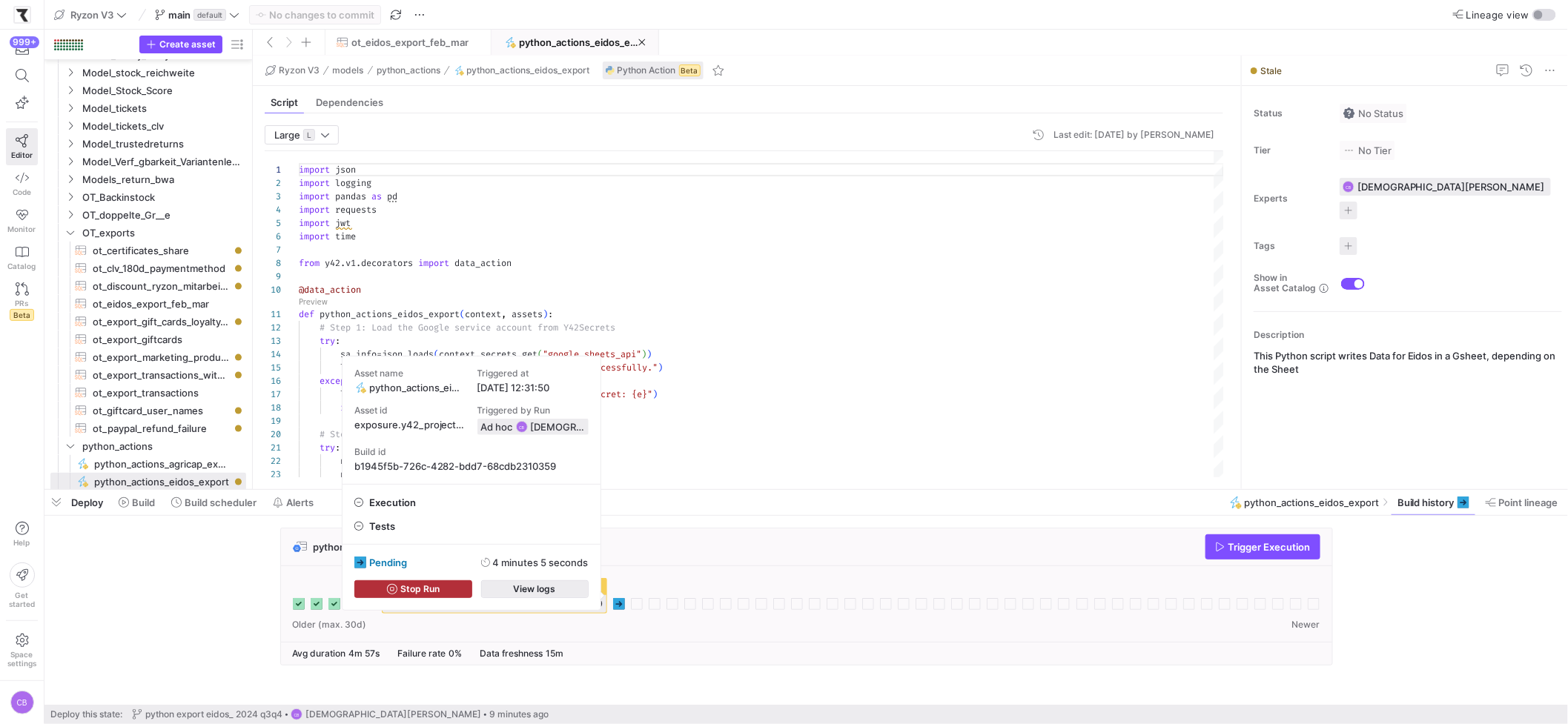
click at [577, 587] on span "button" at bounding box center [534, 589] width 106 height 17
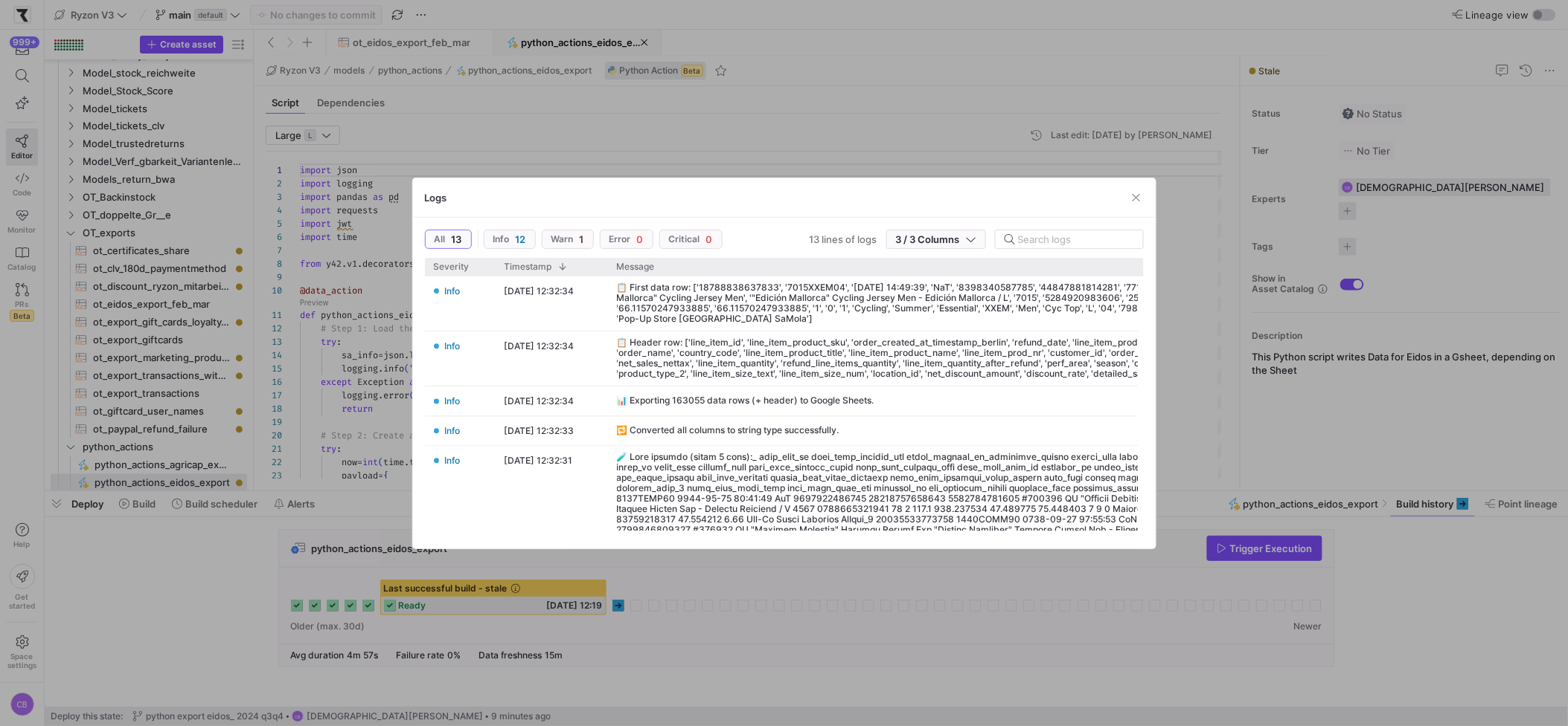
click at [623, 575] on div at bounding box center [784, 363] width 1568 height 726
